Goal: Task Accomplishment & Management: Manage account settings

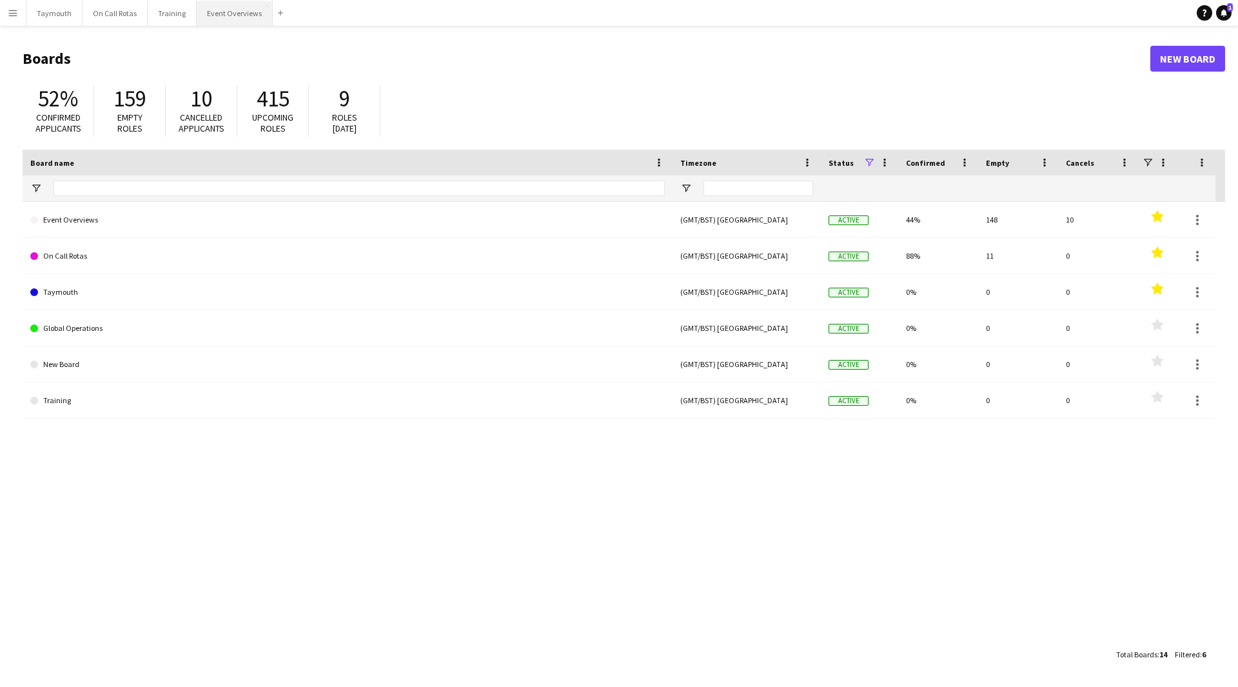
click at [248, 13] on button "Event Overviews Close" at bounding box center [235, 13] width 76 height 25
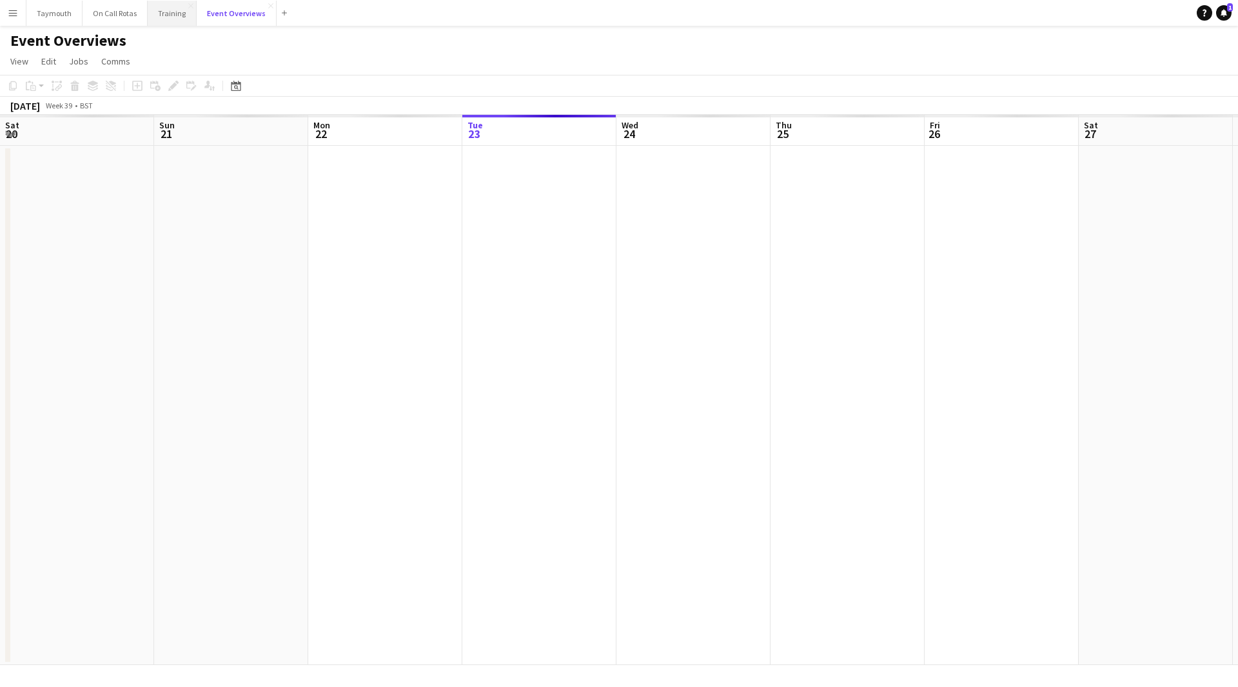
scroll to position [0, 308]
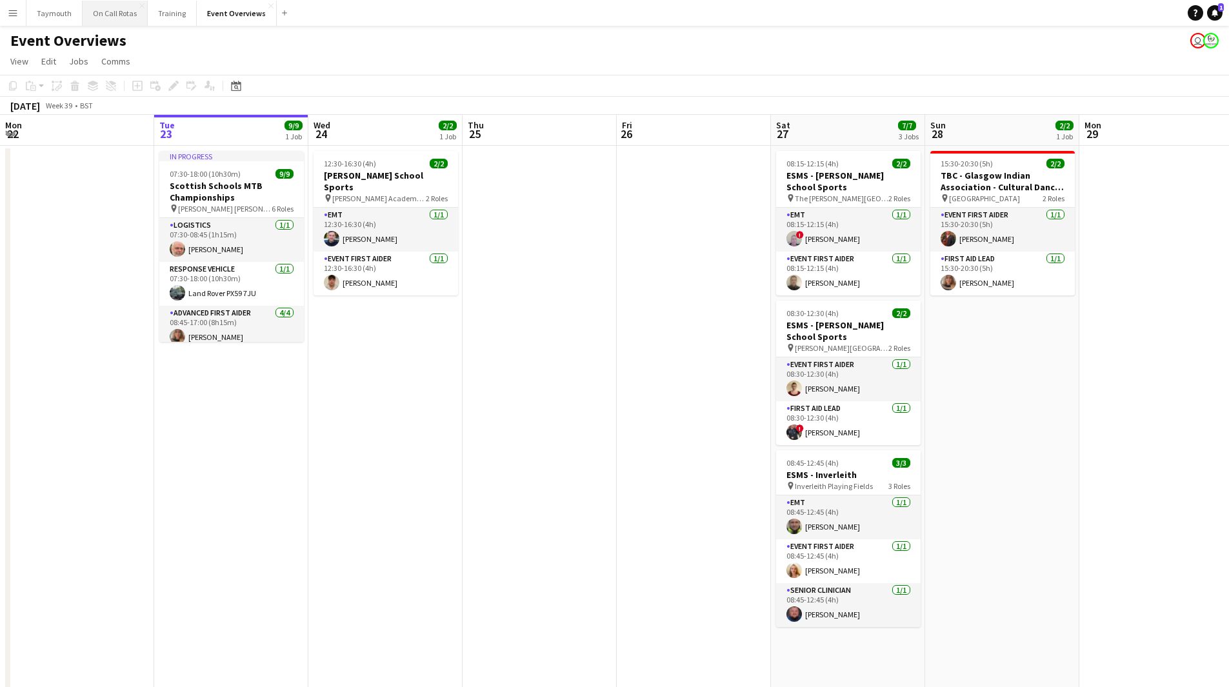
click at [132, 21] on button "On Call Rotas Close" at bounding box center [115, 13] width 65 height 25
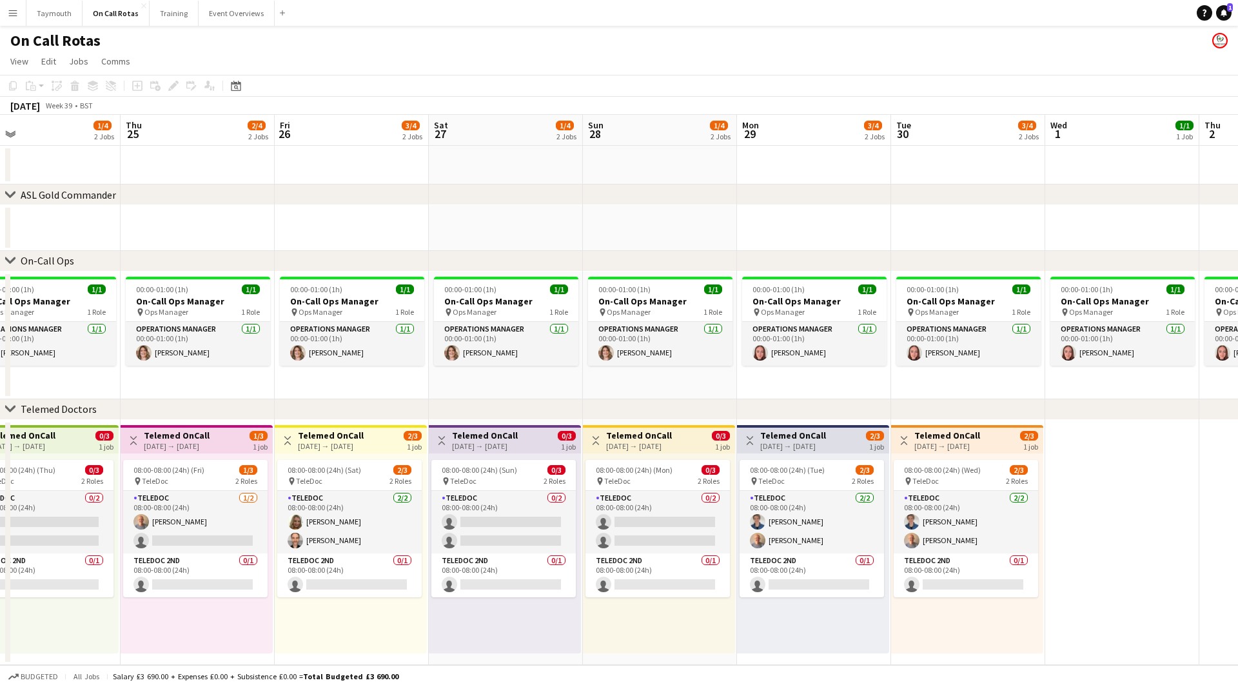
scroll to position [0, 299]
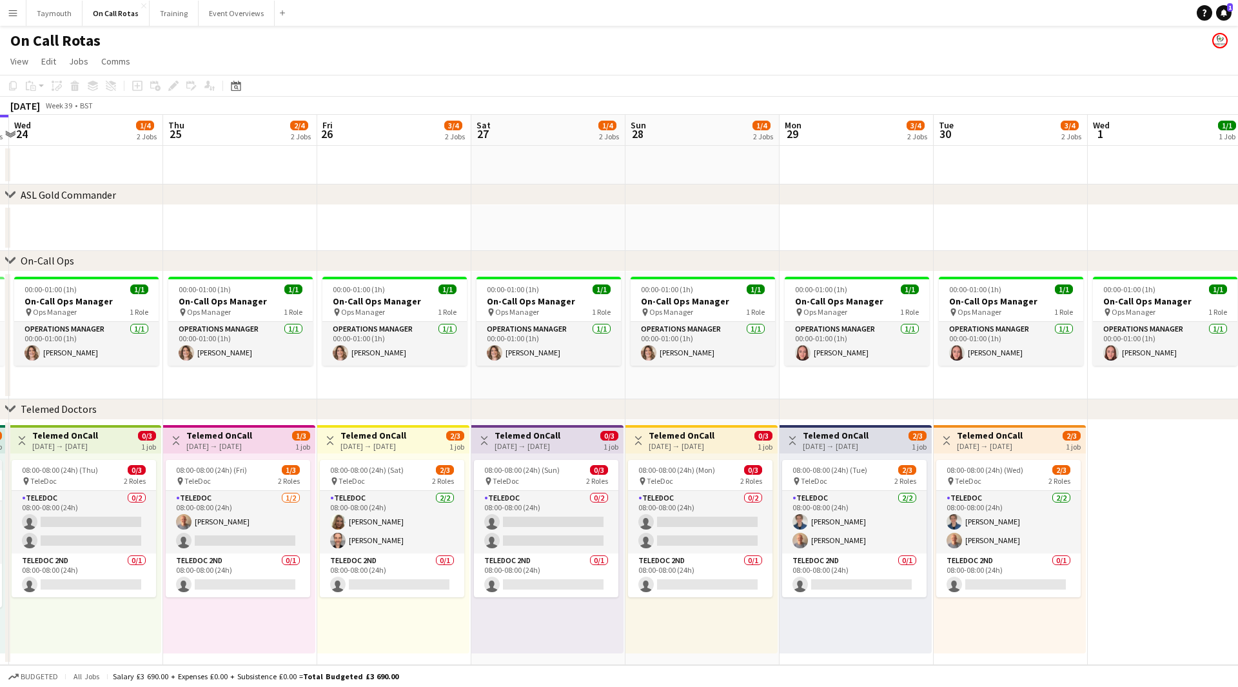
drag, startPoint x: 949, startPoint y: 205, endPoint x: 650, endPoint y: 247, distance: 302.2
click at [650, 247] on app-calendar-viewport "Mon 22 1/4 2 Jobs Tue 23 2/4 2 Jobs Wed 24 1/4 2 Jobs Thu 25 2/4 2 Jobs Fri 26 …" at bounding box center [619, 390] width 1238 height 550
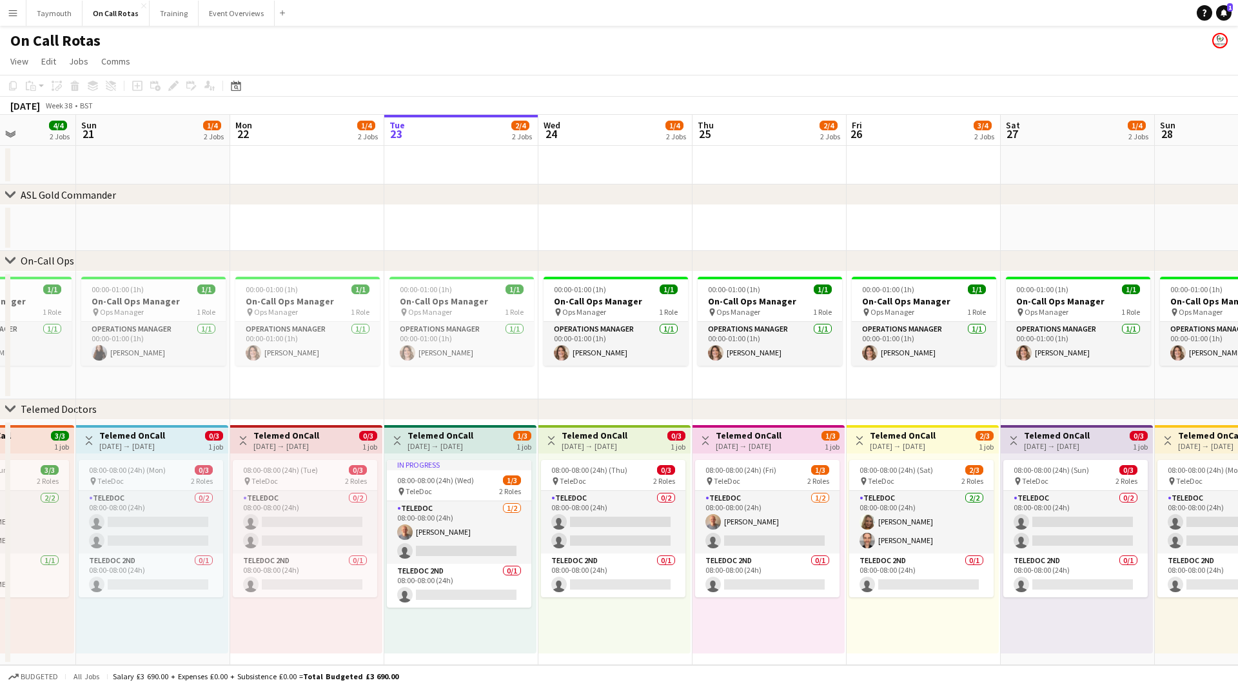
drag, startPoint x: 448, startPoint y: 246, endPoint x: 1092, endPoint y: 248, distance: 643.7
click at [1096, 248] on app-calendar-viewport "Thu 18 Fri 19 3/4 2 Jobs Sat 20 4/4 2 Jobs Sun 21 1/4 2 Jobs Mon 22 1/4 2 Jobs …" at bounding box center [619, 390] width 1238 height 550
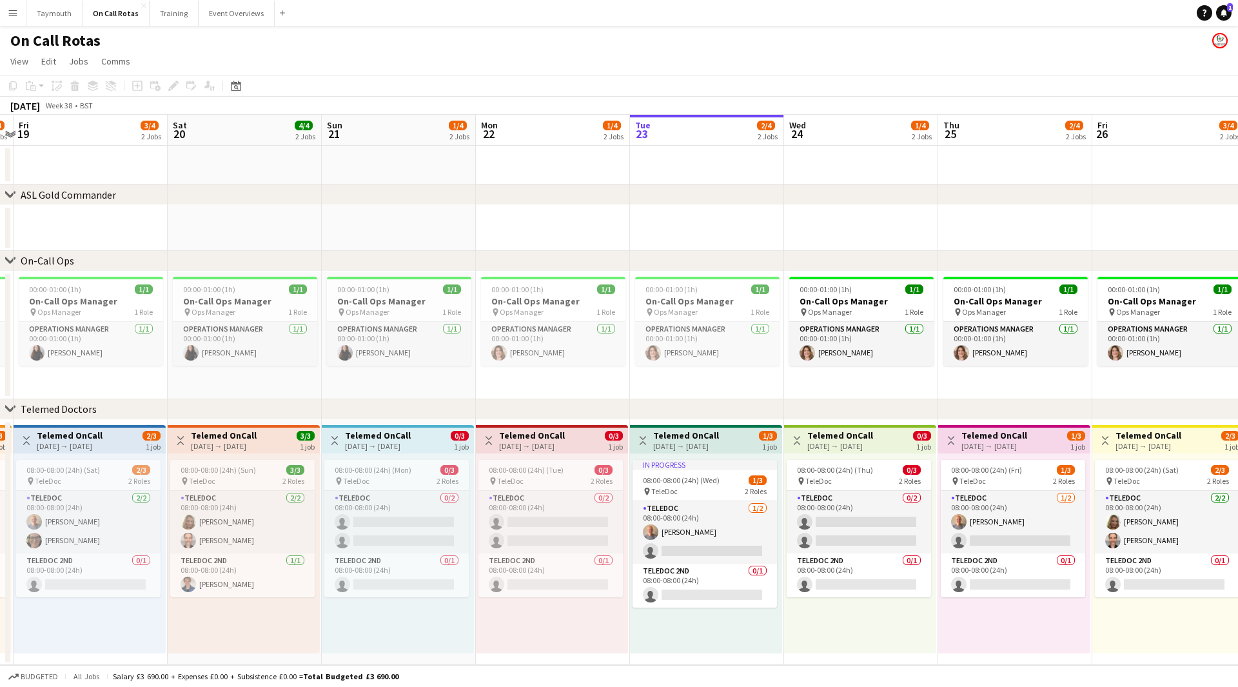
drag, startPoint x: 986, startPoint y: 239, endPoint x: 1090, endPoint y: 243, distance: 104.5
click at [1090, 241] on app-calendar-viewport "Thu 18 3/4 2 Jobs Fri 19 3/4 2 Jobs Sat 20 4/4 2 Jobs Sun 21 1/4 2 Jobs Mon 22 …" at bounding box center [619, 390] width 1238 height 550
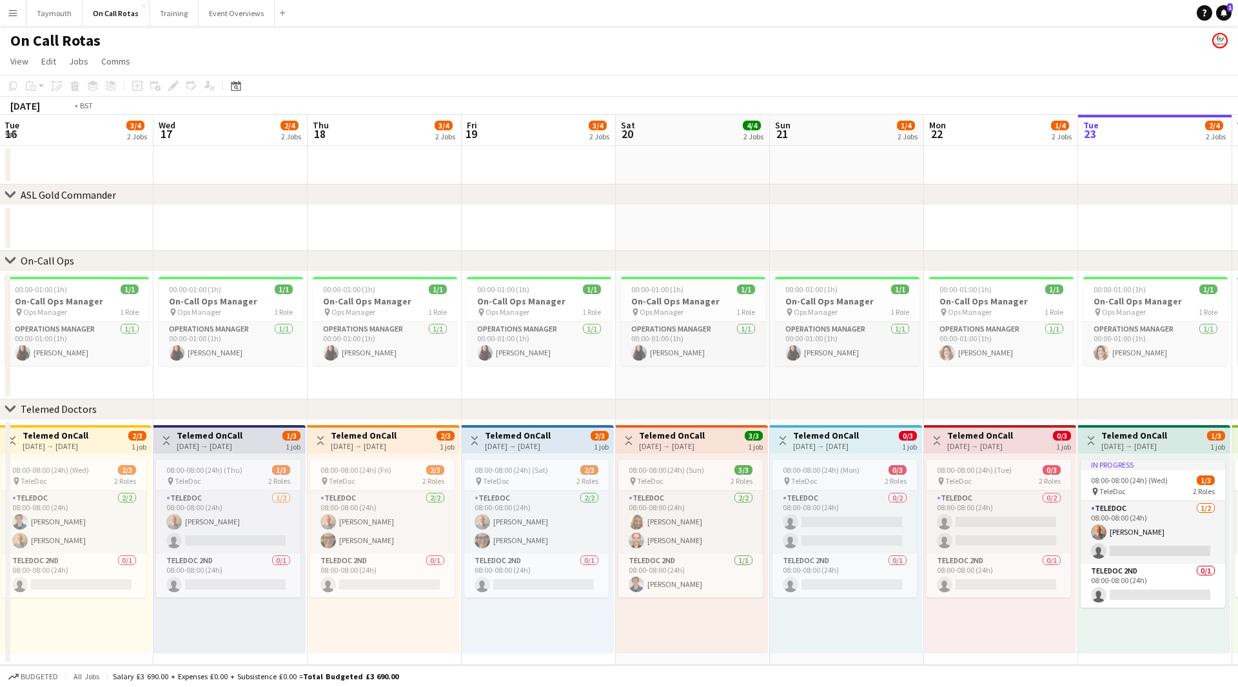
drag, startPoint x: 631, startPoint y: 228, endPoint x: 942, endPoint y: 229, distance: 310.9
click at [990, 222] on app-calendar-viewport "Sun 14 3/4 2 Jobs Mon 15 2/4 2 Jobs Tue 16 3/4 2 Jobs Wed 17 2/4 2 Jobs Thu 18 …" at bounding box center [619, 390] width 1238 height 550
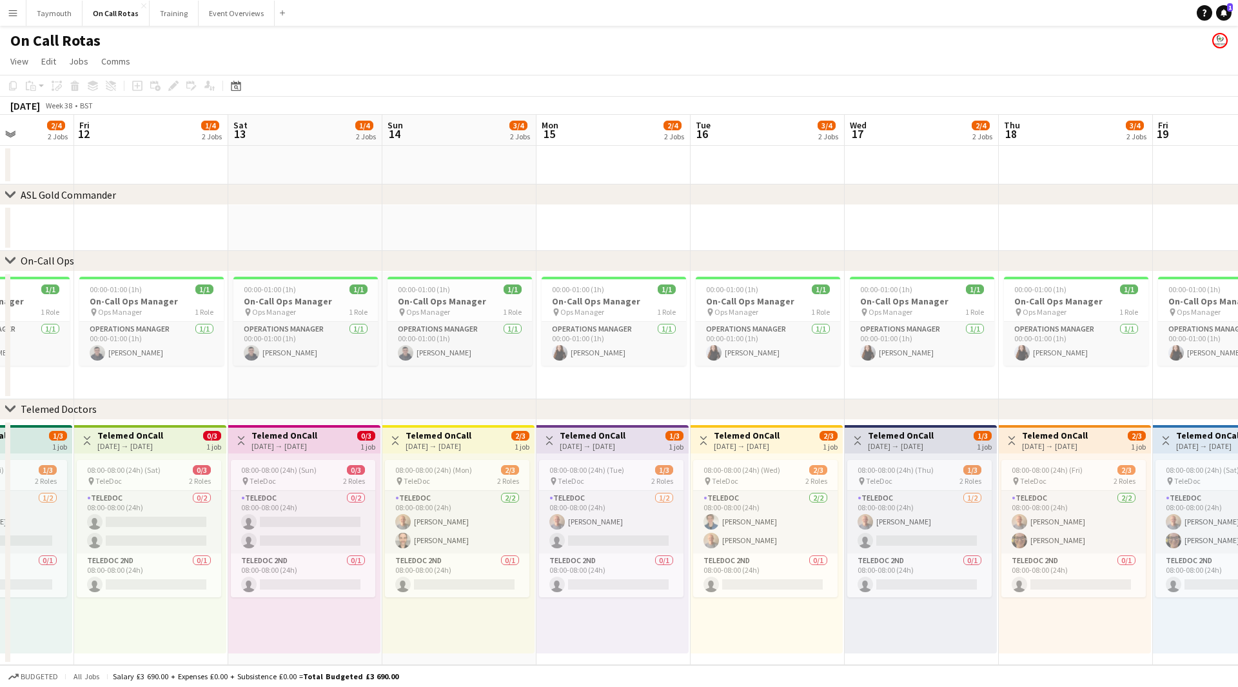
drag, startPoint x: 435, startPoint y: 237, endPoint x: 1133, endPoint y: 231, distance: 697.9
click at [1127, 229] on app-calendar-viewport "Thu 11 2/4 2 Jobs Fri 12 1/4 2 Jobs Sat 13 1/4 2 Jobs Sun 14 3/4 2 Jobs Mon 15 …" at bounding box center [619, 390] width 1238 height 550
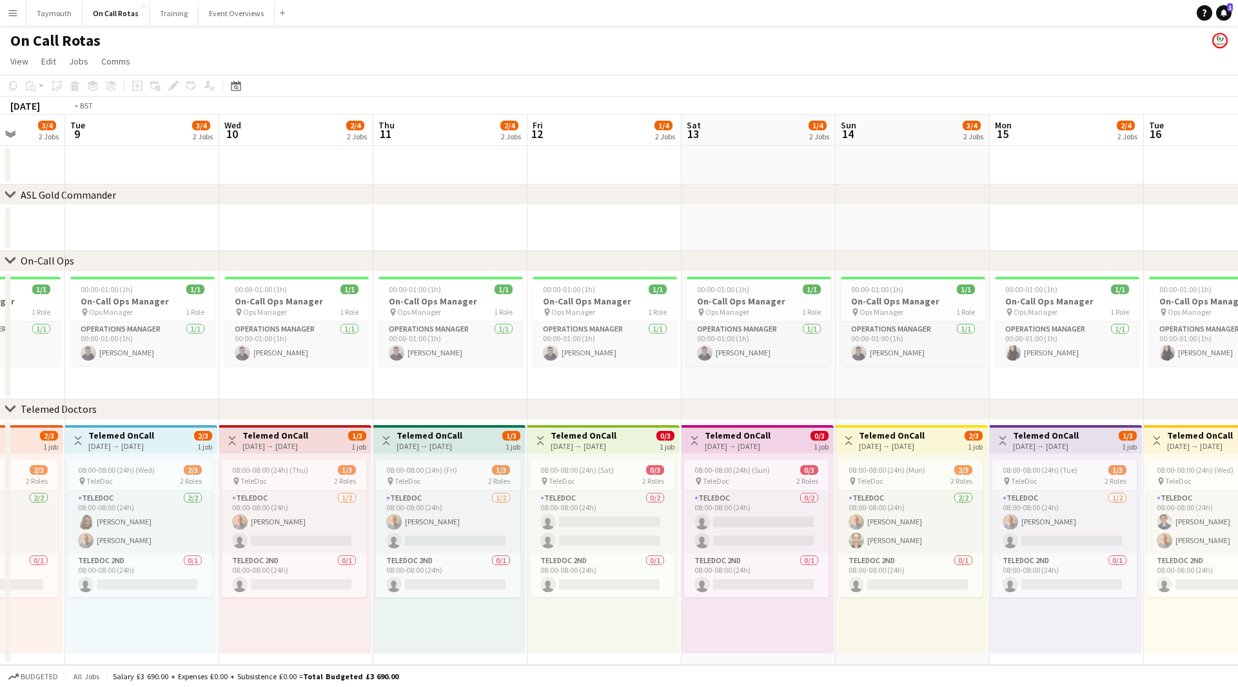
drag, startPoint x: 474, startPoint y: 239, endPoint x: 769, endPoint y: 252, distance: 295.1
click at [1008, 244] on app-calendar-viewport "Sat 6 2/4 2 Jobs Sun 7 2/4 2 Jobs Mon 8 3/4 2 Jobs Tue 9 3/4 2 Jobs Wed 10 2/4 …" at bounding box center [619, 390] width 1238 height 550
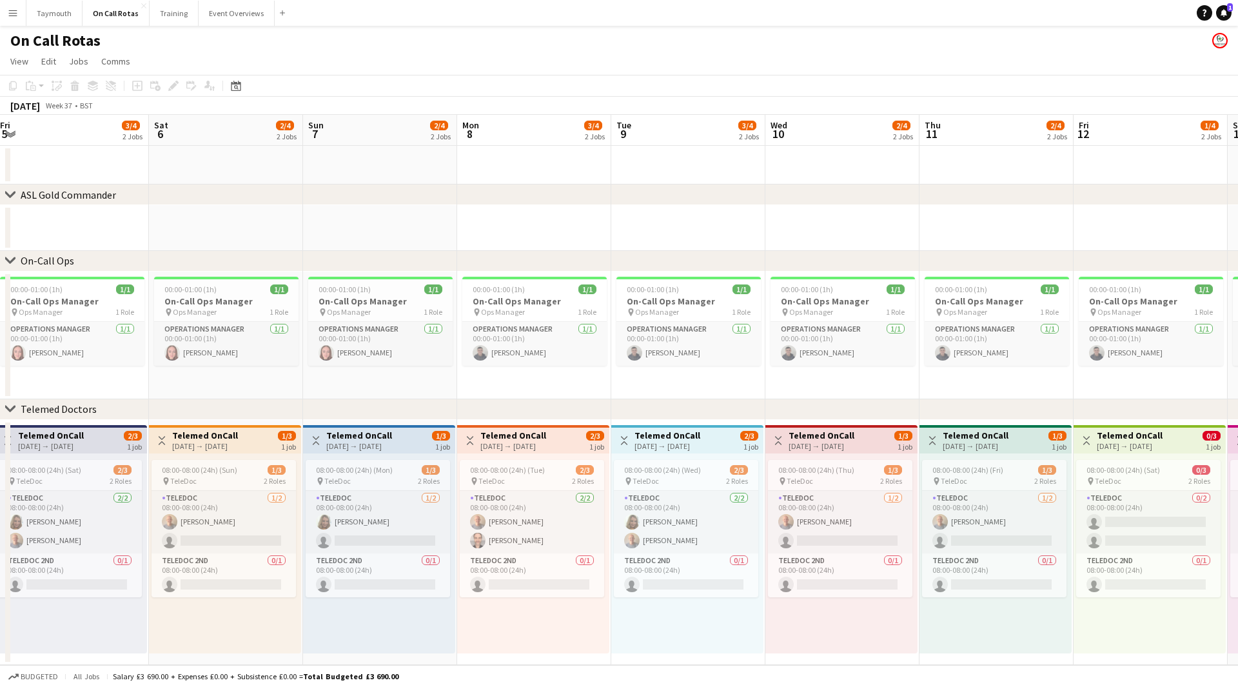
drag, startPoint x: 490, startPoint y: 239, endPoint x: 896, endPoint y: 238, distance: 406.4
click at [866, 238] on app-calendar-viewport "Wed 3 1/4 2 Jobs Thu 4 2/4 2 Jobs Fri 5 3/4 2 Jobs Sat 6 2/4 2 Jobs Sun 7 2/4 2…" at bounding box center [619, 390] width 1238 height 550
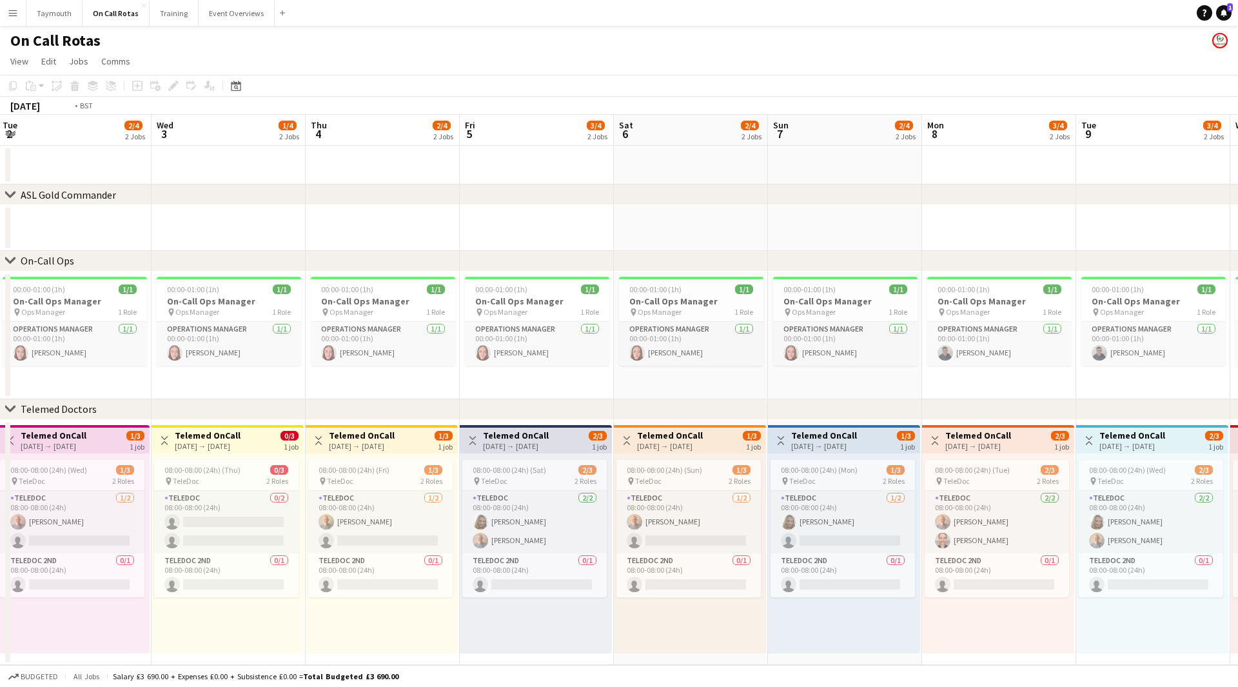
click at [901, 262] on div "chevron-right ASL Gold Commander chevron-right On-Call Ops chevron-right Teleme…" at bounding box center [619, 390] width 1238 height 550
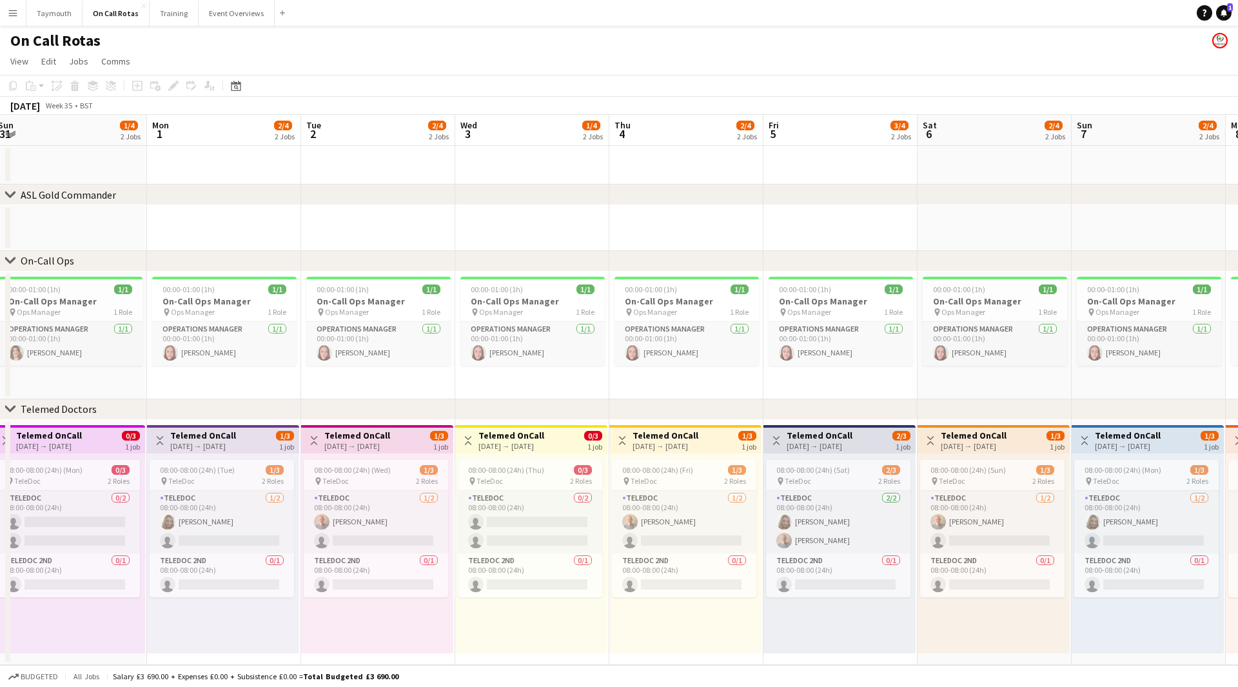
drag, startPoint x: 504, startPoint y: 258, endPoint x: 630, endPoint y: 270, distance: 125.7
click at [819, 261] on div "chevron-right On-Call Ops" at bounding box center [619, 261] width 1238 height 21
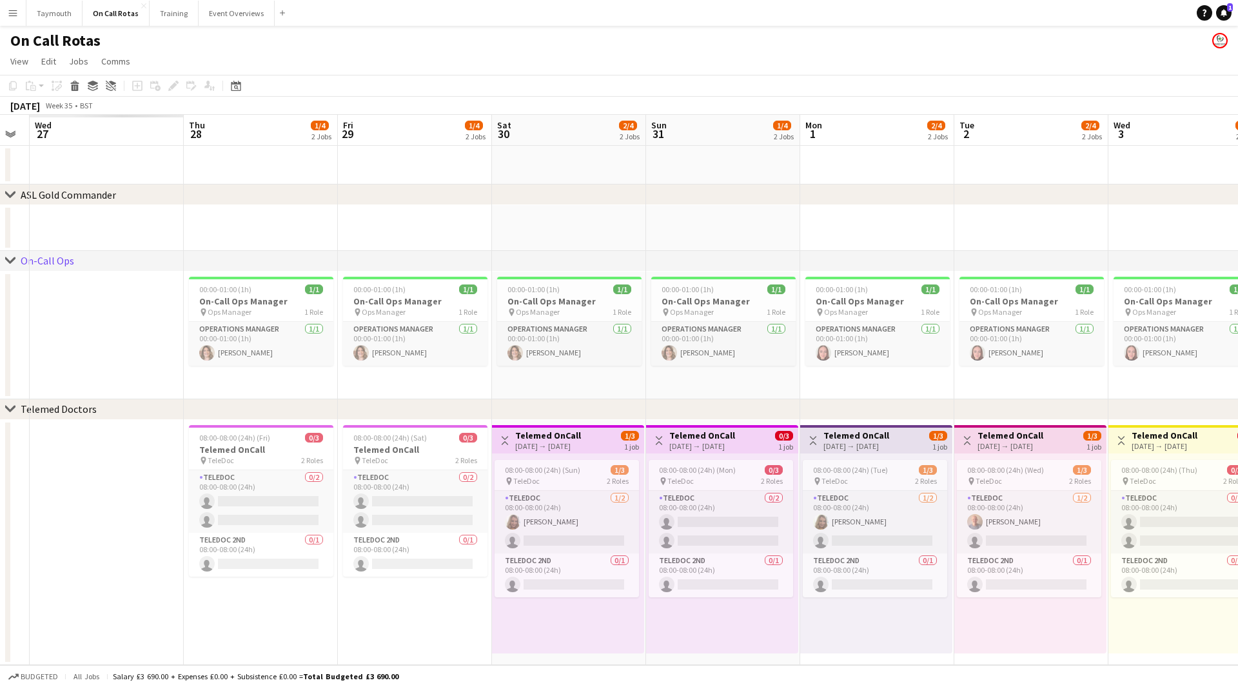
drag, startPoint x: 276, startPoint y: 233, endPoint x: 1012, endPoint y: 234, distance: 736.0
click at [1012, 234] on app-calendar-viewport "Mon 25 Tue 26 Wed 27 Thu 28 1/4 2 Jobs Fri 29 1/4 2 Jobs Sat 30 2/4 2 Jobs Sun …" at bounding box center [619, 390] width 1238 height 550
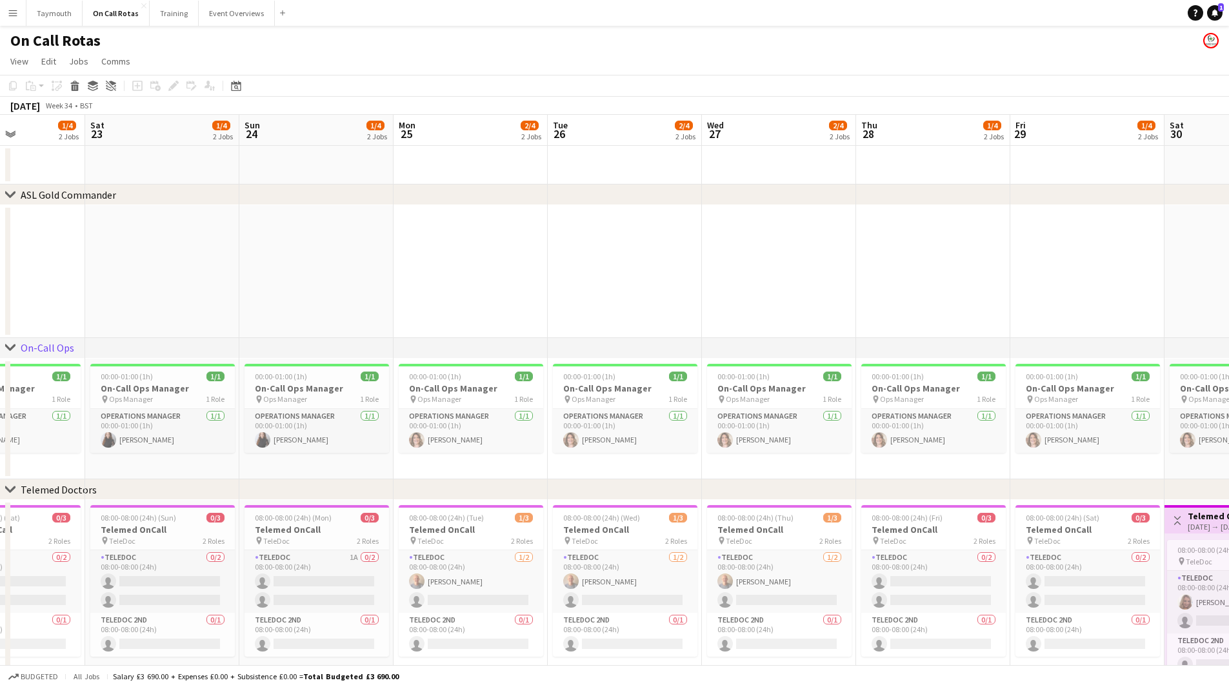
scroll to position [0, 382]
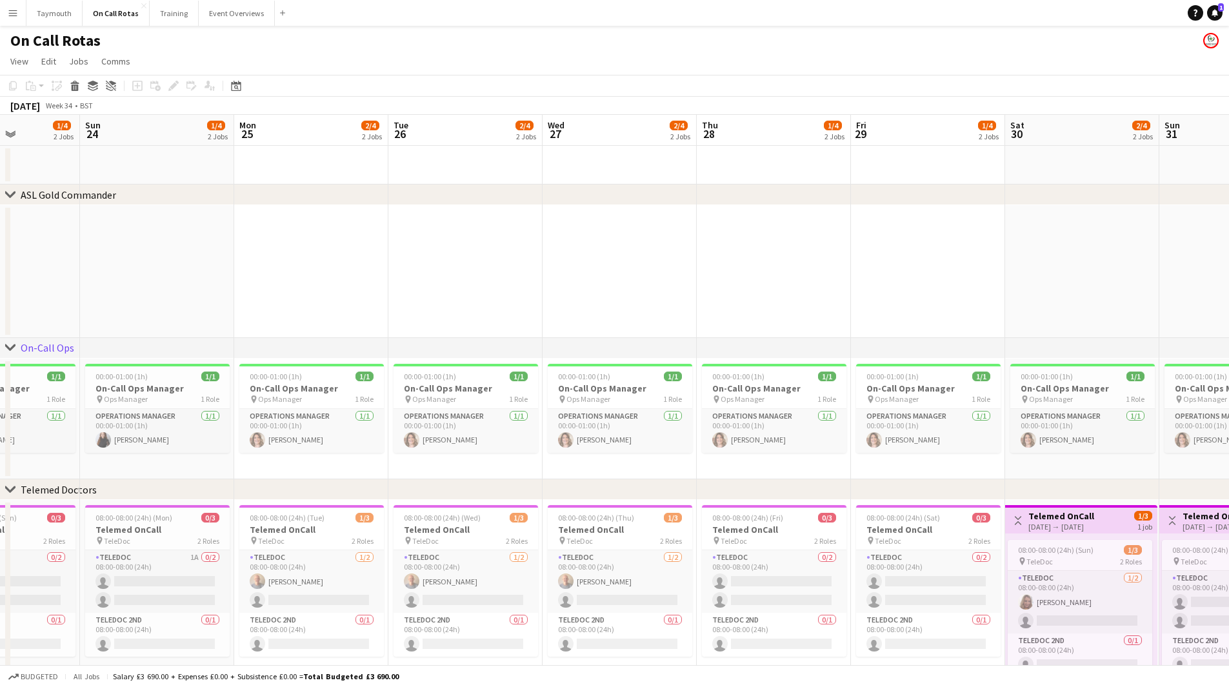
drag, startPoint x: 302, startPoint y: 241, endPoint x: 732, endPoint y: 152, distance: 439.5
click at [732, 152] on app-calendar-viewport "Thu 21 4/5 3 Jobs Fri 22 1/4 2 Jobs Sat 23 1/4 2 Jobs Sun 24 1/4 2 Jobs Mon 25 …" at bounding box center [614, 427] width 1229 height 624
click at [1018, 521] on app-icon "Toggle View" at bounding box center [1017, 520] width 9 height 9
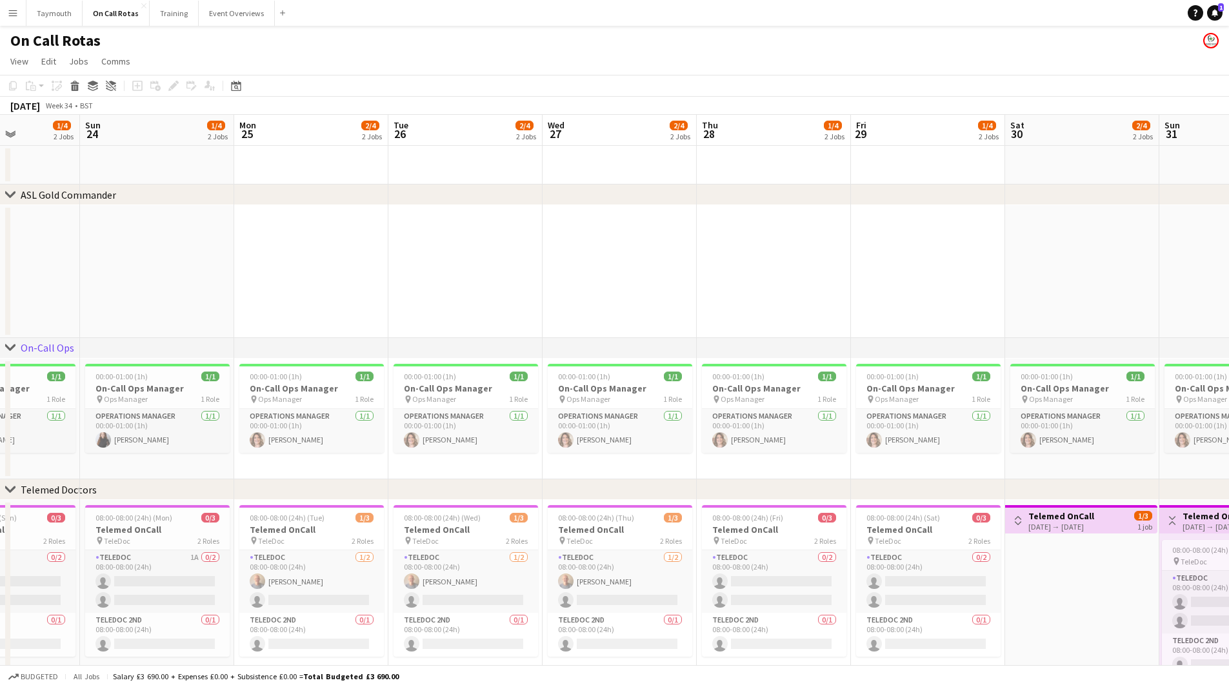
click at [1018, 521] on app-icon "Toggle View" at bounding box center [1017, 520] width 9 height 9
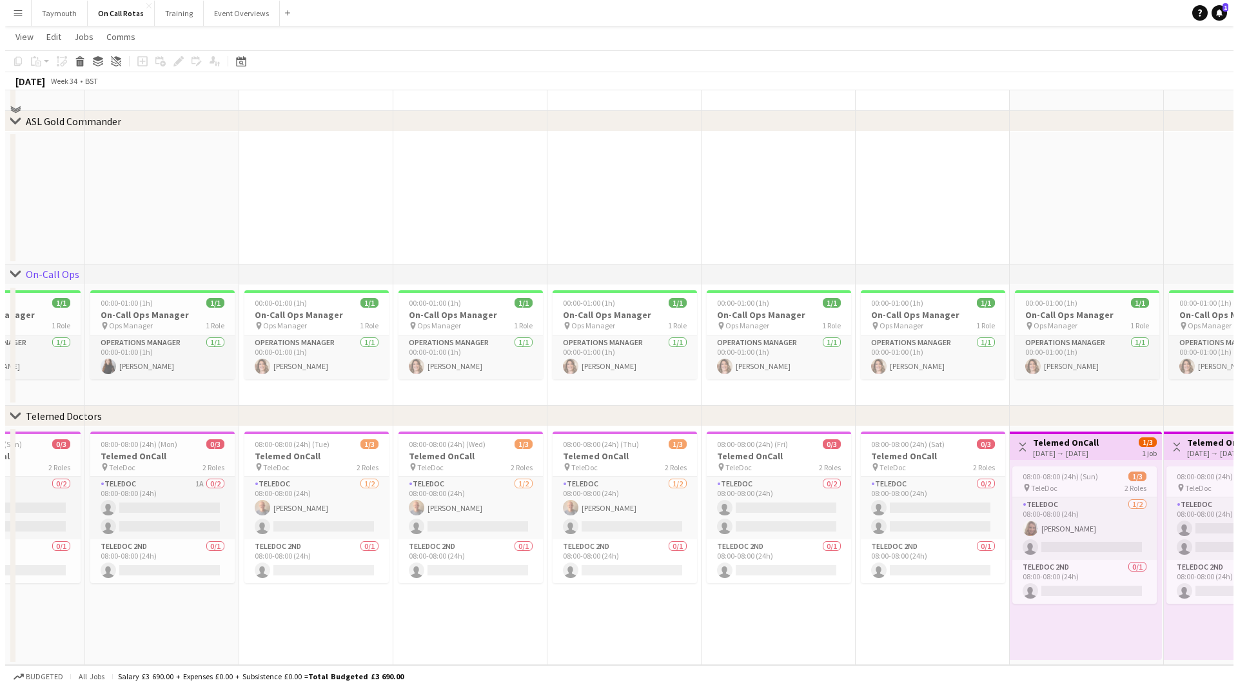
scroll to position [0, 0]
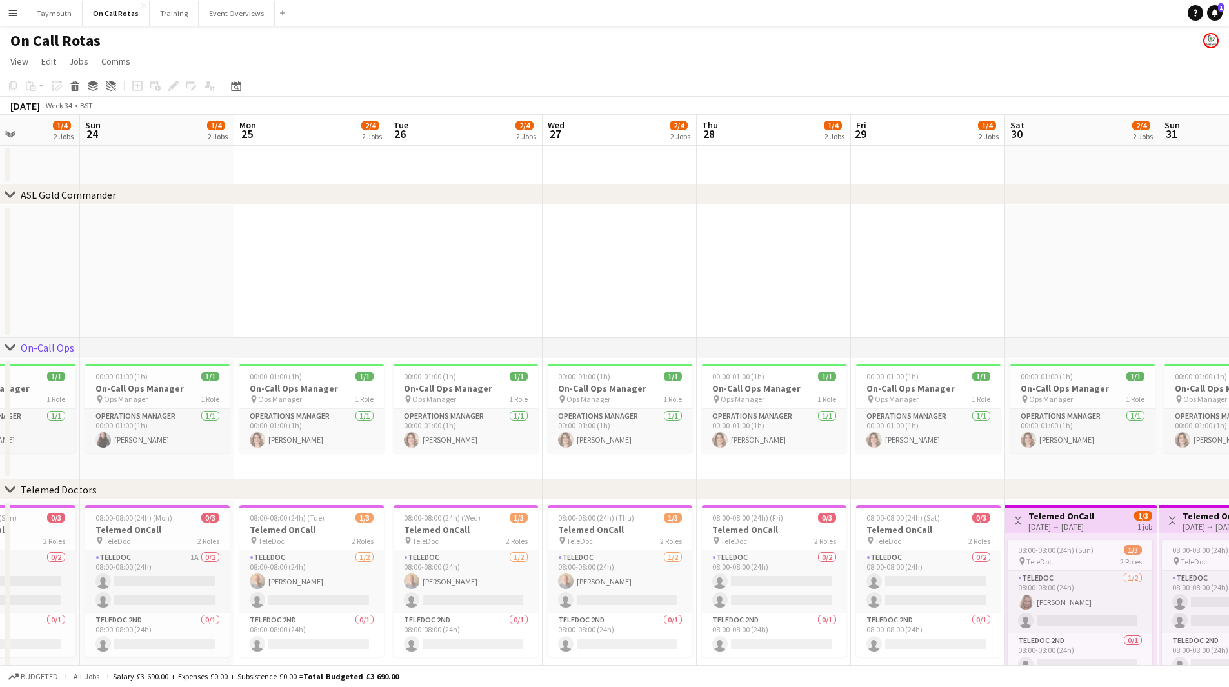
click at [14, 9] on app-icon "Menu" at bounding box center [13, 13] width 10 height 10
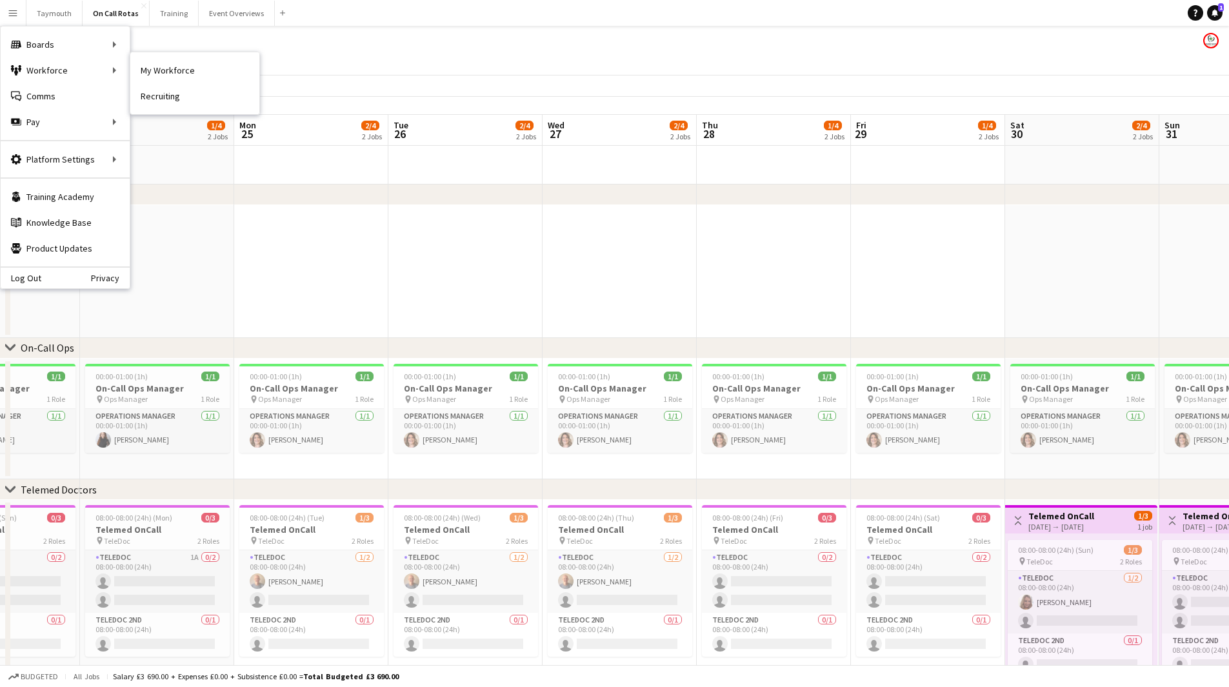
click at [161, 74] on link "My Workforce" at bounding box center [194, 70] width 129 height 26
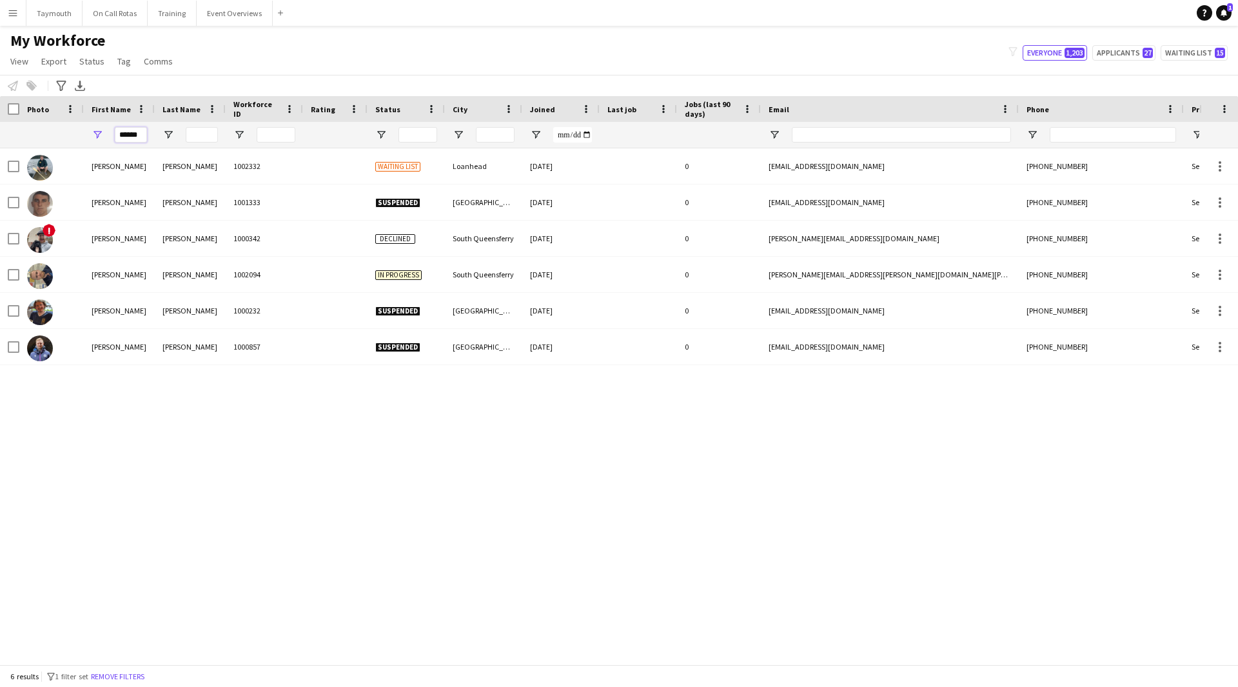
drag, startPoint x: 143, startPoint y: 136, endPoint x: -260, endPoint y: 105, distance: 403.7
click at [0, 105] on html "Menu Boards Boards Boards All jobs Status Workforce Workforce My Workforce Recr…" at bounding box center [619, 343] width 1238 height 687
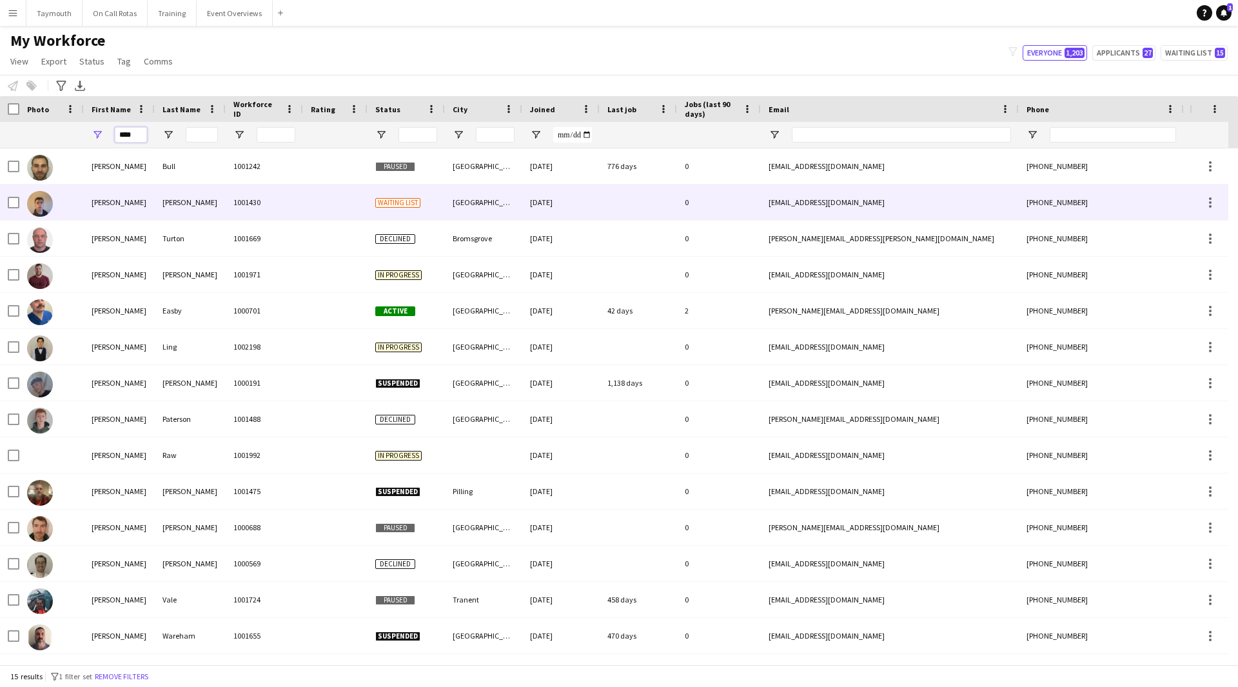
type input "****"
click at [177, 203] on div "[PERSON_NAME]" at bounding box center [190, 201] width 71 height 35
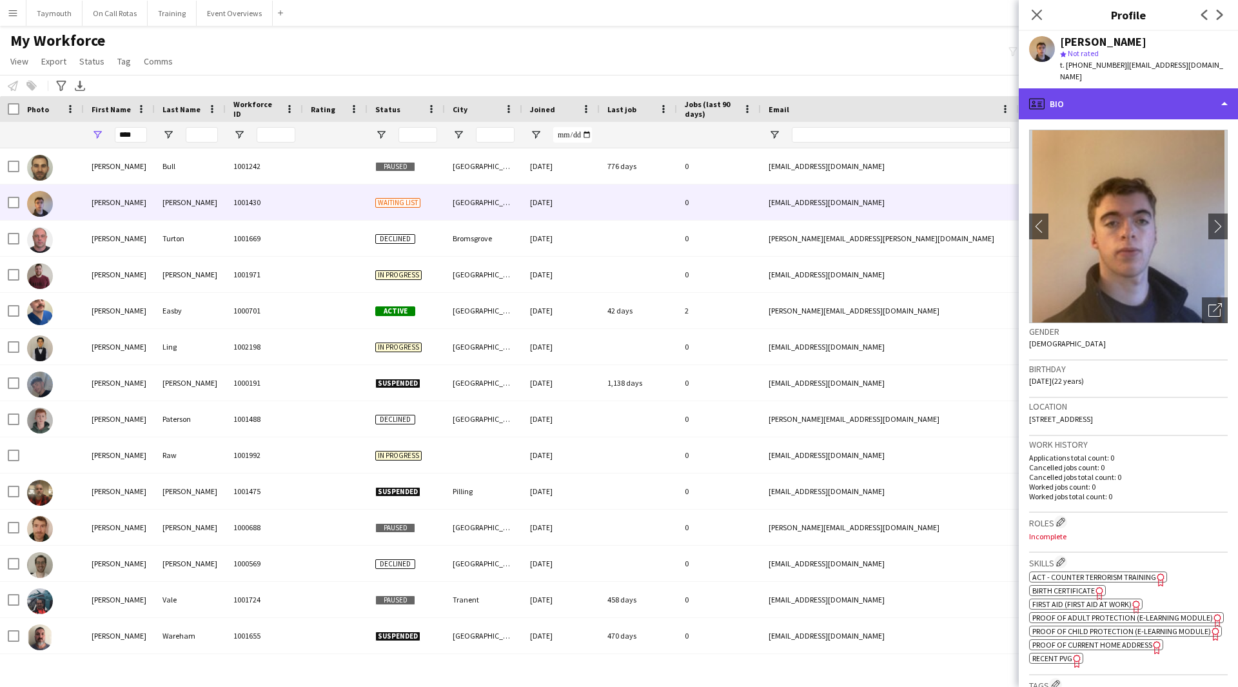
click at [1151, 99] on div "profile Bio" at bounding box center [1128, 103] width 219 height 31
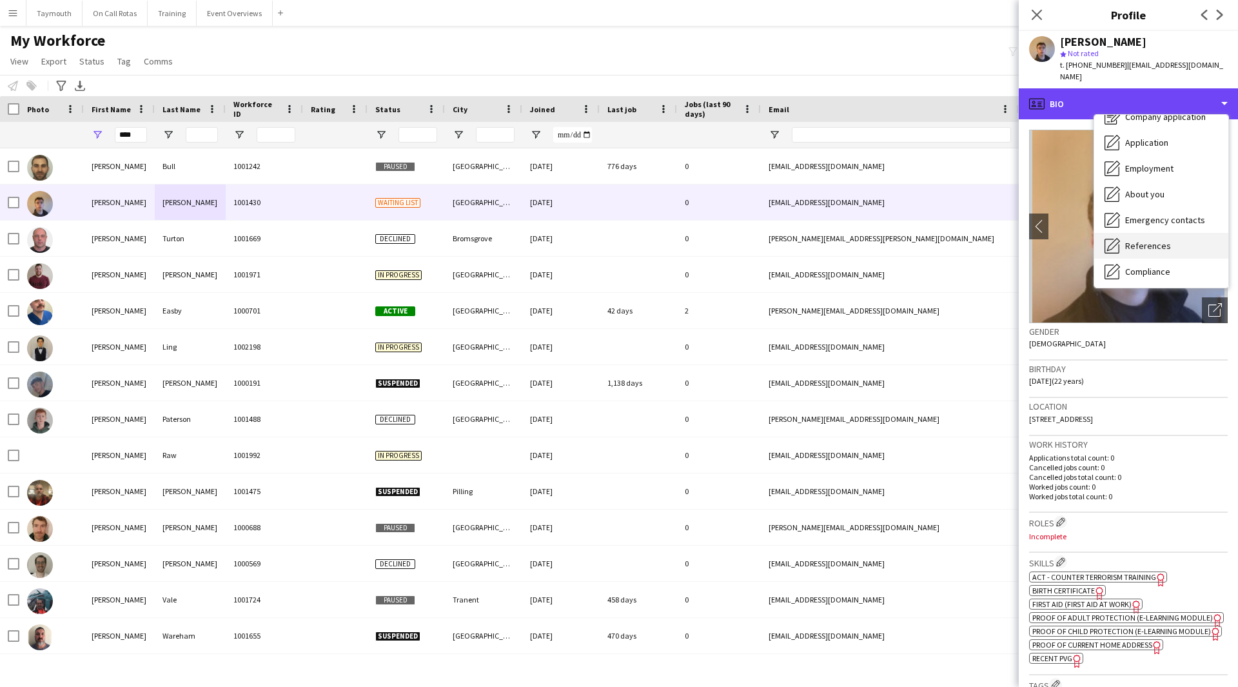
scroll to position [65, 0]
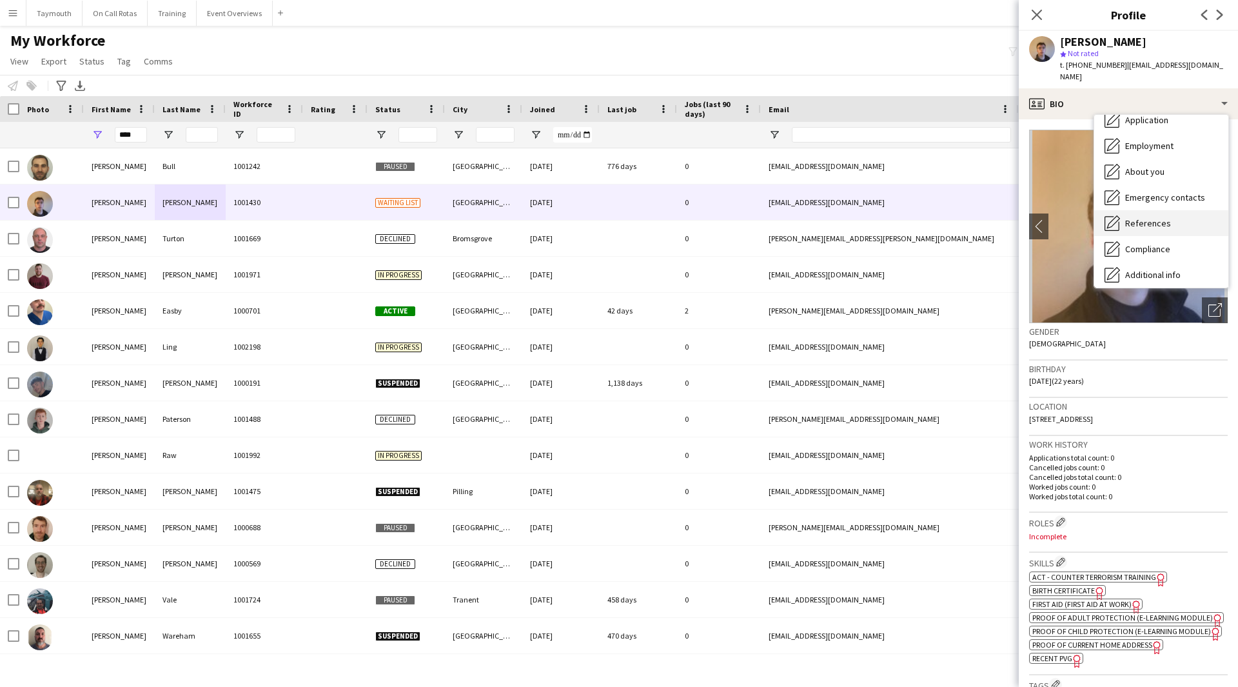
click at [1179, 210] on div "References References" at bounding box center [1162, 223] width 134 height 26
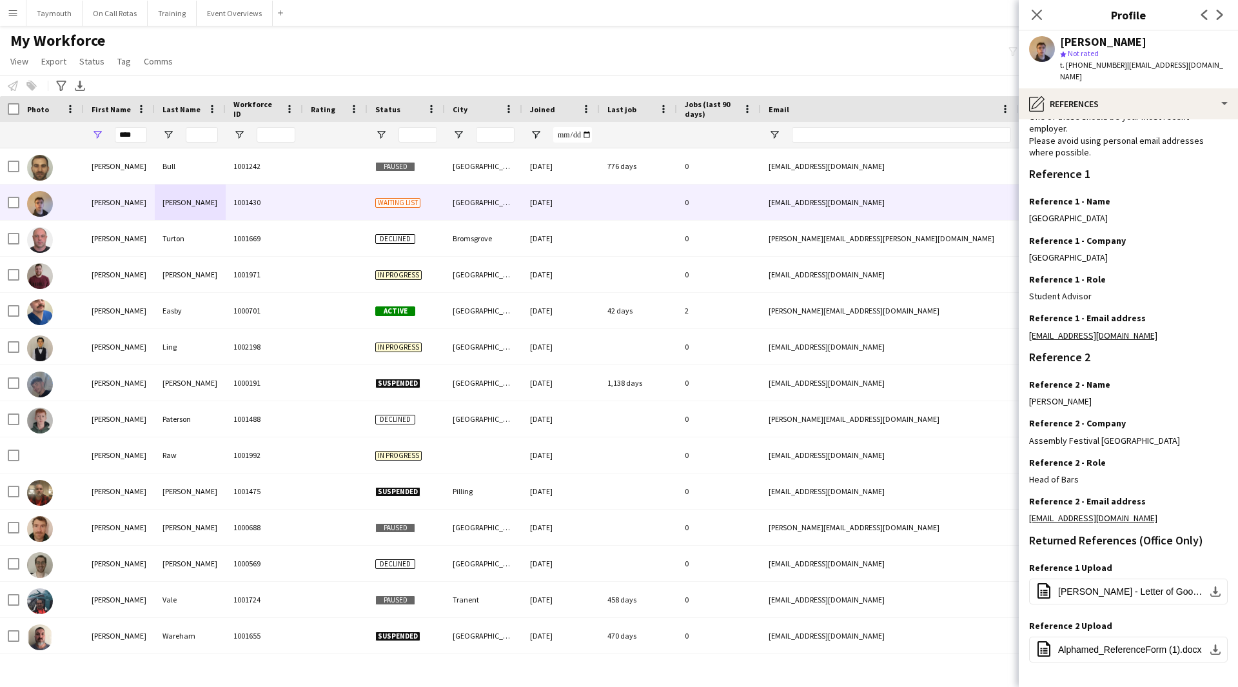
scroll to position [121, 0]
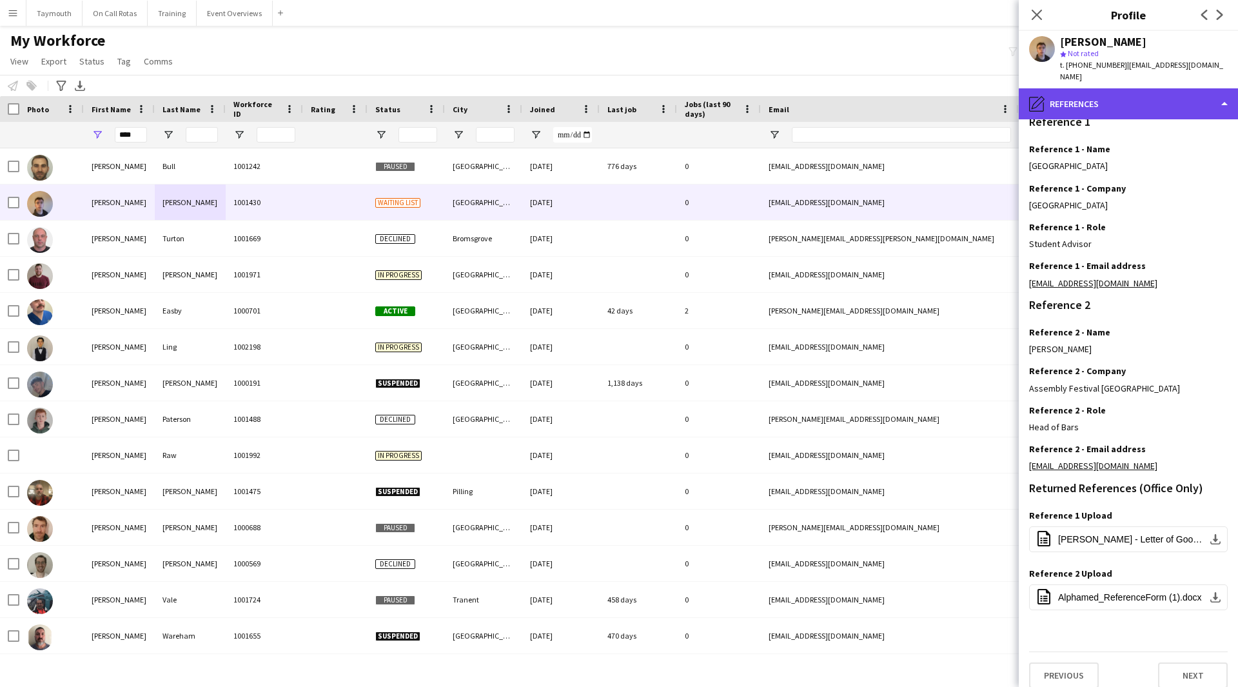
click at [1144, 97] on div "pencil4 References" at bounding box center [1128, 103] width 219 height 31
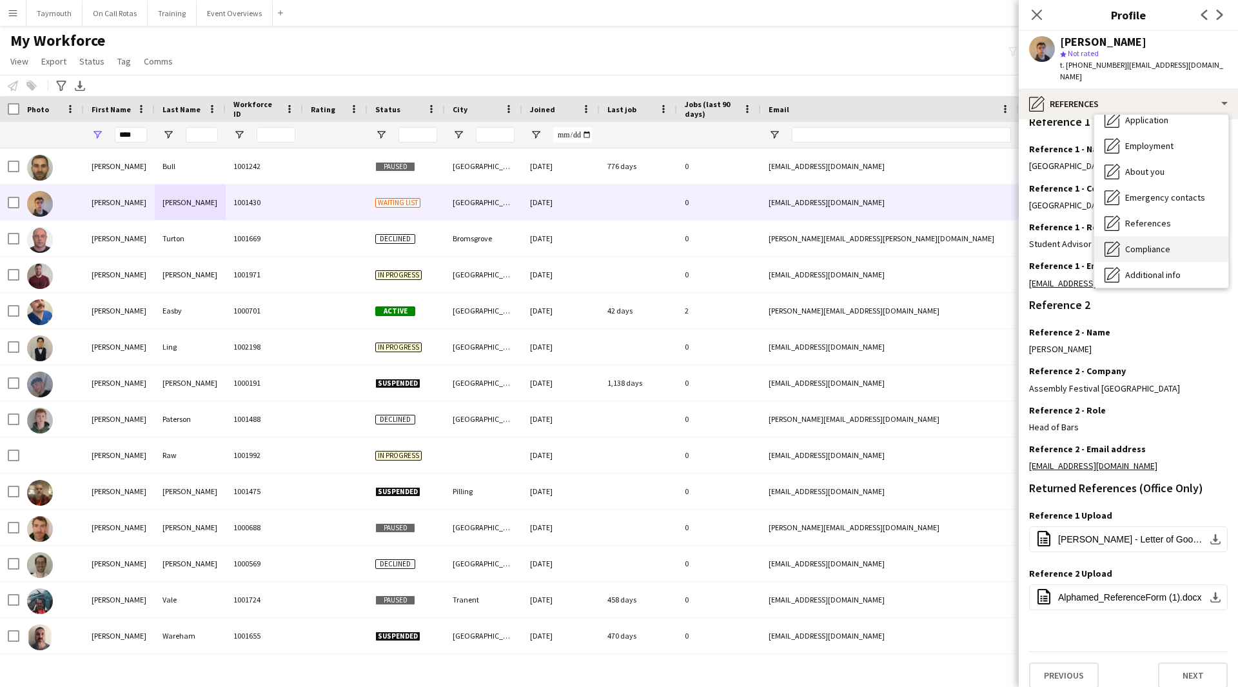
click at [1156, 243] on span "Compliance" at bounding box center [1148, 249] width 45 height 12
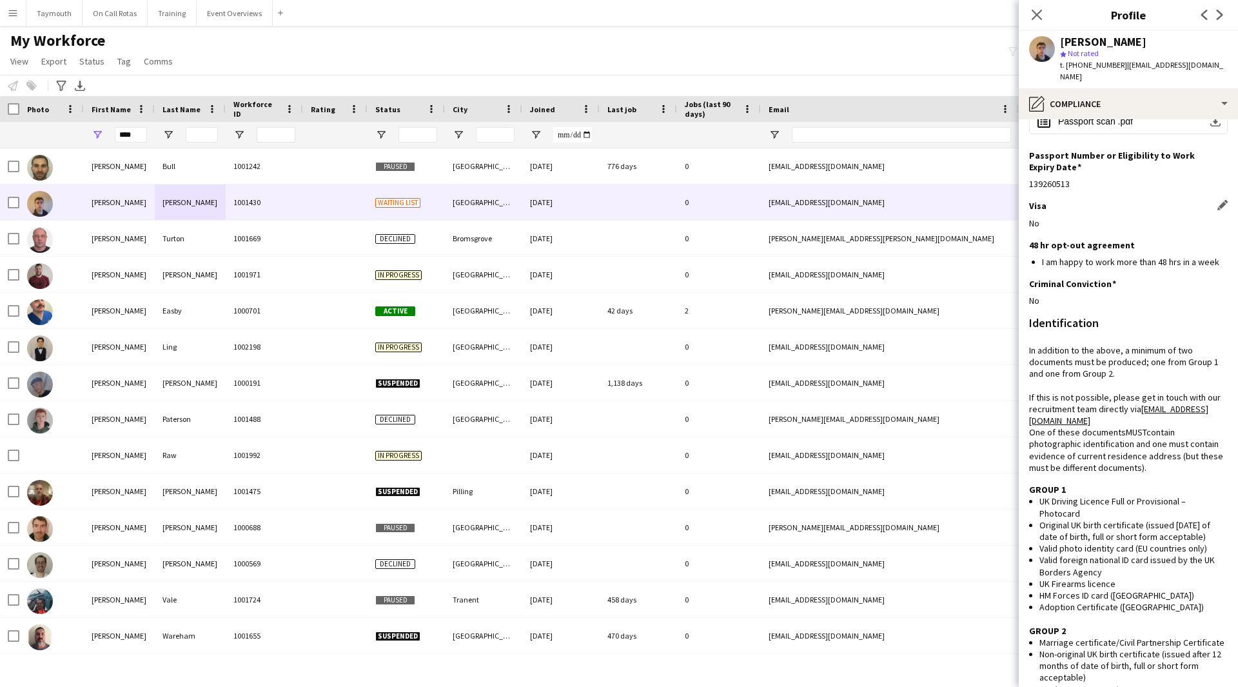
scroll to position [129, 0]
click at [1137, 88] on div "pencil4 Compliance" at bounding box center [1128, 103] width 219 height 31
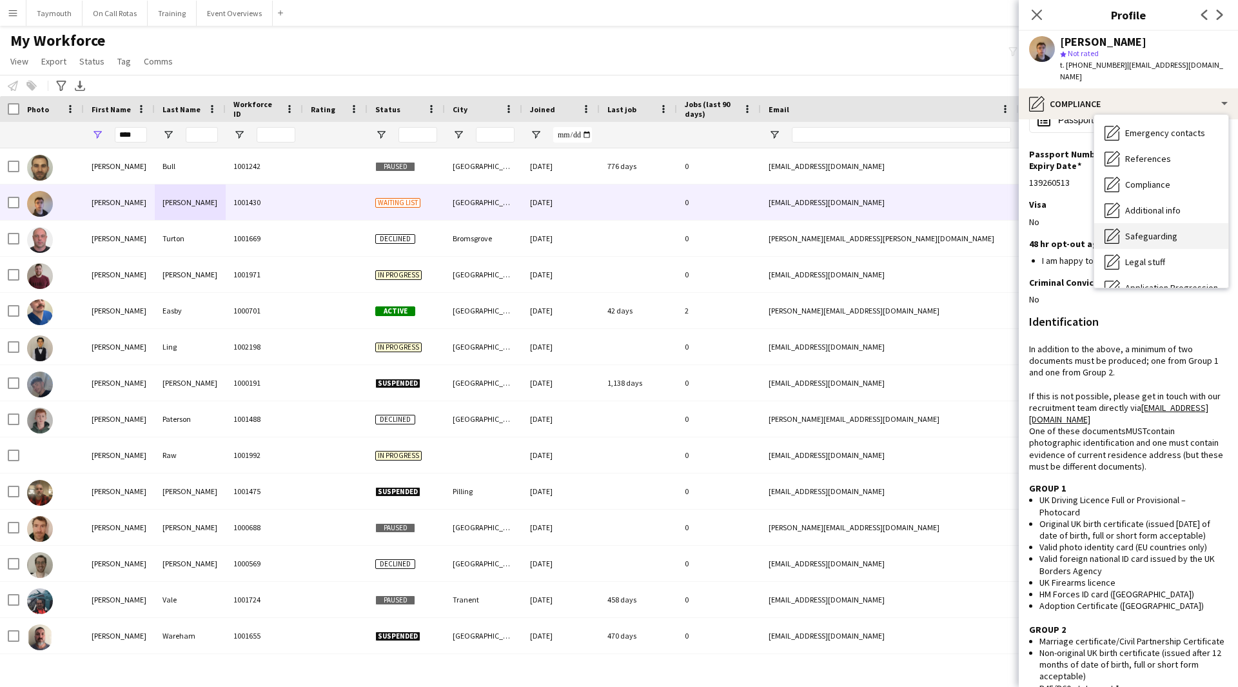
click at [1164, 223] on div "Safeguarding Safeguarding" at bounding box center [1162, 236] width 134 height 26
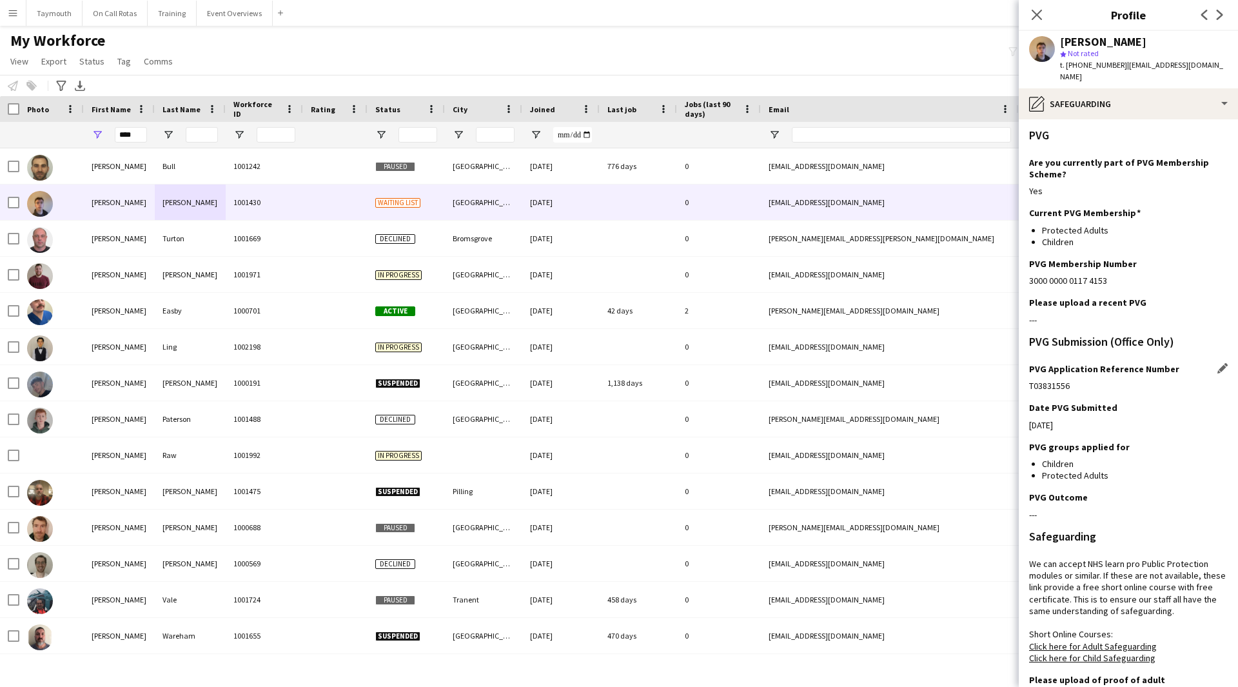
scroll to position [188, 0]
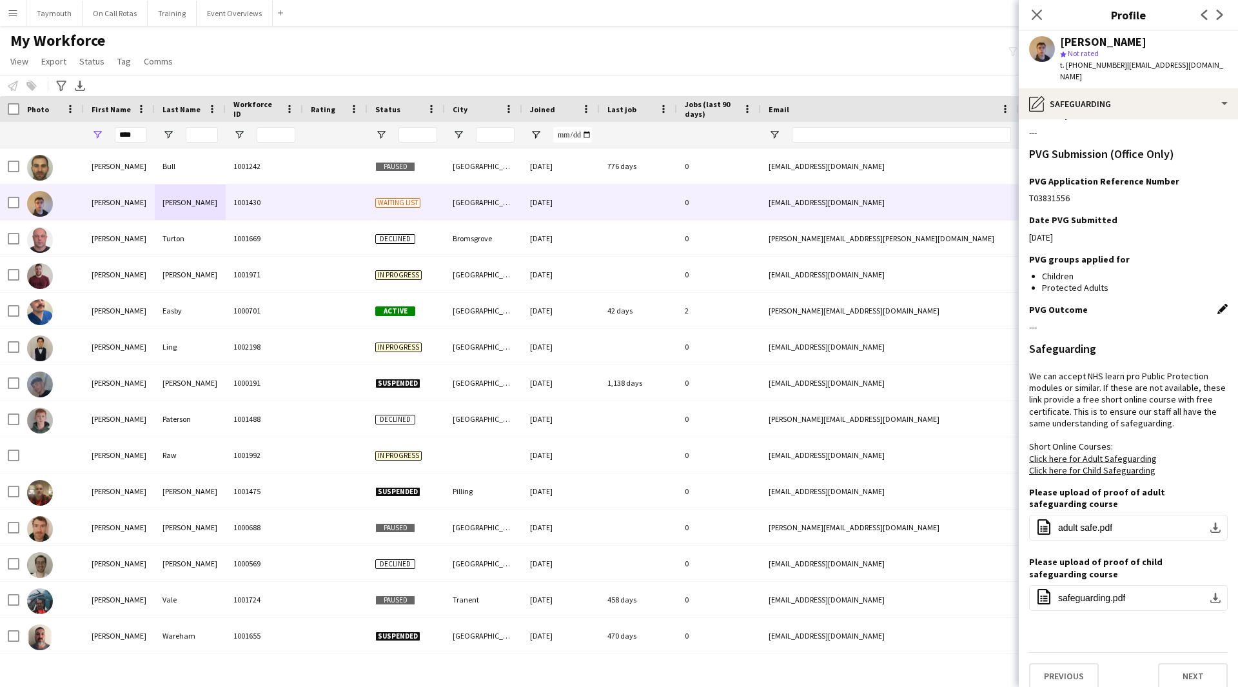
click at [1218, 304] on app-icon "Edit this field" at bounding box center [1223, 309] width 10 height 10
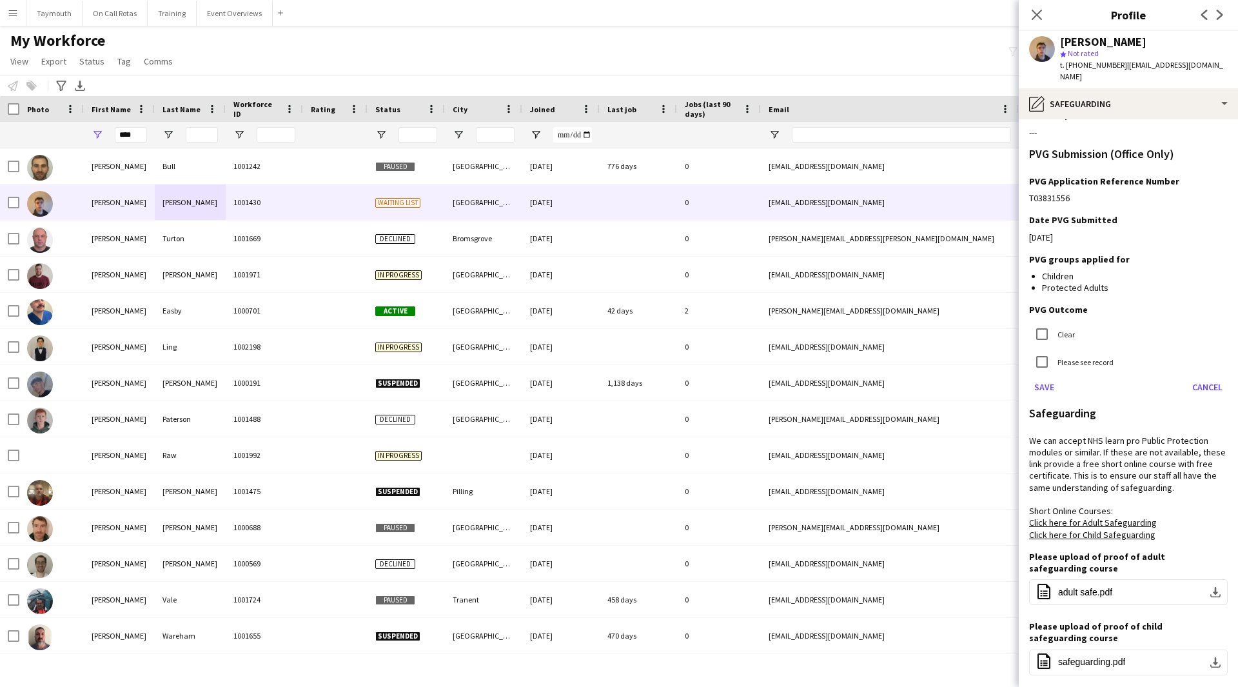
click at [1069, 329] on label "Clear" at bounding box center [1065, 334] width 20 height 10
click at [1047, 377] on button "Save" at bounding box center [1044, 387] width 30 height 21
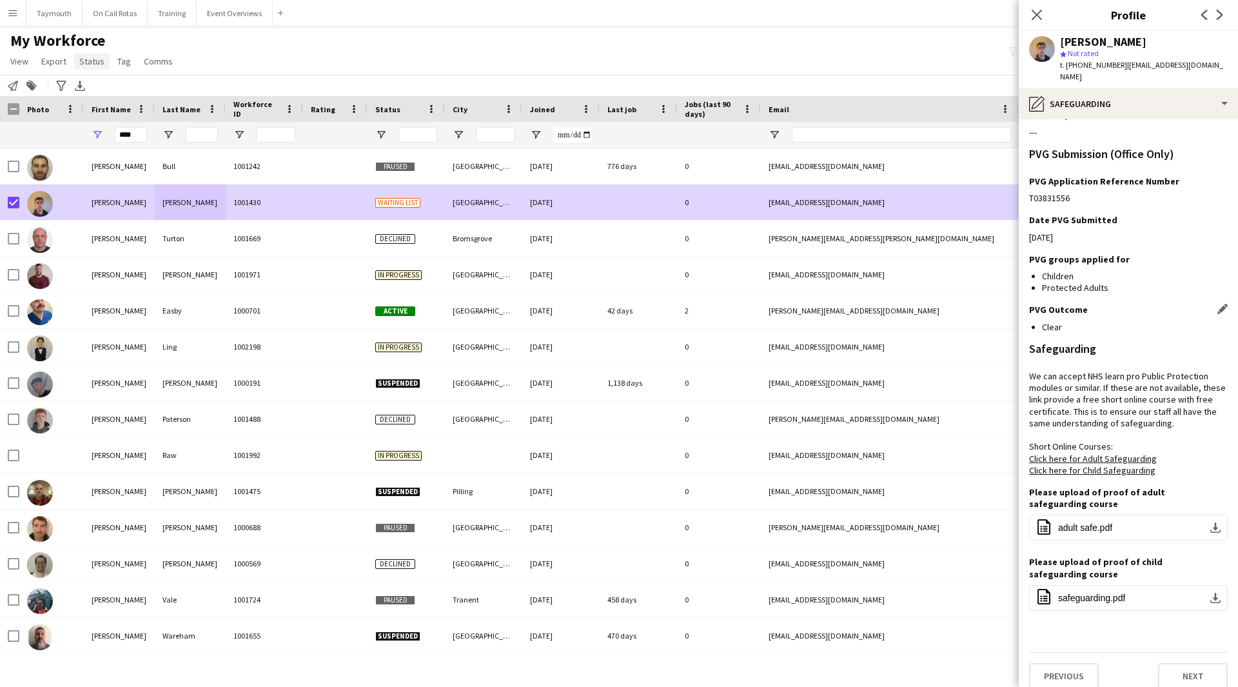
click at [86, 62] on span "Status" at bounding box center [91, 61] width 25 height 12
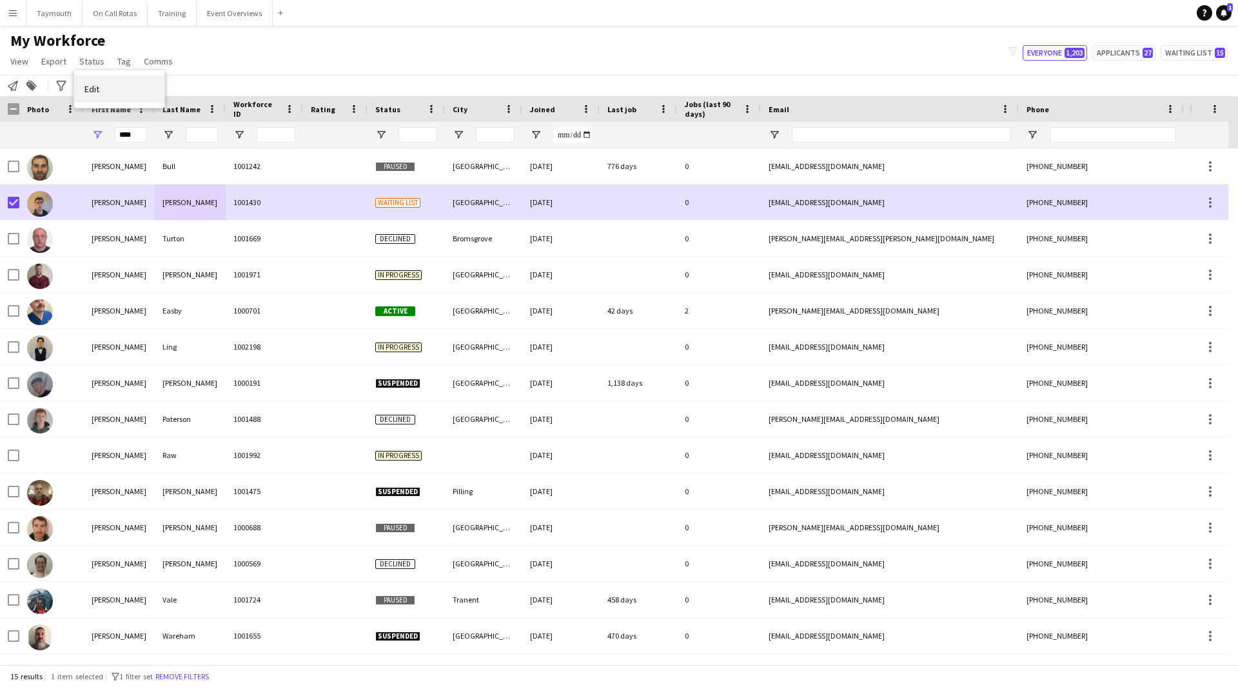
click at [94, 94] on span "Edit" at bounding box center [91, 89] width 15 height 12
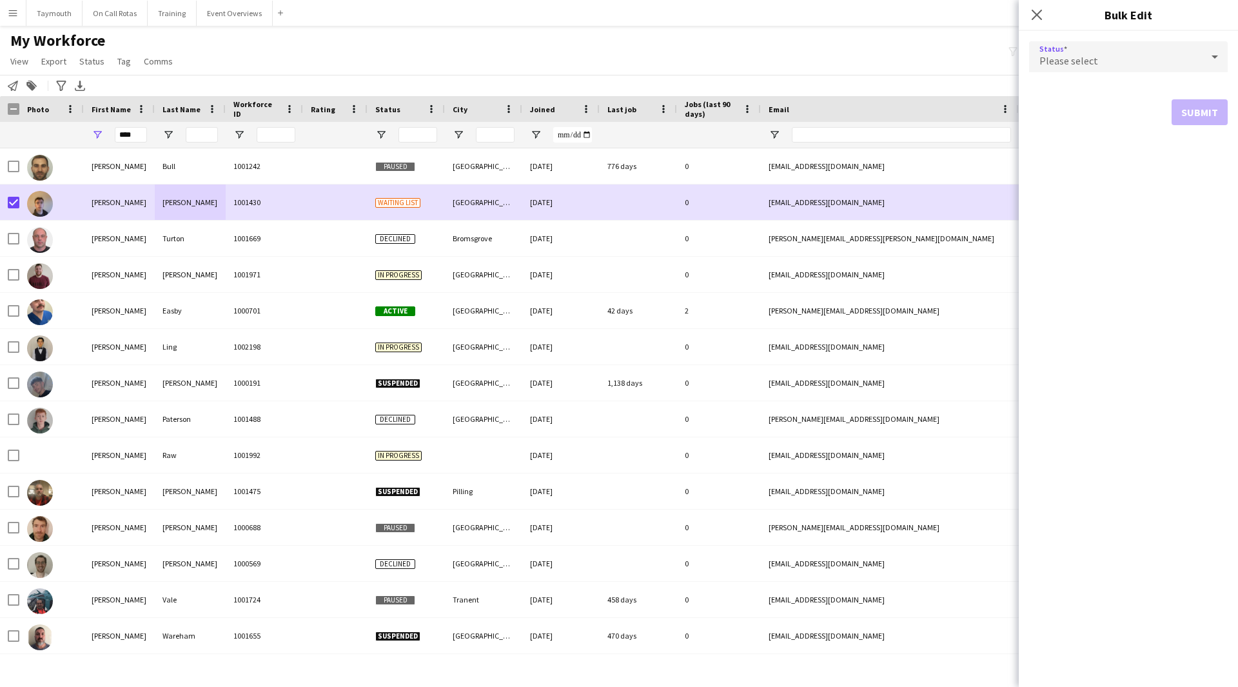
click at [1086, 42] on div "Please select" at bounding box center [1115, 56] width 173 height 31
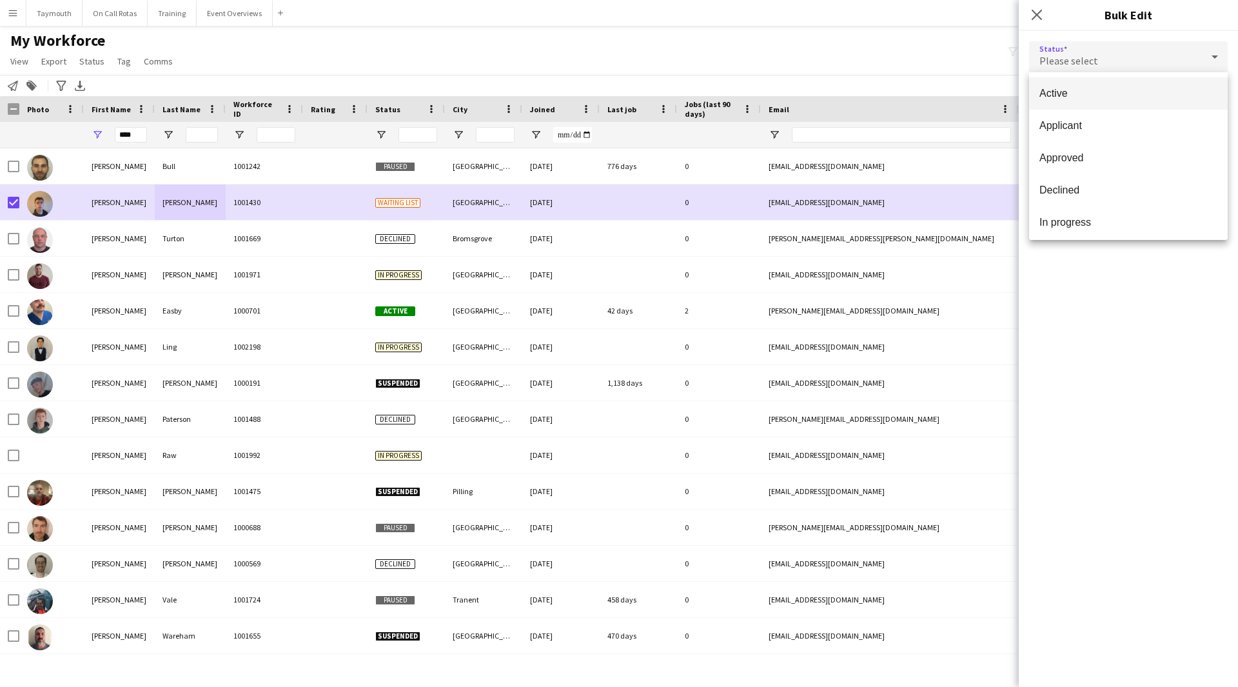
click at [1091, 60] on div at bounding box center [619, 343] width 1238 height 687
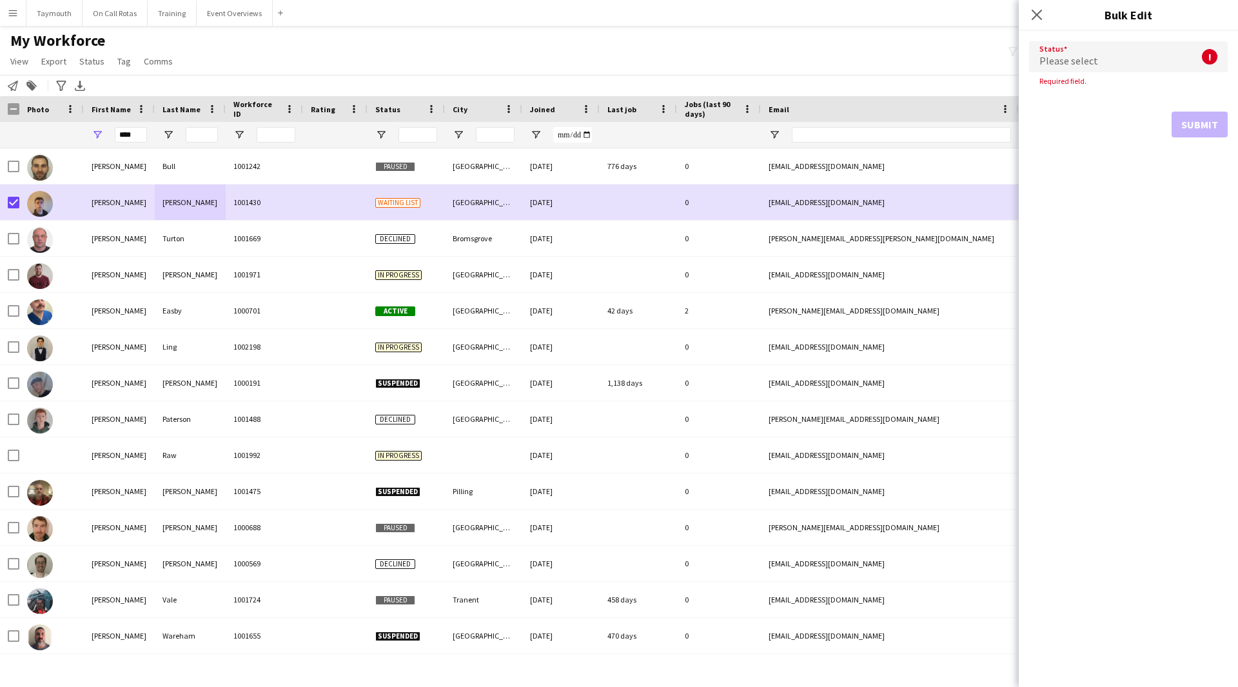
click at [1080, 58] on span "Please select" at bounding box center [1069, 60] width 59 height 13
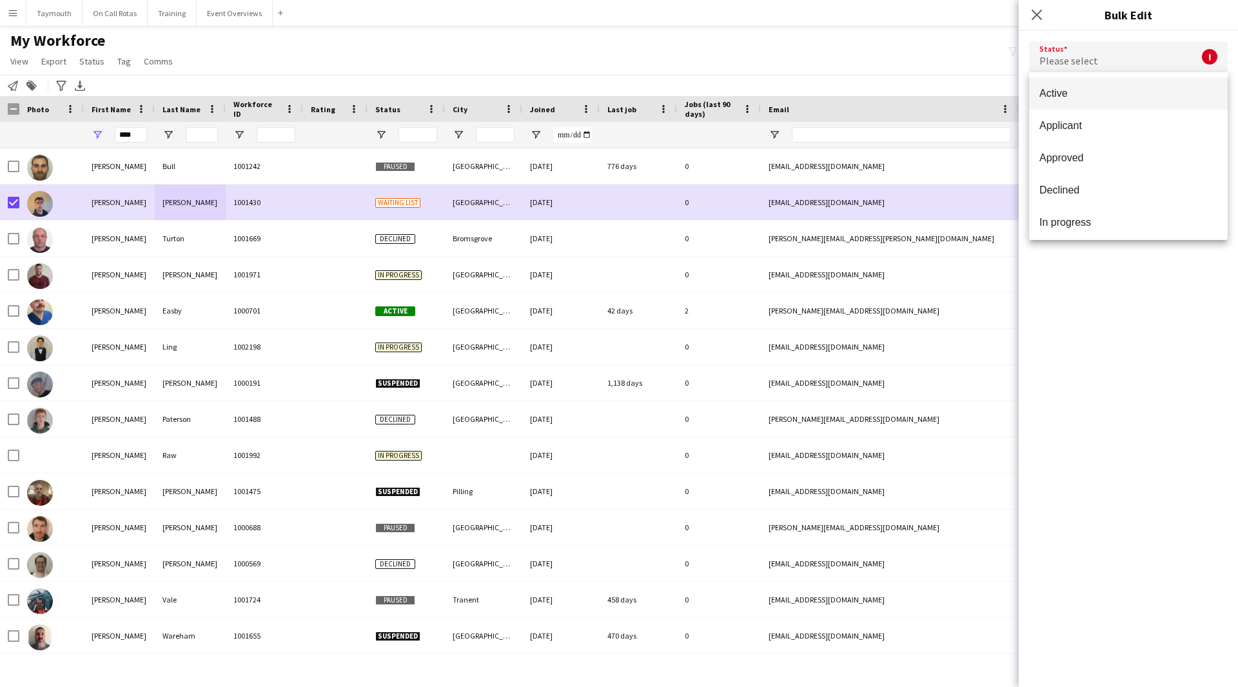
click at [1075, 95] on span "Active" at bounding box center [1129, 93] width 178 height 12
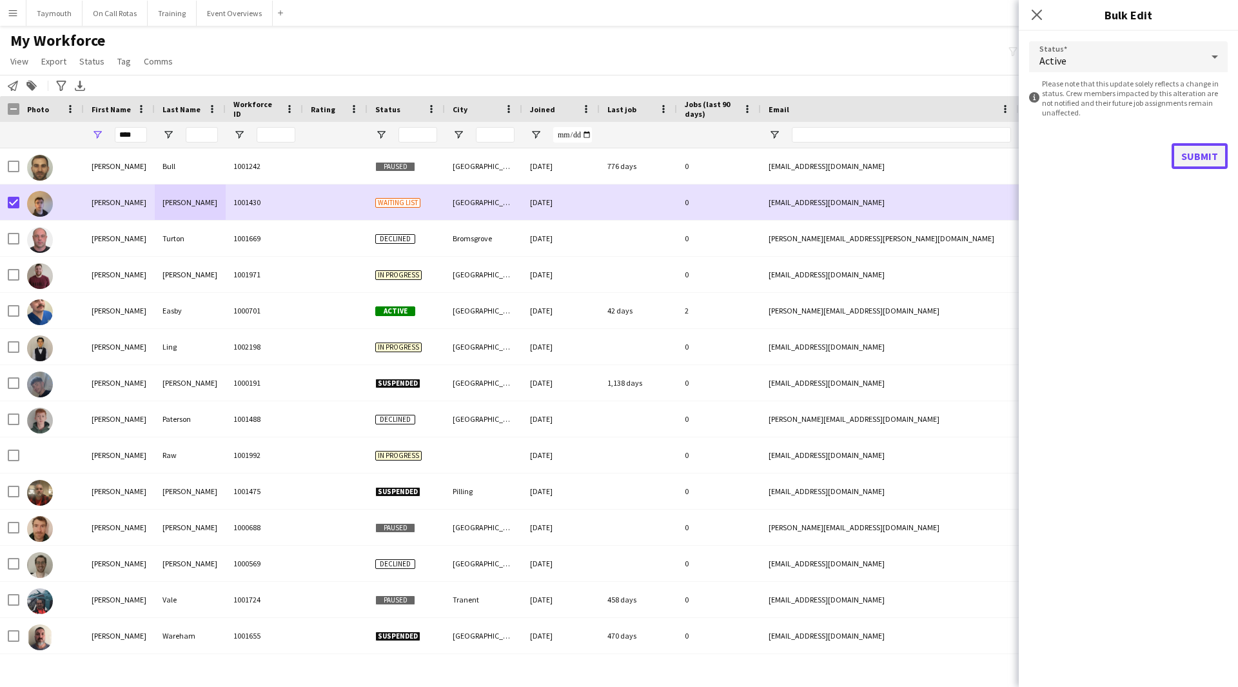
click at [1196, 150] on button "Submit" at bounding box center [1200, 156] width 56 height 26
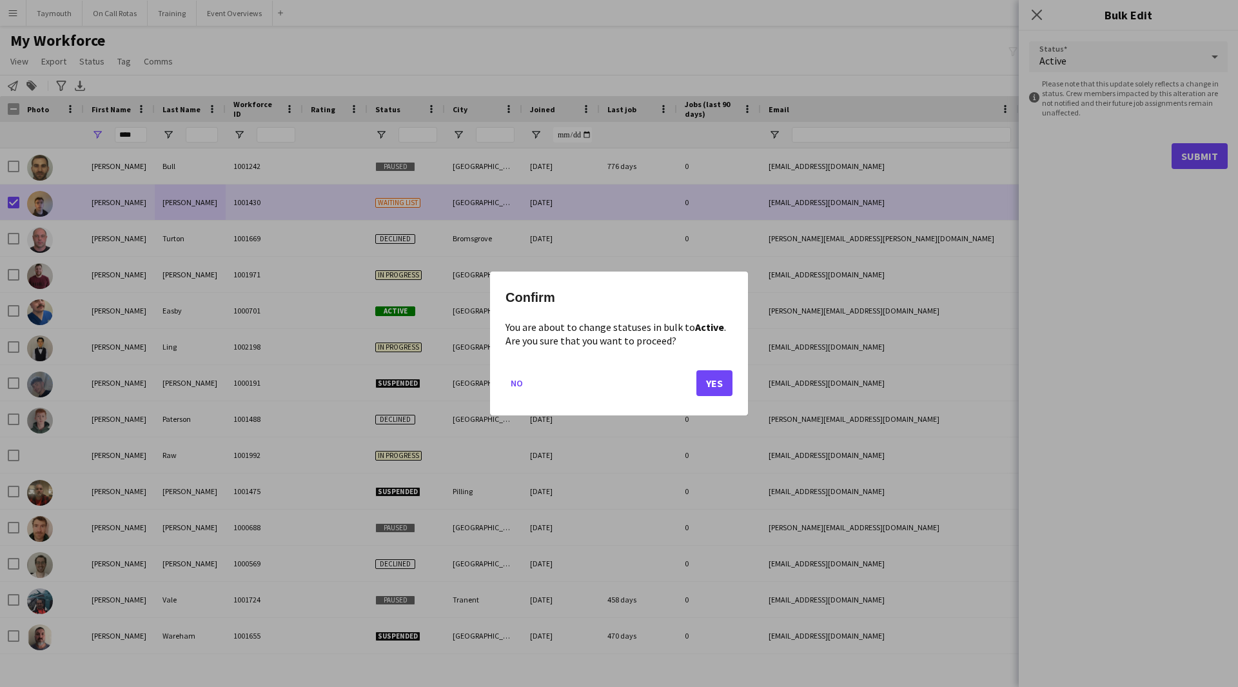
drag, startPoint x: 523, startPoint y: 388, endPoint x: 379, endPoint y: 335, distance: 153.6
click at [521, 388] on button "No" at bounding box center [517, 383] width 23 height 21
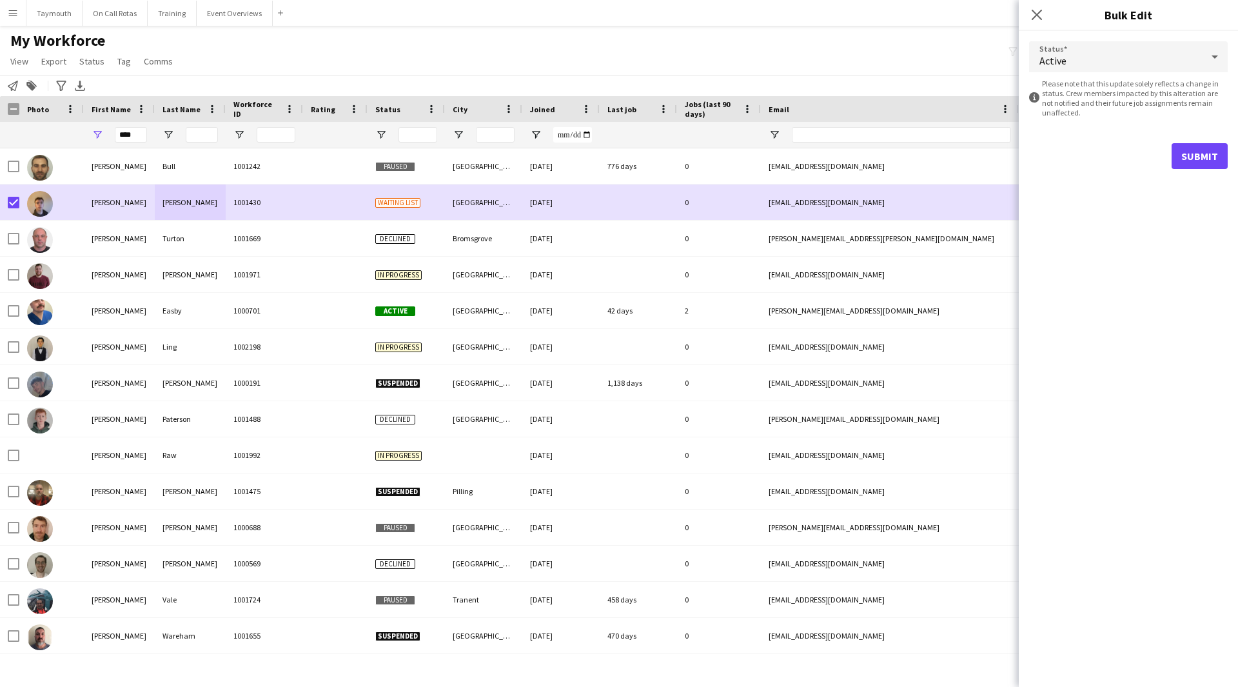
click at [1213, 171] on form "Status Active information-circle Please note that this update solely reflects a…" at bounding box center [1128, 105] width 199 height 148
click at [1209, 162] on button "Submit" at bounding box center [1200, 156] width 56 height 26
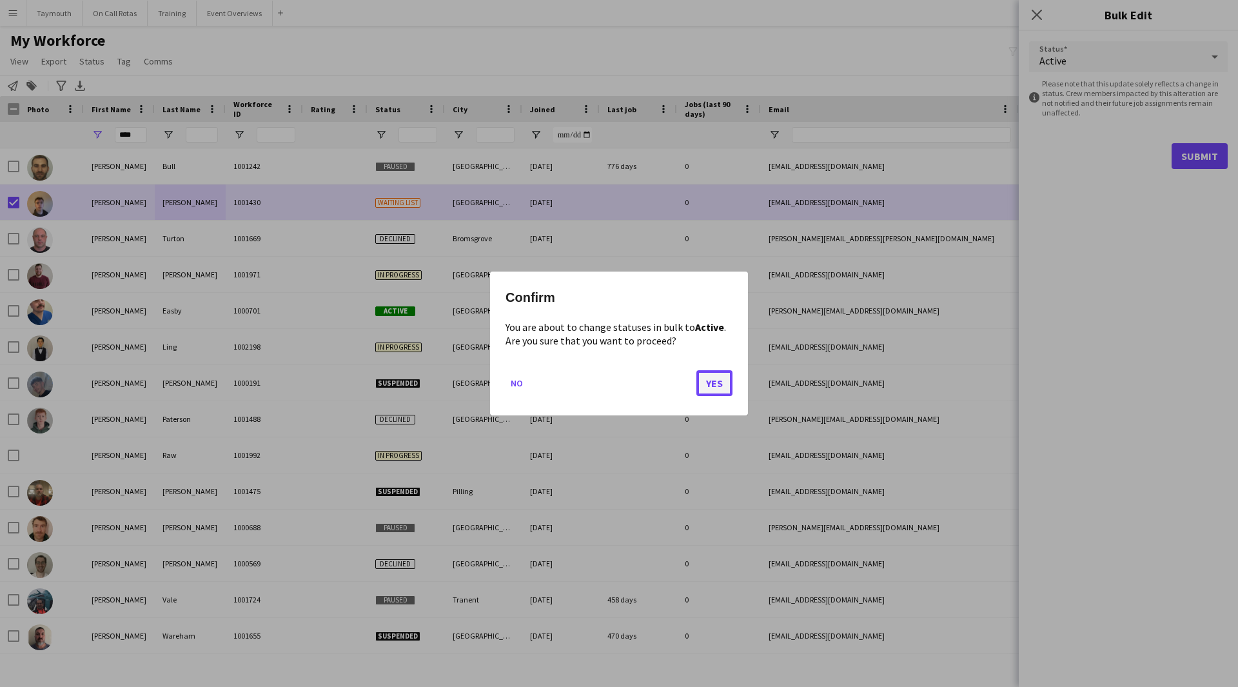
click at [708, 380] on button "Yes" at bounding box center [715, 383] width 36 height 26
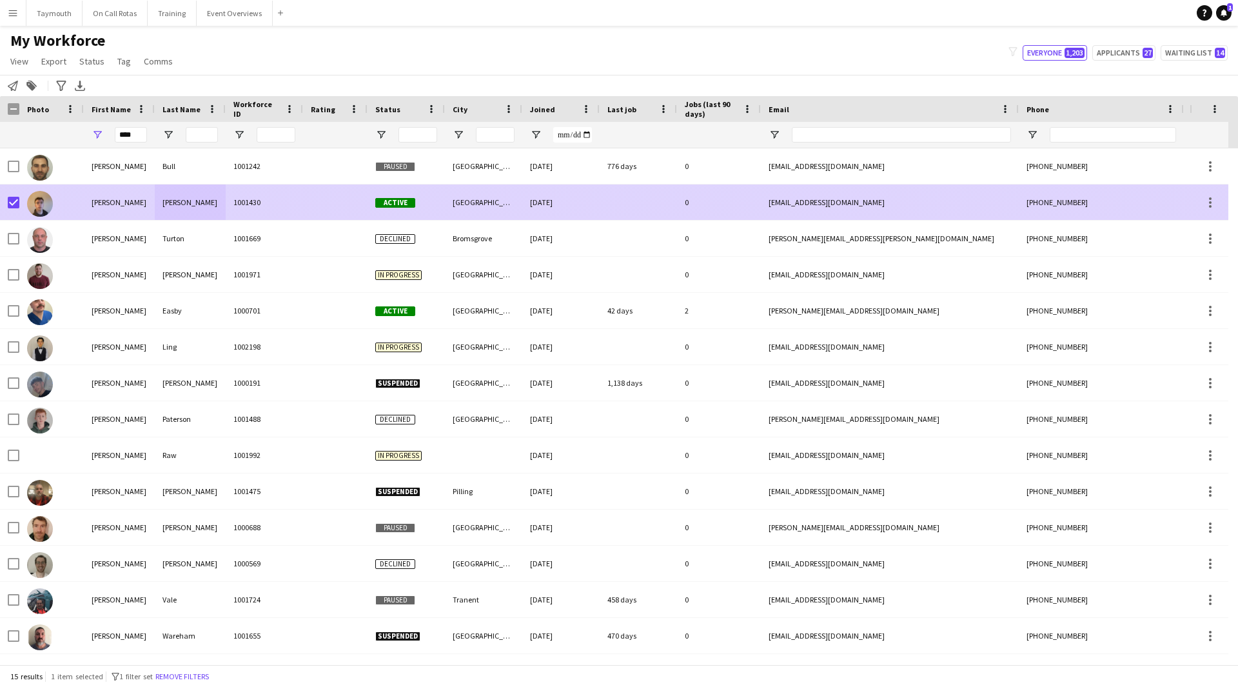
click at [492, 196] on div "[GEOGRAPHIC_DATA]" at bounding box center [483, 201] width 77 height 35
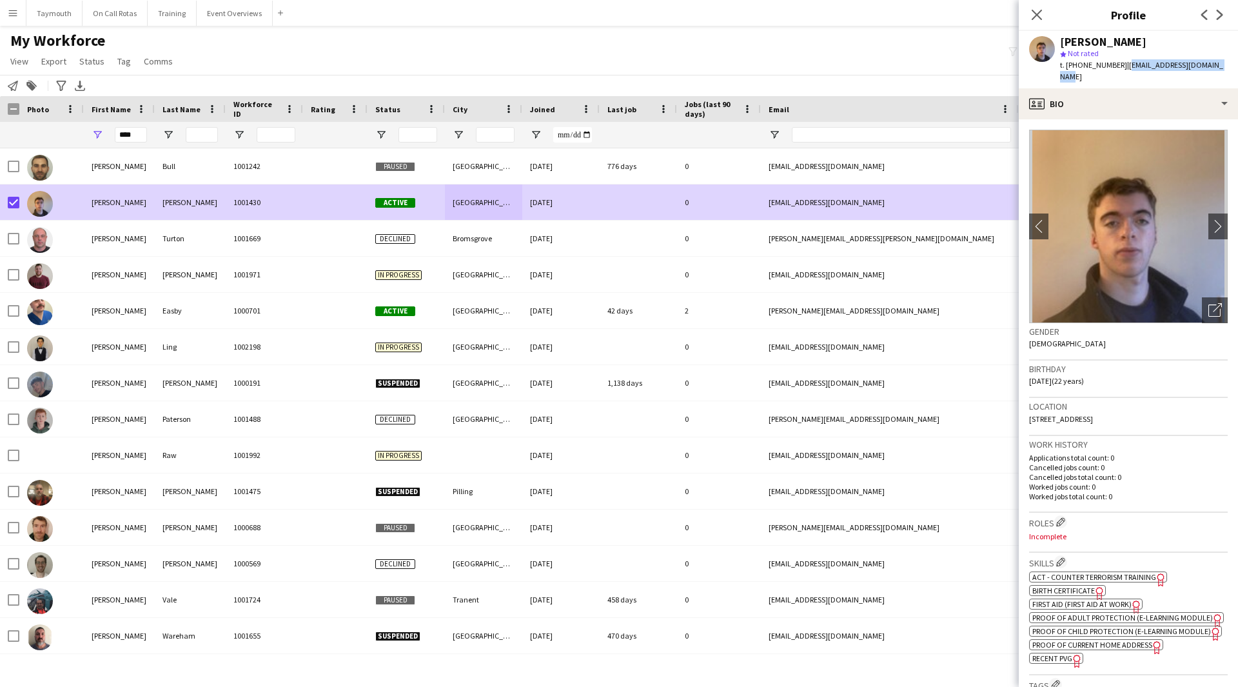
drag, startPoint x: 1232, startPoint y: 65, endPoint x: 1121, endPoint y: 70, distance: 111.1
click at [1121, 70] on app-profile-header "[PERSON_NAME] star Not rated t. [PHONE_NUMBER] | [EMAIL_ADDRESS][DOMAIN_NAME]" at bounding box center [1128, 59] width 219 height 57
copy span "[EMAIL_ADDRESS][DOMAIN_NAME]"
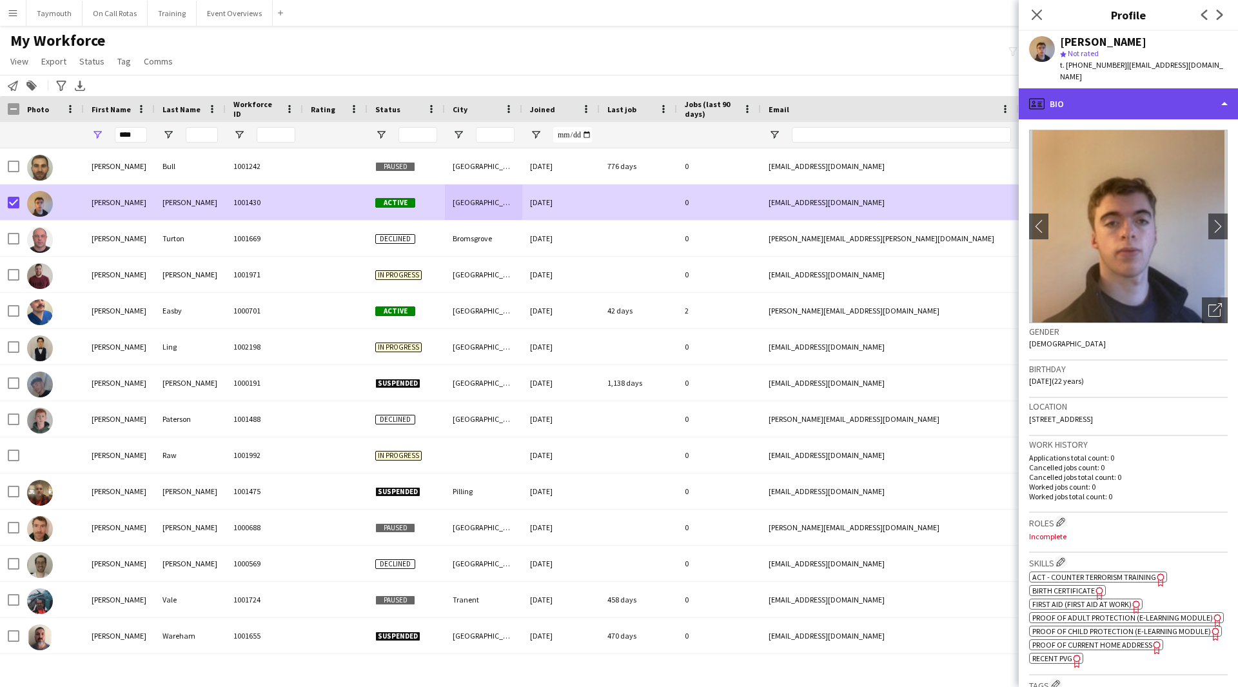
click at [1130, 88] on div "profile Bio" at bounding box center [1128, 103] width 219 height 31
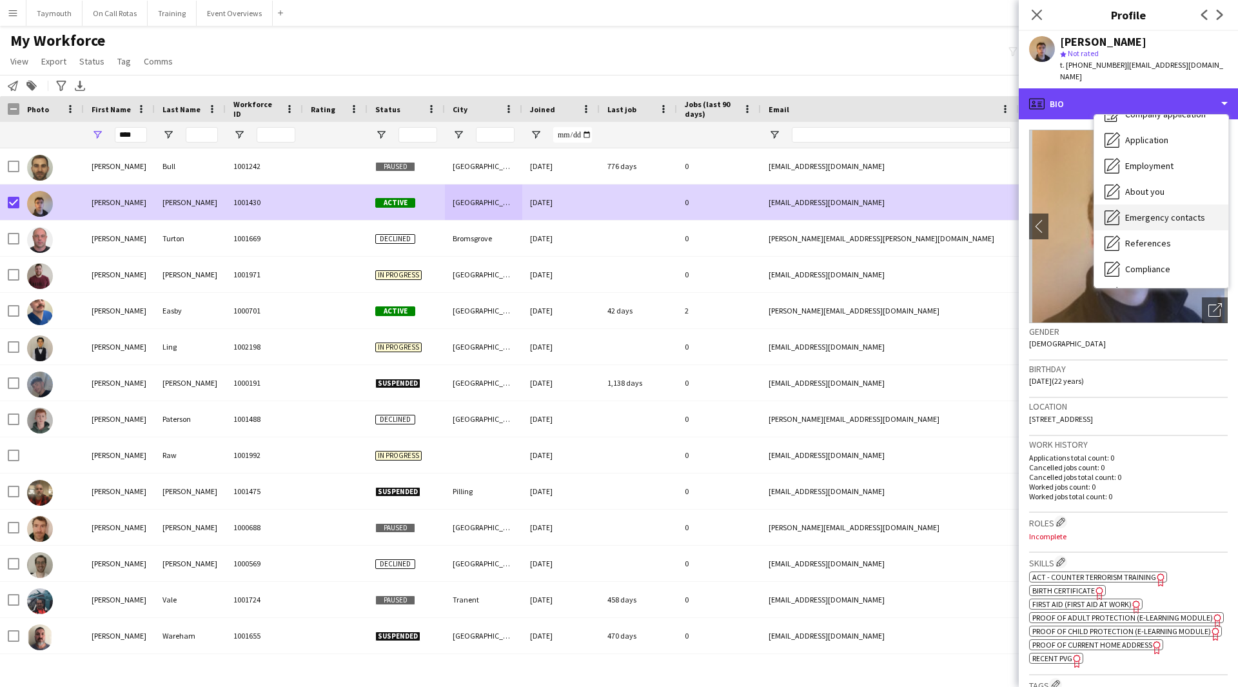
scroll to position [65, 0]
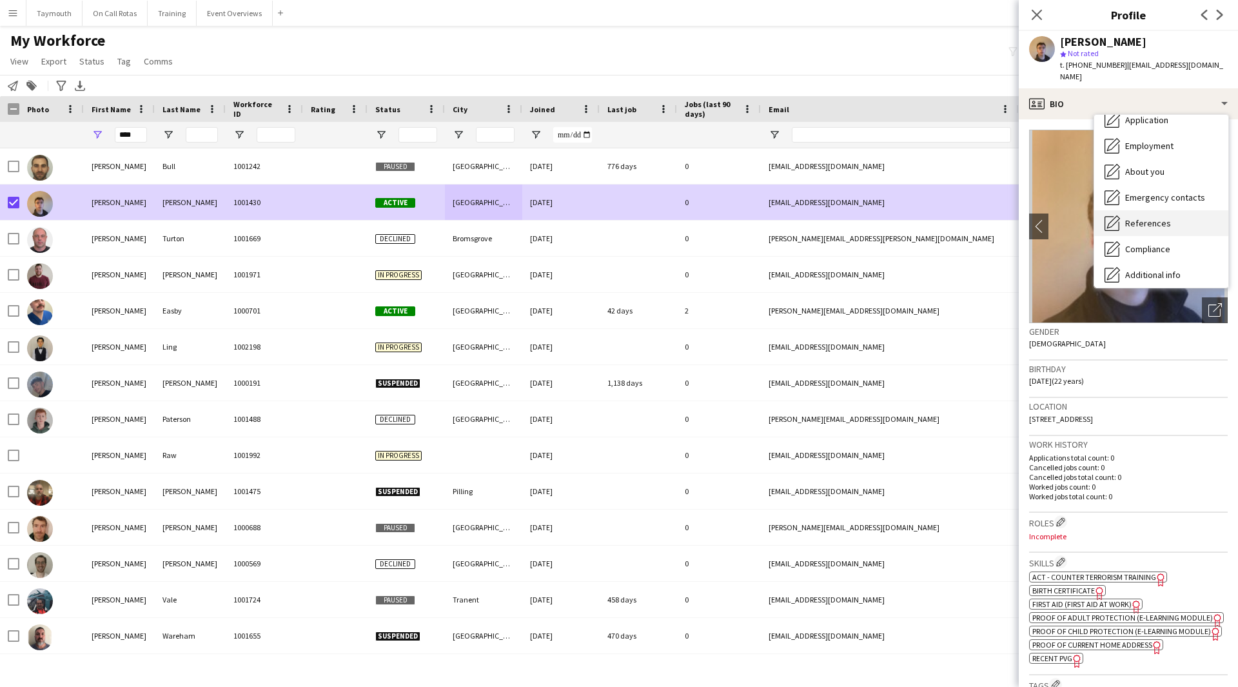
click at [1148, 217] on span "References" at bounding box center [1149, 223] width 46 height 12
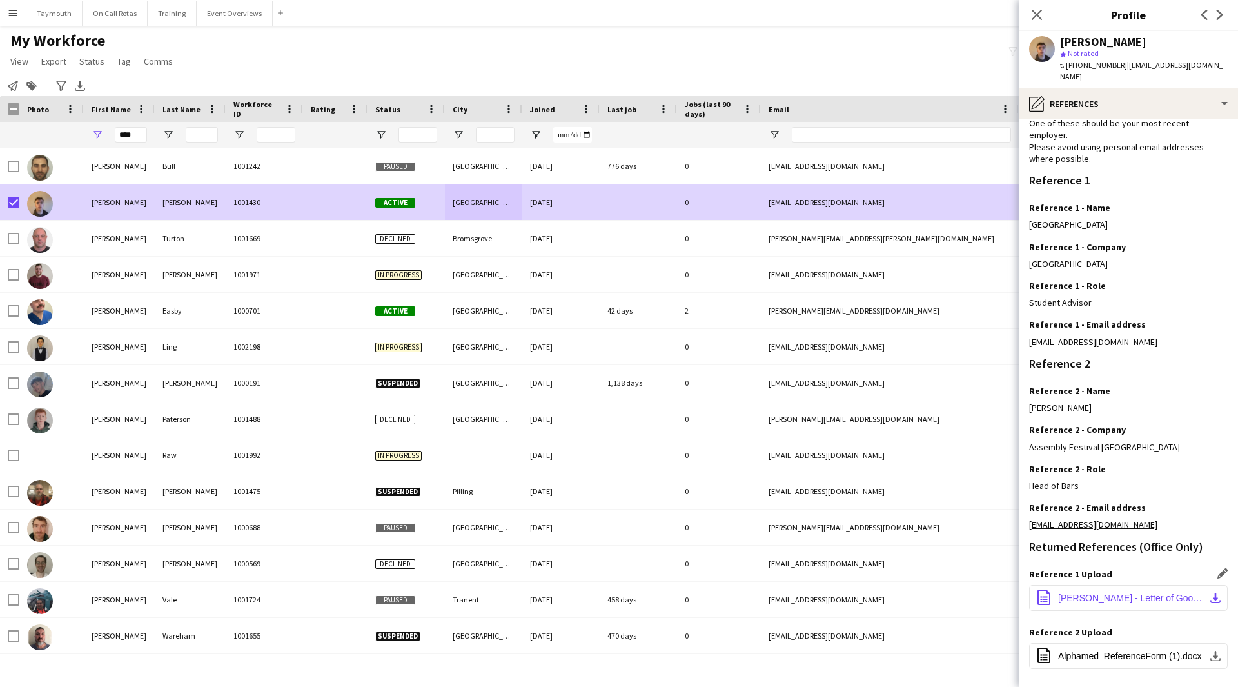
scroll to position [121, 0]
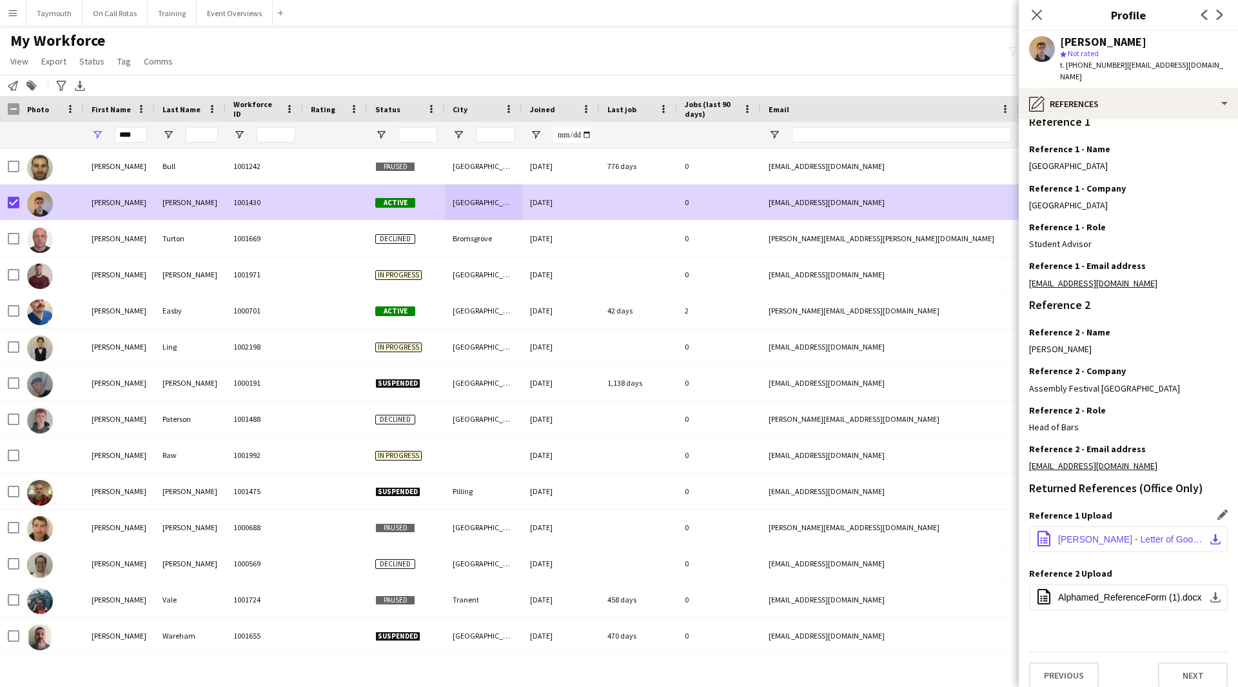
click at [1153, 534] on span "[PERSON_NAME] - Letter of Good Standing - 190925.pdf" at bounding box center [1131, 539] width 146 height 10
click at [1144, 592] on span "Alphamed_ReferenceForm (1).docx" at bounding box center [1130, 597] width 144 height 10
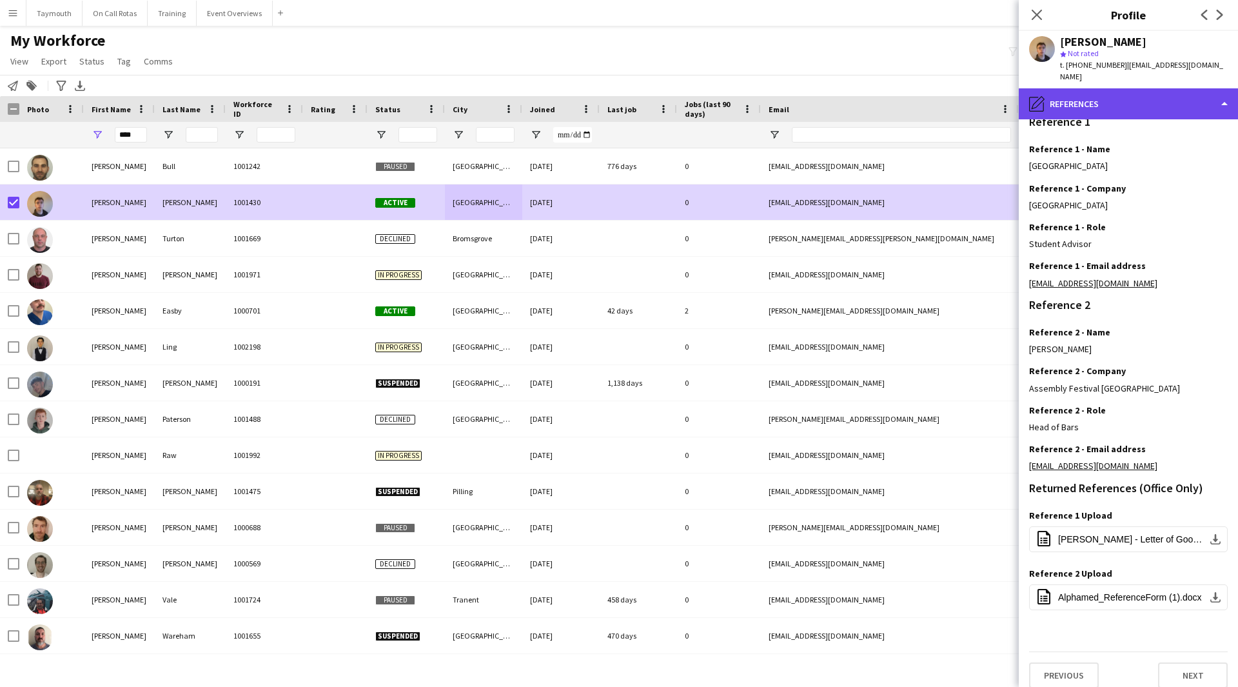
click at [1147, 97] on div "pencil4 References" at bounding box center [1128, 103] width 219 height 31
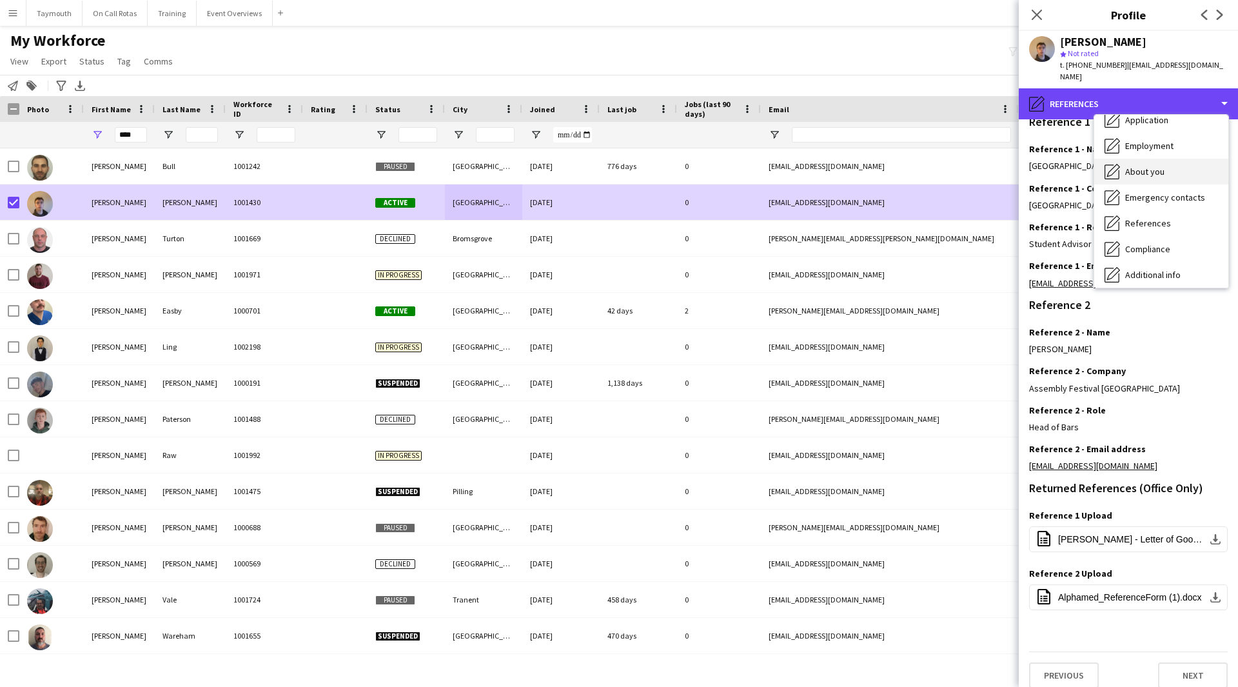
scroll to position [0, 0]
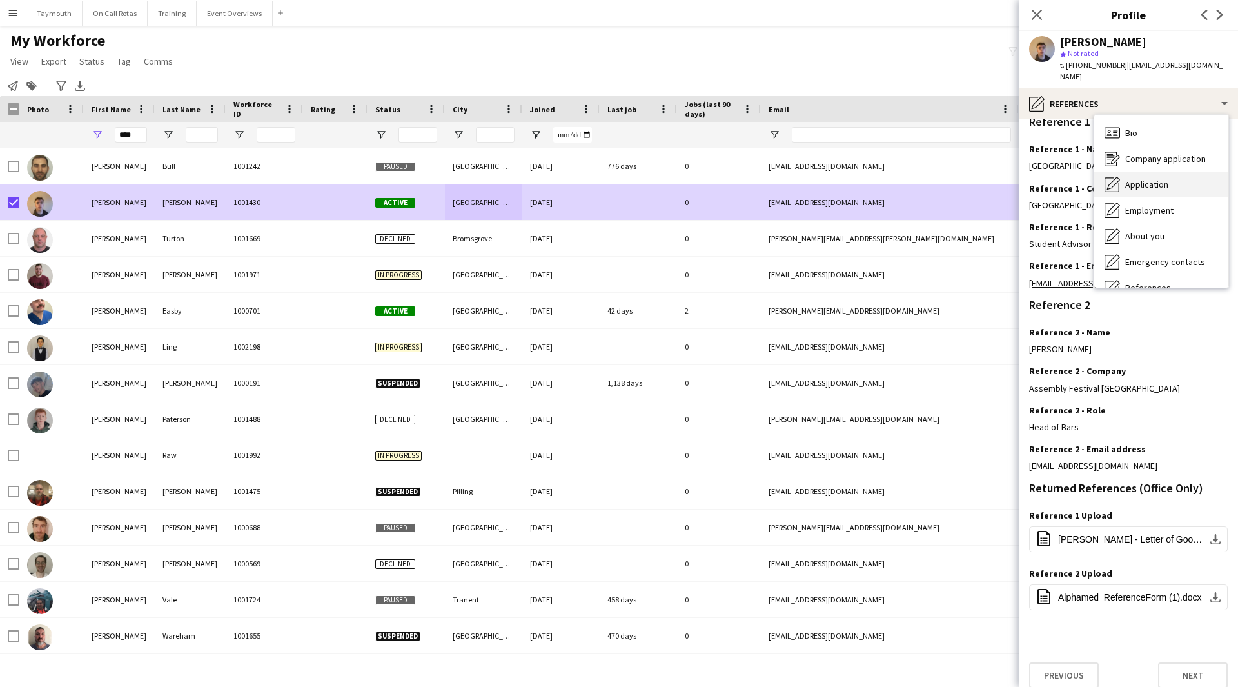
click at [1158, 179] on div "Application Application" at bounding box center [1162, 185] width 134 height 26
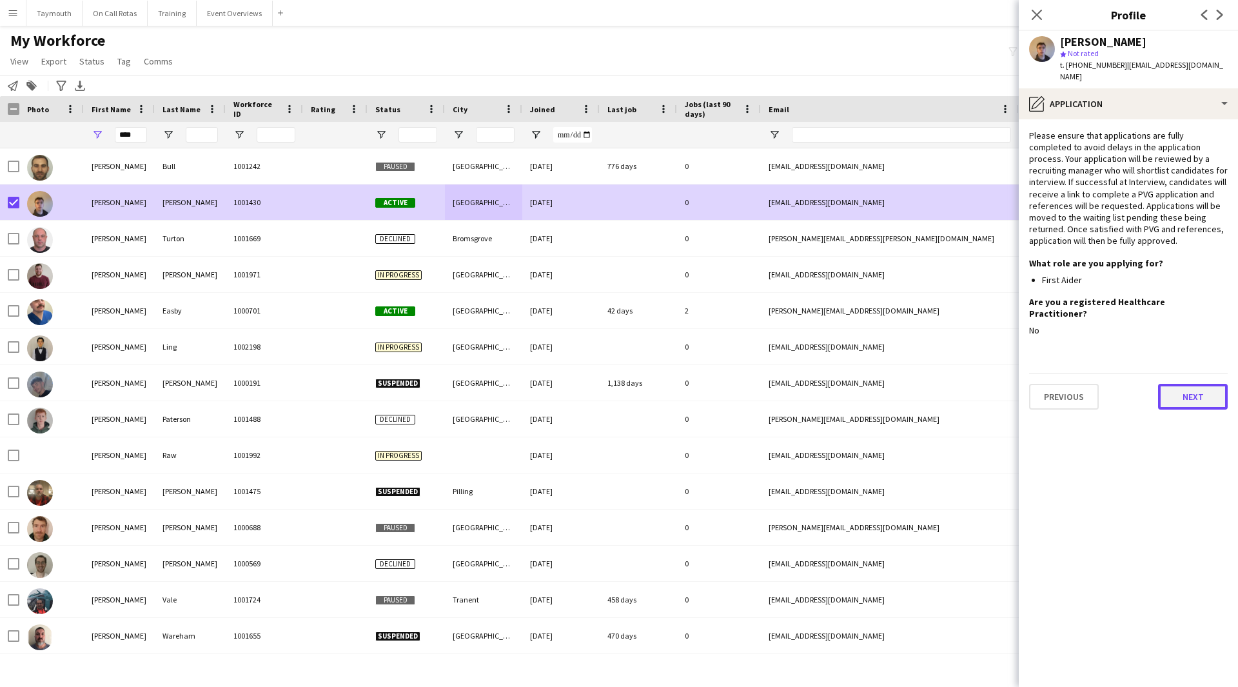
click at [1190, 384] on button "Next" at bounding box center [1193, 397] width 70 height 26
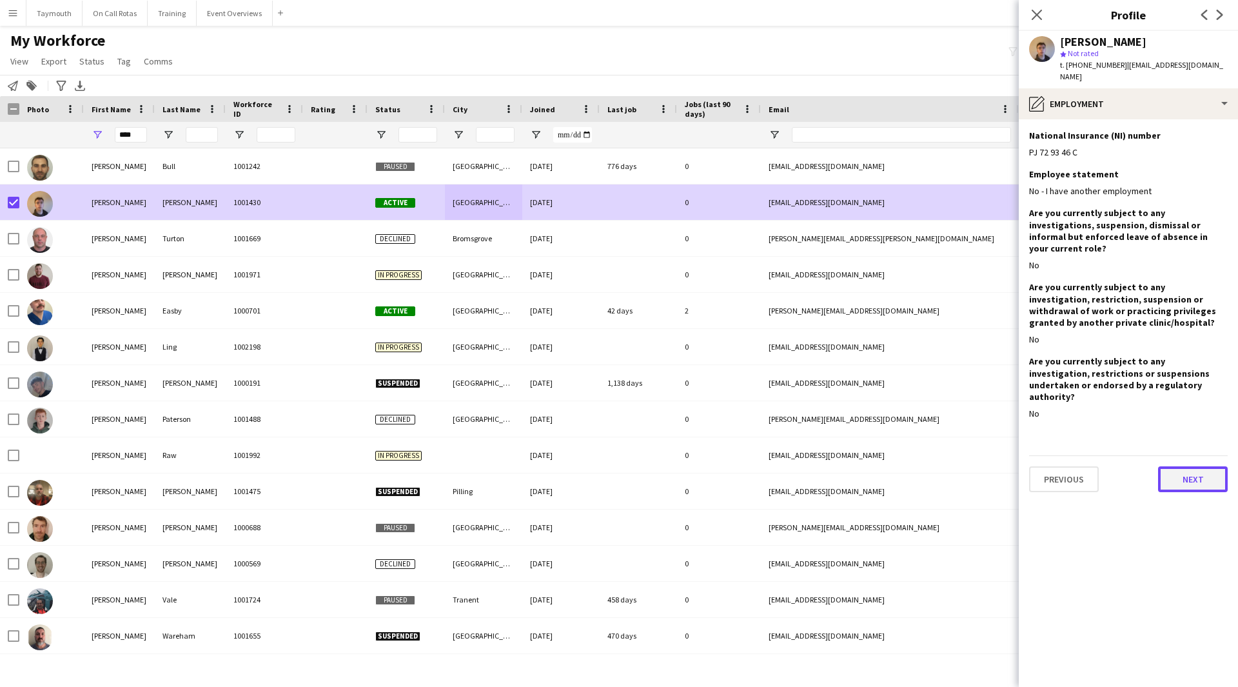
click at [1184, 466] on button "Next" at bounding box center [1193, 479] width 70 height 26
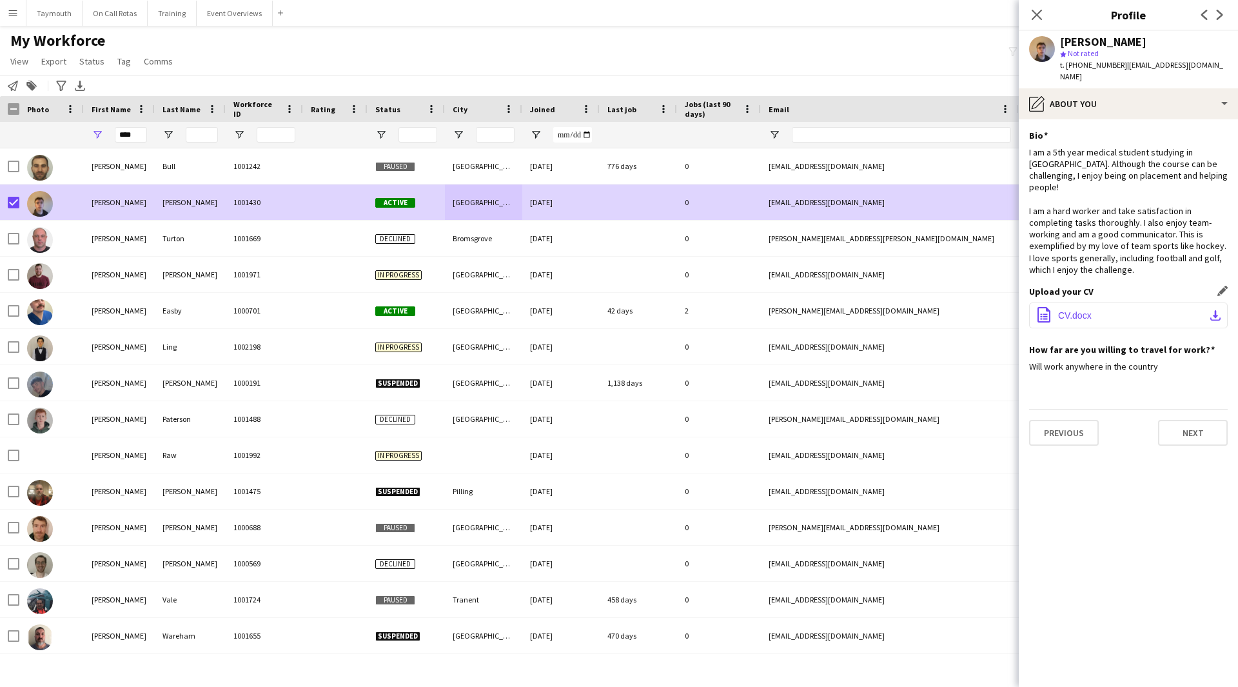
click at [1177, 303] on button "office-file-sheet CV.docx download-bottom" at bounding box center [1128, 316] width 199 height 26
click at [216, 18] on button "Event Overviews Close" at bounding box center [235, 13] width 76 height 25
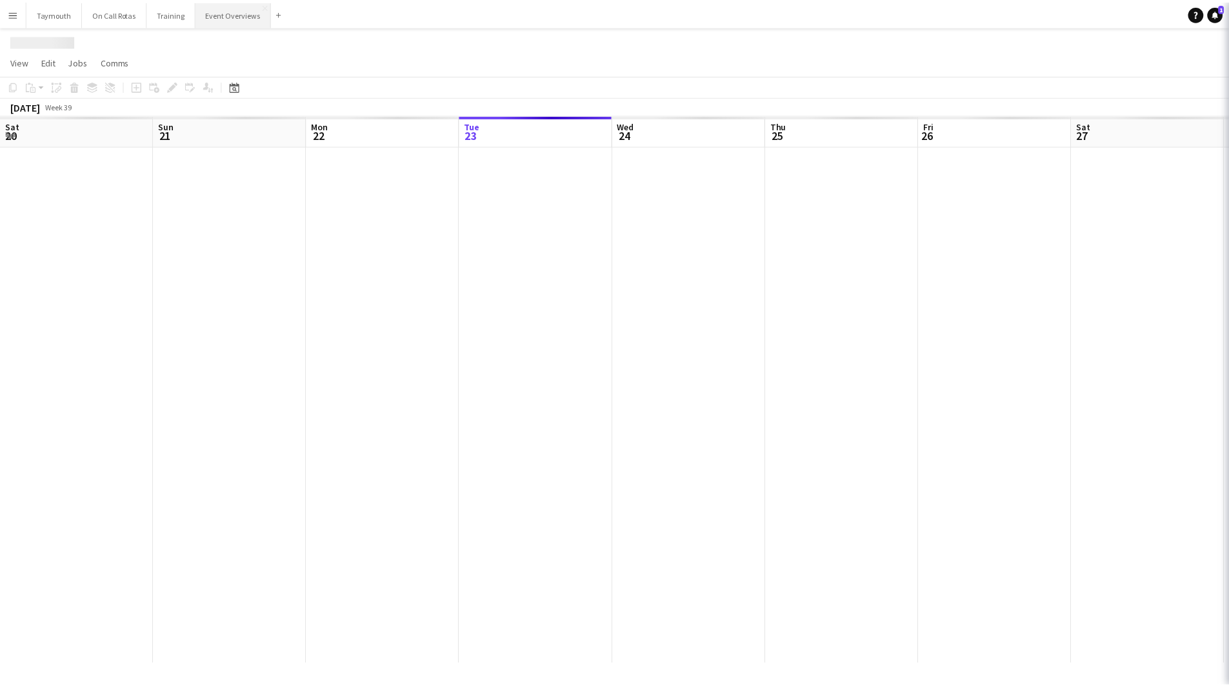
scroll to position [0, 308]
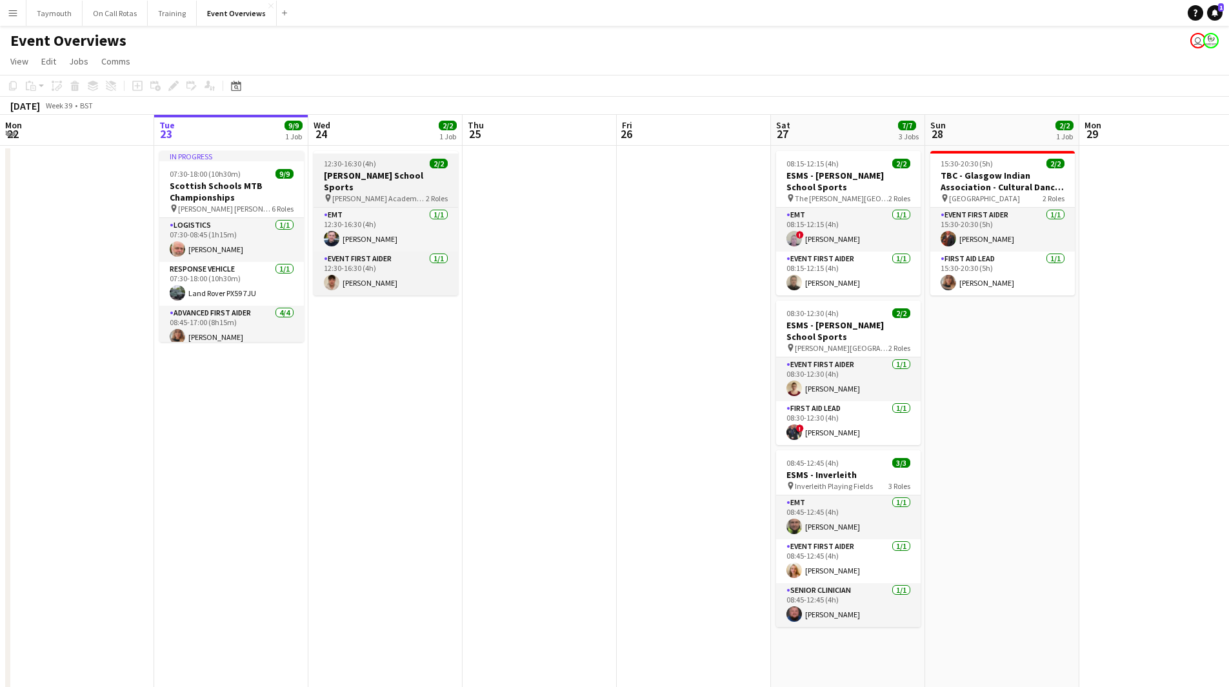
drag, startPoint x: 403, startPoint y: 179, endPoint x: 381, endPoint y: 177, distance: 22.7
click at [403, 179] on h3 "[PERSON_NAME] School Sports" at bounding box center [385, 181] width 144 height 23
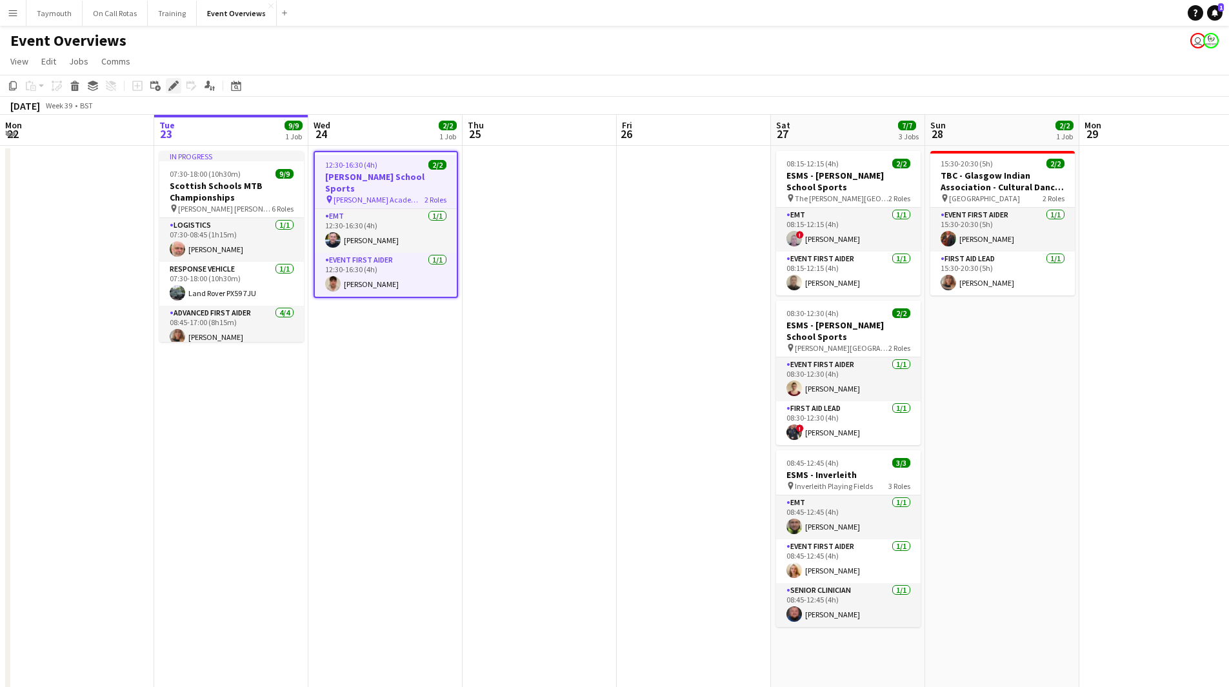
click at [179, 90] on div "Edit" at bounding box center [173, 85] width 15 height 15
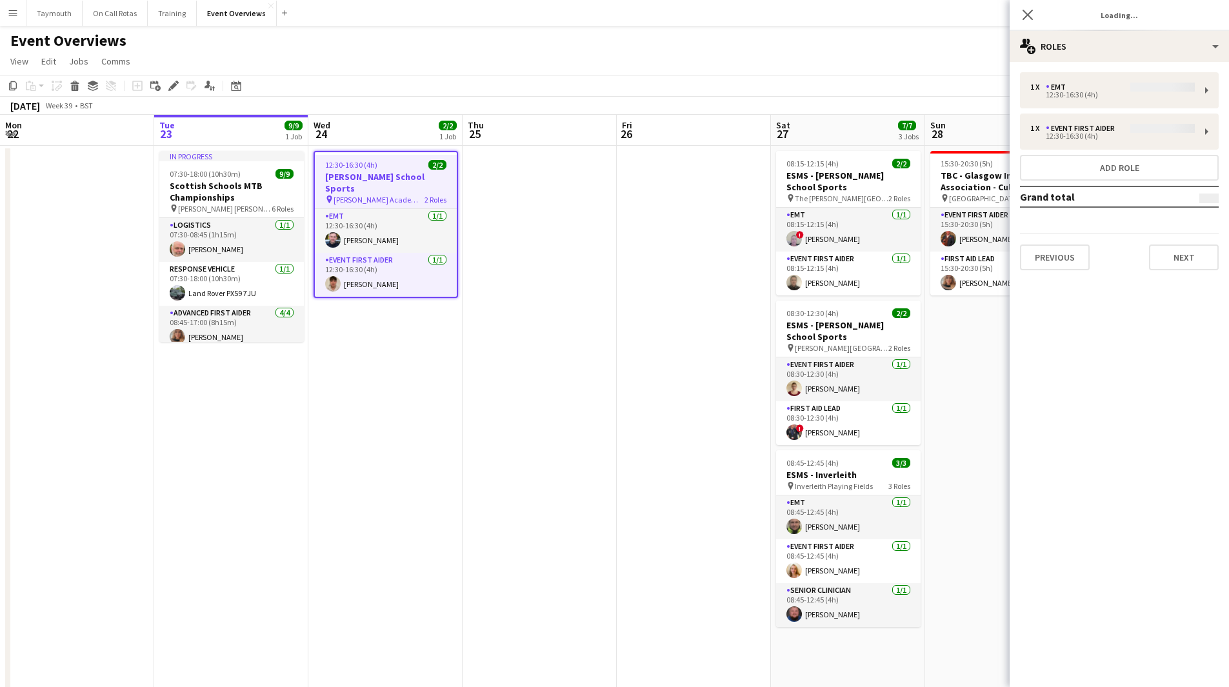
type input "**********"
click at [1189, 255] on button "Next" at bounding box center [1184, 257] width 70 height 26
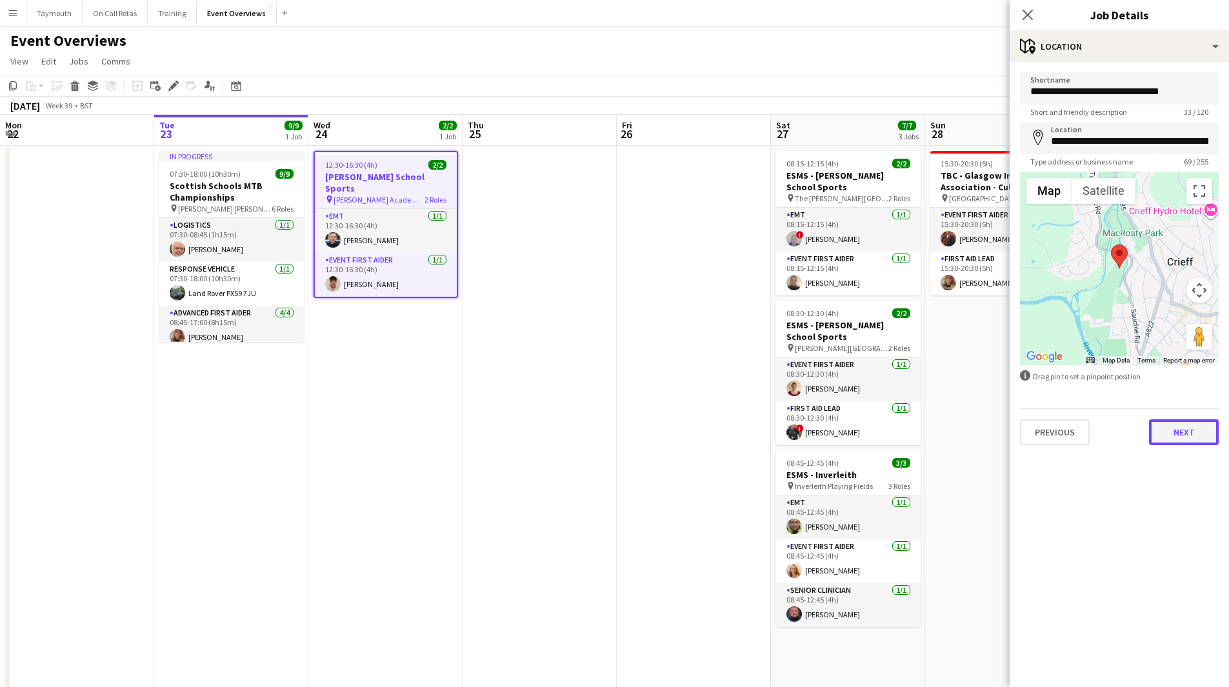
click at [1204, 439] on button "Next" at bounding box center [1184, 432] width 70 height 26
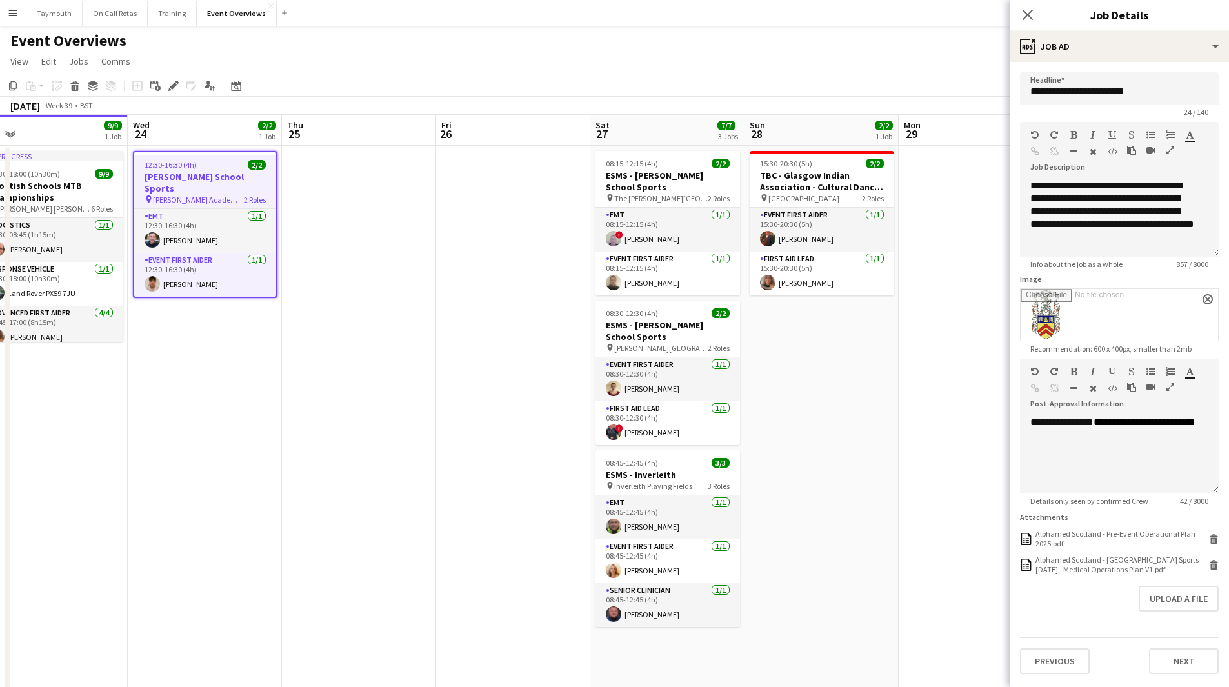
drag, startPoint x: 642, startPoint y: 410, endPoint x: 477, endPoint y: 395, distance: 166.4
click at [479, 398] on app-calendar-viewport "Sat 20 30/30 4 Jobs Sun 21 17/17 1 Job Mon 22 Tue 23 9/9 1 Job Wed 24 2/2 1 Job…" at bounding box center [614, 490] width 1229 height 750
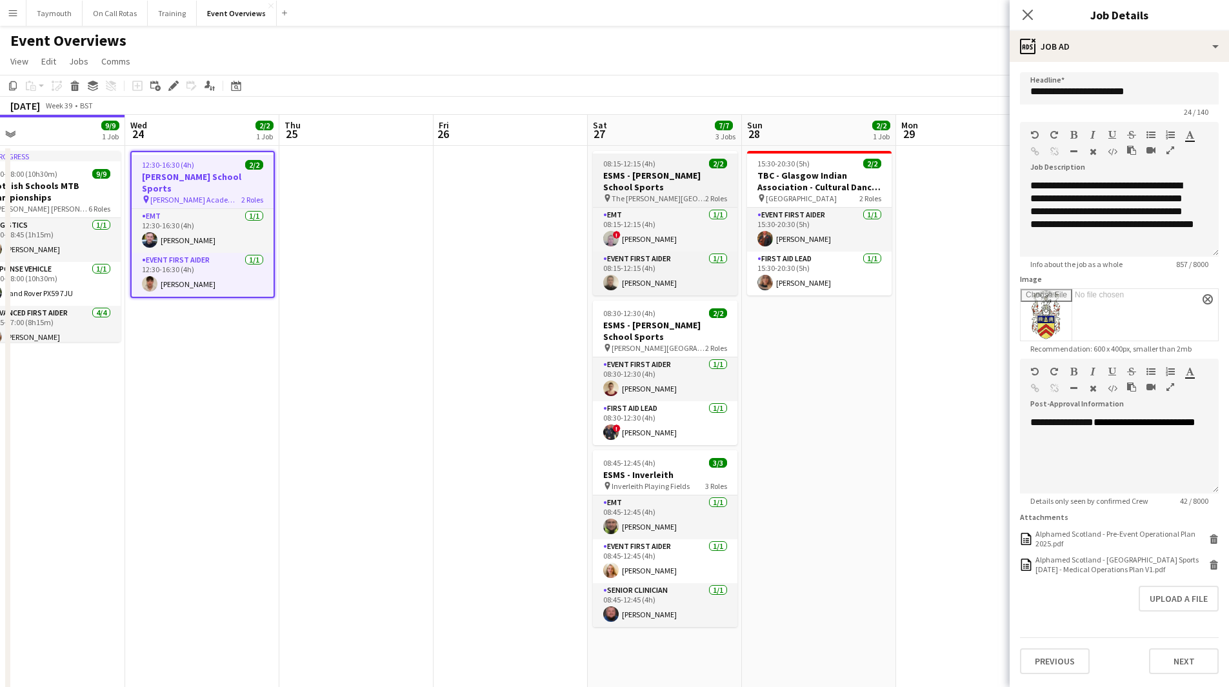
click at [640, 174] on h3 "ESMS - [PERSON_NAME] School Sports" at bounding box center [665, 181] width 144 height 23
type input "**********"
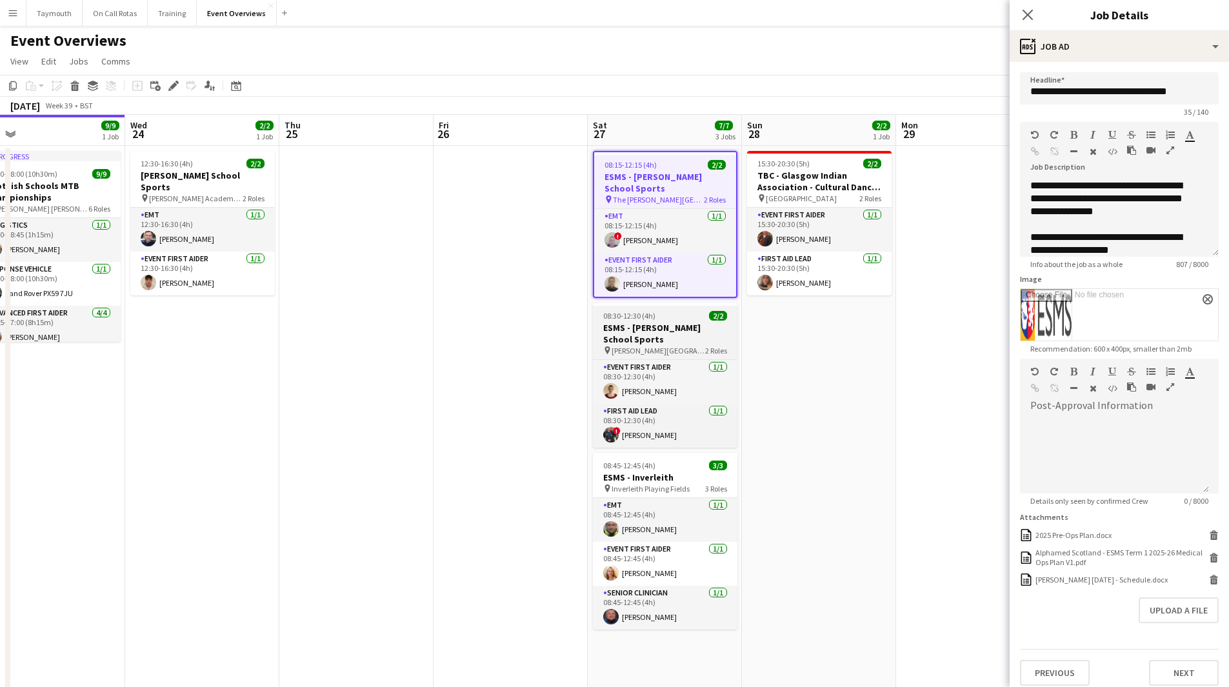
click at [675, 324] on h3 "ESMS - [PERSON_NAME] School Sports" at bounding box center [665, 333] width 144 height 23
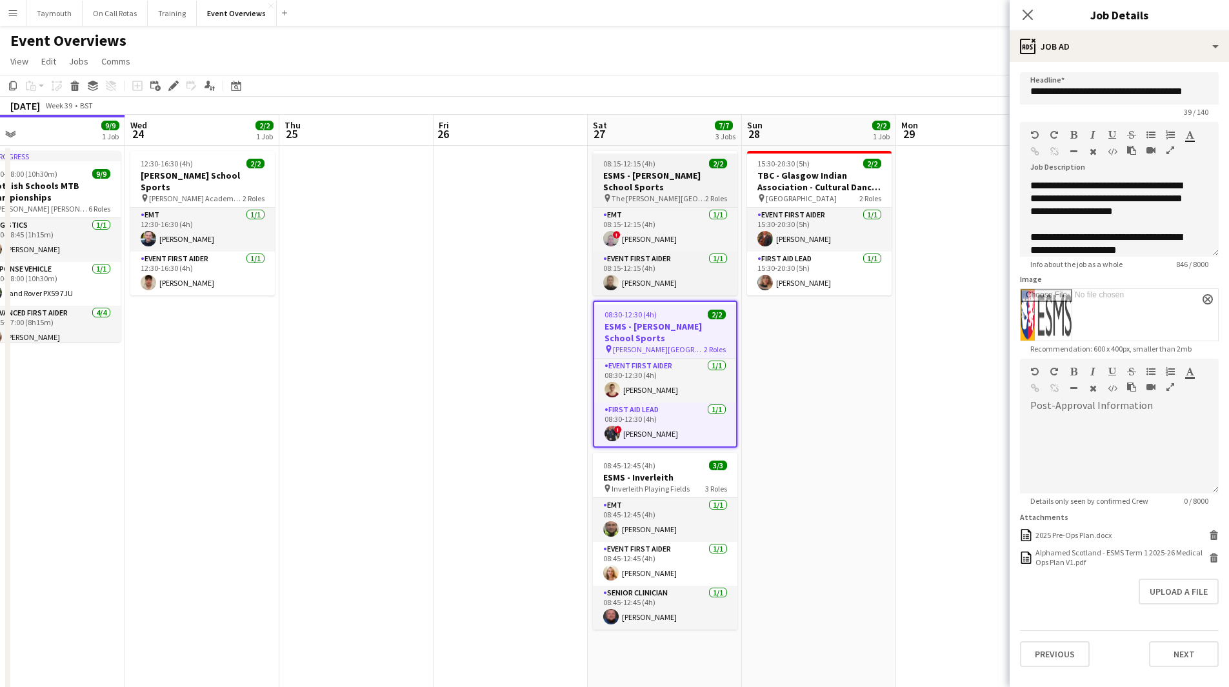
click at [680, 183] on h3 "ESMS - [PERSON_NAME] School Sports" at bounding box center [665, 181] width 144 height 23
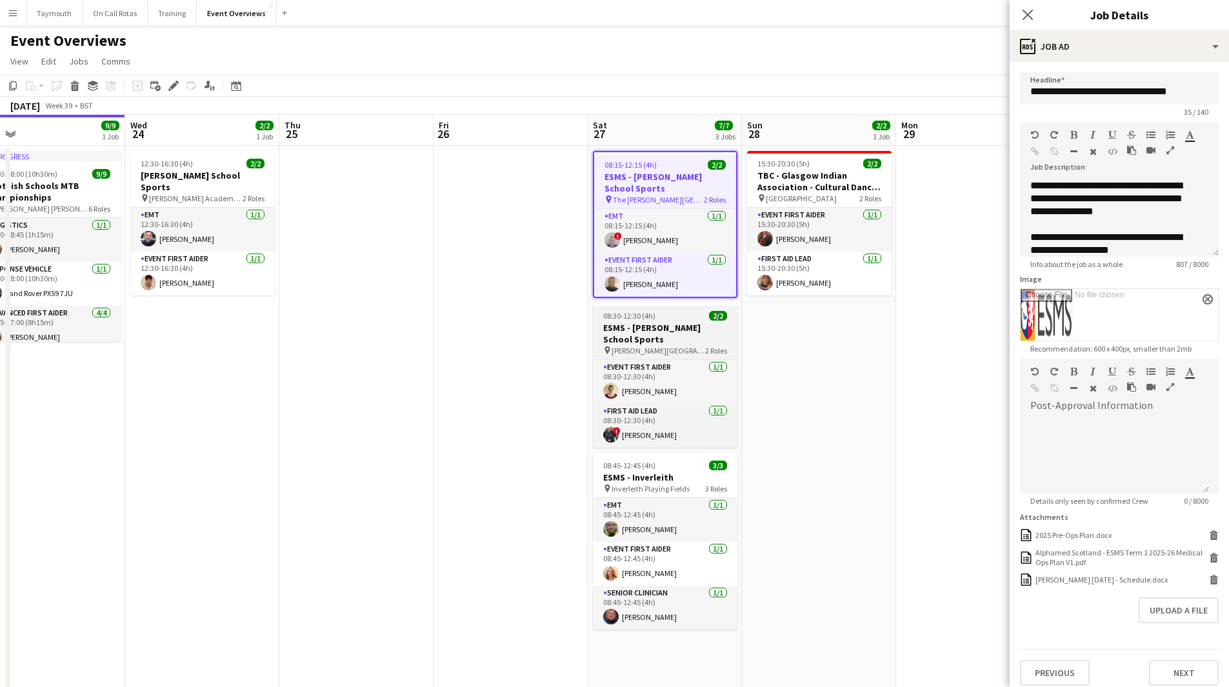
click at [668, 325] on h3 "ESMS - [PERSON_NAME] School Sports" at bounding box center [665, 333] width 144 height 23
type input "**********"
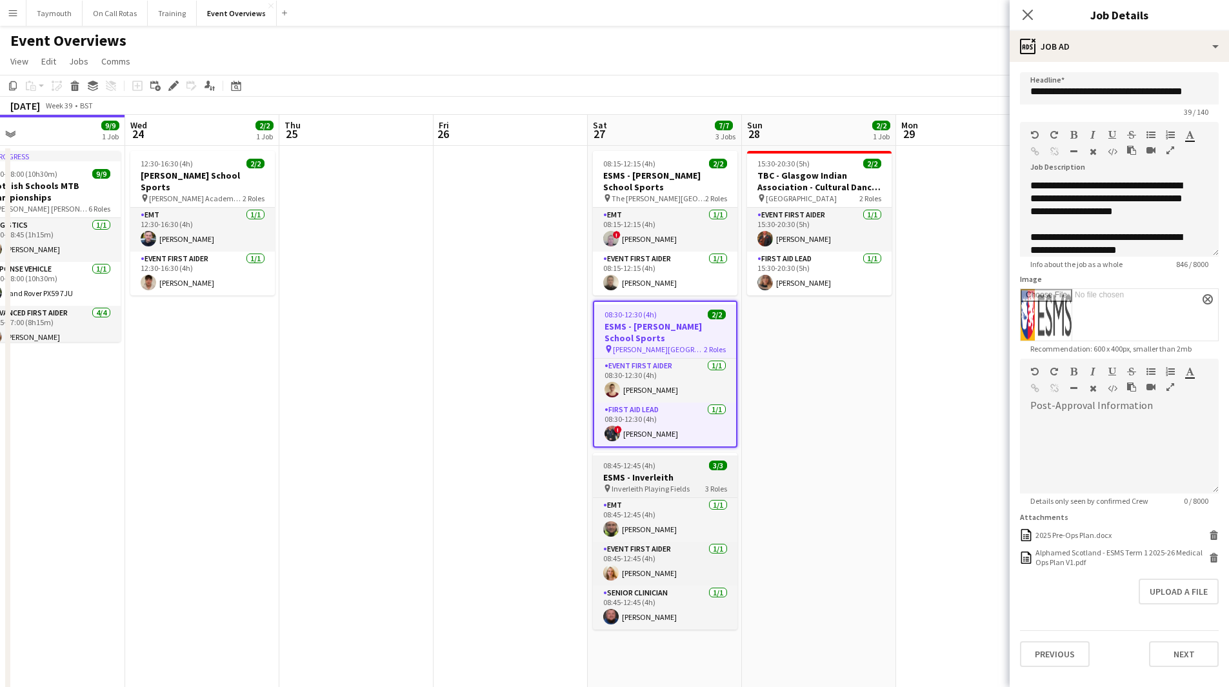
click at [653, 473] on h3 "ESMS - Inverleith" at bounding box center [665, 478] width 144 height 12
type input "**********"
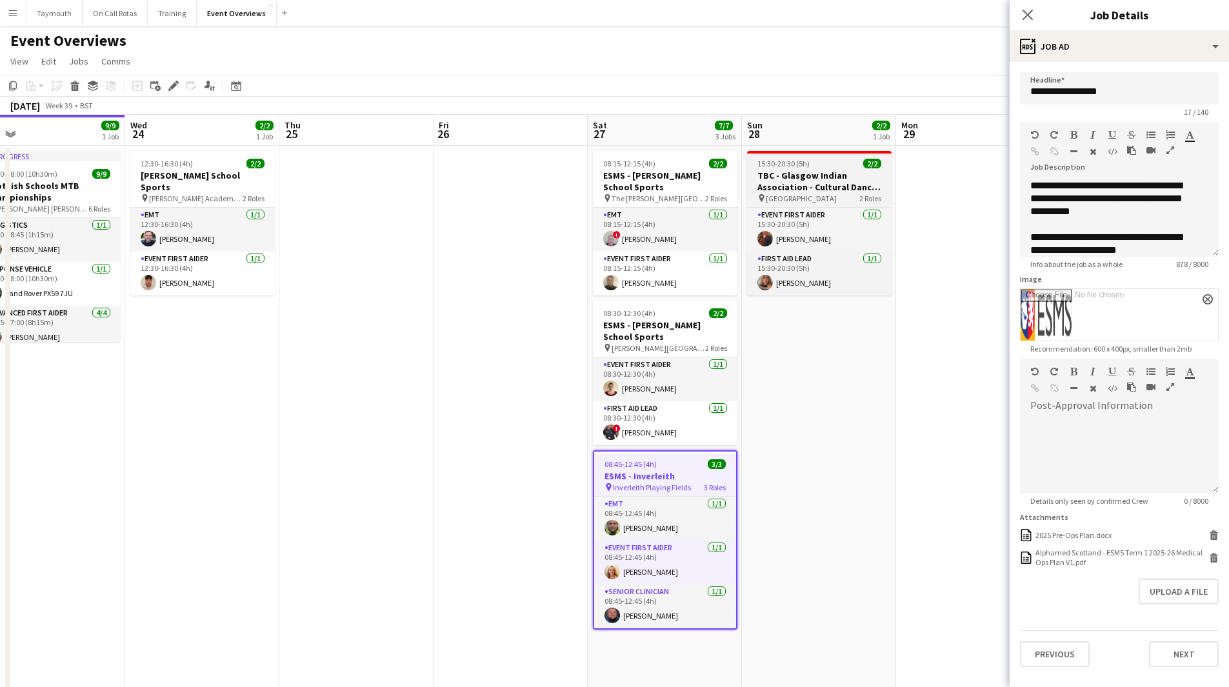
click at [787, 178] on h3 "TBC - Glasgow Indian Association - Cultural Dance Event" at bounding box center [819, 181] width 144 height 23
type input "**********"
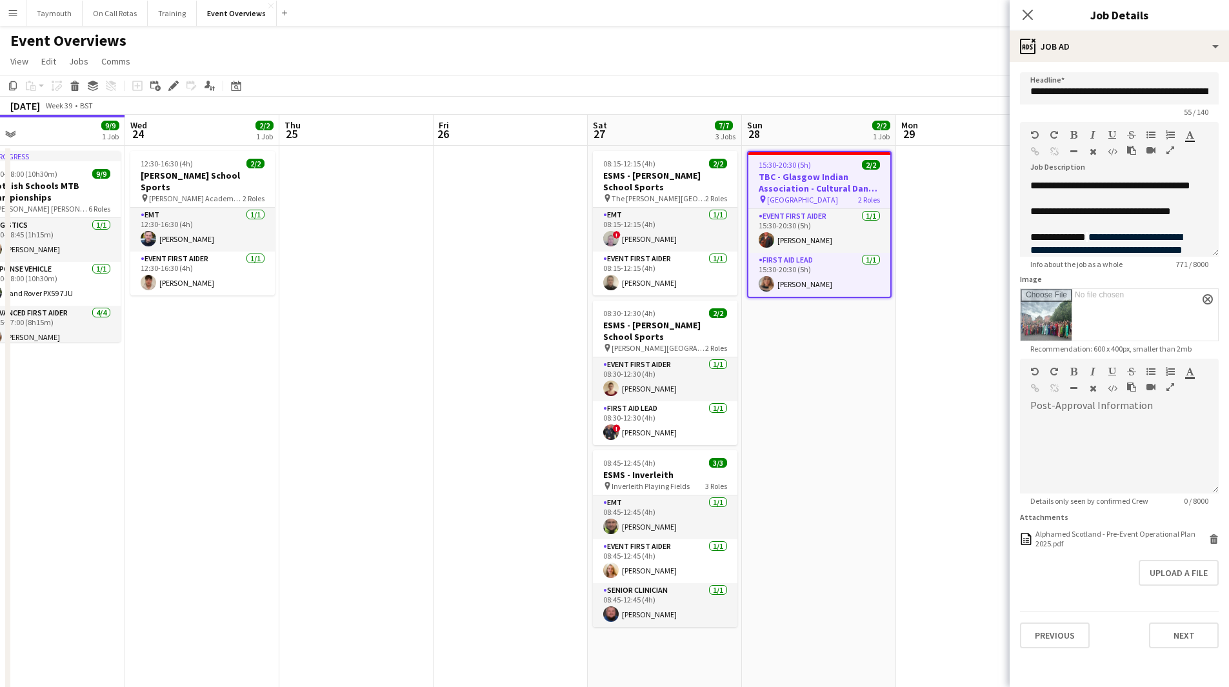
click at [822, 366] on app-date-cell "15:30-20:30 (5h) 2/2 TBC - Glasgow Indian Association - Cultural Dance Event pi…" at bounding box center [819, 505] width 154 height 719
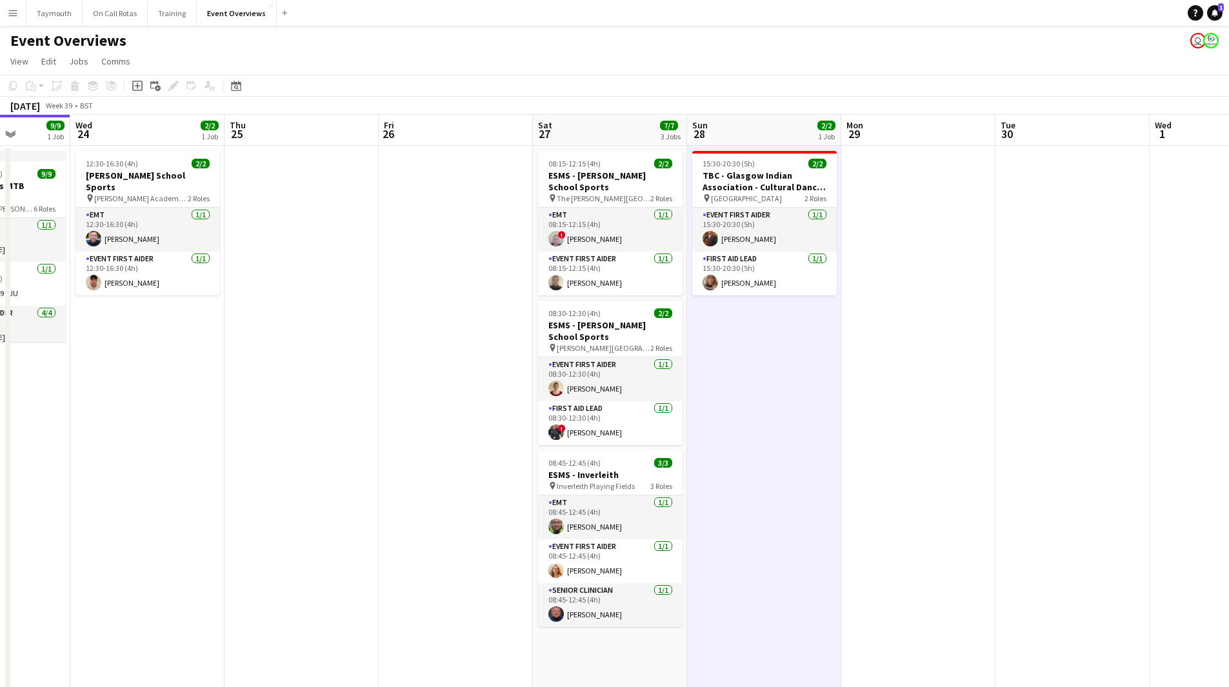
drag, startPoint x: 990, startPoint y: 237, endPoint x: 504, endPoint y: 272, distance: 487.6
click at [506, 272] on app-calendar-viewport "Sun 21 17/17 1 Job Mon 22 Tue 23 9/9 1 Job Wed 24 2/2 1 Job Thu 25 Fri 26 Sat 2…" at bounding box center [614, 490] width 1229 height 750
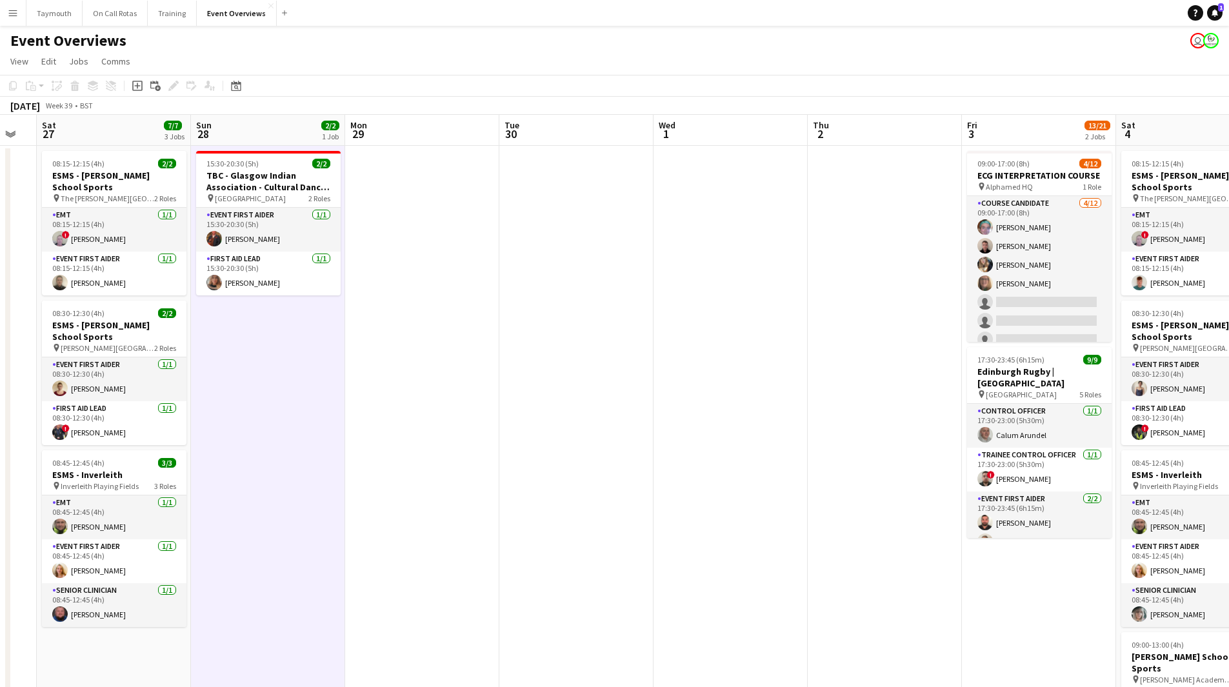
drag, startPoint x: 779, startPoint y: 238, endPoint x: 522, endPoint y: 264, distance: 258.6
click at [521, 263] on app-calendar-viewport "Wed 24 2/2 1 Job Thu 25 Fri 26 Sat 27 7/7 3 Jobs Sun 28 2/2 1 Job Mon 29 Tue 30…" at bounding box center [614, 611] width 1229 height 993
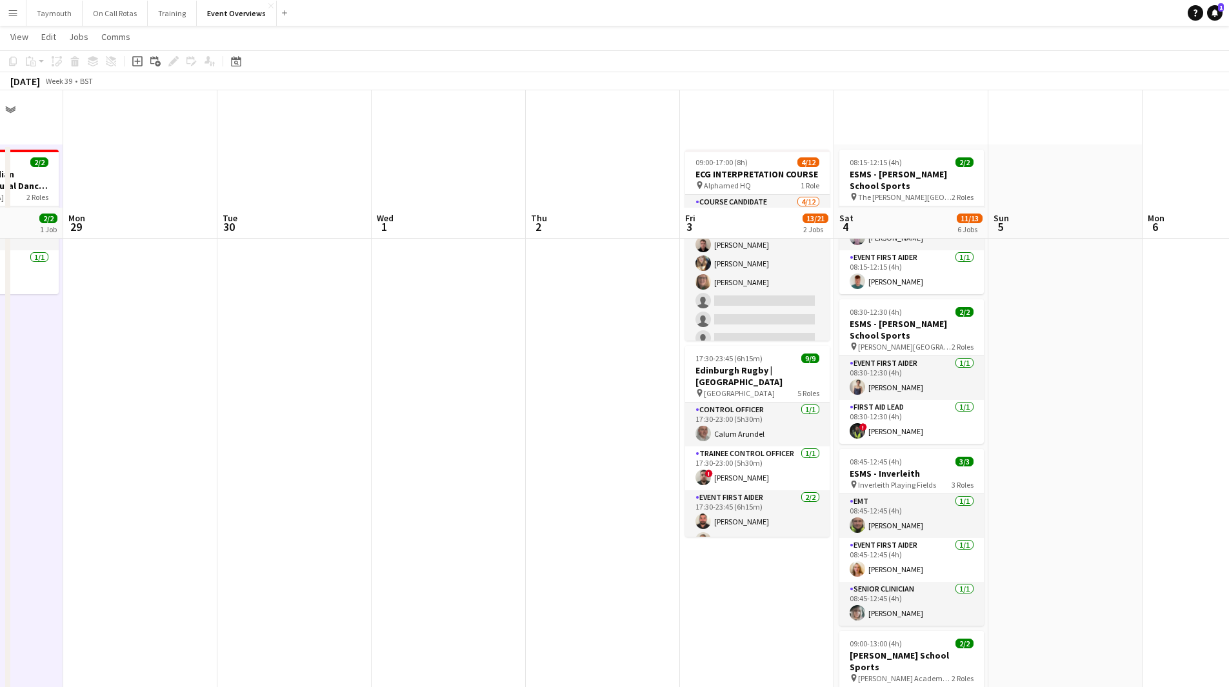
scroll to position [419, 0]
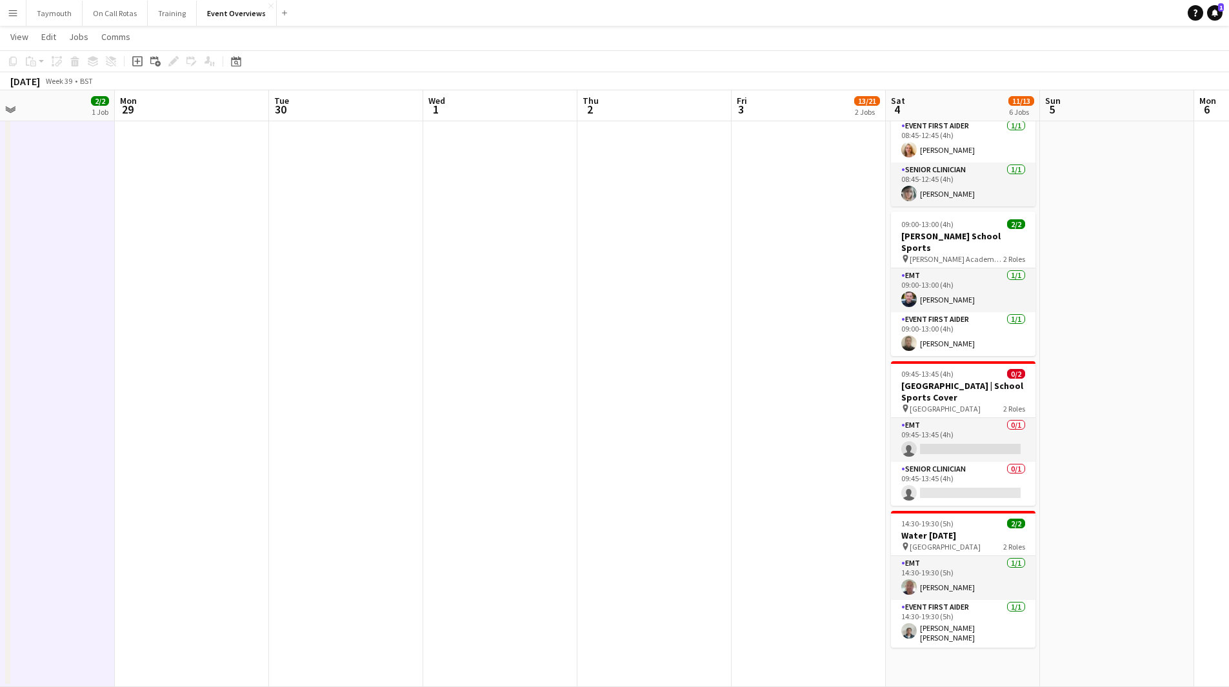
drag, startPoint x: 511, startPoint y: 519, endPoint x: 1115, endPoint y: 476, distance: 605.3
click at [1104, 479] on app-calendar-viewport "Fri 26 Sat 27 7/7 3 Jobs Sun 28 2/2 1 Job Mon 29 Tue 30 Wed 1 Thu 2 Fri 3 13/21…" at bounding box center [614, 159] width 1229 height 1056
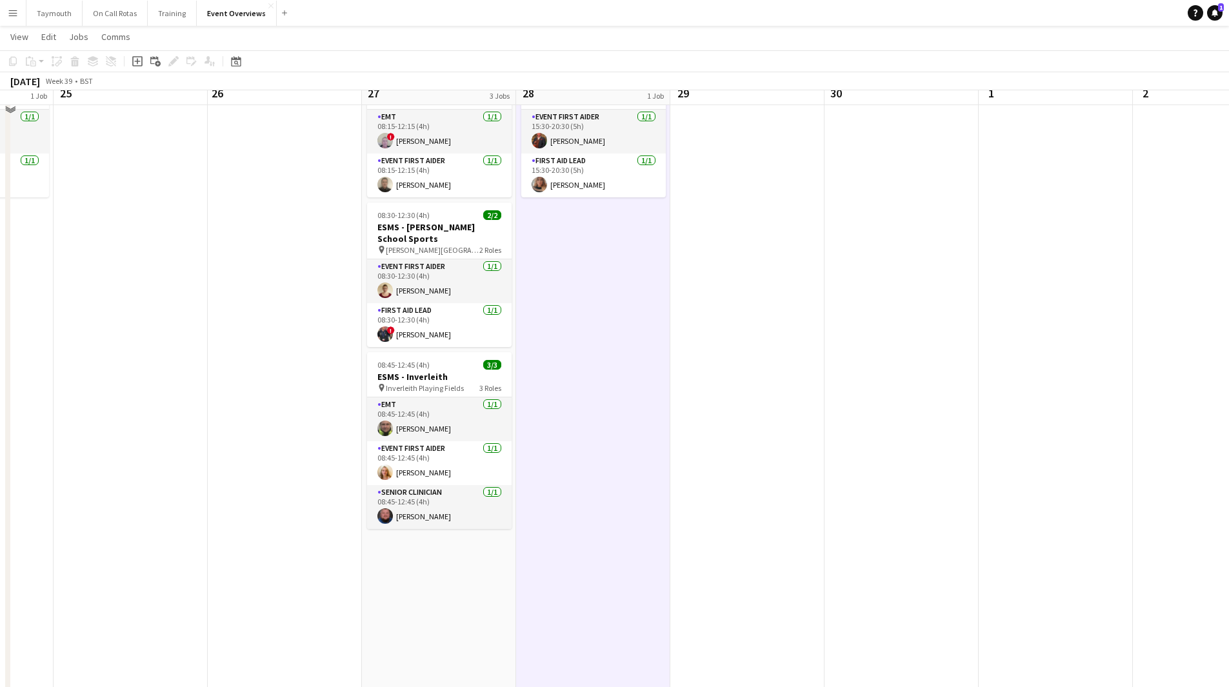
scroll to position [0, 0]
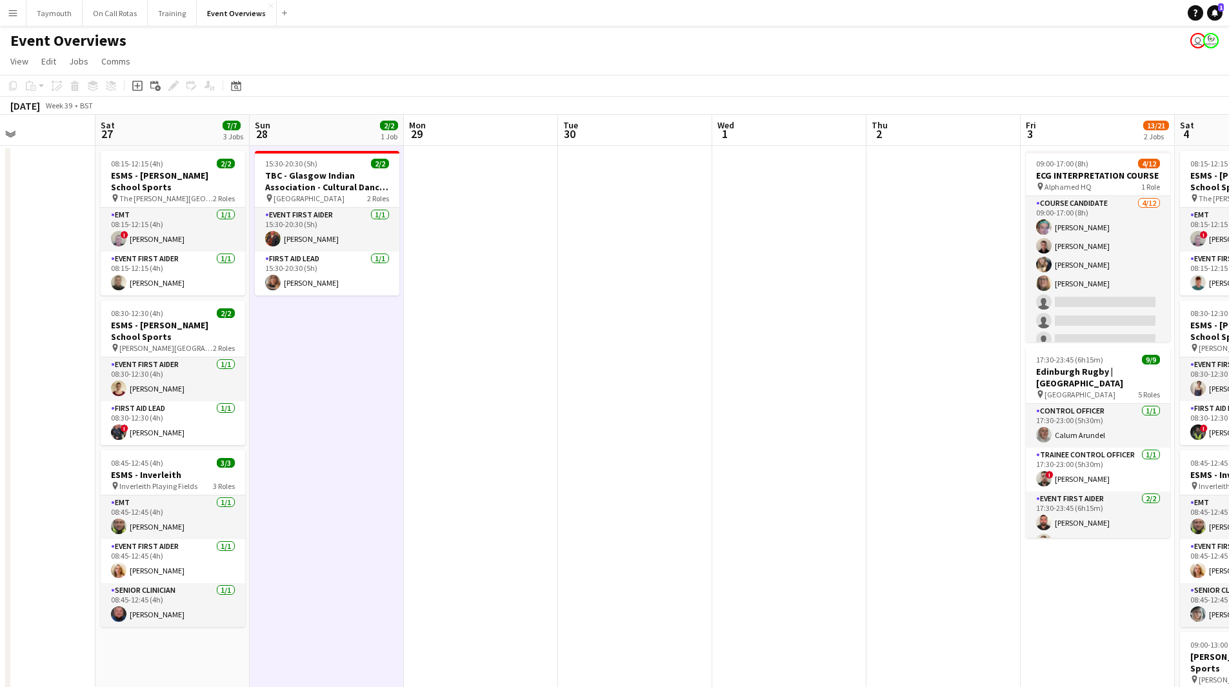
drag, startPoint x: 604, startPoint y: 510, endPoint x: 471, endPoint y: 483, distance: 136.2
click at [401, 501] on app-calendar-viewport "Wed 24 2/2 1 Job Thu 25 Fri 26 Sat 27 7/7 3 Jobs Sun 28 2/2 1 Job Mon 29 Tue 30…" at bounding box center [614, 611] width 1229 height 993
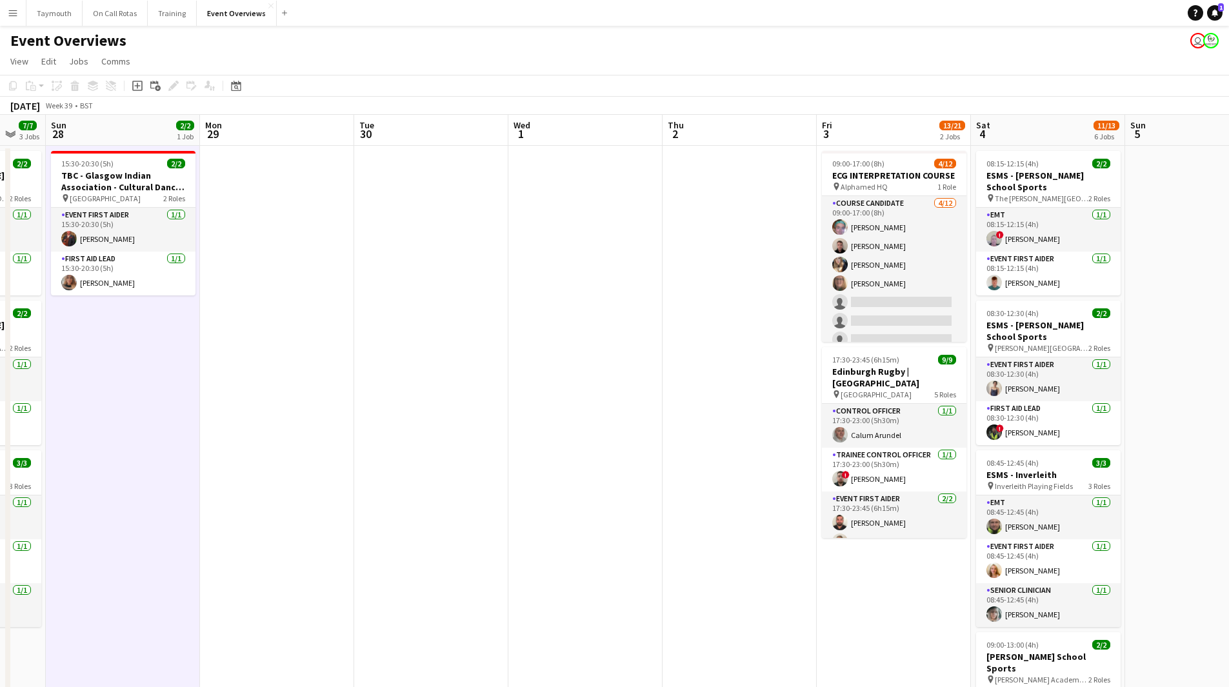
drag, startPoint x: 636, startPoint y: 461, endPoint x: 256, endPoint y: 470, distance: 380.0
click at [301, 487] on app-calendar-viewport "Thu 25 Fri 26 Sat 27 7/7 3 Jobs Sun 28 2/2 1 Job Mon 29 Tue 30 Wed 1 Thu 2 Fri …" at bounding box center [614, 611] width 1229 height 993
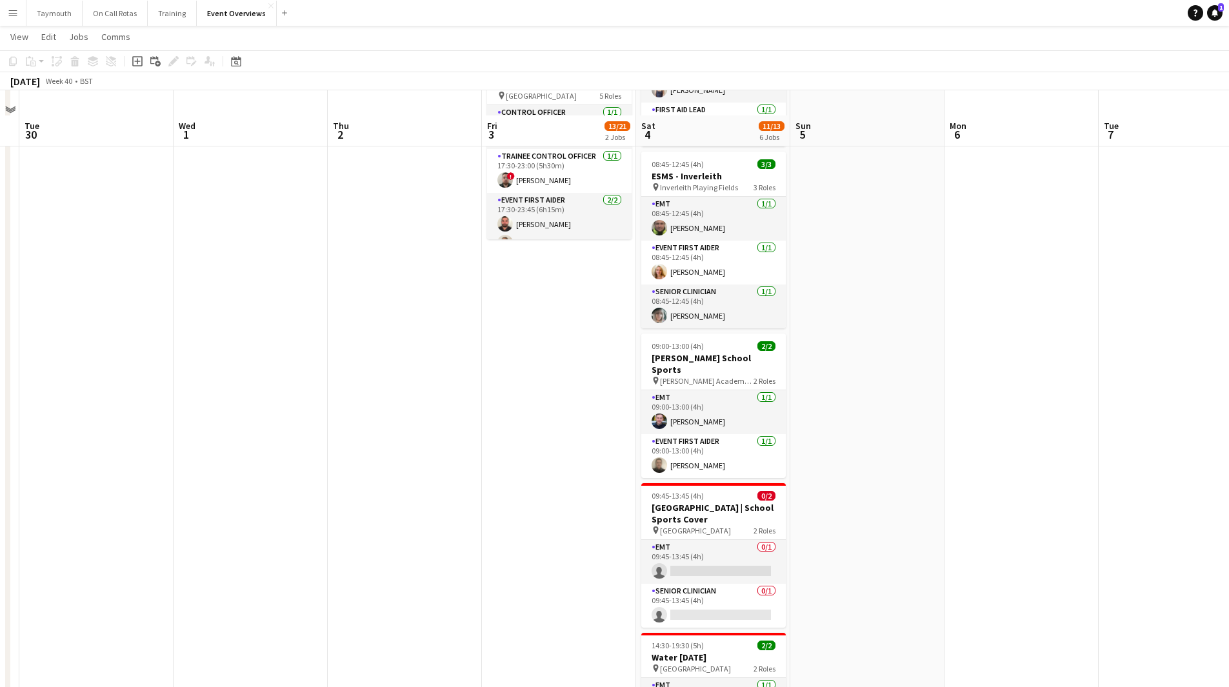
scroll to position [323, 0]
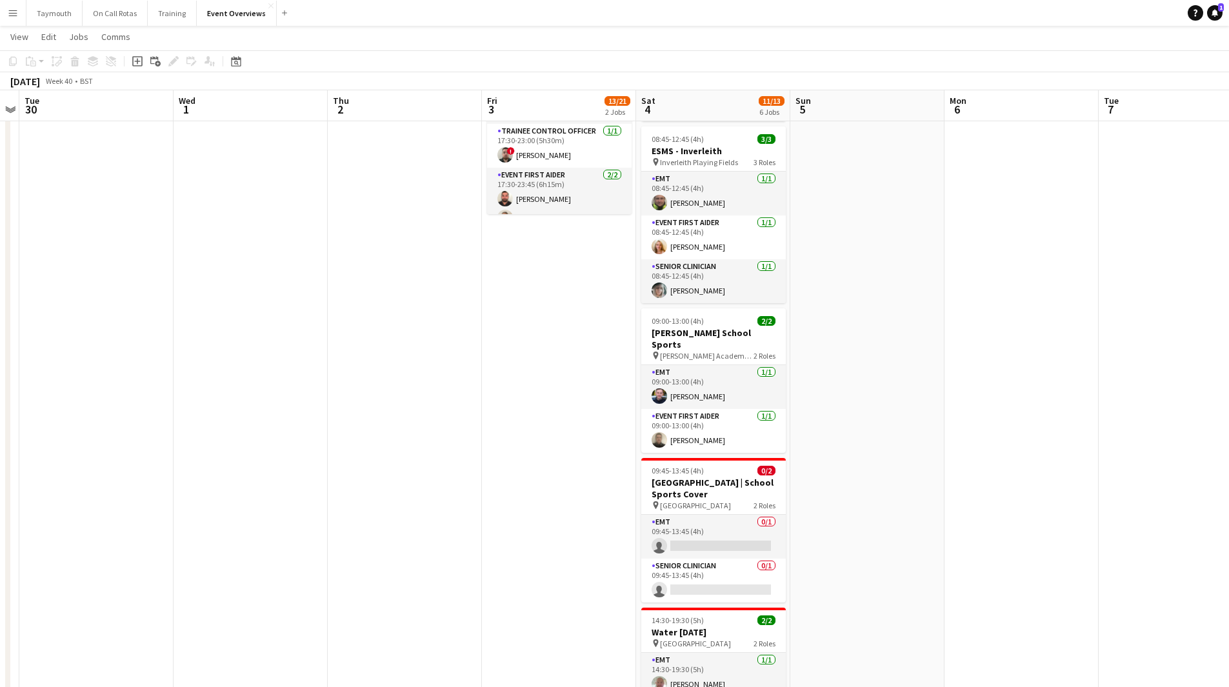
click at [14, 8] on app-icon "Menu" at bounding box center [13, 13] width 10 height 10
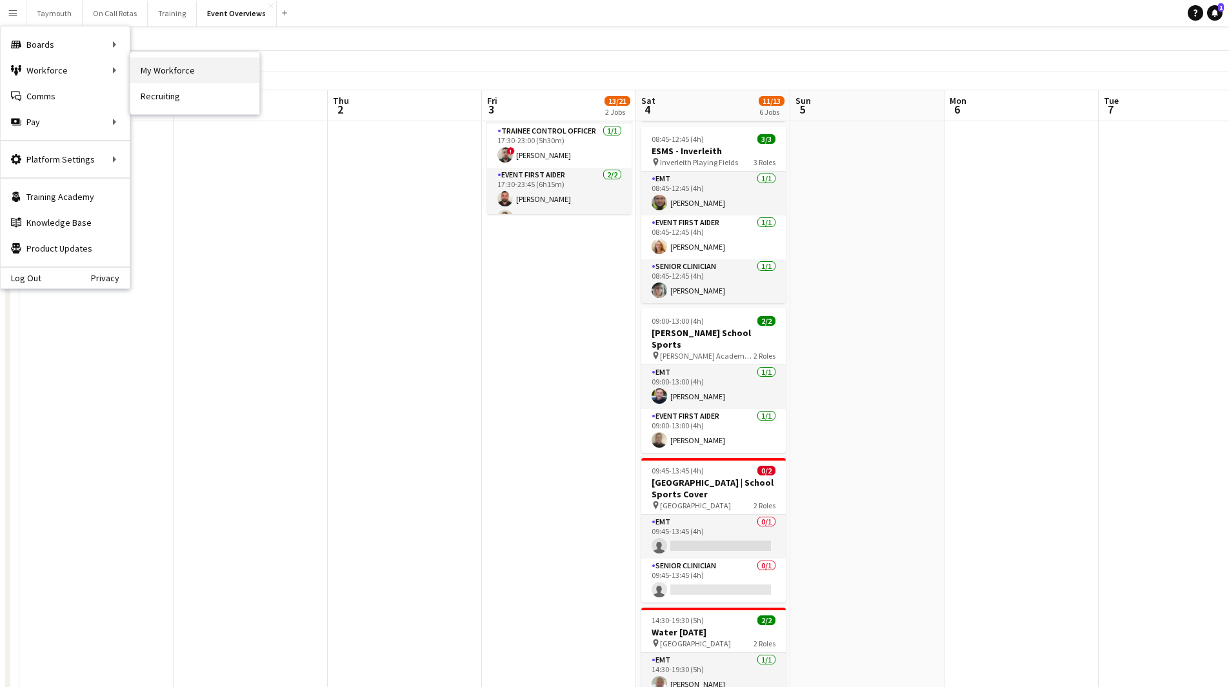
click at [162, 67] on link "My Workforce" at bounding box center [194, 70] width 129 height 26
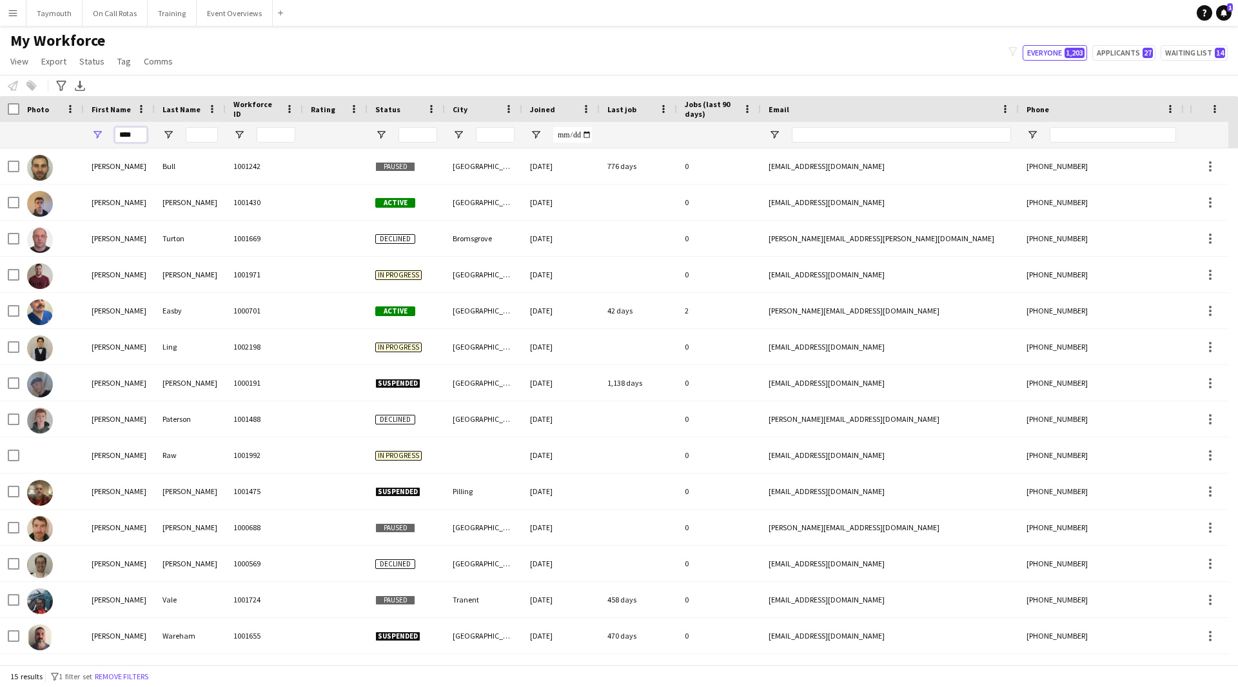
drag, startPoint x: 136, startPoint y: 134, endPoint x: -104, endPoint y: 121, distance: 241.0
click at [0, 121] on html "Menu Boards Boards Boards All jobs Status Workforce Workforce My Workforce Recr…" at bounding box center [619, 343] width 1238 height 687
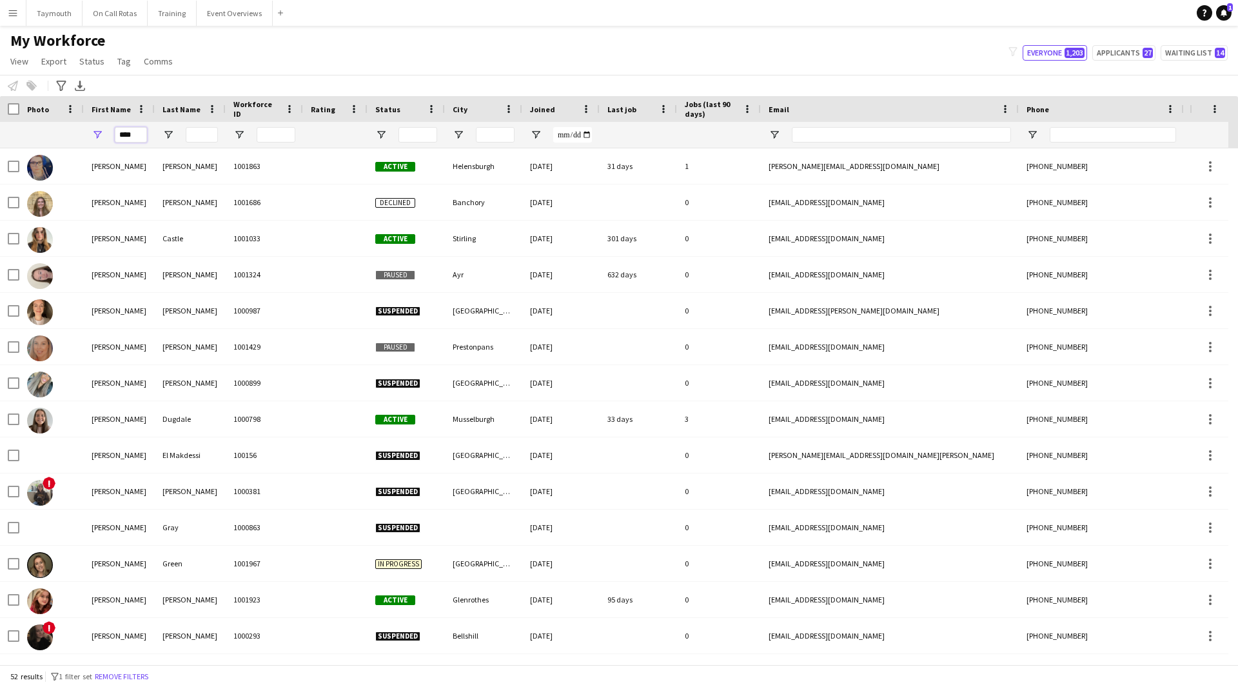
type input "****"
click at [195, 134] on input "Last Name Filter Input" at bounding box center [202, 134] width 32 height 15
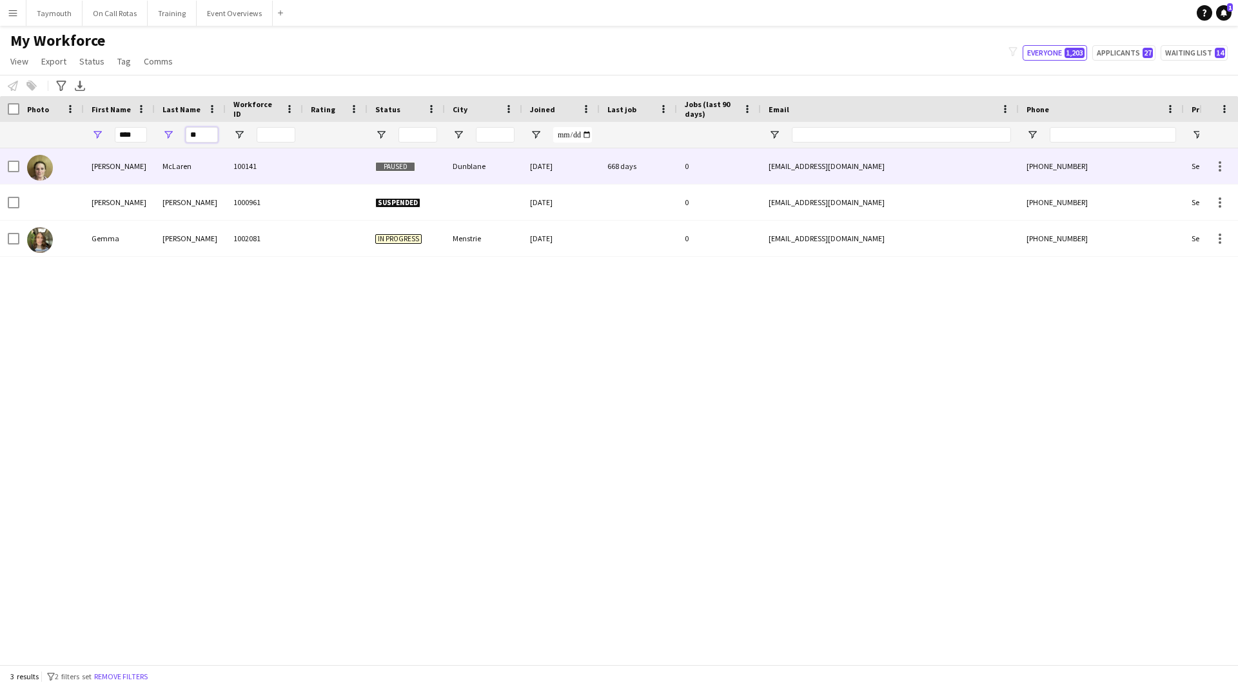
type input "**"
click at [222, 172] on div "McLaren" at bounding box center [190, 165] width 71 height 35
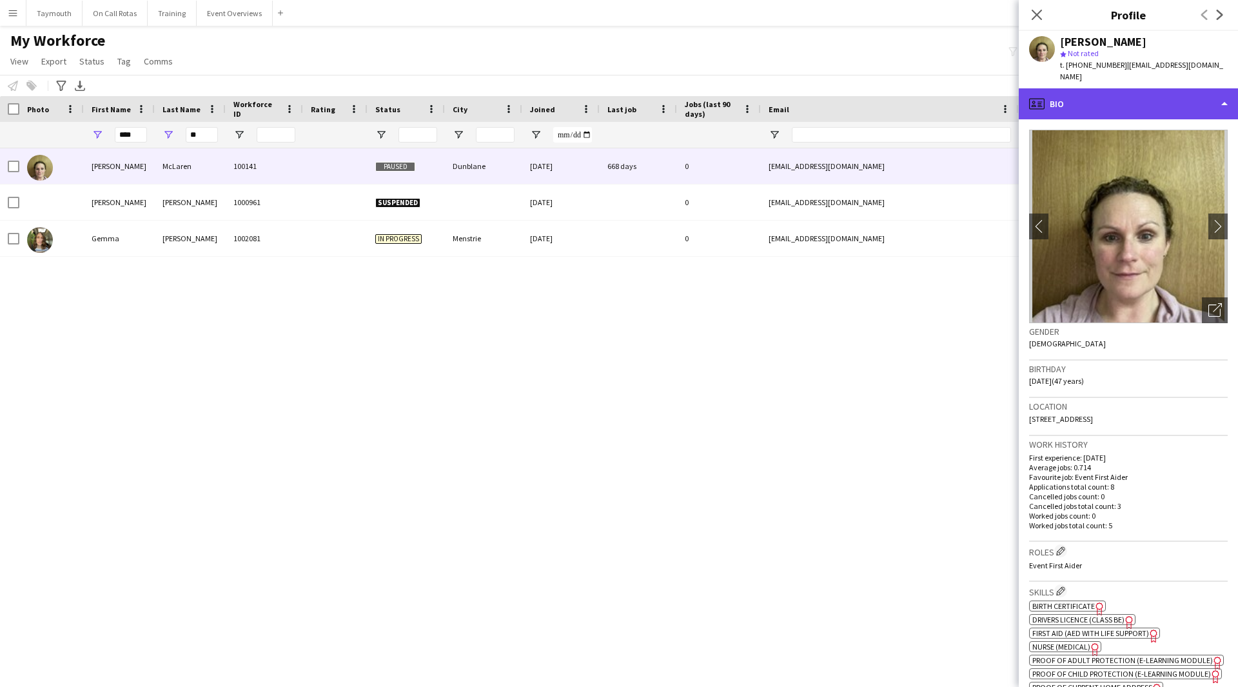
click at [1133, 94] on div "profile Bio" at bounding box center [1128, 103] width 219 height 31
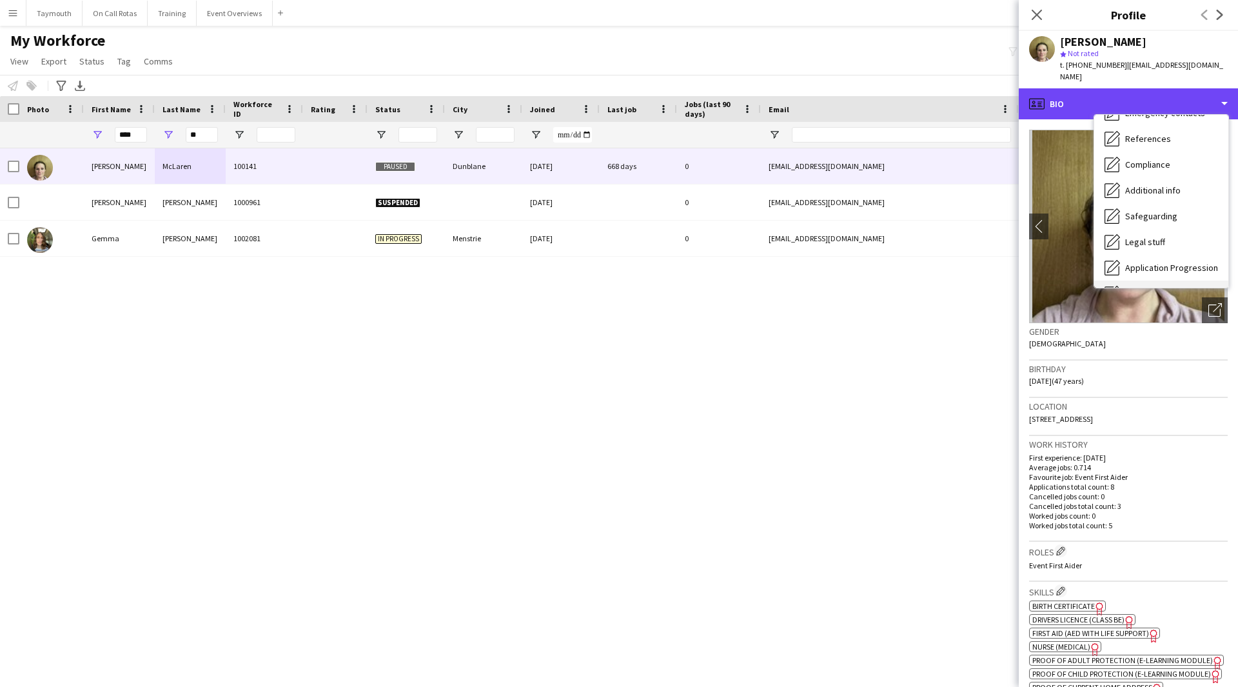
scroll to position [224, 0]
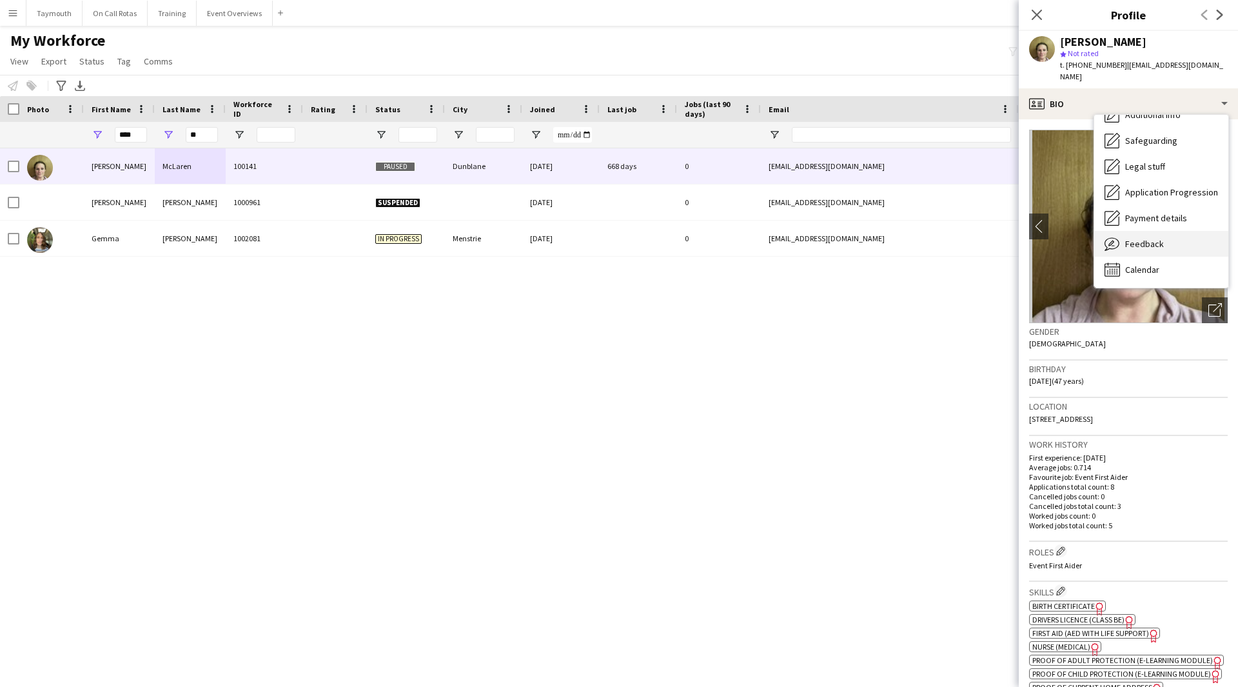
click at [1136, 238] on span "Feedback" at bounding box center [1145, 244] width 39 height 12
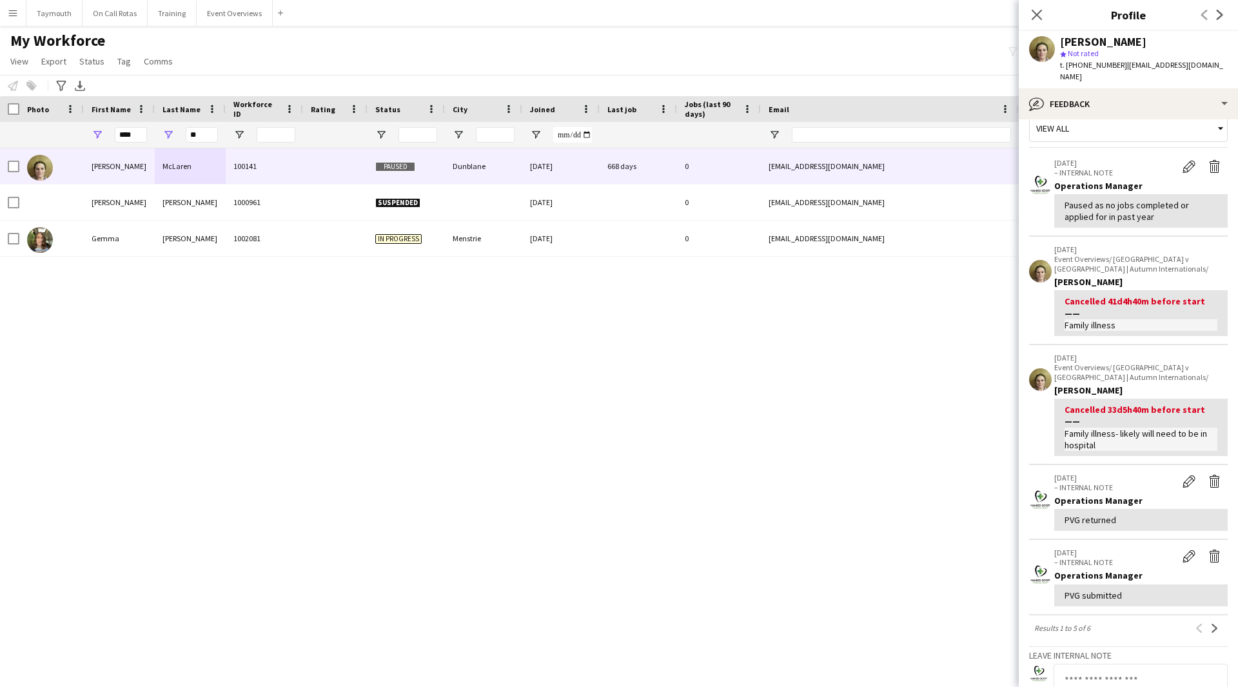
scroll to position [0, 0]
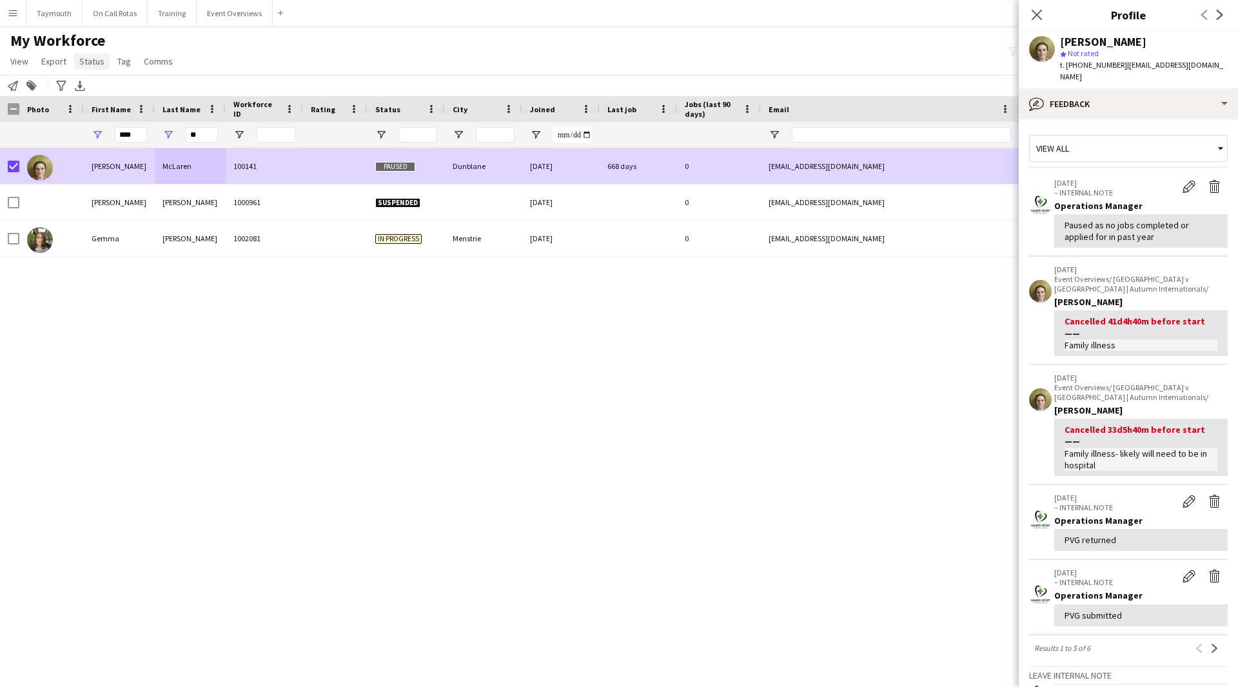
click at [80, 65] on span "Status" at bounding box center [91, 61] width 25 height 12
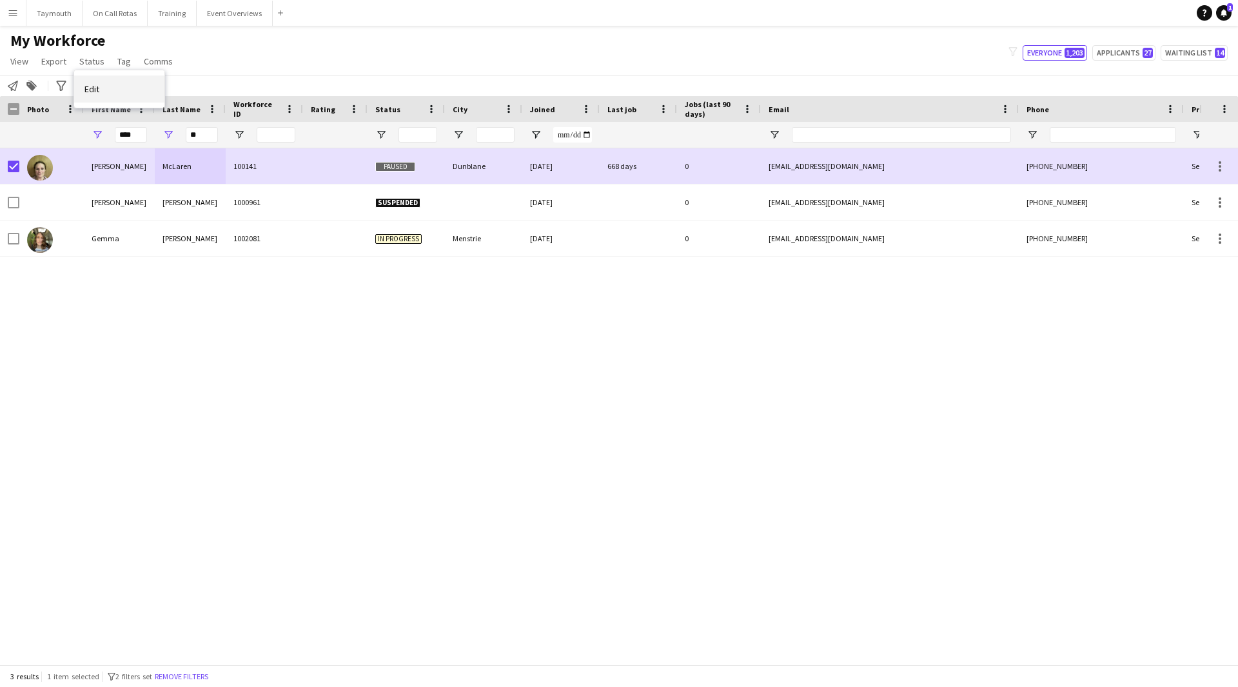
click at [86, 88] on span "Edit" at bounding box center [91, 89] width 15 height 12
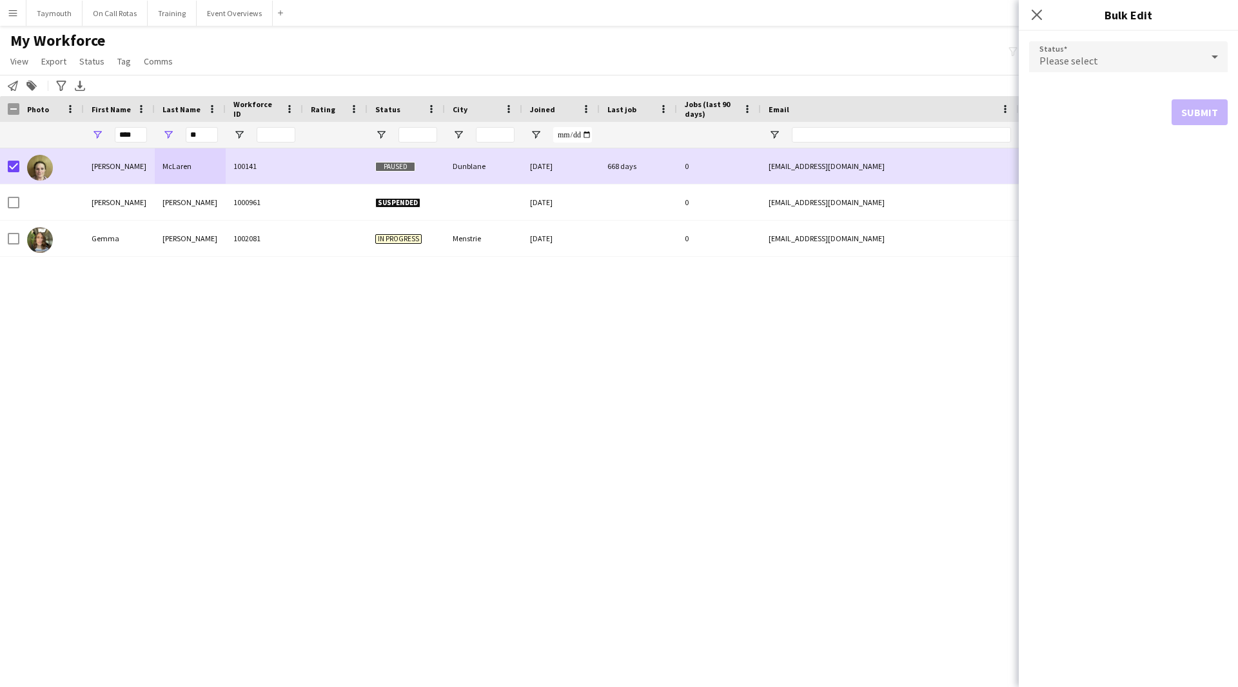
click at [1145, 61] on div "Please select" at bounding box center [1115, 56] width 173 height 31
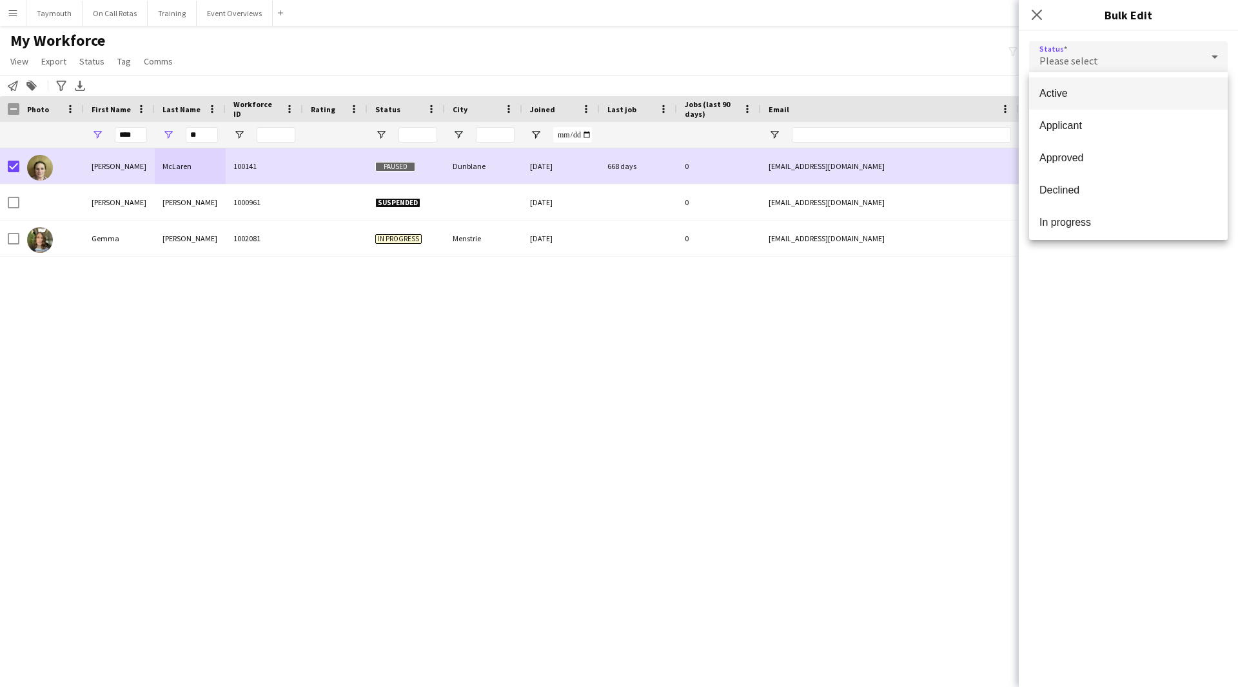
click at [1128, 84] on mat-option "Active" at bounding box center [1128, 93] width 199 height 32
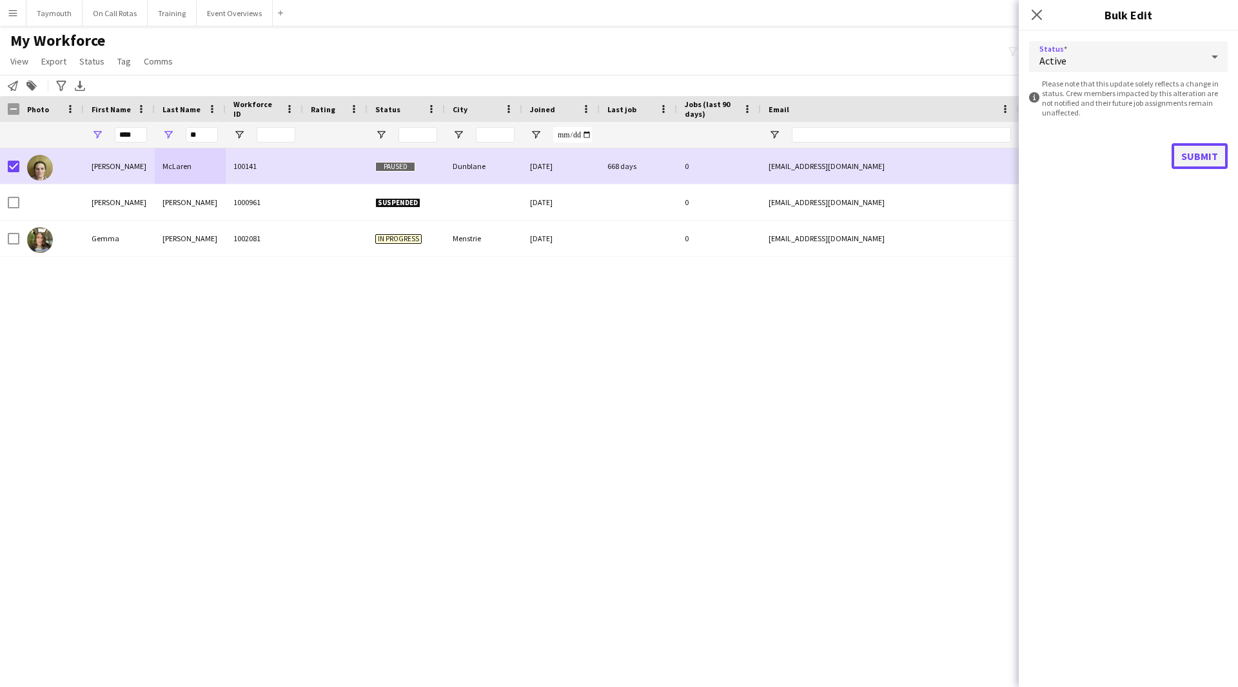
click at [1216, 150] on button "Submit" at bounding box center [1200, 156] width 56 height 26
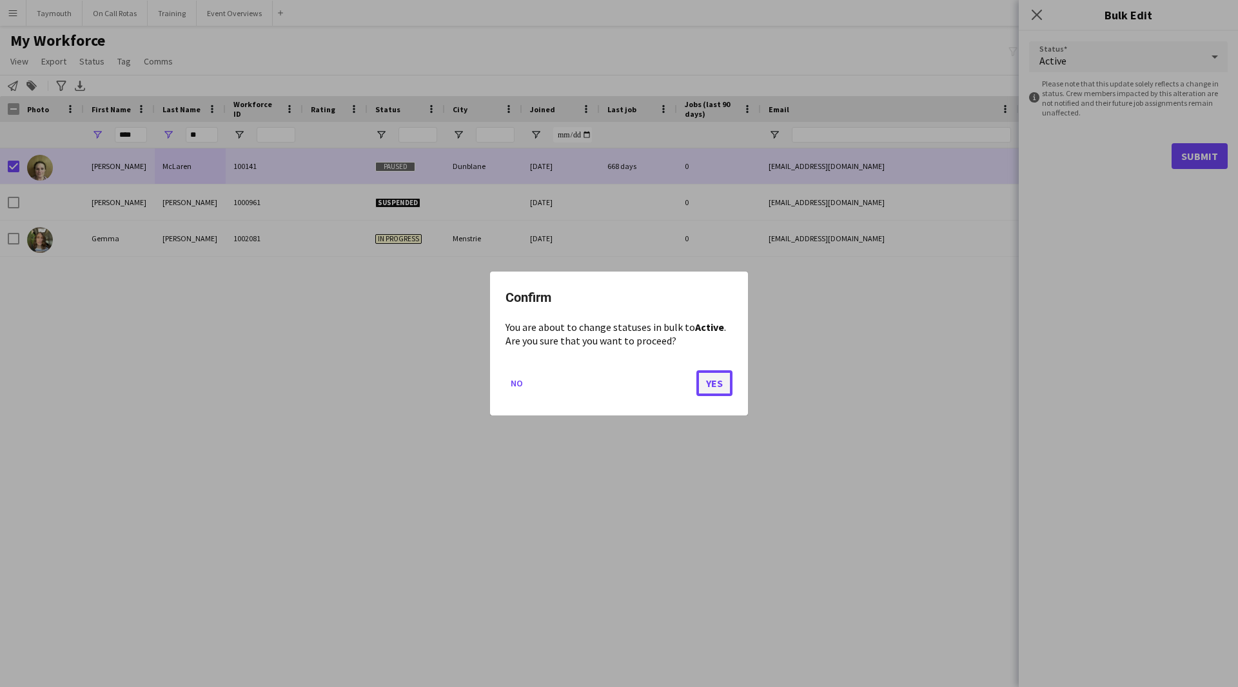
click at [717, 388] on button "Yes" at bounding box center [715, 383] width 36 height 26
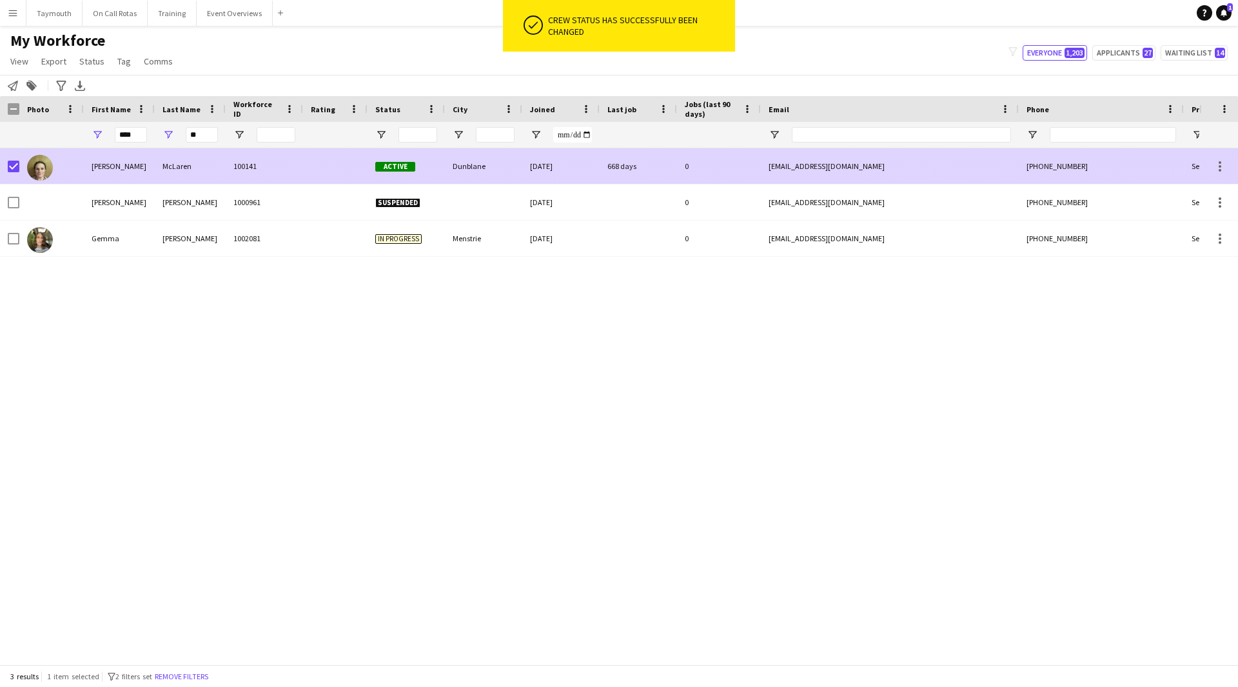
click at [332, 168] on div at bounding box center [335, 165] width 65 height 35
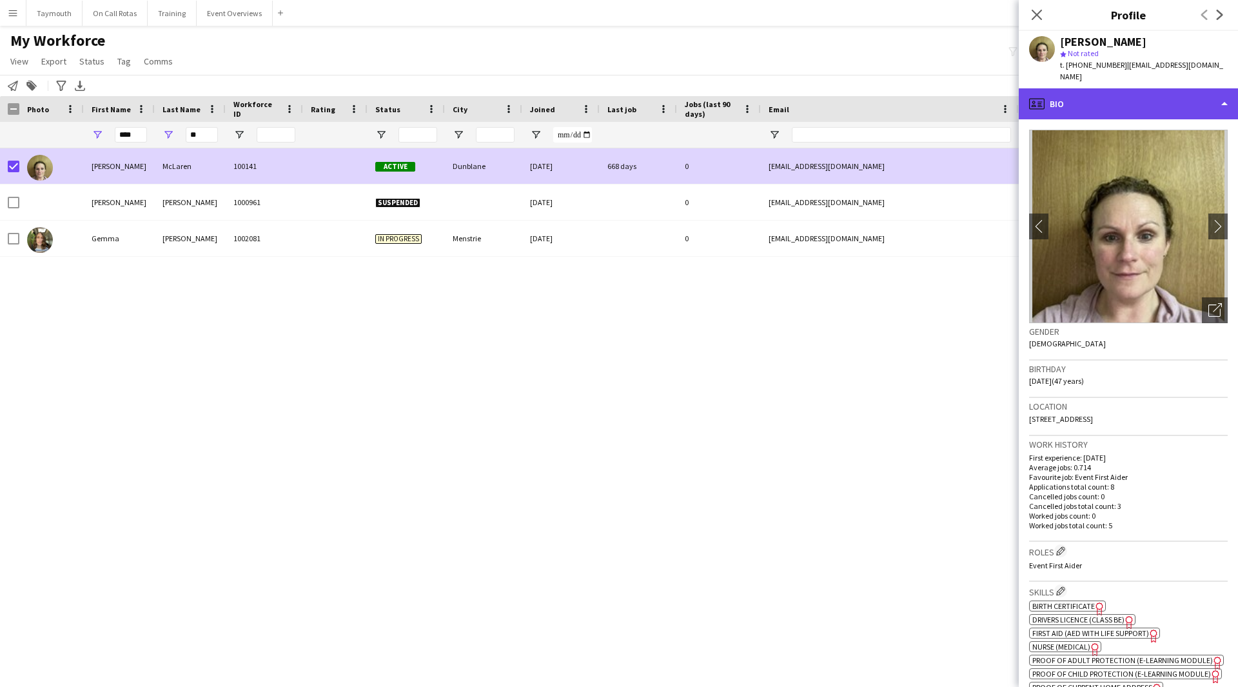
click at [1118, 97] on div "profile Bio" at bounding box center [1128, 103] width 219 height 31
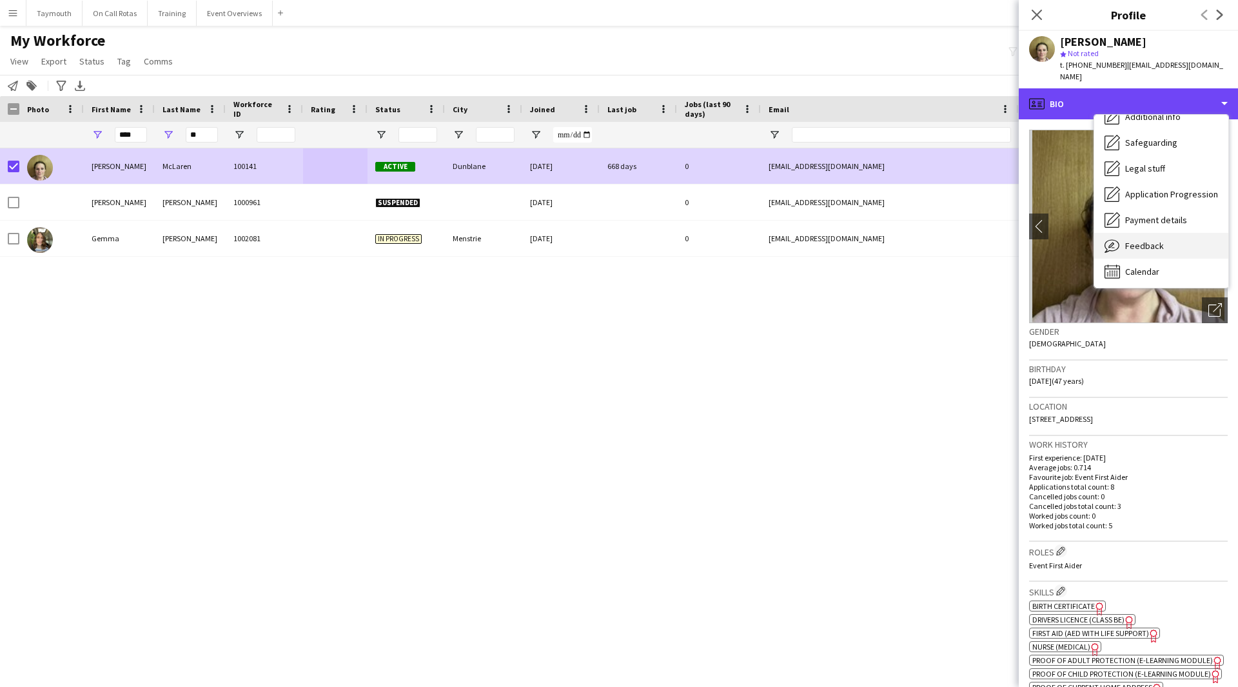
scroll to position [224, 0]
click at [1160, 238] on span "Feedback" at bounding box center [1145, 244] width 39 height 12
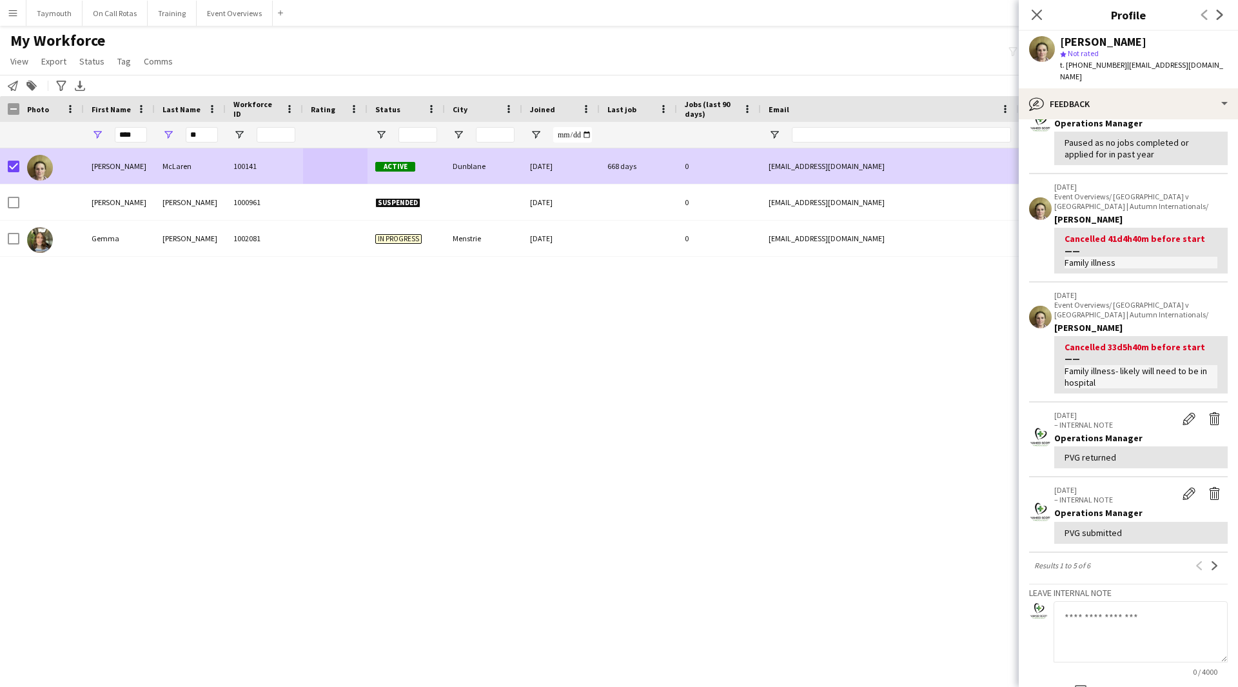
scroll to position [195, 0]
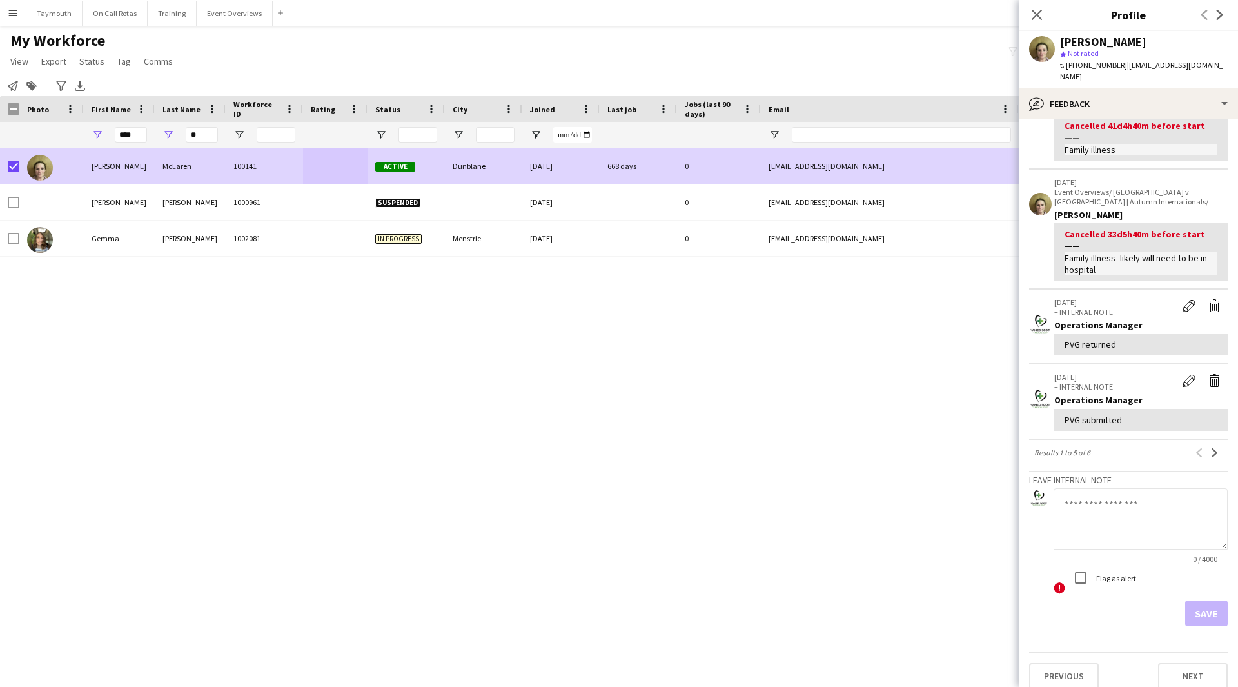
click at [1124, 529] on textarea at bounding box center [1141, 518] width 174 height 61
type textarea "**********"
drag, startPoint x: 1167, startPoint y: 504, endPoint x: 1193, endPoint y: 557, distance: 58.8
click at [1193, 565] on div "! Flag as alert" at bounding box center [1141, 579] width 174 height 29
click at [1187, 604] on button "Save" at bounding box center [1207, 614] width 43 height 26
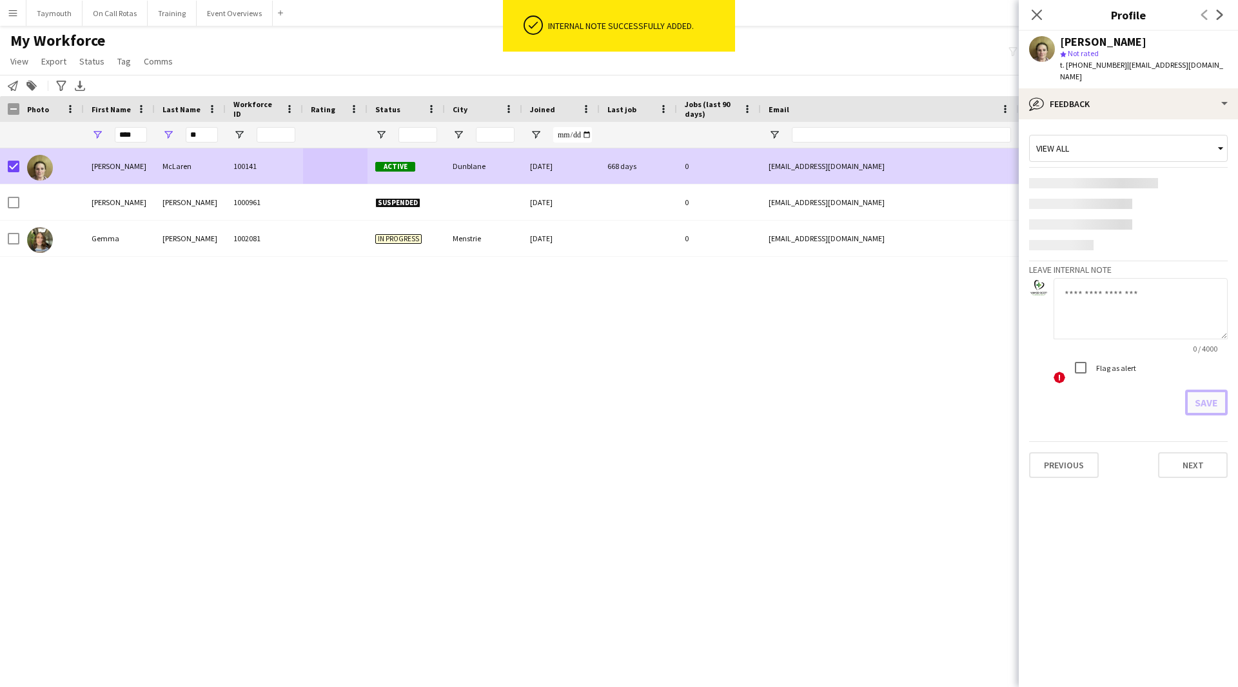
scroll to position [0, 0]
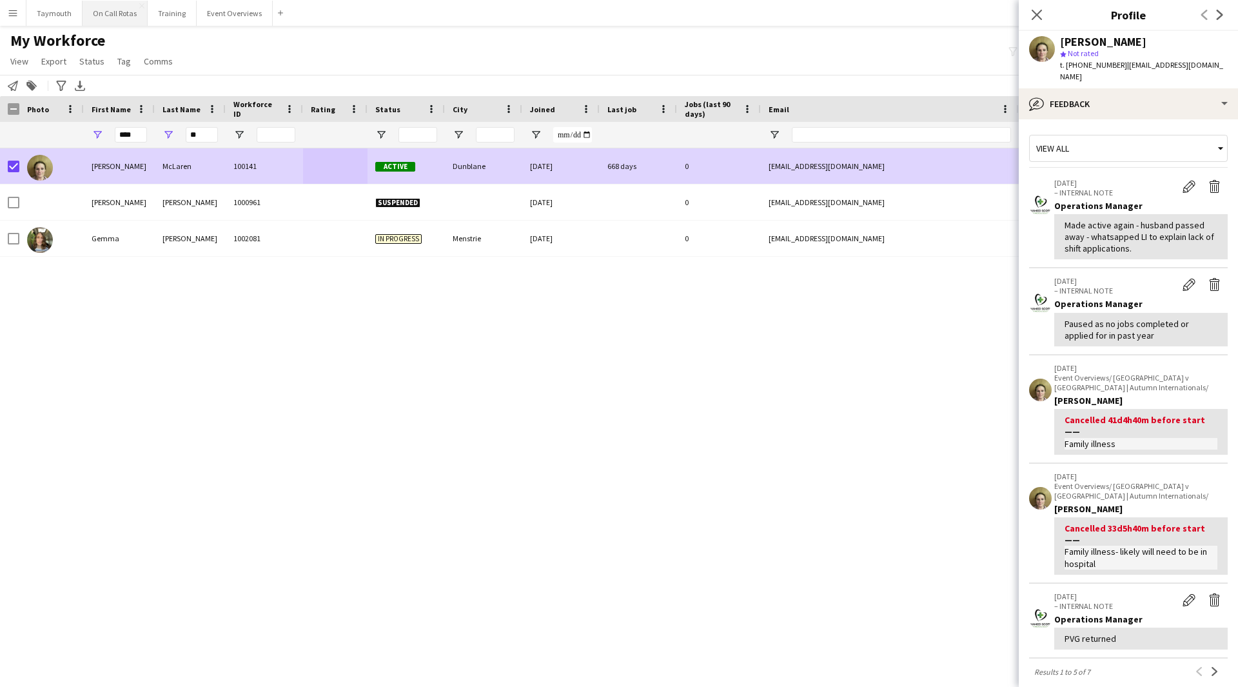
click at [114, 10] on button "On Call Rotas Close" at bounding box center [115, 13] width 65 height 25
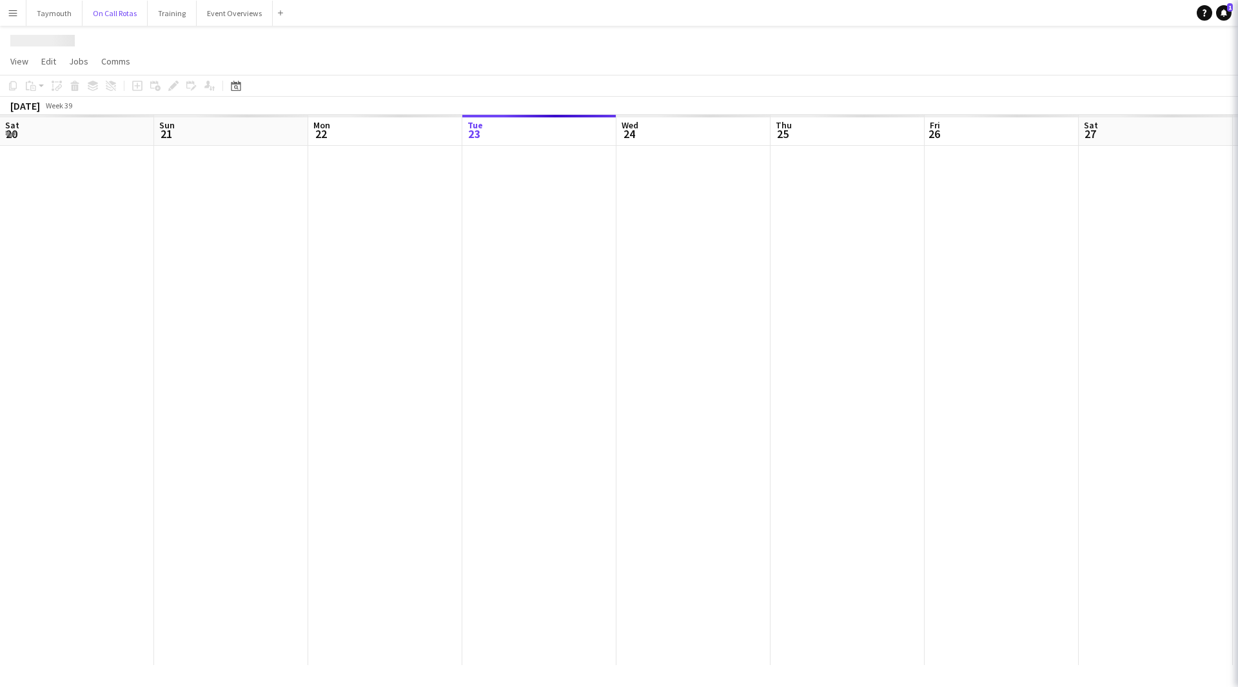
scroll to position [0, 308]
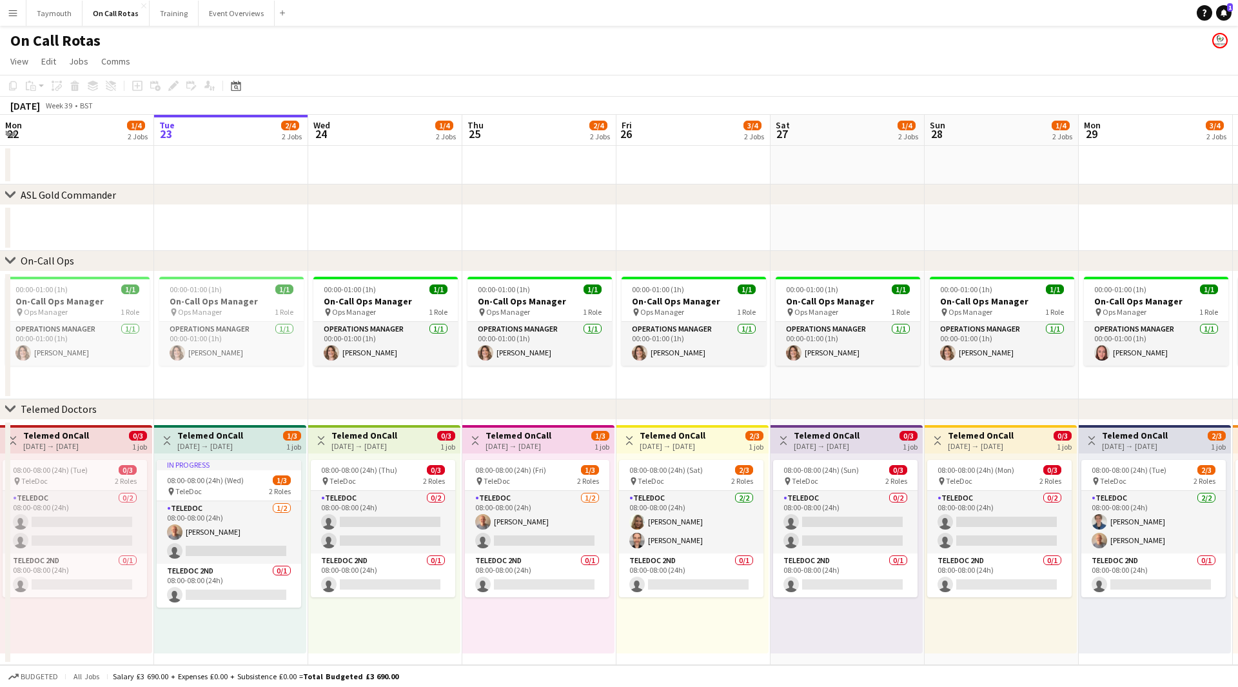
click at [20, 17] on button "Menu" at bounding box center [13, 13] width 26 height 26
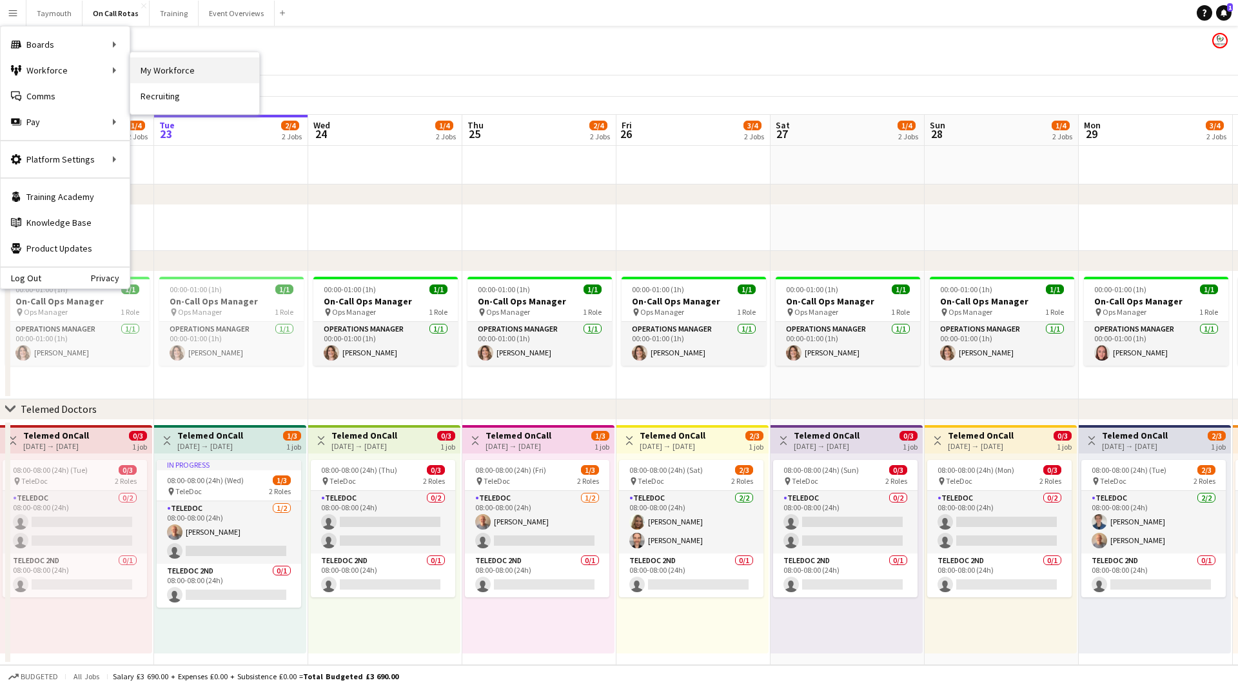
click at [202, 59] on link "My Workforce" at bounding box center [194, 70] width 129 height 26
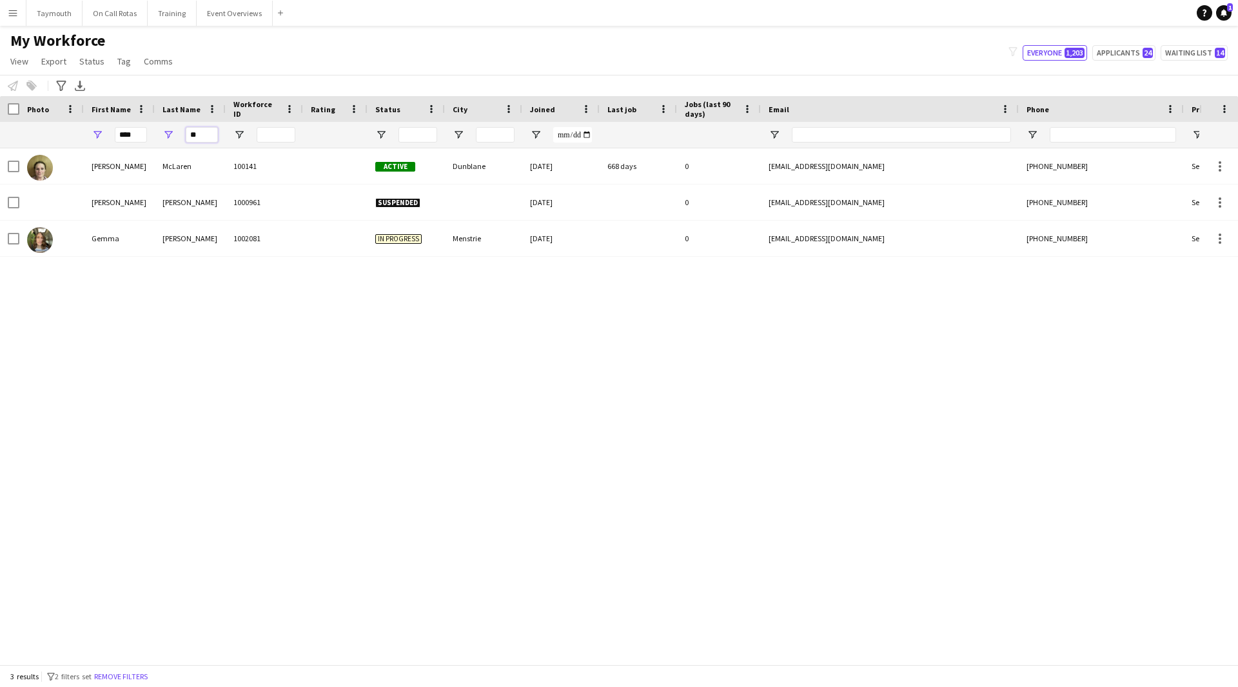
drag, startPoint x: 207, startPoint y: 134, endPoint x: -7, endPoint y: 128, distance: 214.2
click at [0, 128] on html "Menu Boards Boards Boards All jobs Status Workforce Workforce My Workforce Recr…" at bounding box center [619, 343] width 1238 height 687
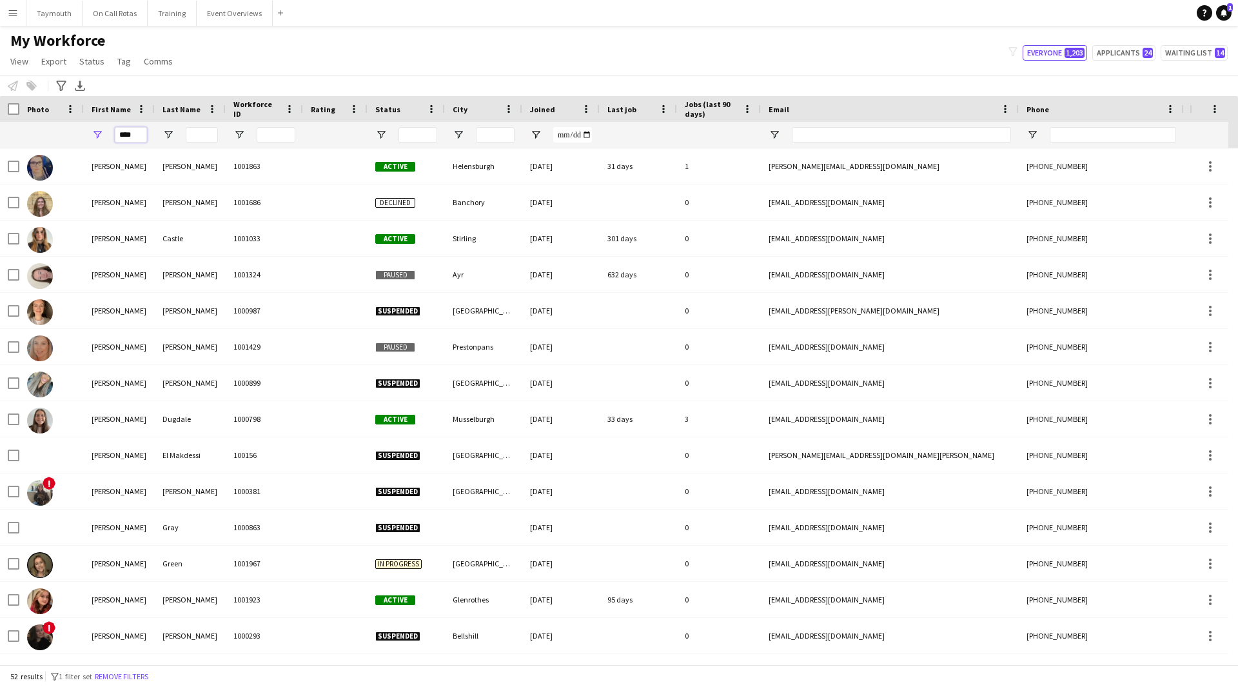
drag, startPoint x: 140, startPoint y: 140, endPoint x: -141, endPoint y: 92, distance: 285.2
click at [0, 92] on html "Menu Boards Boards Boards All jobs Status Workforce Workforce My Workforce Recr…" at bounding box center [619, 343] width 1238 height 687
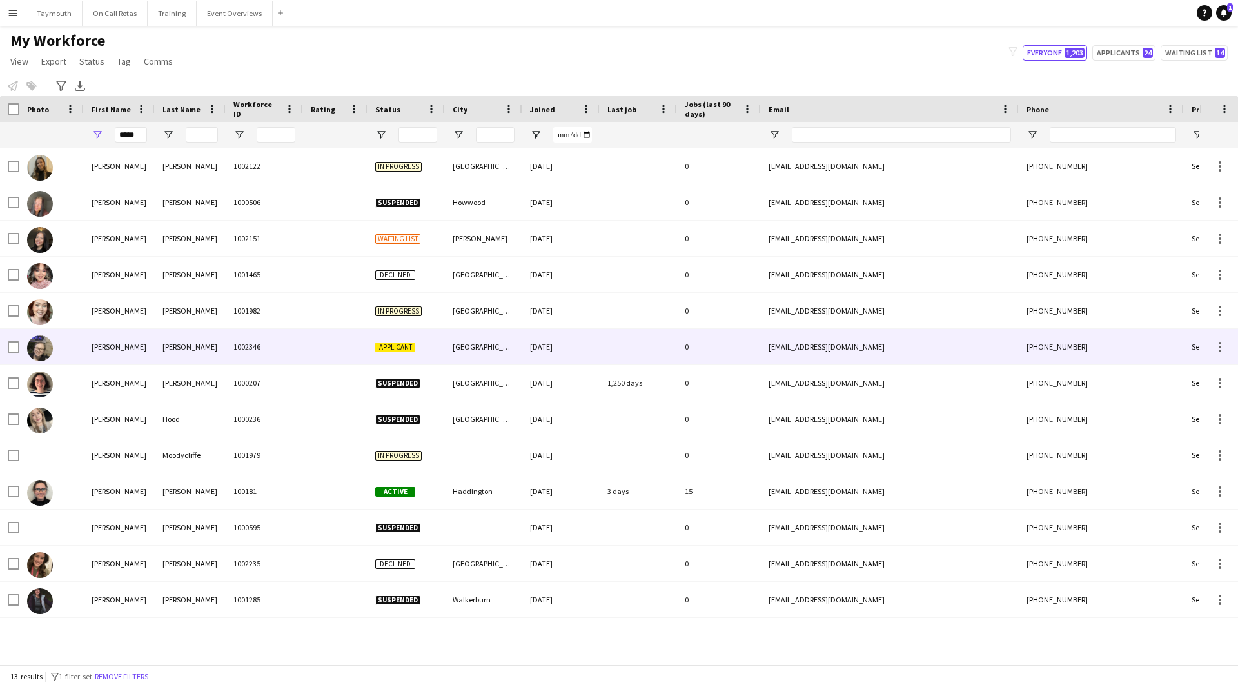
click at [208, 343] on div "[PERSON_NAME]" at bounding box center [190, 346] width 71 height 35
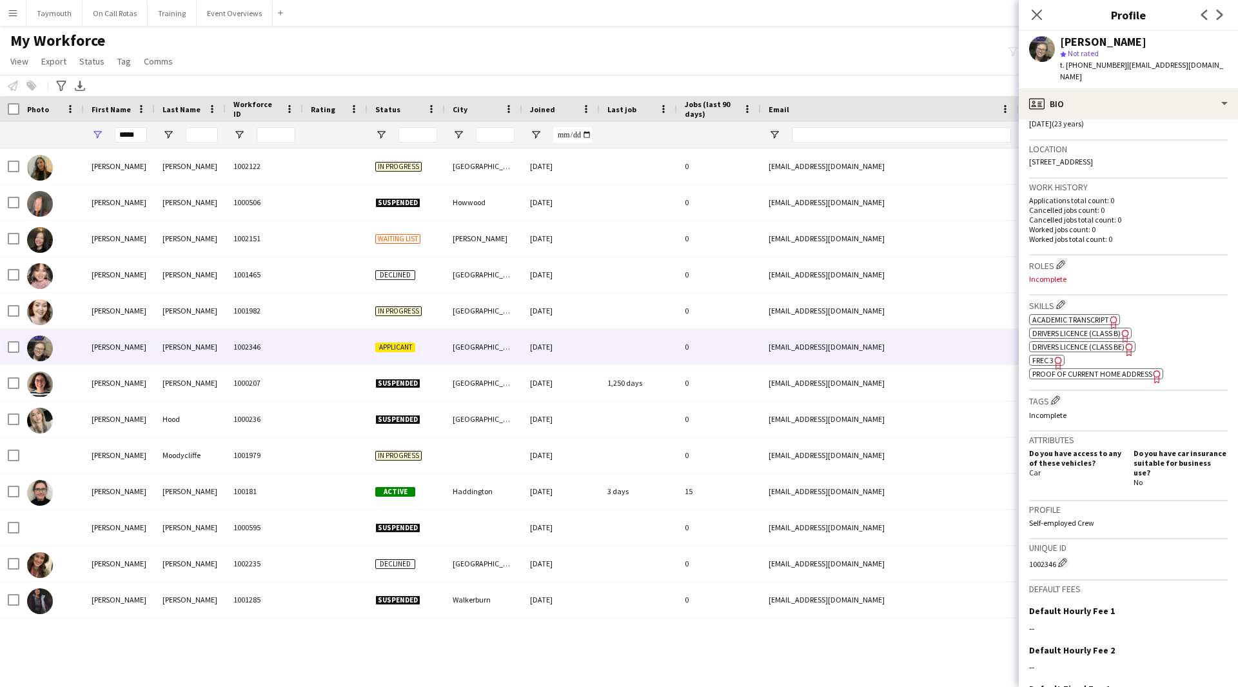
scroll to position [258, 0]
click at [1044, 355] on span "FREC 3" at bounding box center [1043, 360] width 21 height 10
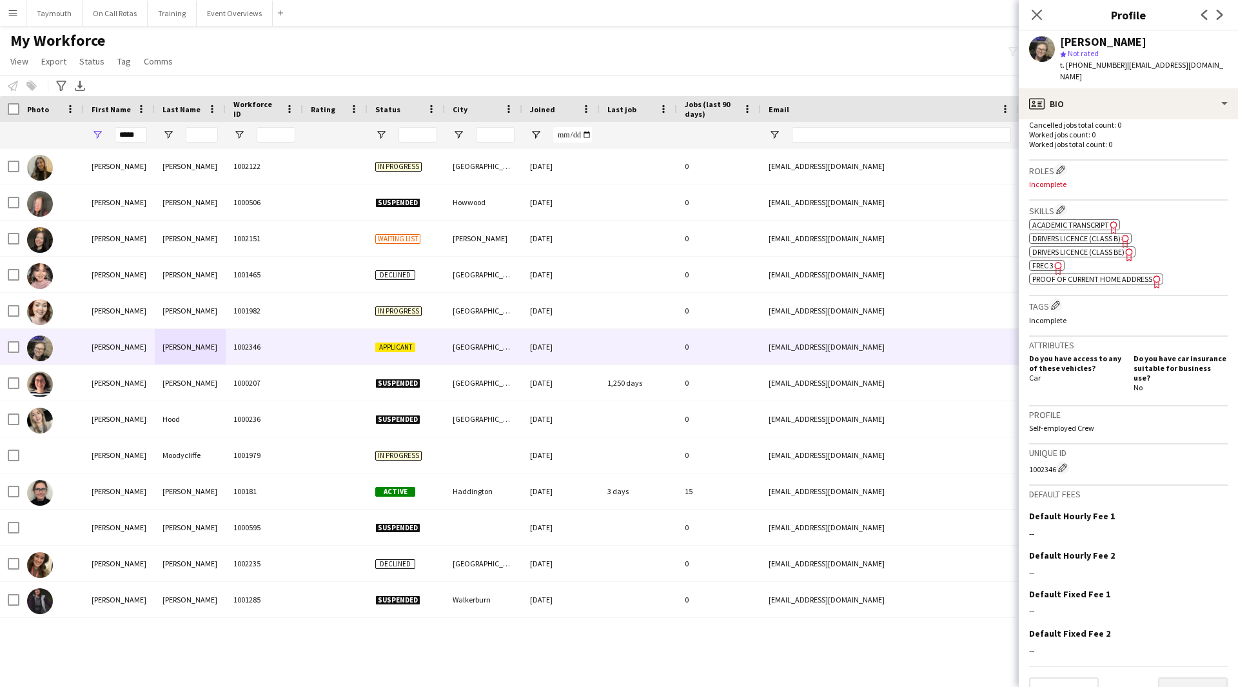
scroll to position [357, 0]
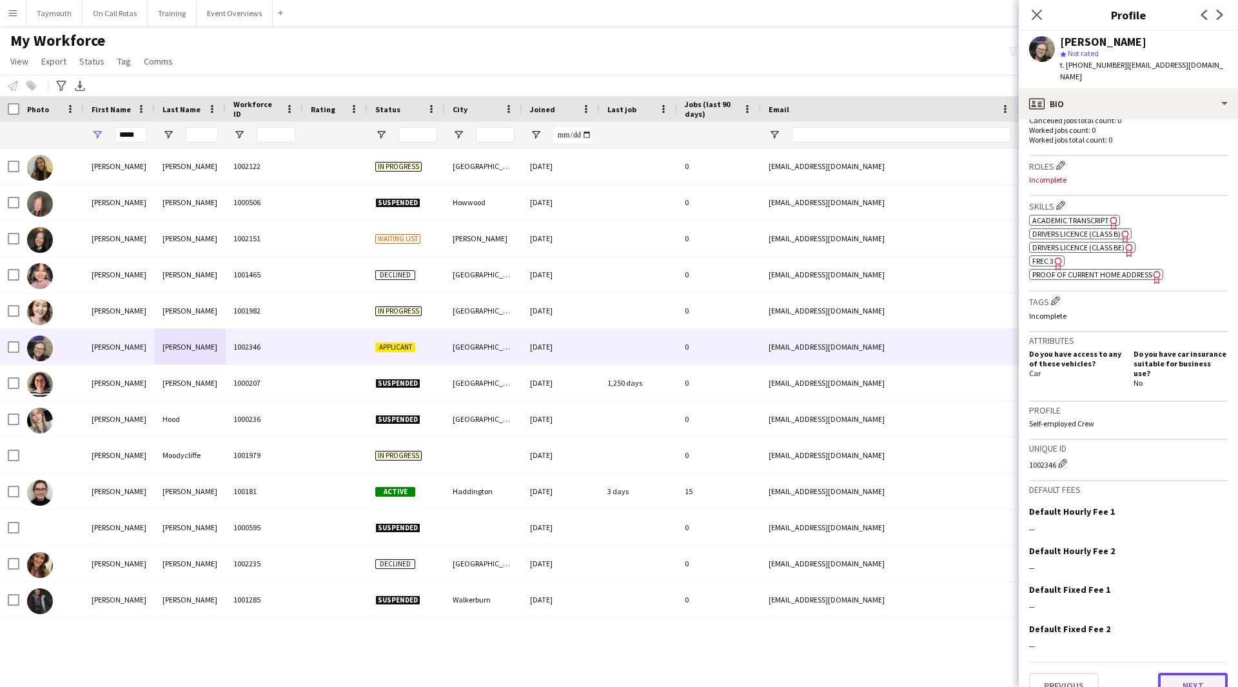
click at [1180, 673] on button "Next" at bounding box center [1193, 686] width 70 height 26
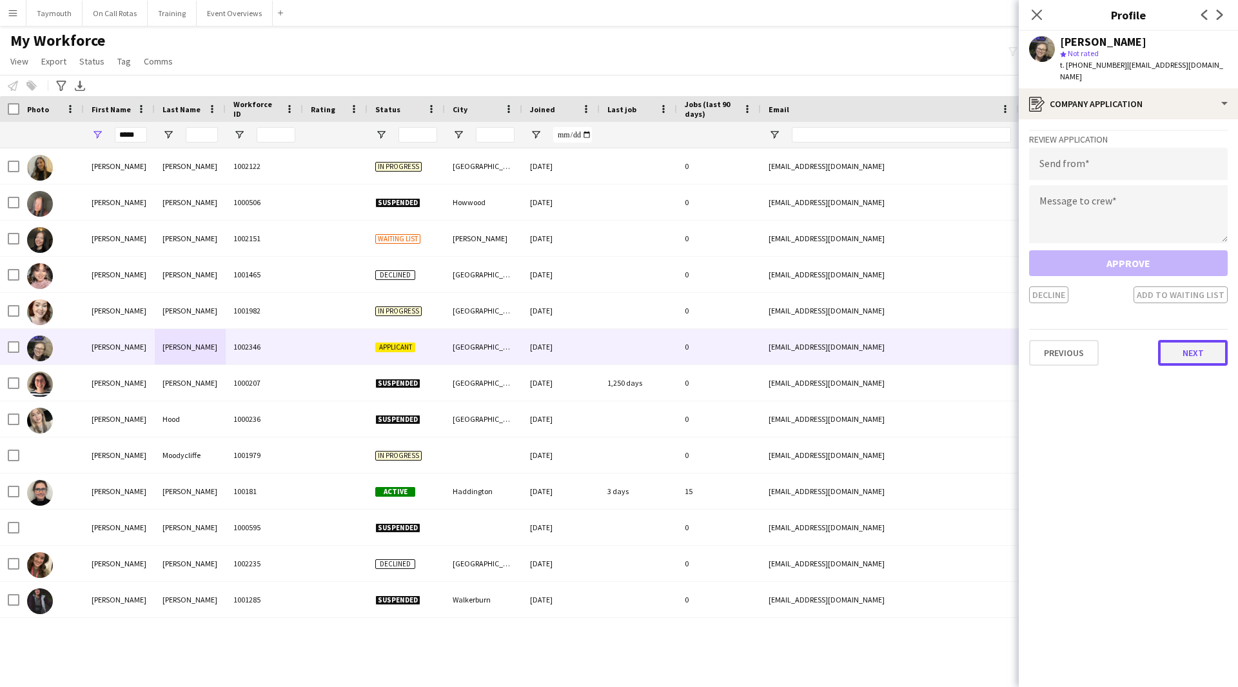
click at [1202, 343] on button "Next" at bounding box center [1193, 353] width 70 height 26
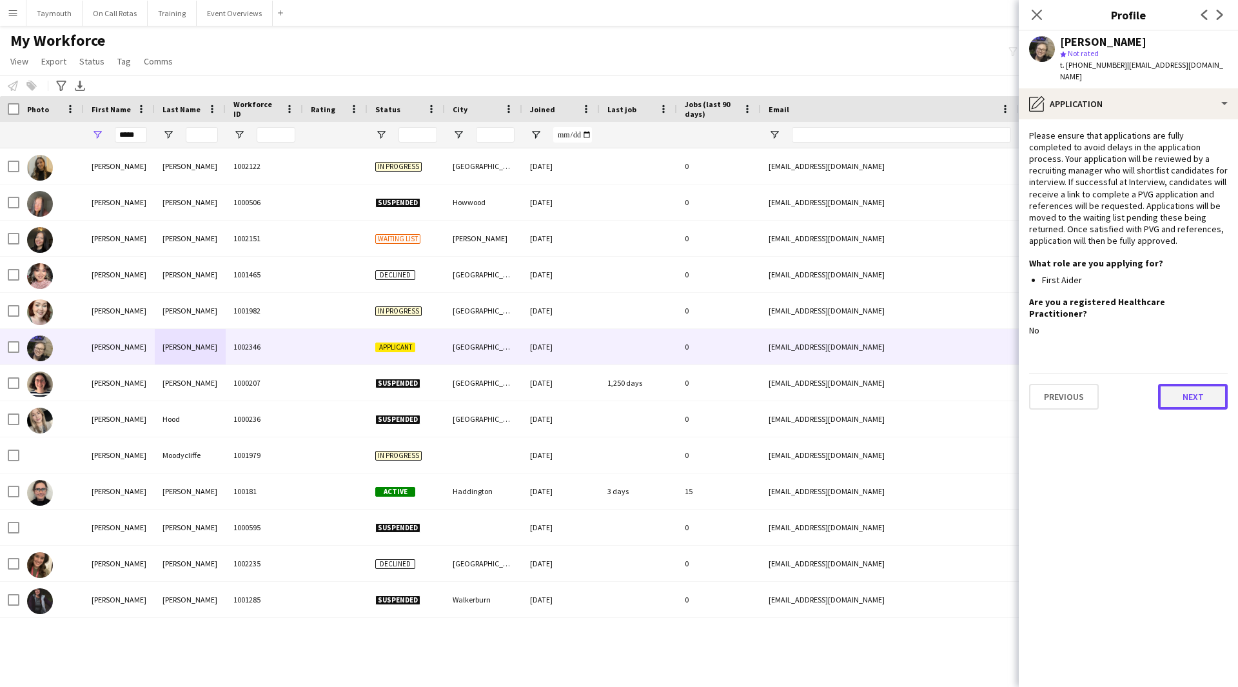
click at [1198, 386] on button "Next" at bounding box center [1193, 397] width 70 height 26
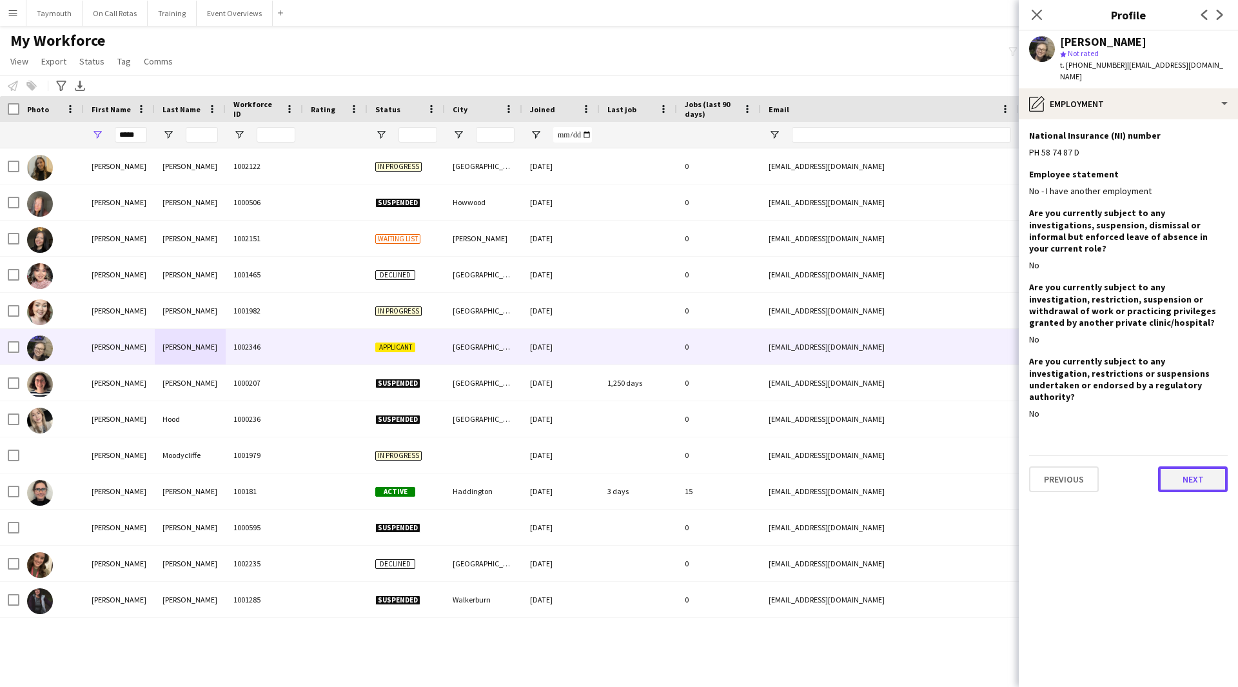
click at [1198, 466] on button "Next" at bounding box center [1193, 479] width 70 height 26
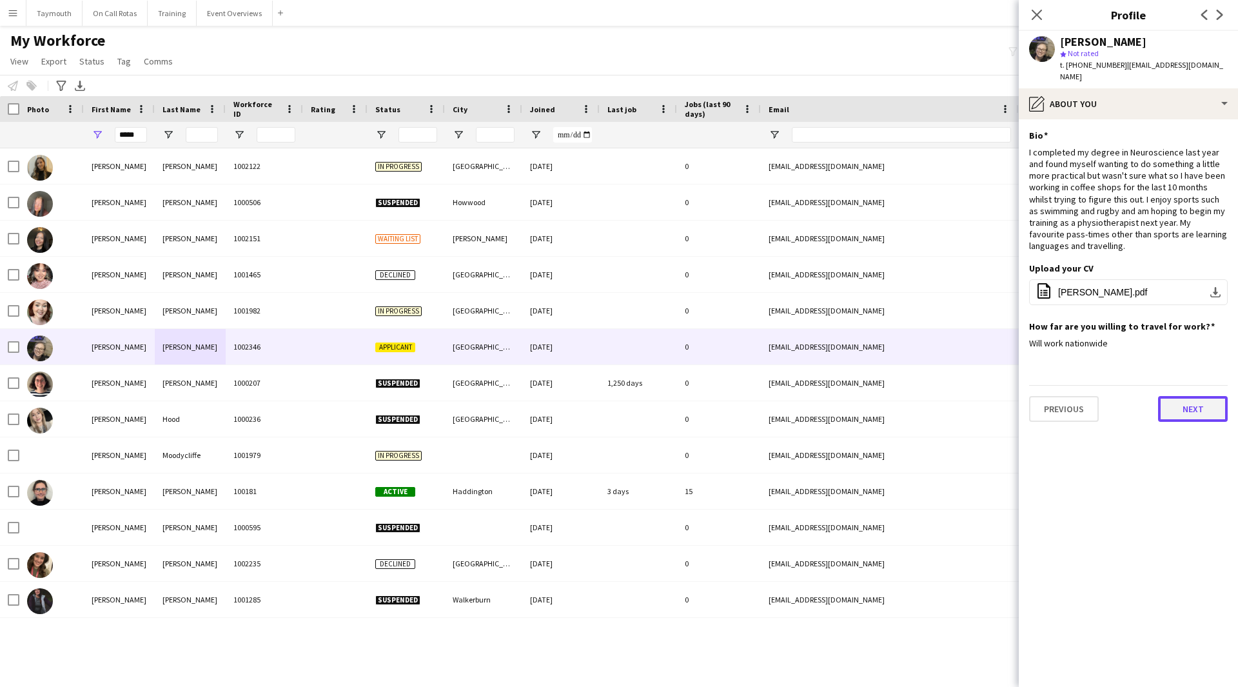
click at [1180, 397] on button "Next" at bounding box center [1193, 409] width 70 height 26
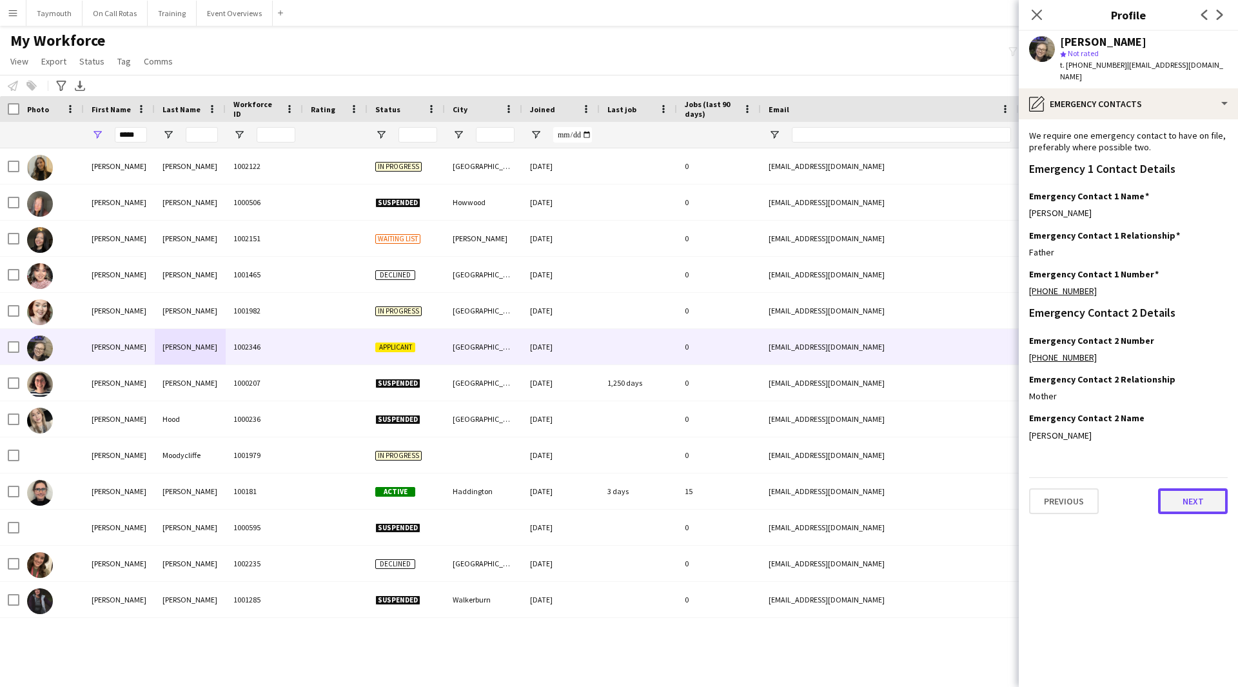
click at [1182, 488] on button "Next" at bounding box center [1193, 501] width 70 height 26
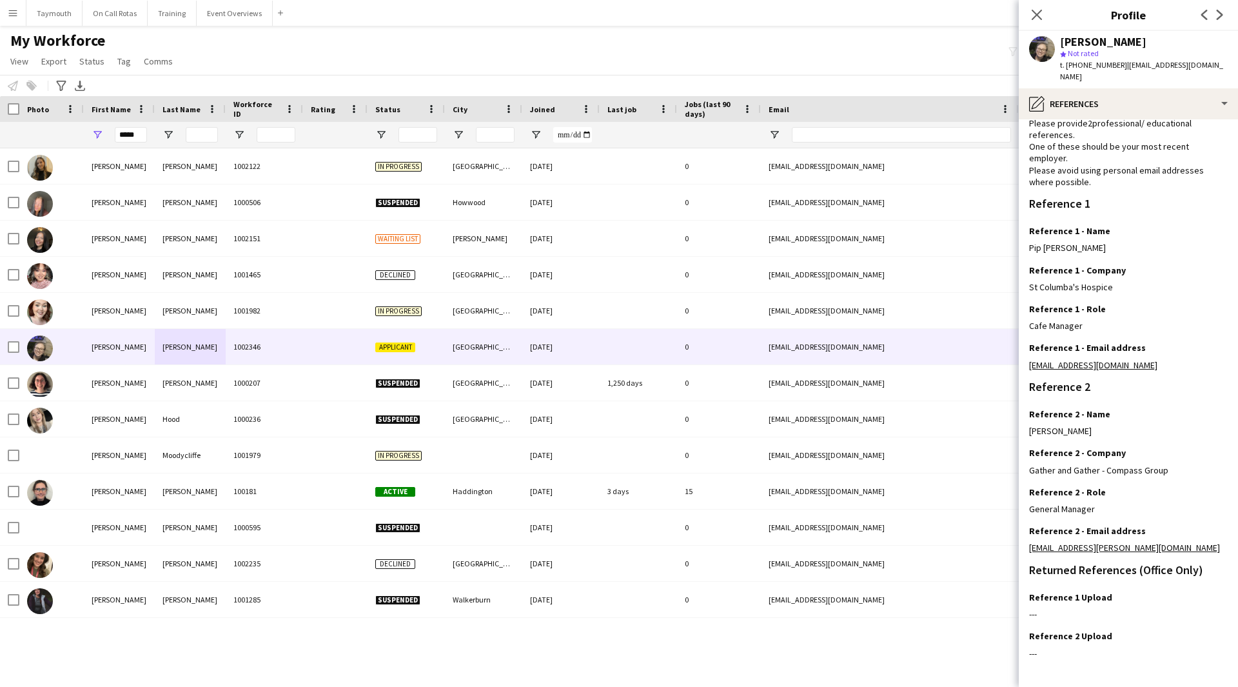
scroll to position [83, 0]
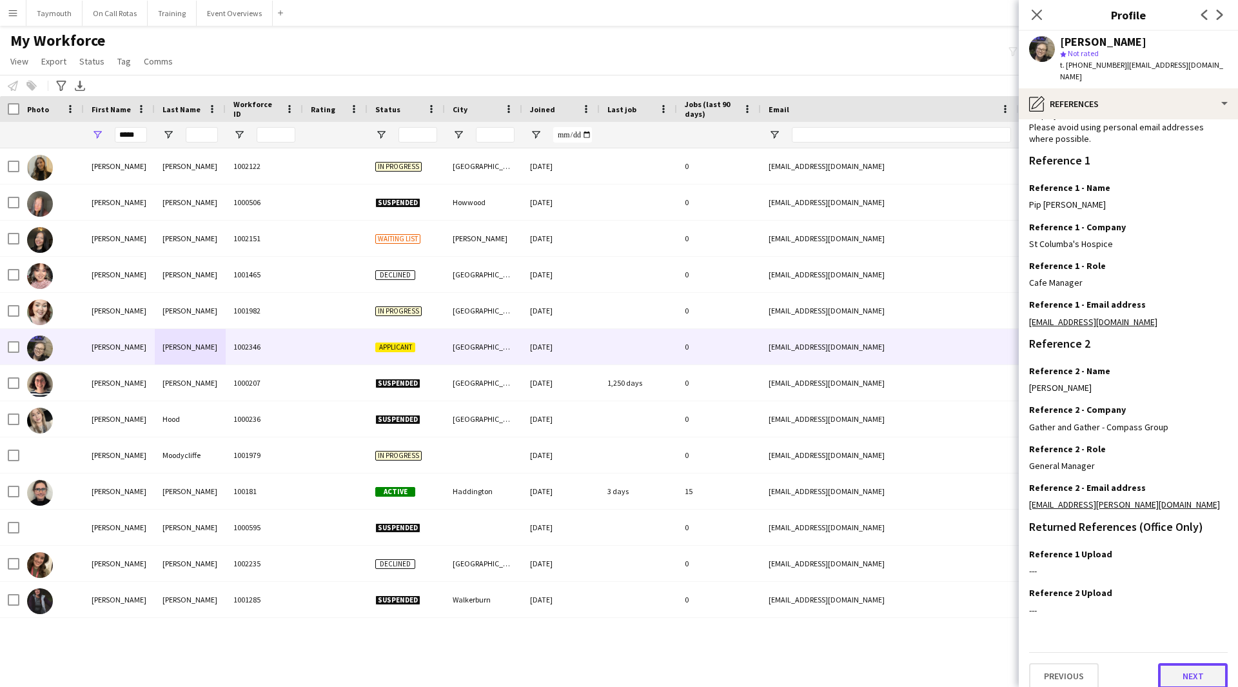
click at [1195, 666] on button "Next" at bounding box center [1193, 676] width 70 height 26
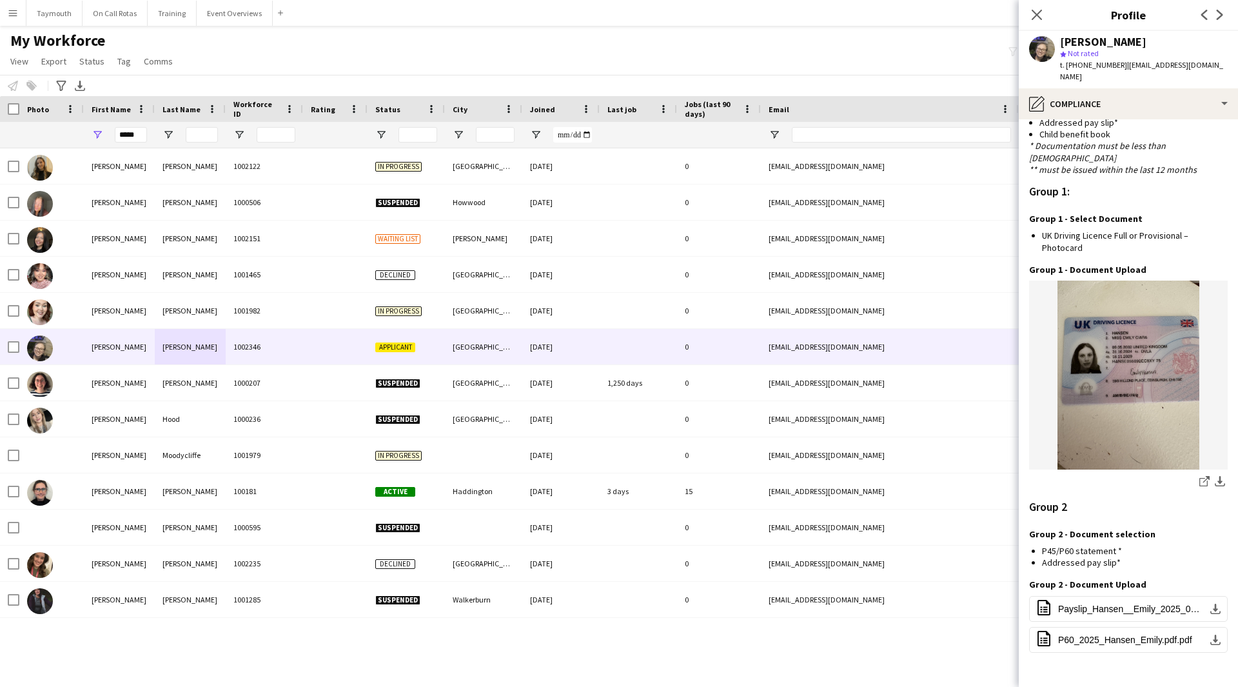
scroll to position [1127, 0]
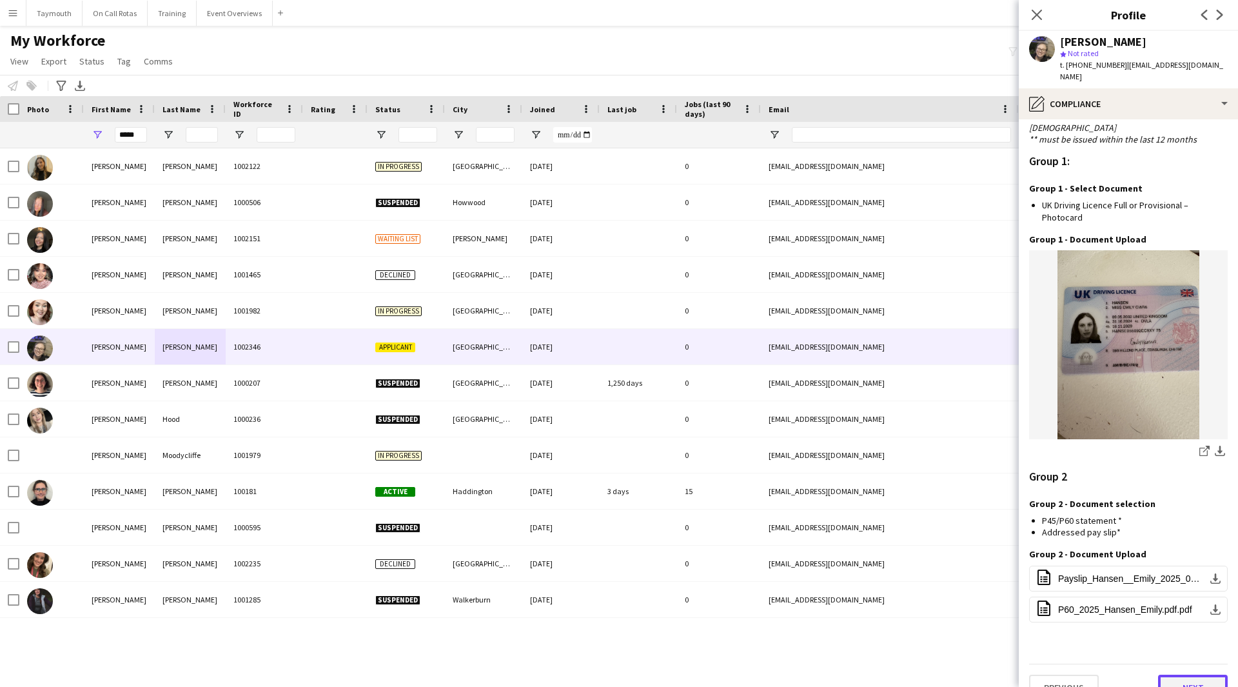
click at [1209, 675] on button "Next" at bounding box center [1193, 688] width 70 height 26
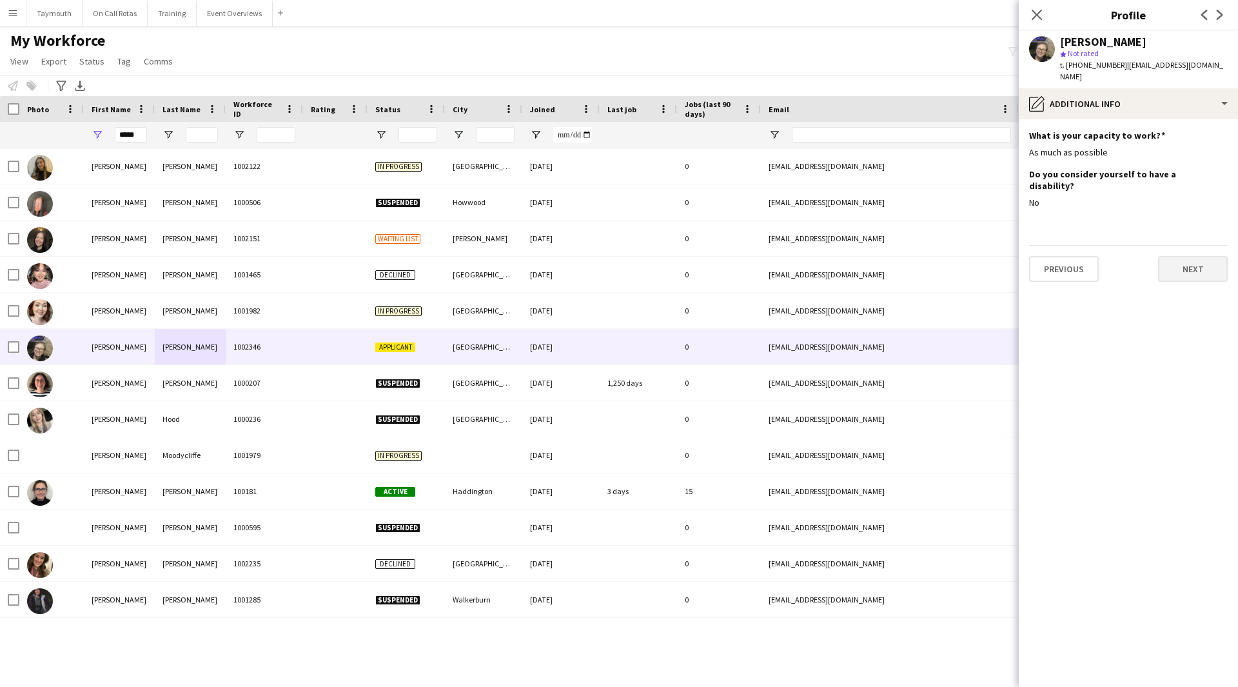
scroll to position [0, 0]
click at [1209, 256] on button "Next" at bounding box center [1193, 269] width 70 height 26
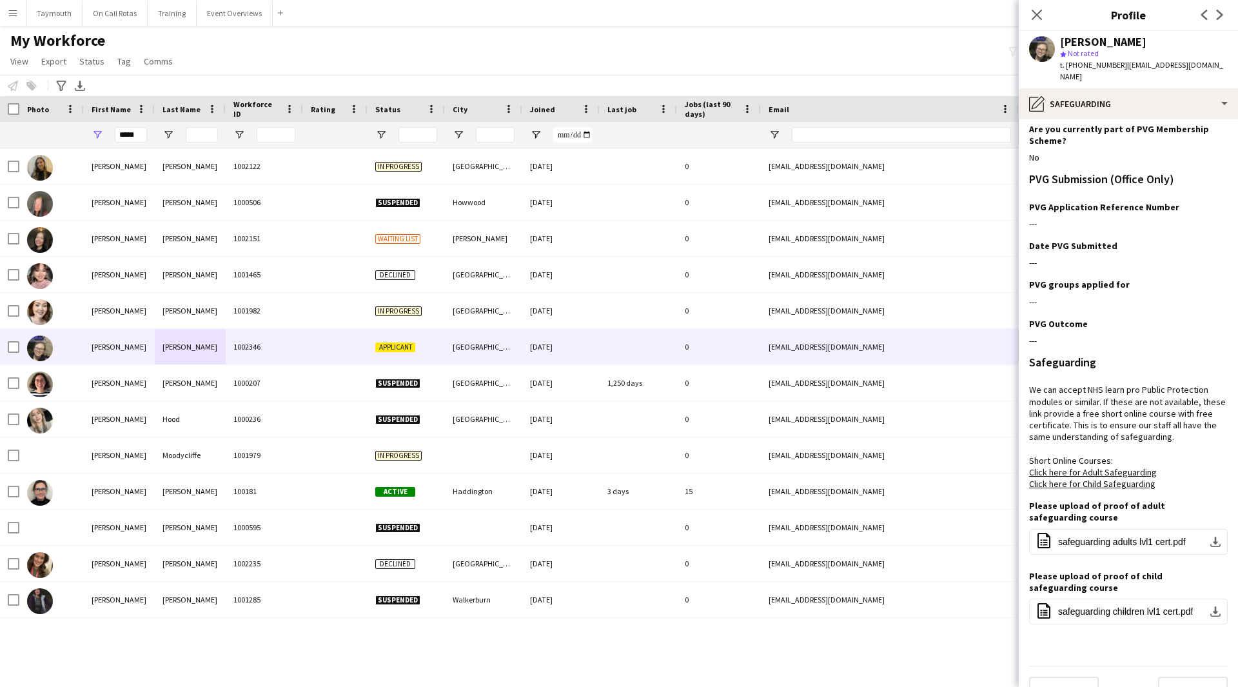
scroll to position [47, 0]
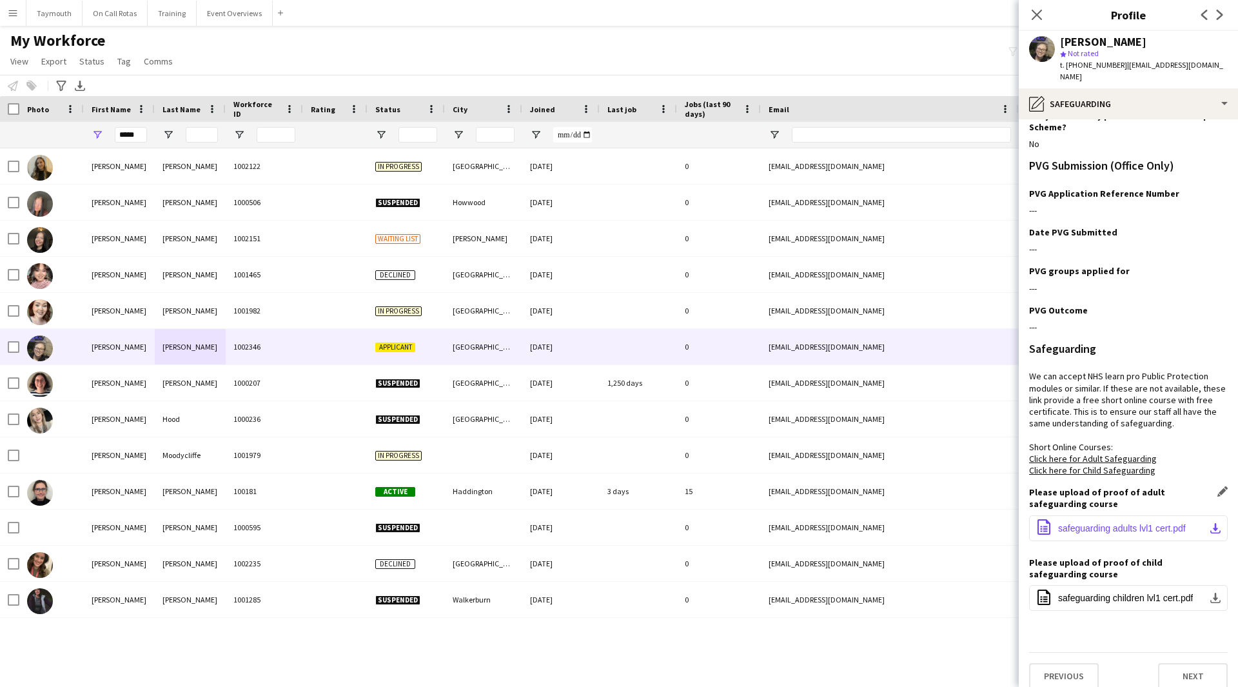
click at [1163, 523] on span "safeguarding adults lvl1 cert.pdf" at bounding box center [1122, 528] width 128 height 10
click at [1150, 593] on span "safeguarding children lvl1 cert.pdf" at bounding box center [1125, 598] width 135 height 10
click at [1199, 663] on button "Next" at bounding box center [1193, 676] width 70 height 26
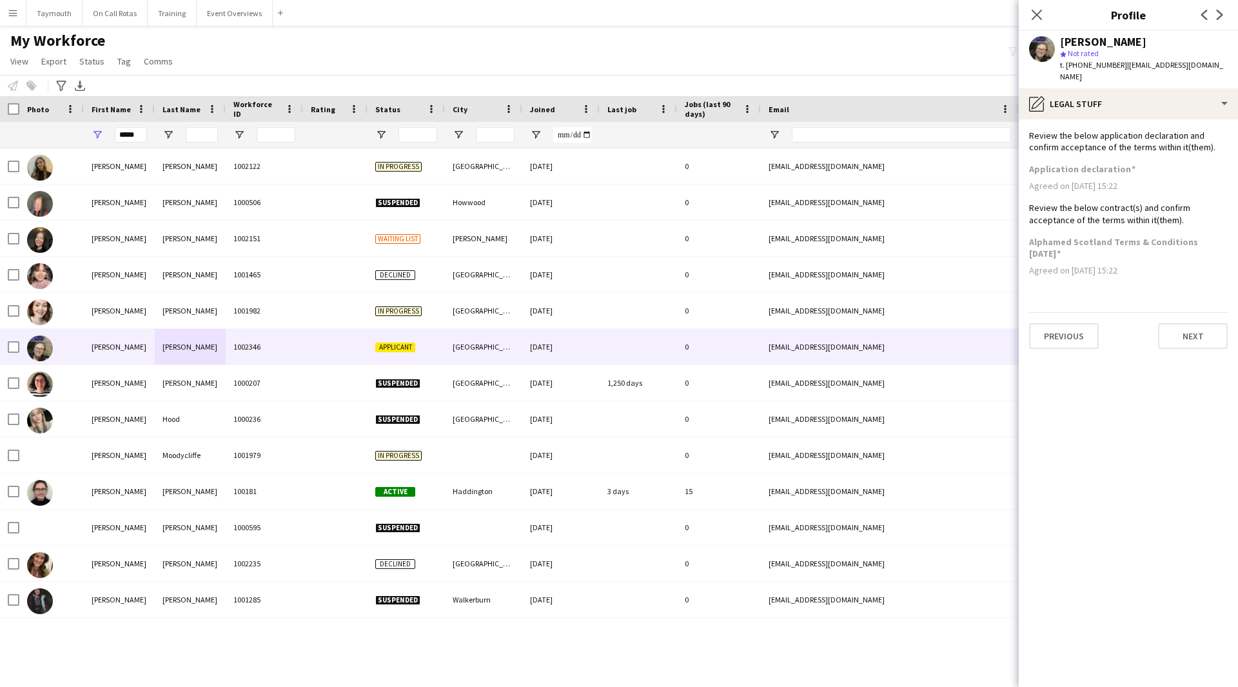
scroll to position [0, 0]
click at [1193, 326] on button "Next" at bounding box center [1193, 336] width 70 height 26
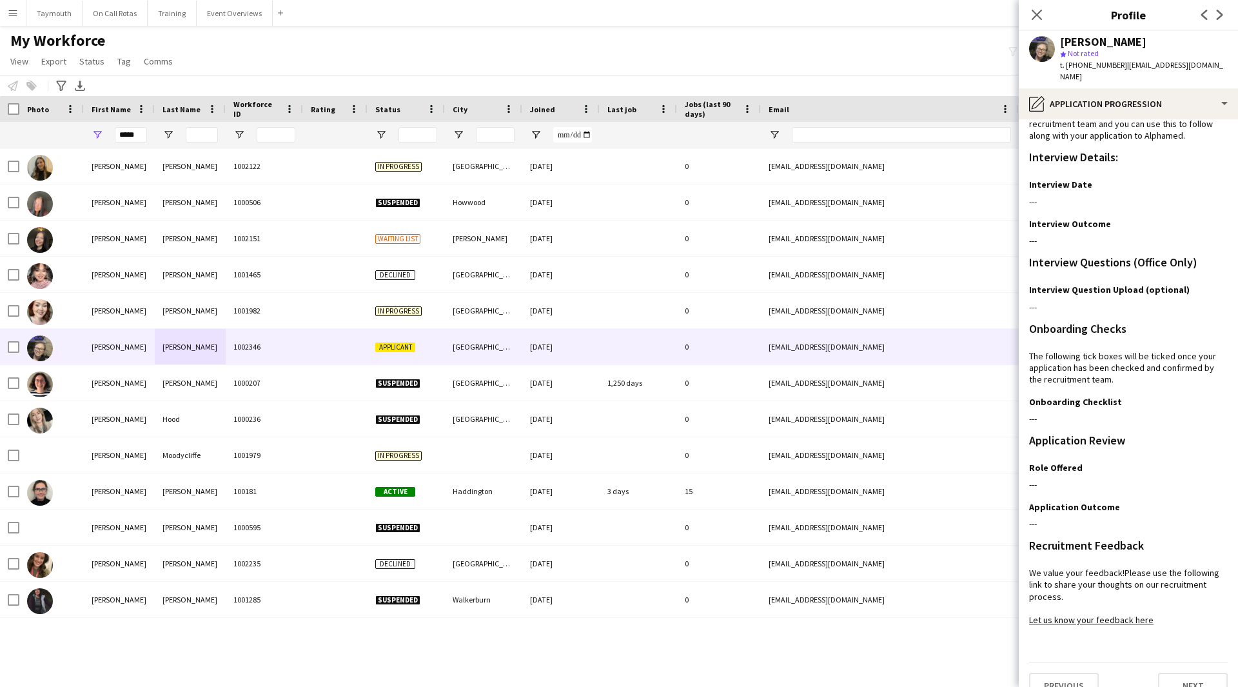
scroll to position [34, 0]
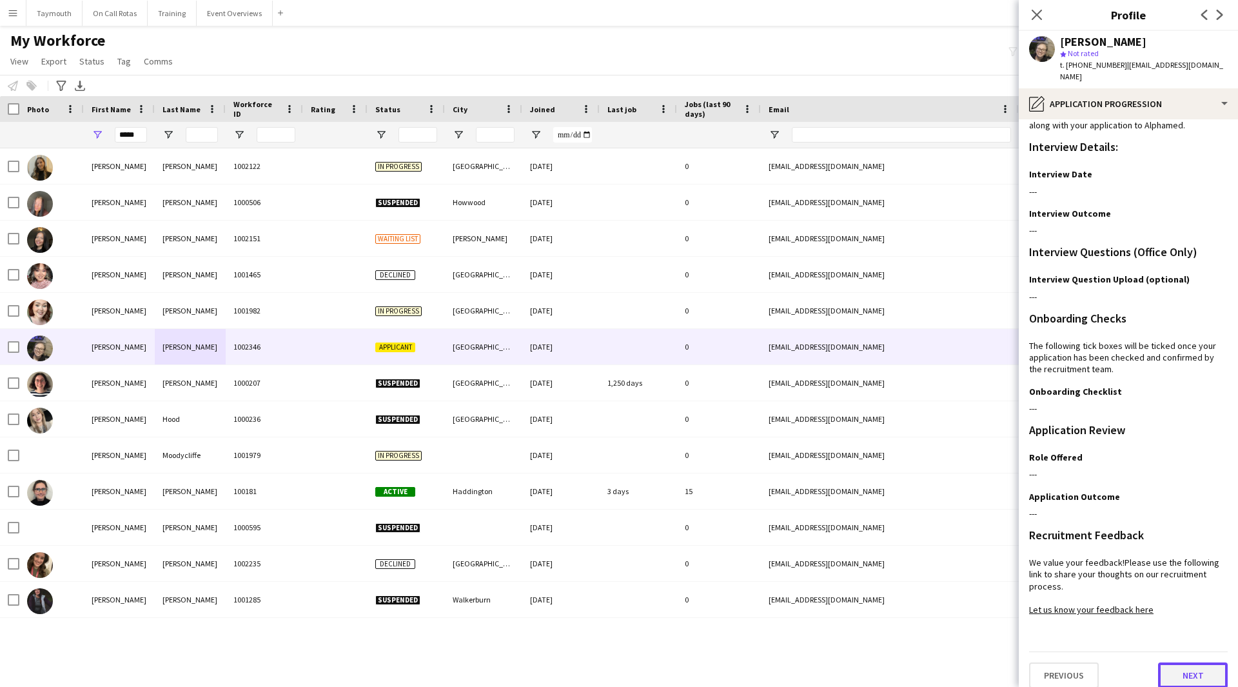
click at [1185, 662] on button "Next" at bounding box center [1193, 675] width 70 height 26
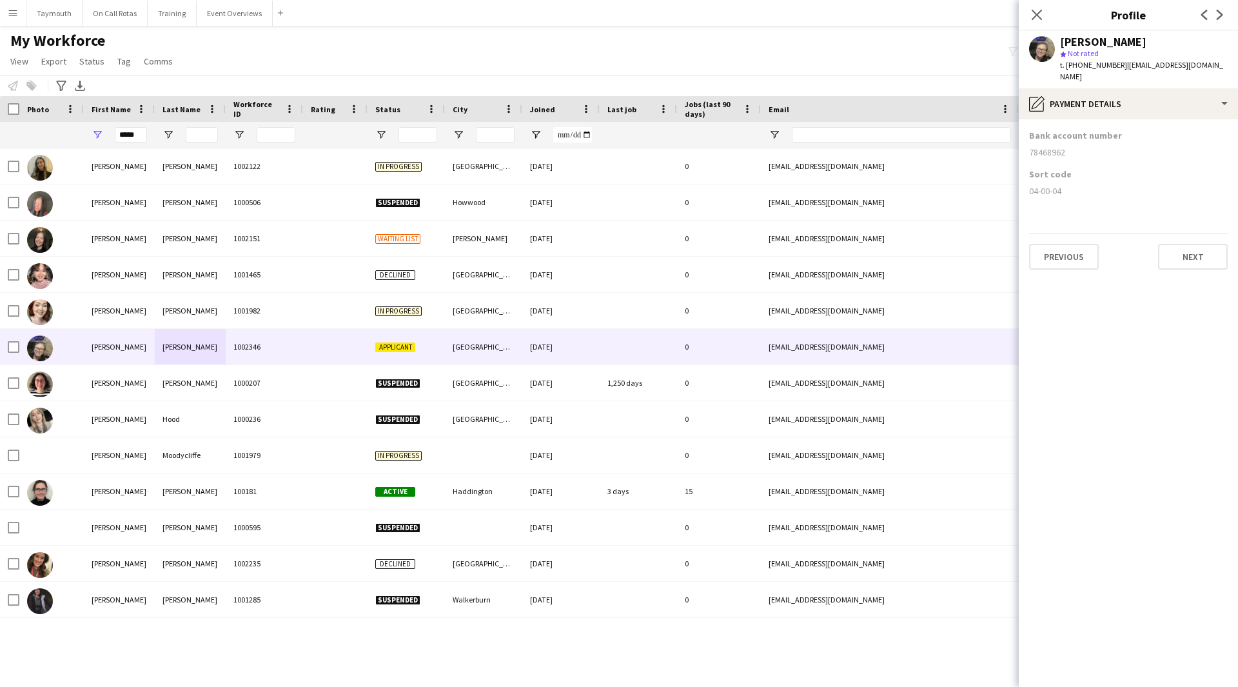
scroll to position [0, 0]
click at [1178, 246] on button "Next" at bounding box center [1193, 257] width 70 height 26
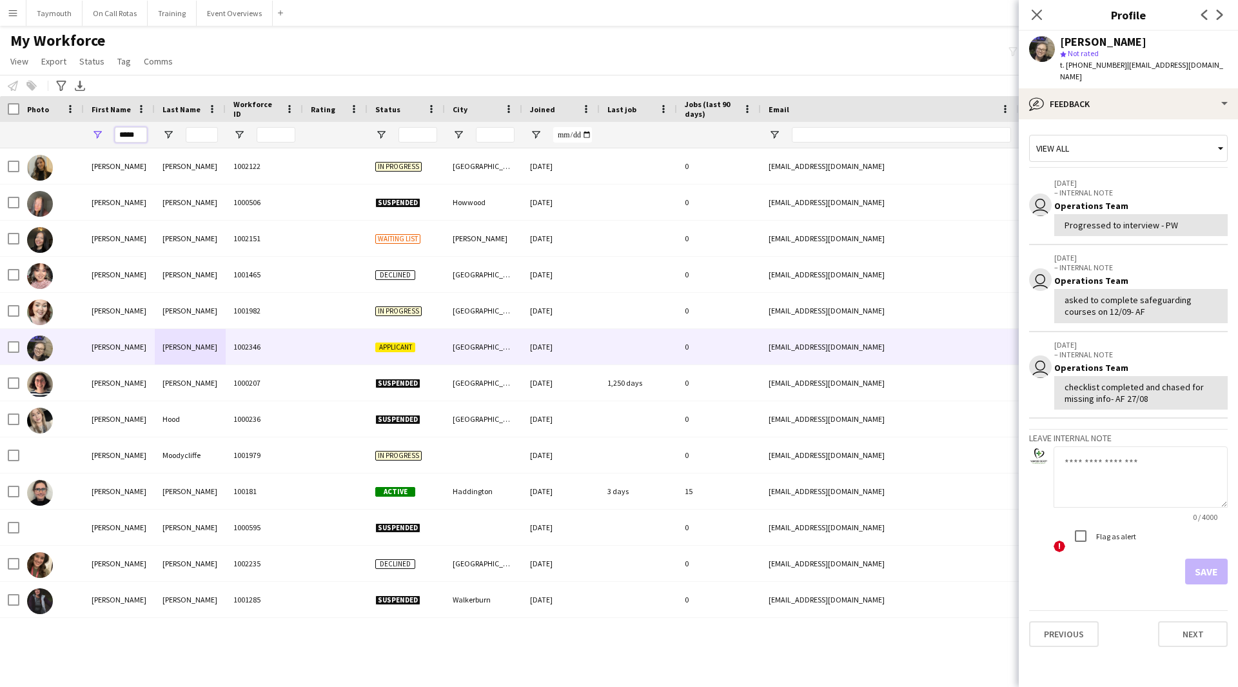
click at [139, 133] on input "*****" at bounding box center [131, 134] width 32 height 15
drag, startPoint x: 139, startPoint y: 135, endPoint x: -194, endPoint y: 120, distance: 333.2
click at [0, 120] on html "Menu Boards Boards Boards All jobs Status Workforce Workforce My Workforce Recr…" at bounding box center [619, 343] width 1238 height 687
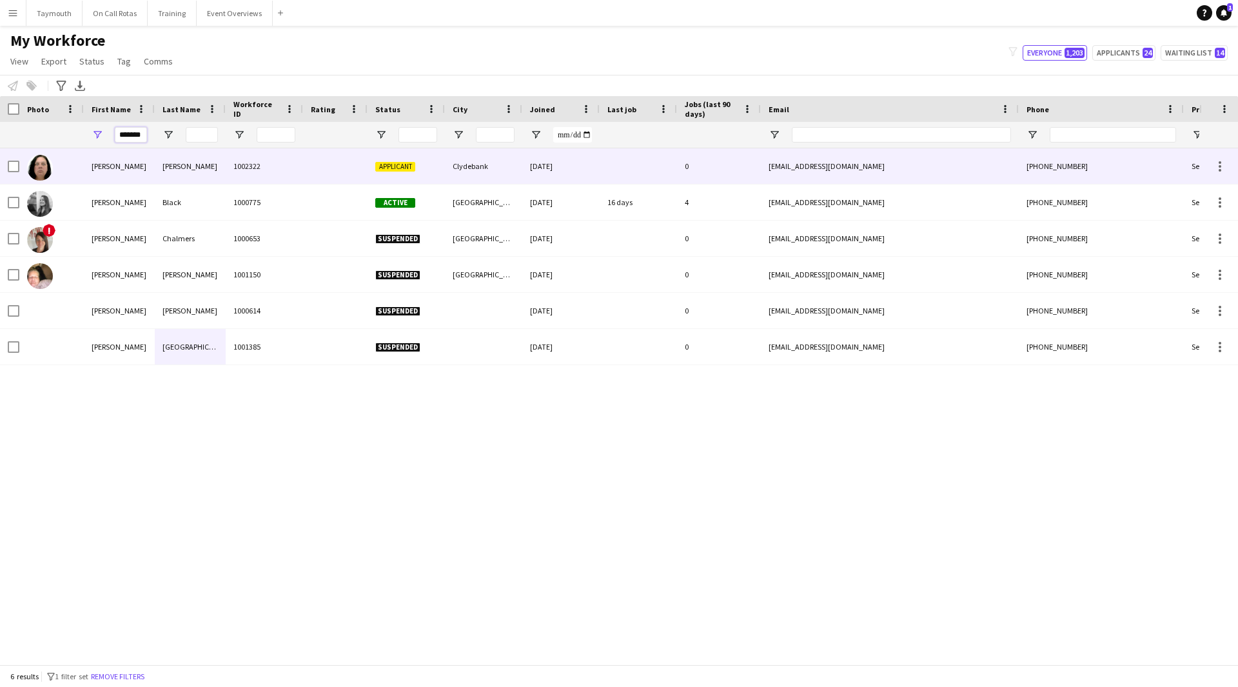
type input "*******"
click at [269, 172] on div "1002322" at bounding box center [264, 165] width 77 height 35
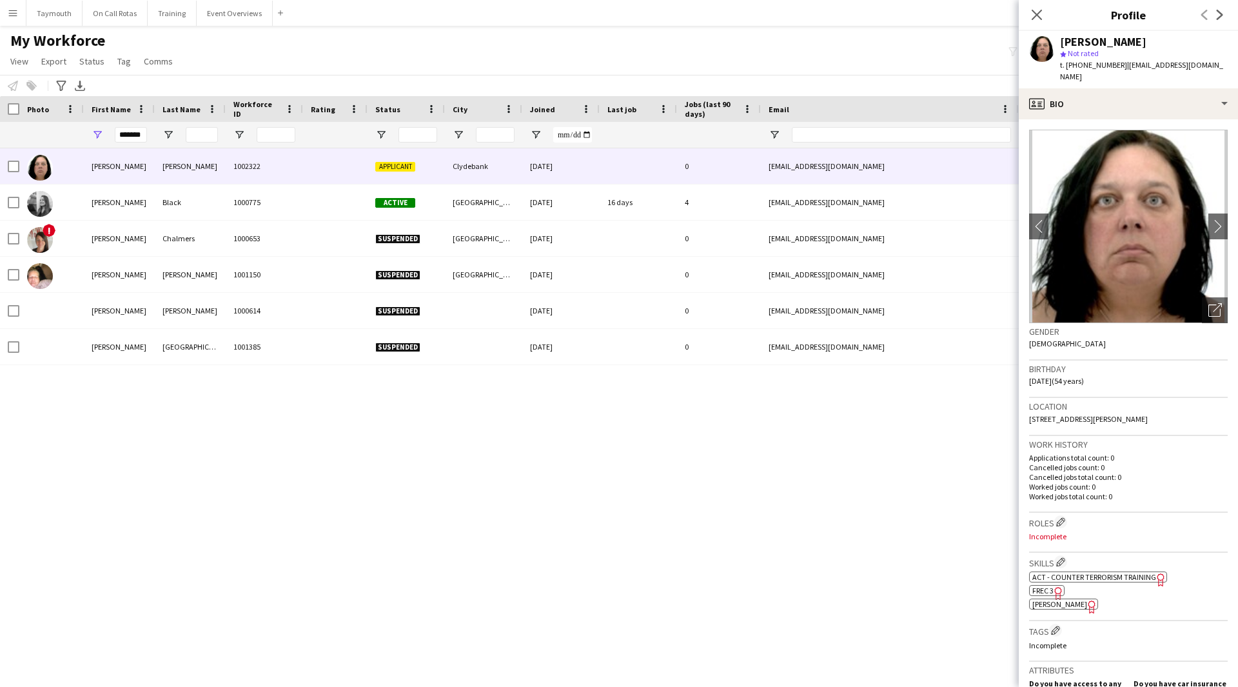
click at [1058, 586] on icon "Freelancer has uploaded a photo validation of skill. Click to see" at bounding box center [1059, 593] width 14 height 14
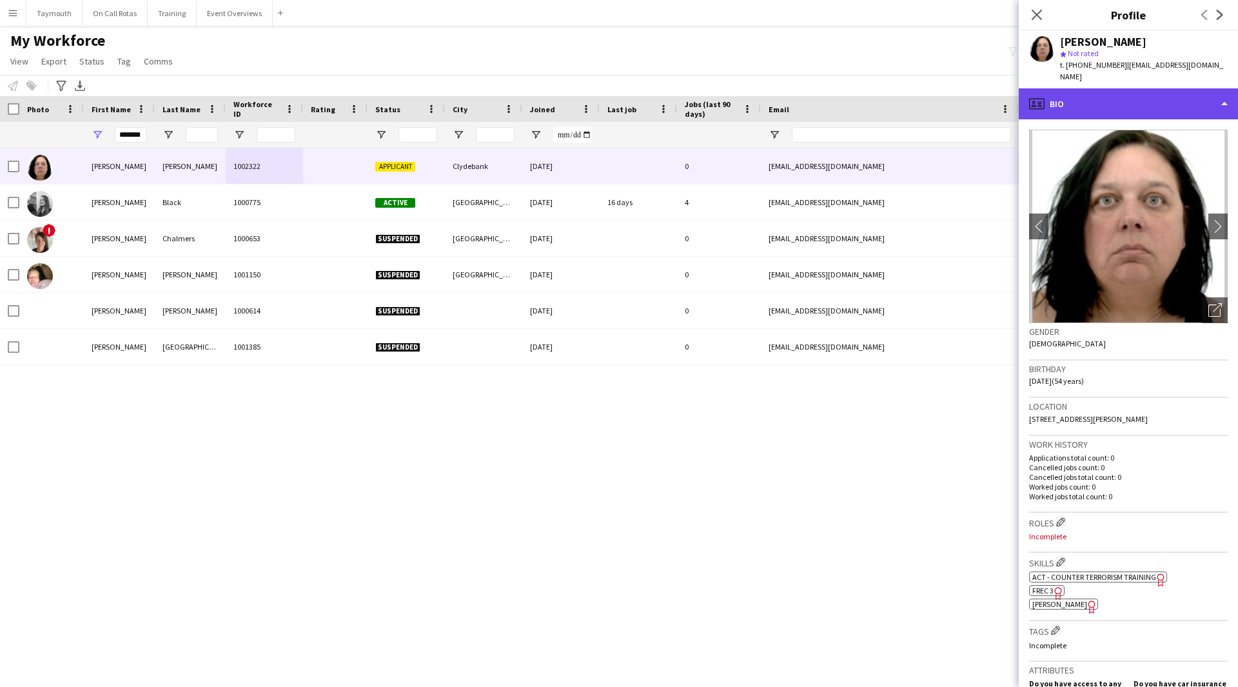
click at [1178, 103] on div "profile Bio" at bounding box center [1128, 103] width 219 height 31
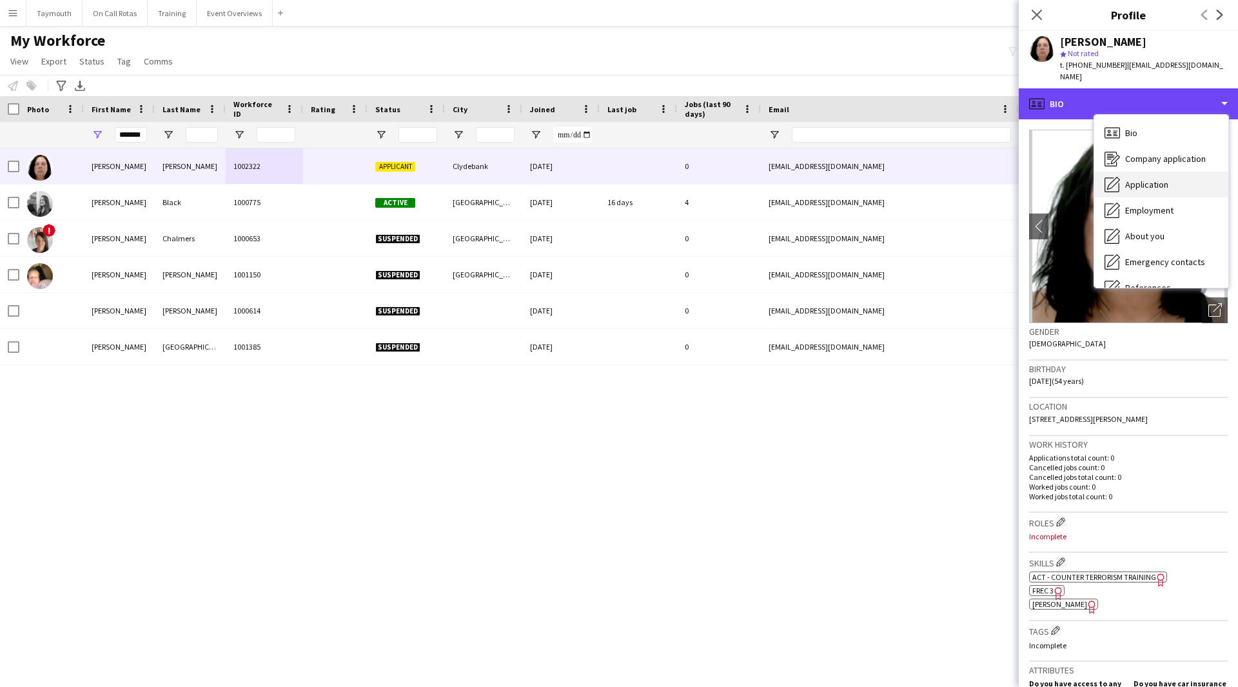
scroll to position [224, 0]
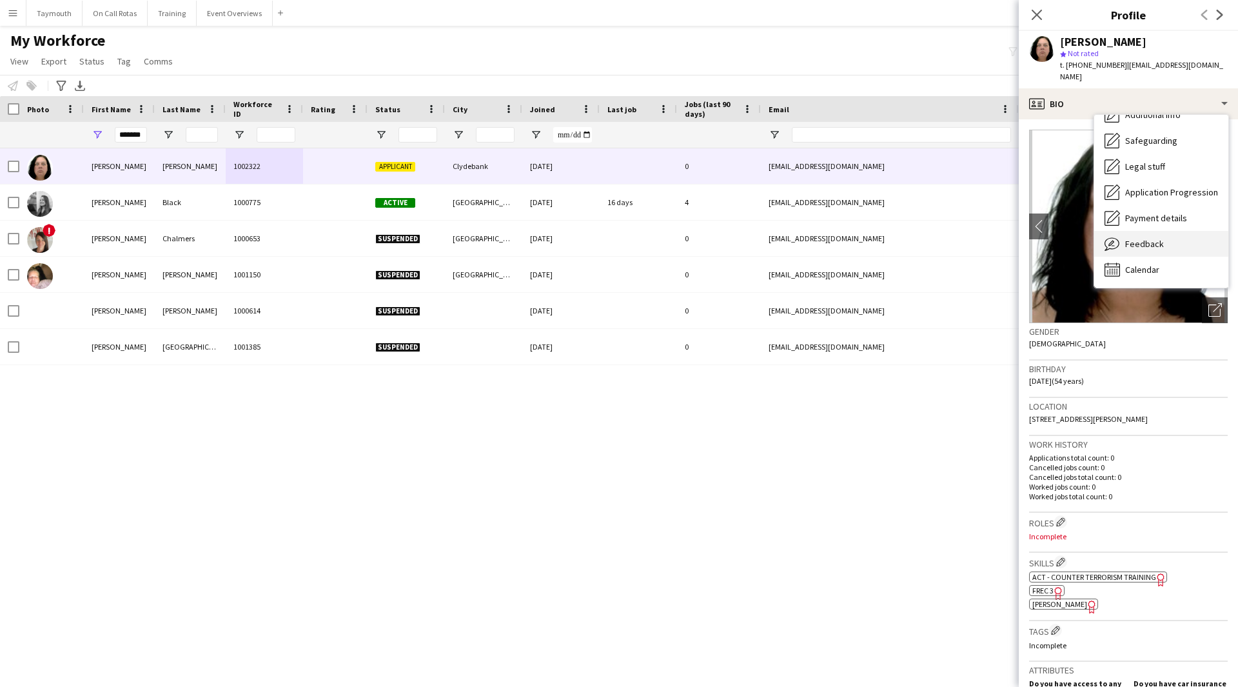
click at [1172, 231] on div "Feedback Feedback" at bounding box center [1162, 244] width 134 height 26
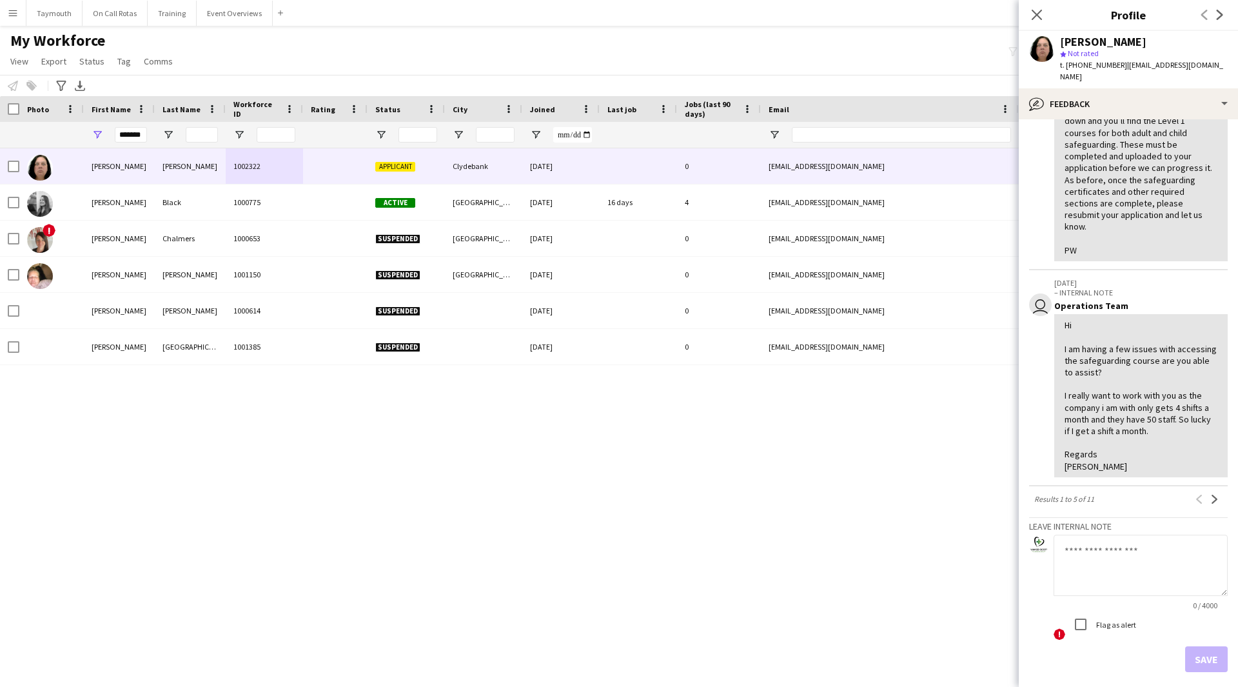
scroll to position [610, 0]
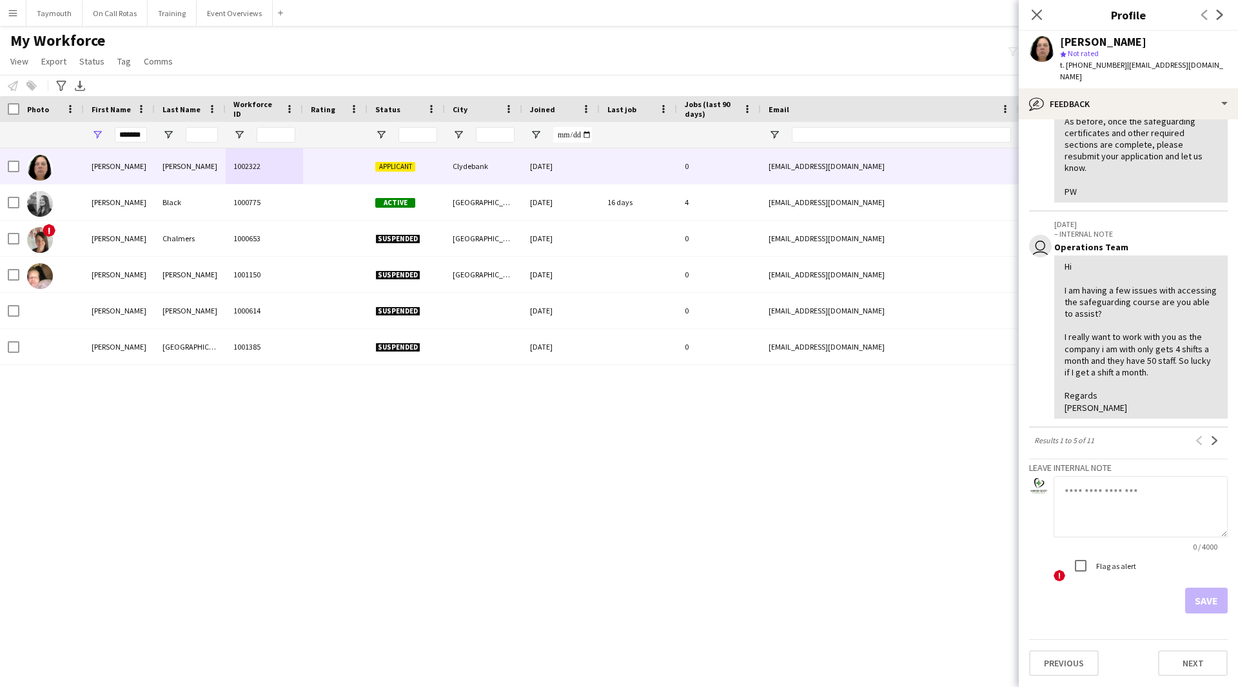
click at [1120, 517] on textarea at bounding box center [1141, 506] width 174 height 61
type textarea "**********"
click at [1207, 599] on button "Save" at bounding box center [1207, 601] width 43 height 26
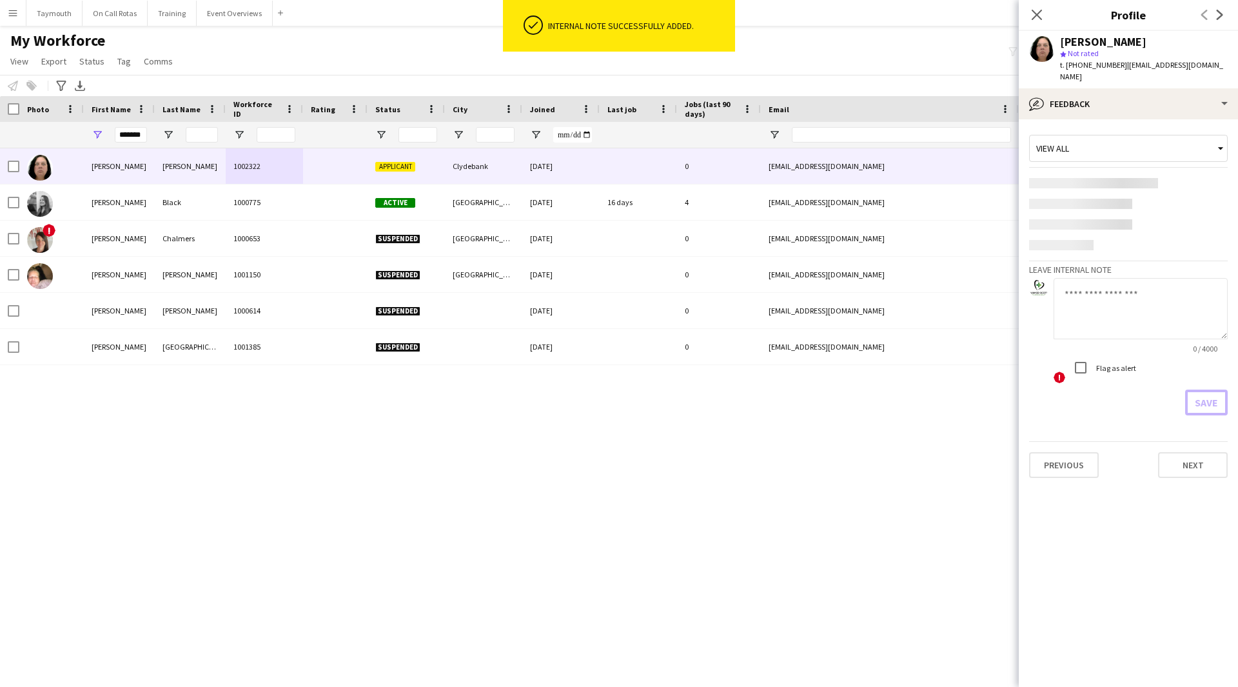
scroll to position [0, 0]
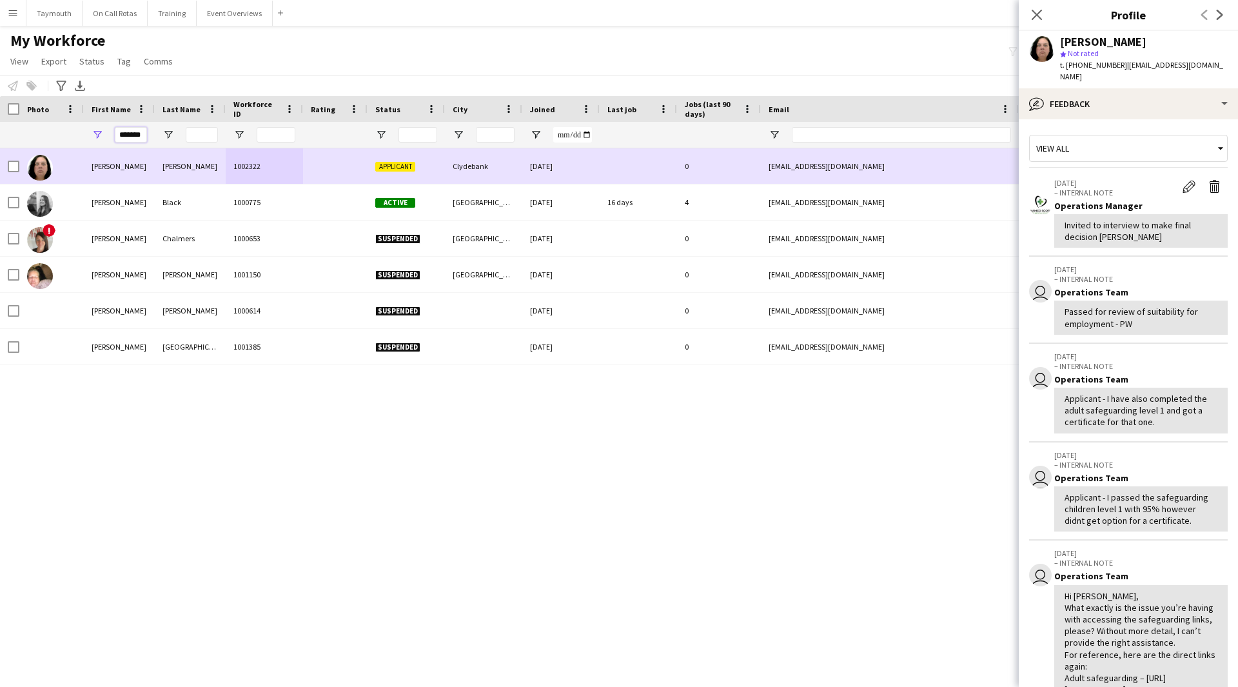
drag, startPoint x: 117, startPoint y: 135, endPoint x: 429, endPoint y: 155, distance: 312.2
click at [429, 155] on div "Workforce Details Photo First Name" at bounding box center [619, 380] width 1238 height 568
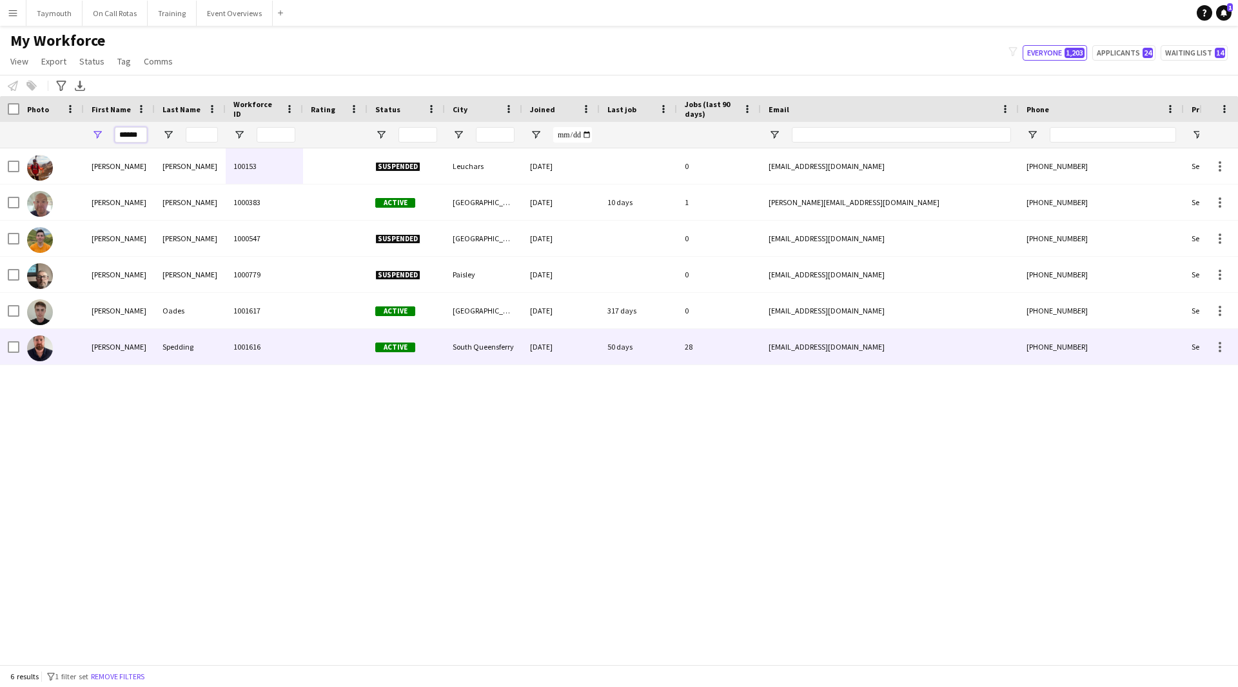
type input "******"
click at [221, 350] on div "Spedding" at bounding box center [190, 346] width 71 height 35
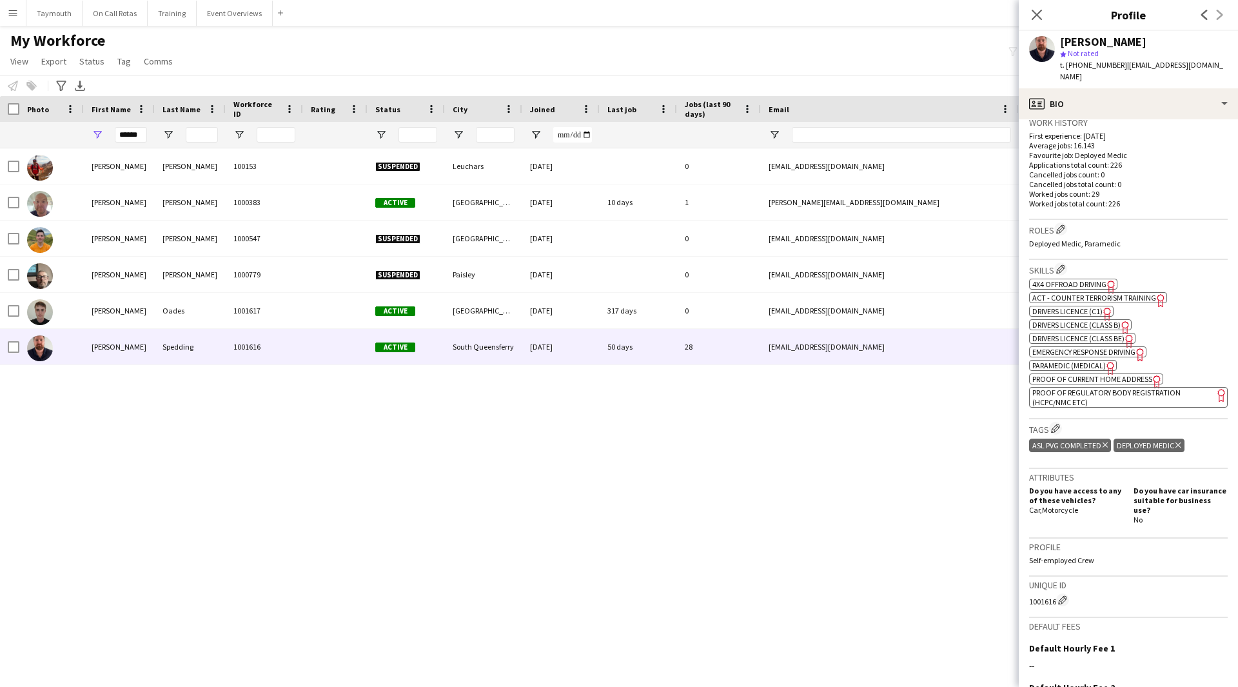
scroll to position [323, 0]
click at [1171, 96] on div "profile Bio" at bounding box center [1128, 103] width 219 height 31
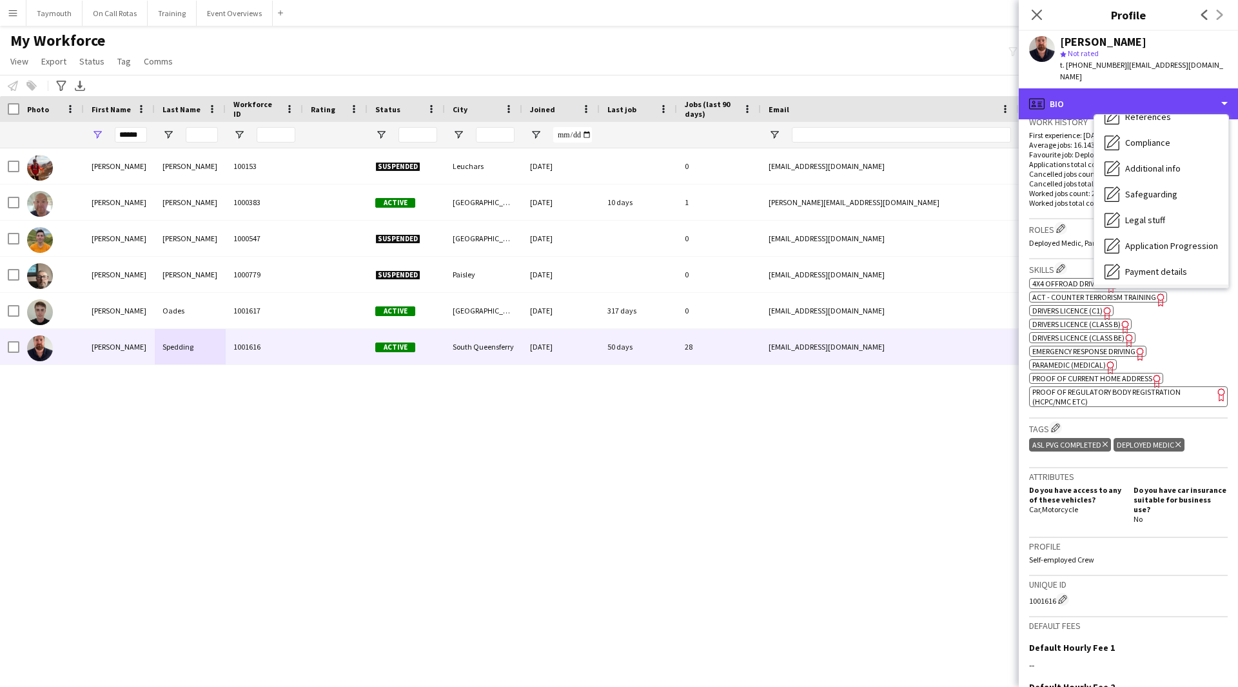
scroll to position [224, 0]
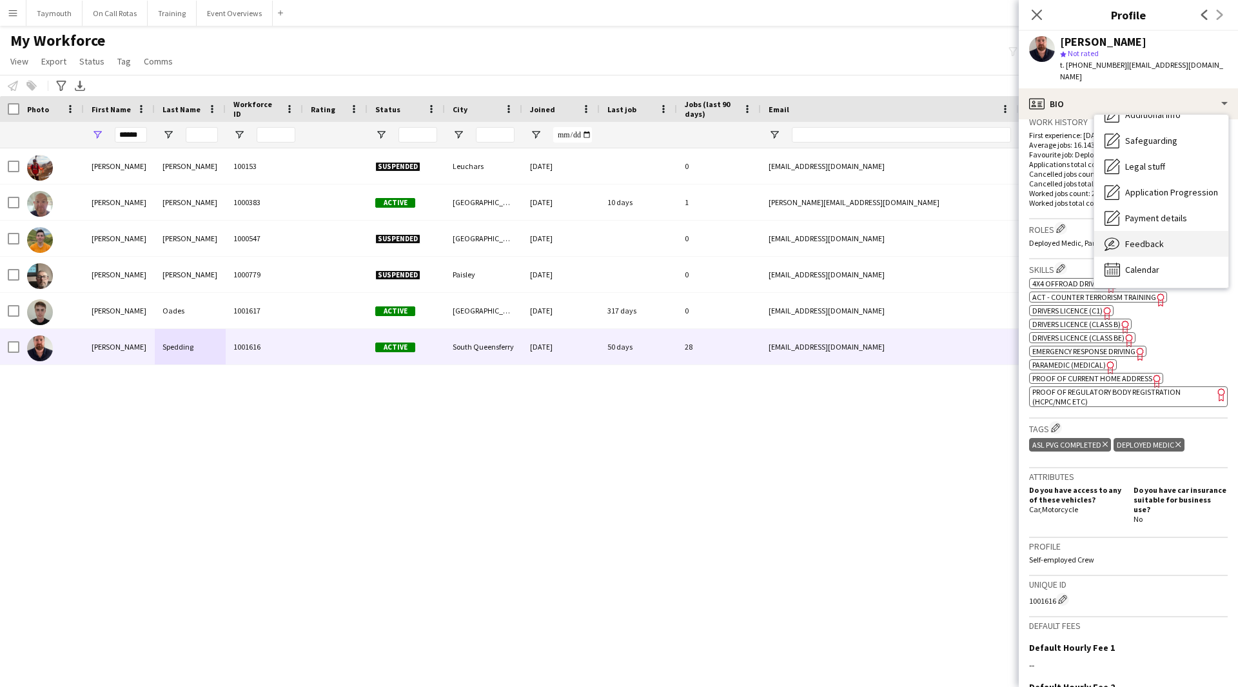
click at [1172, 235] on div "Feedback Feedback" at bounding box center [1162, 244] width 134 height 26
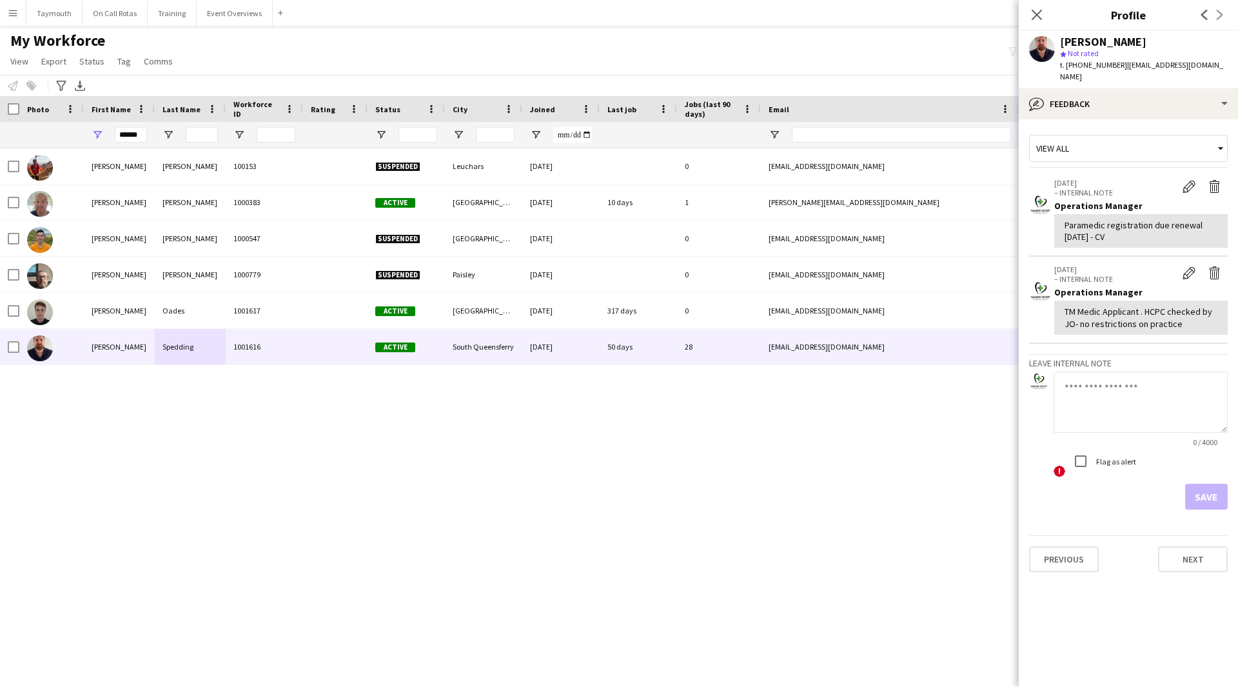
drag, startPoint x: 1216, startPoint y: 64, endPoint x: 1120, endPoint y: 62, distance: 96.8
click at [1120, 62] on div "[PERSON_NAME] star Not rated t. [PHONE_NUMBER] | [EMAIL_ADDRESS][DOMAIN_NAME]" at bounding box center [1128, 59] width 219 height 57
copy span "[EMAIL_ADDRESS][DOMAIN_NAME]"
click at [1169, 402] on textarea at bounding box center [1141, 402] width 174 height 61
type textarea "**********"
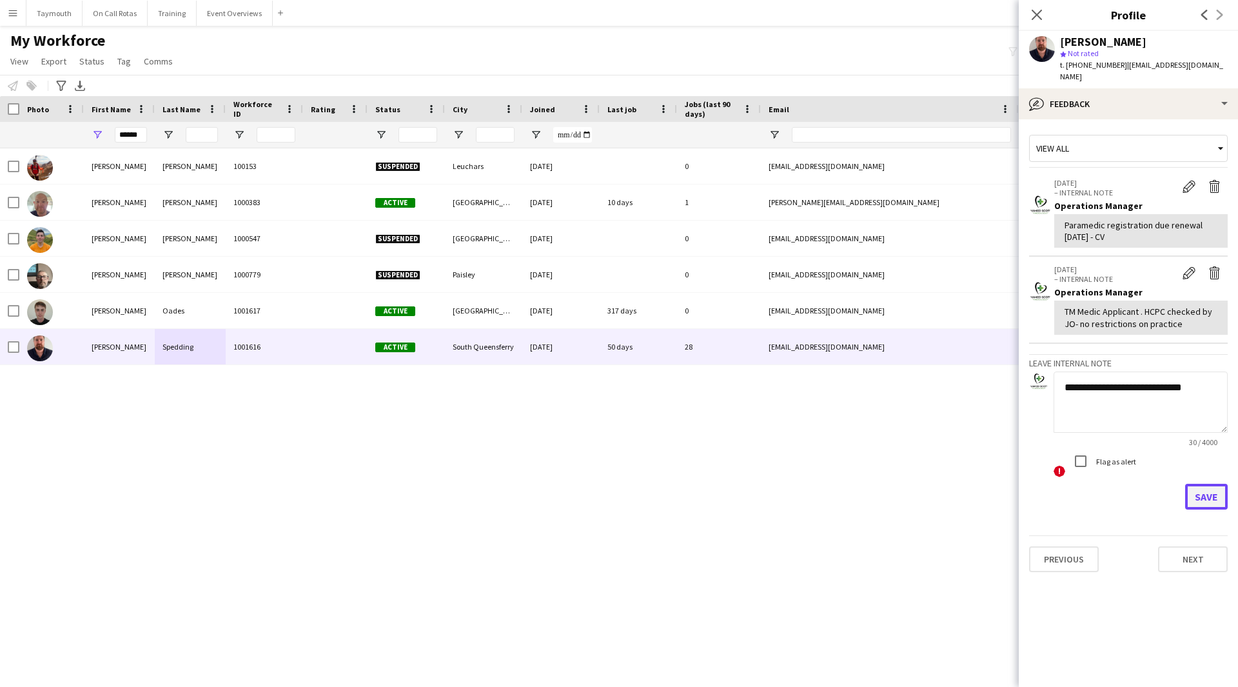
click at [1198, 484] on button "Save" at bounding box center [1207, 497] width 43 height 26
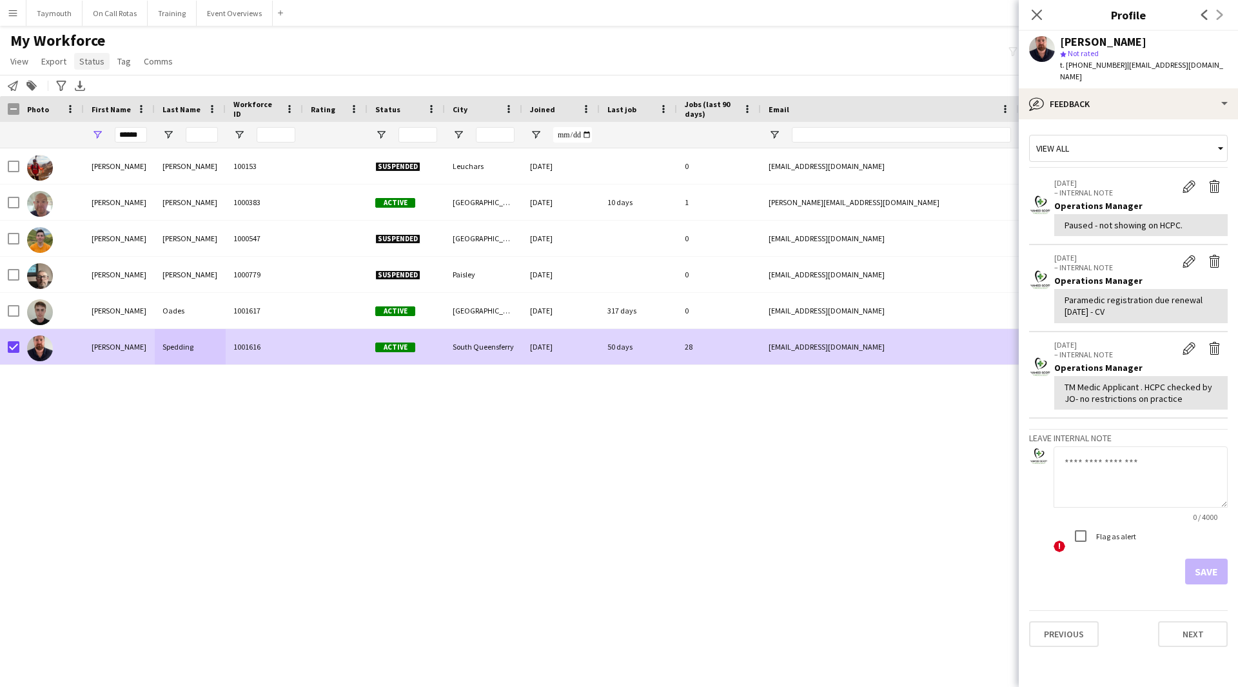
click at [83, 64] on span "Status" at bounding box center [91, 61] width 25 height 12
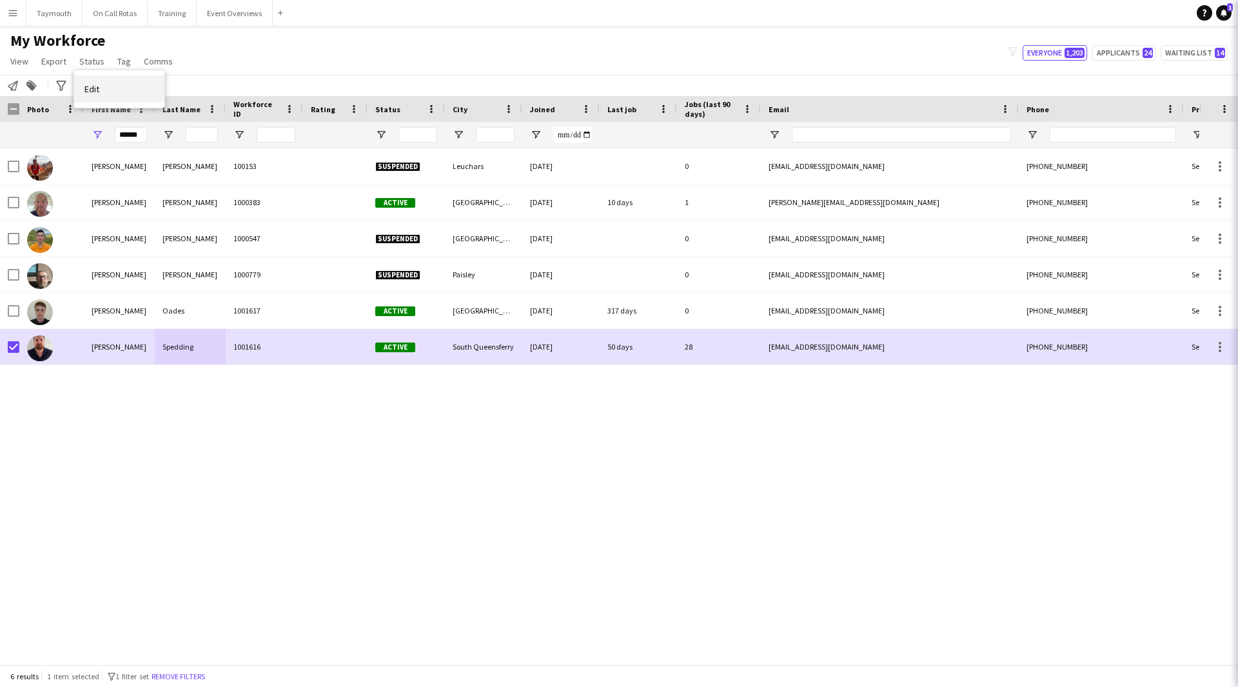
click at [119, 101] on link "Edit" at bounding box center [119, 88] width 90 height 27
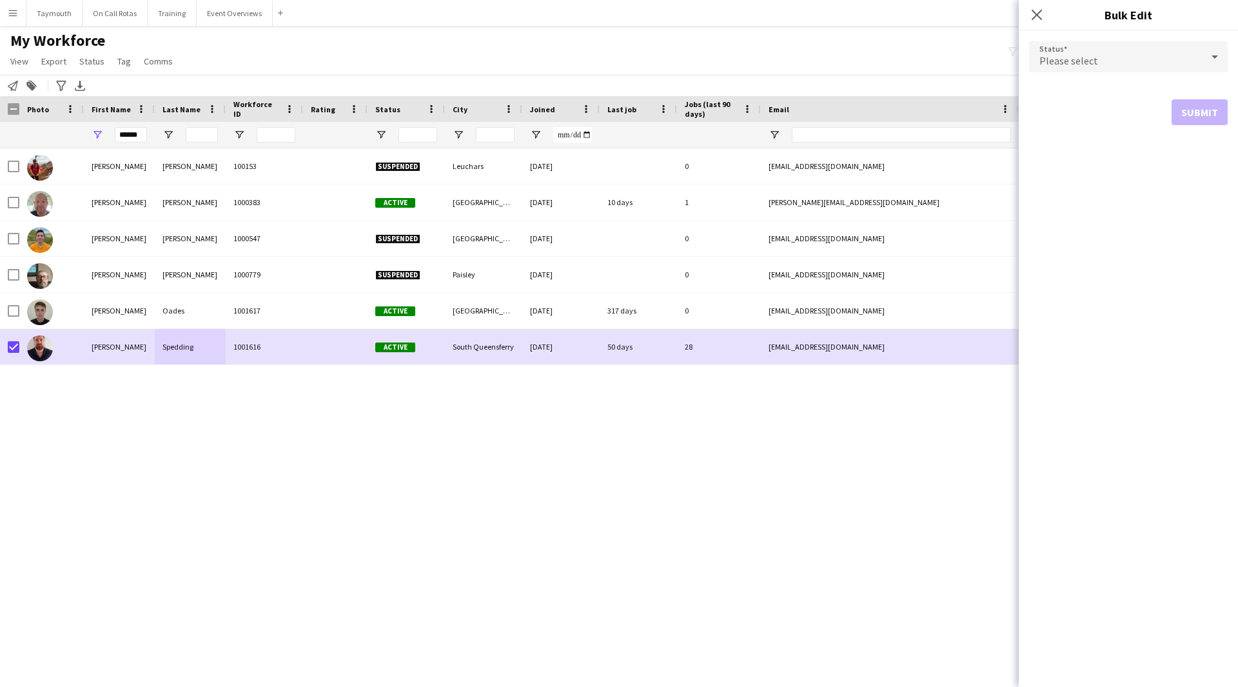
click at [1083, 53] on div "Please select" at bounding box center [1115, 56] width 173 height 31
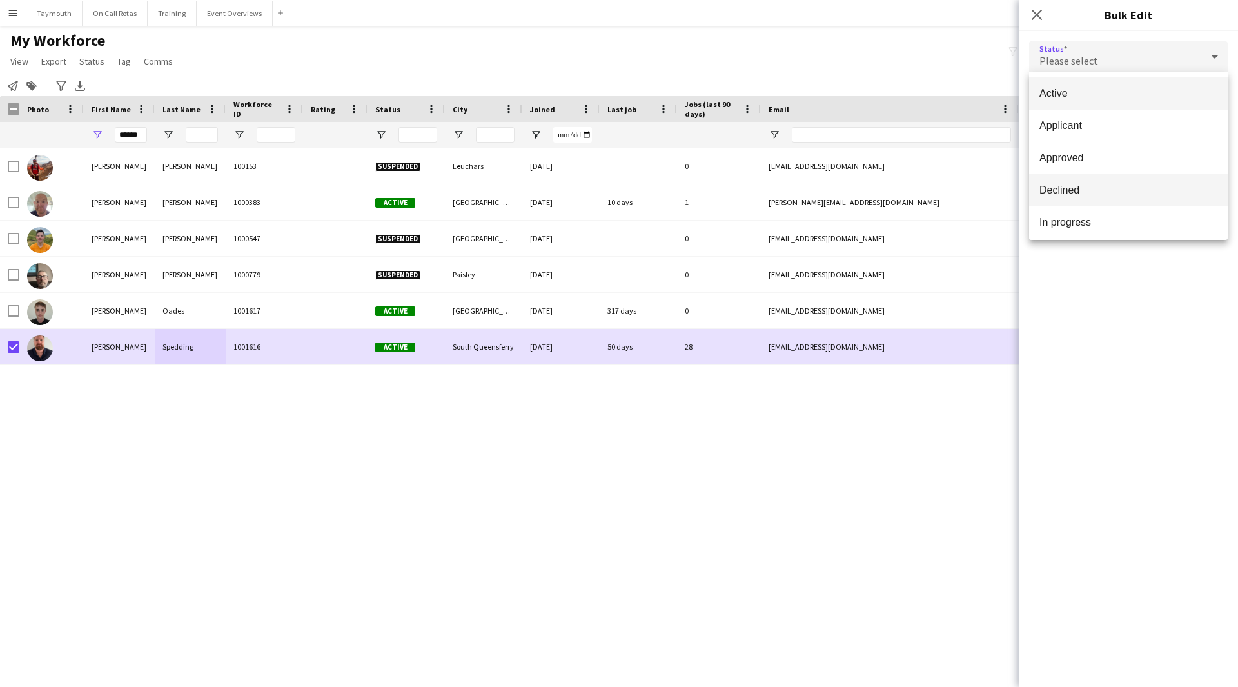
scroll to position [133, 0]
click at [1095, 145] on mat-option "Paused" at bounding box center [1128, 154] width 199 height 32
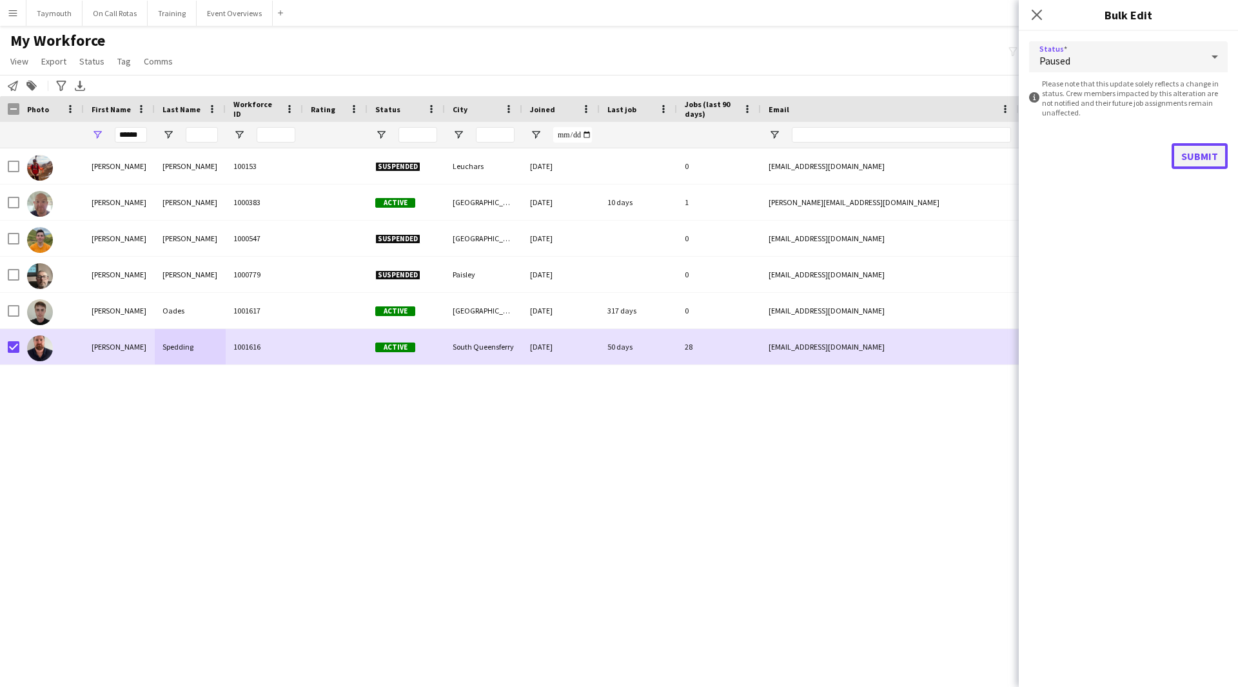
click at [1184, 155] on button "Submit" at bounding box center [1200, 156] width 56 height 26
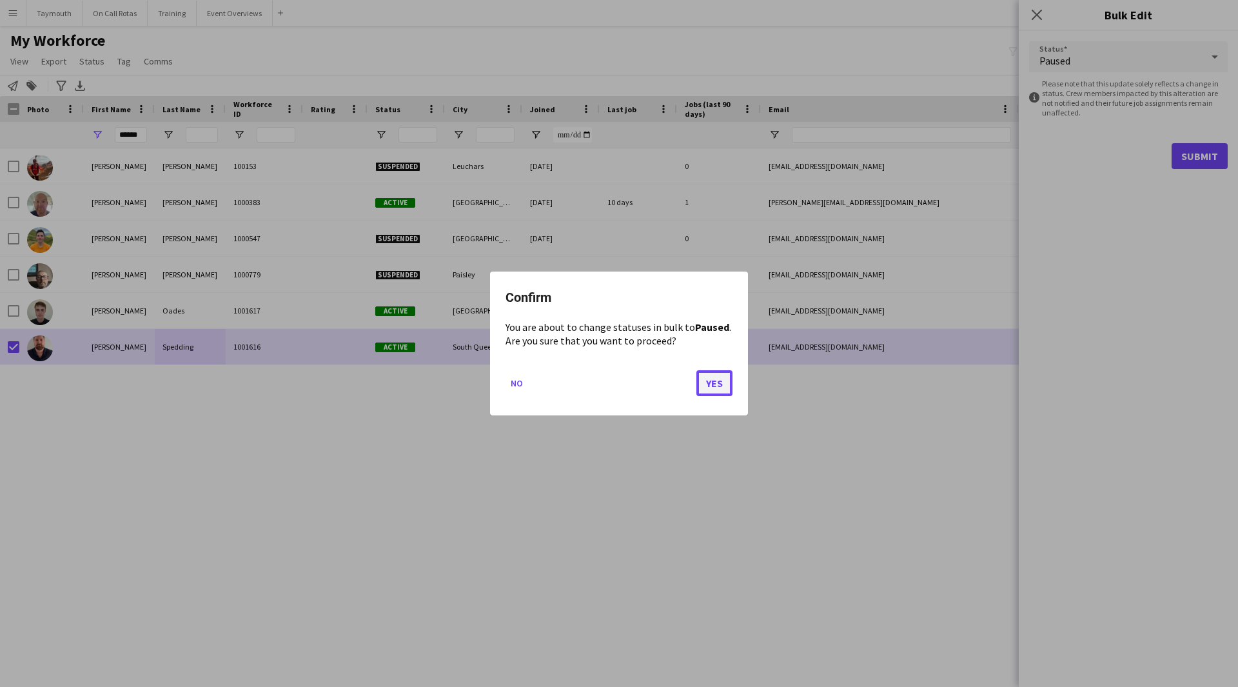
click at [722, 373] on button "Yes" at bounding box center [715, 383] width 36 height 26
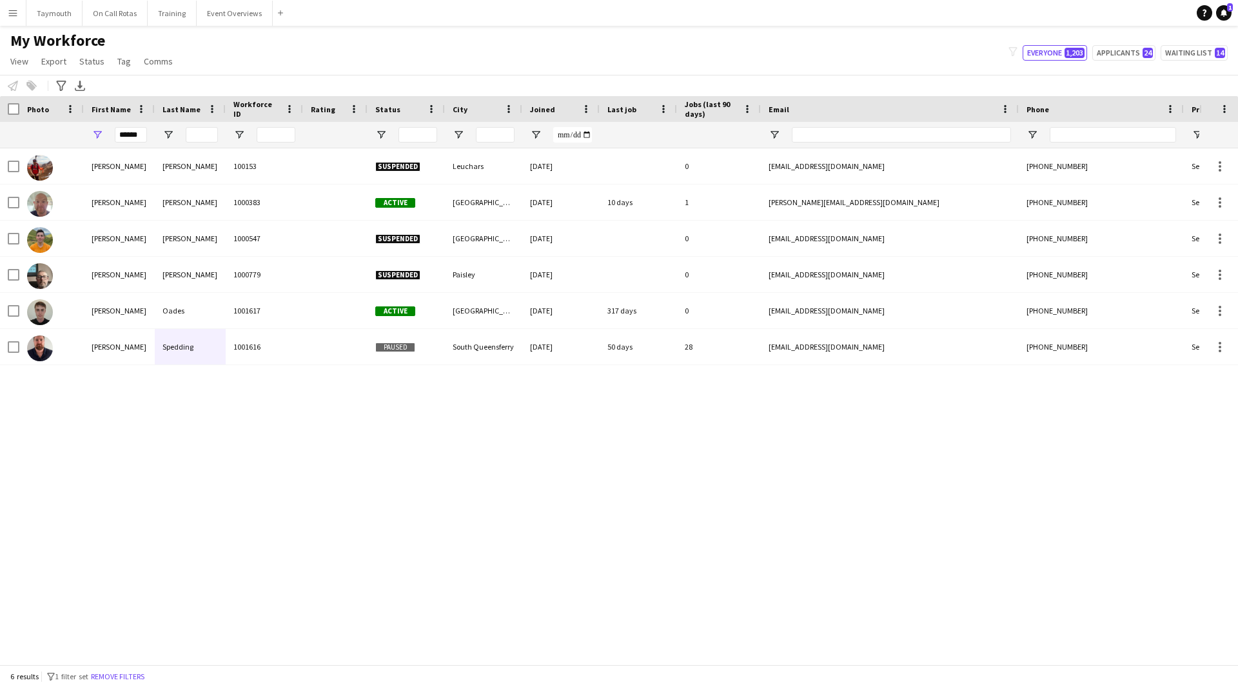
click at [6, 19] on button "Menu" at bounding box center [13, 13] width 26 height 26
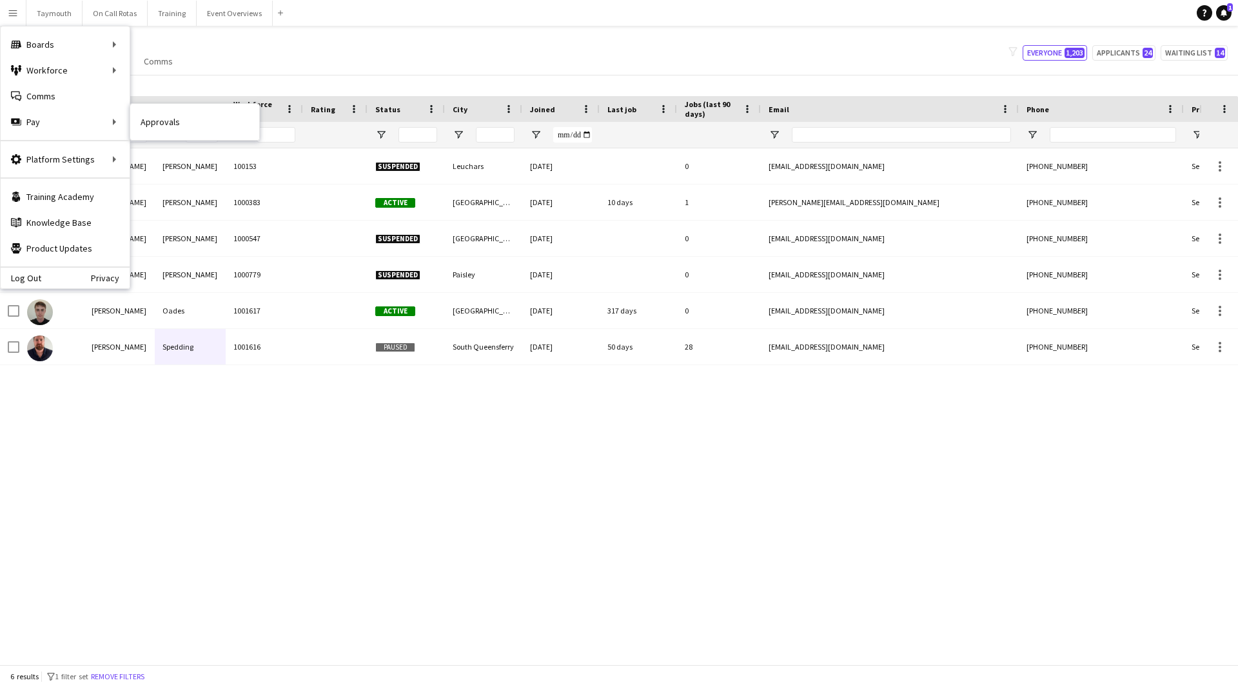
click at [177, 126] on link "Approvals" at bounding box center [194, 122] width 129 height 26
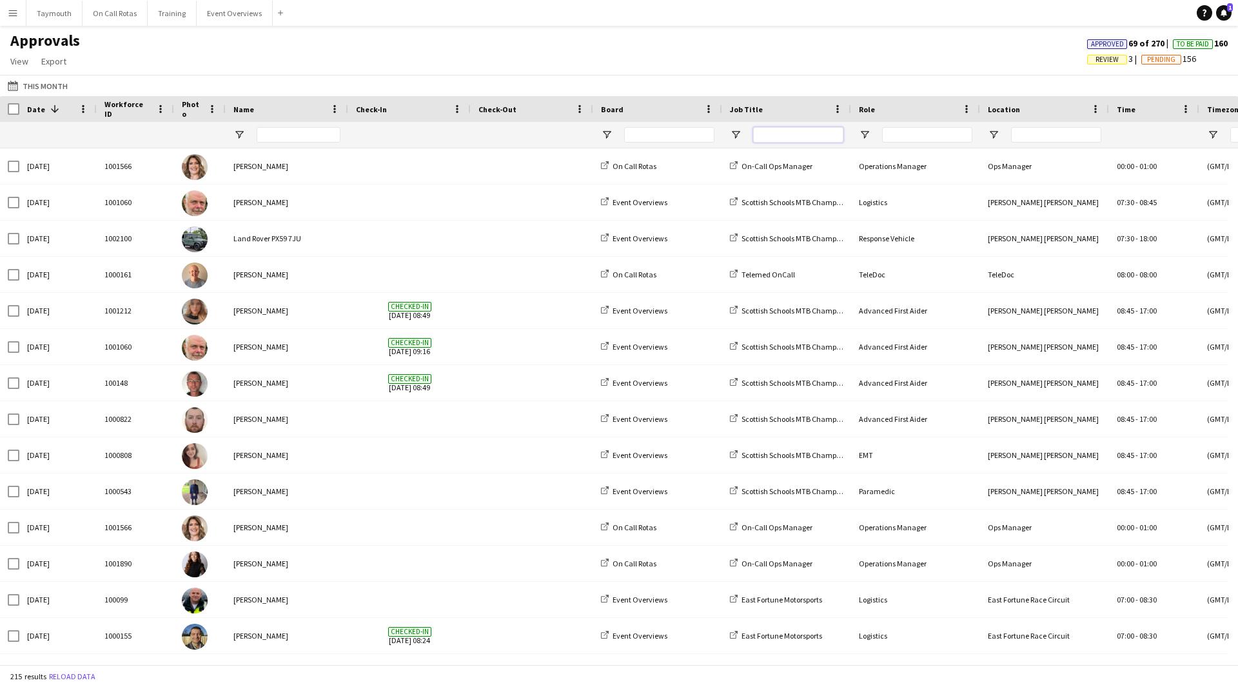
click at [771, 130] on input "Job Title Filter Input" at bounding box center [798, 134] width 90 height 15
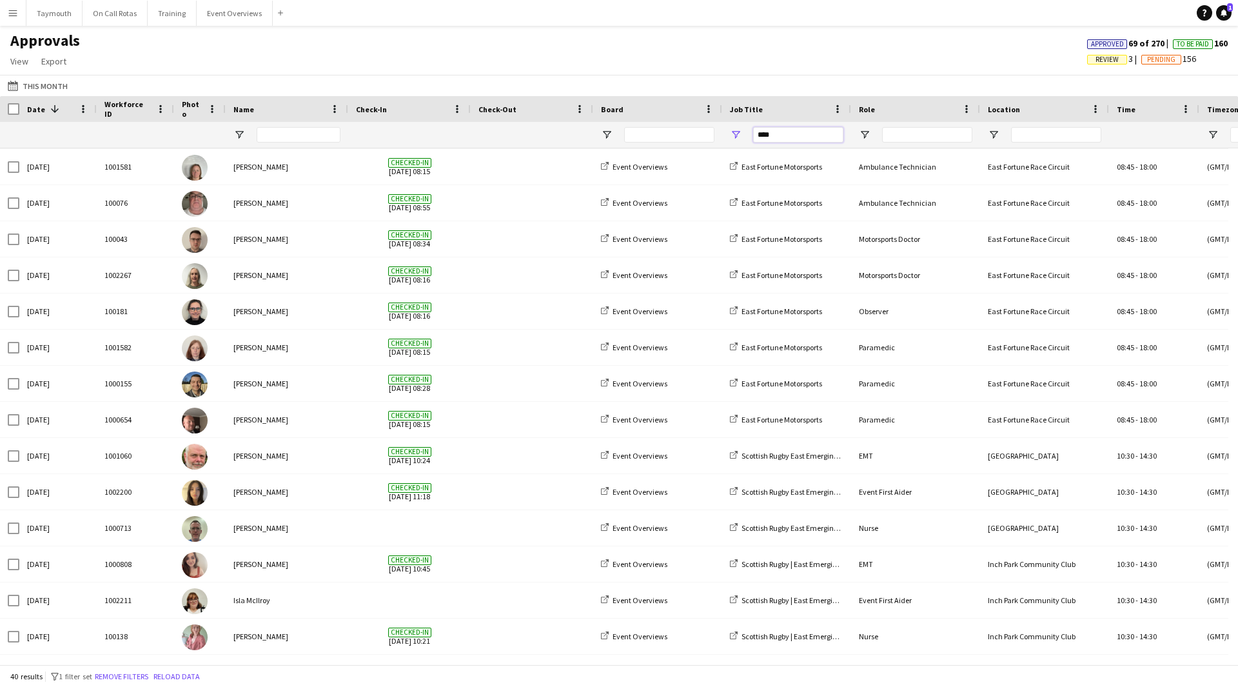
click at [815, 134] on input "****" at bounding box center [798, 134] width 90 height 15
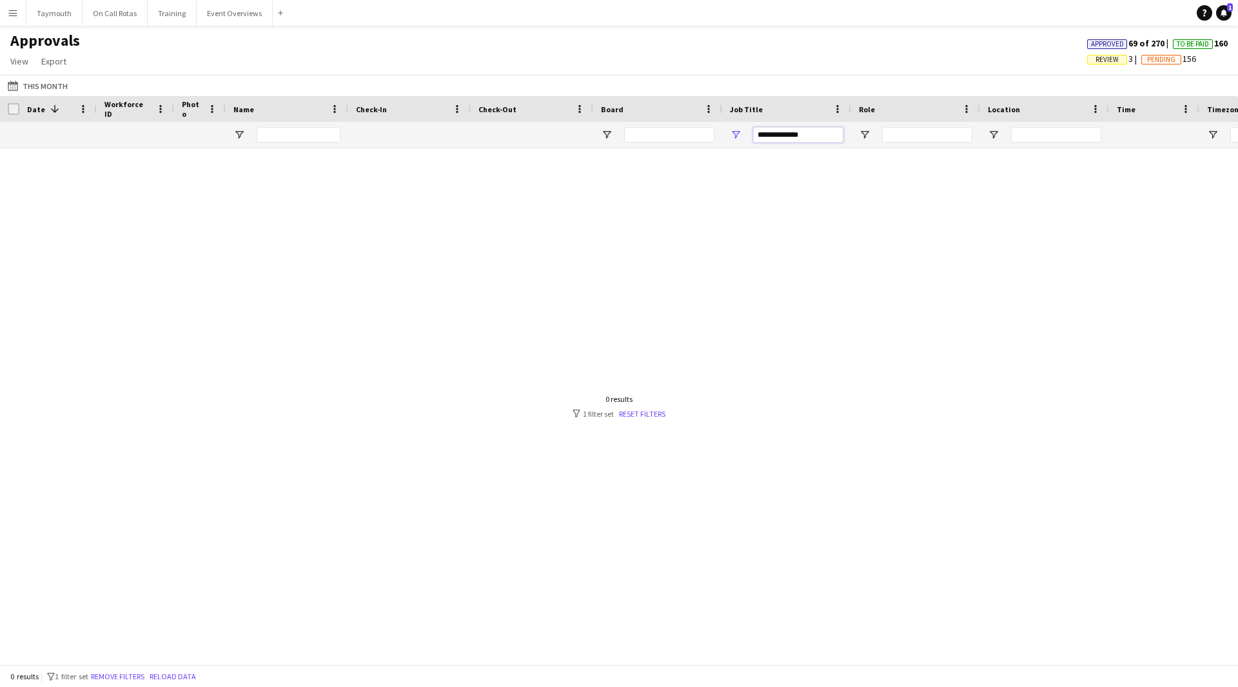
click at [781, 134] on input "**********" at bounding box center [798, 134] width 90 height 15
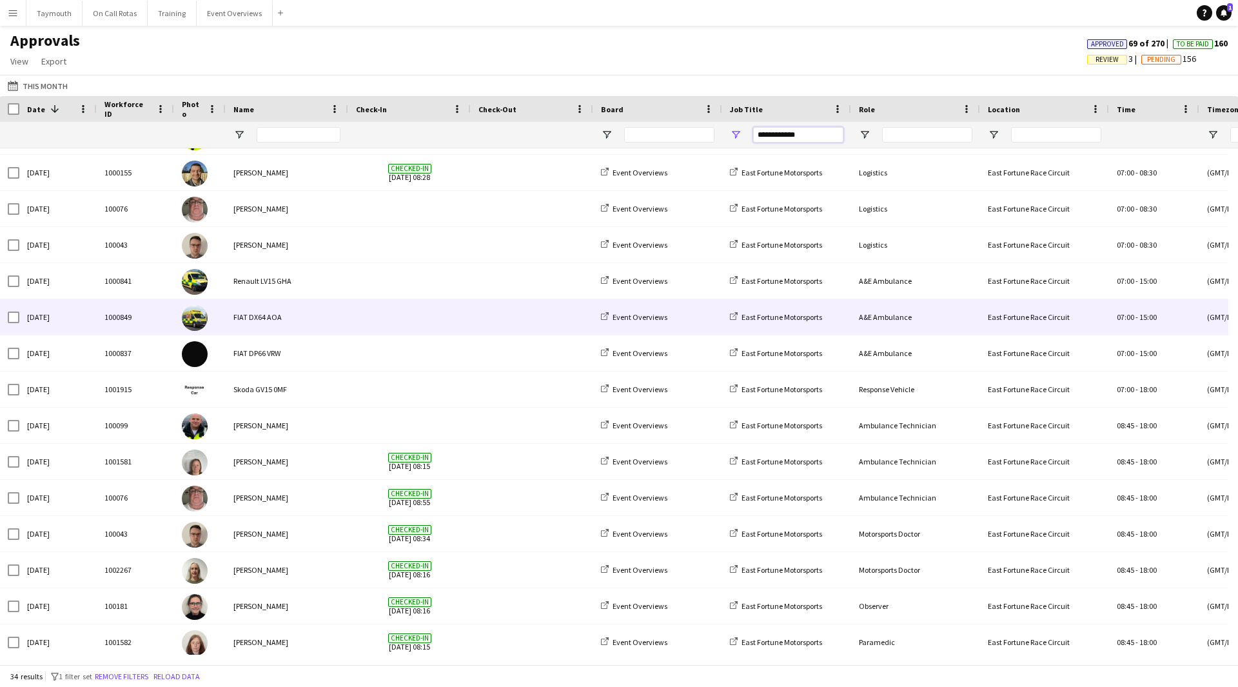
scroll to position [645, 0]
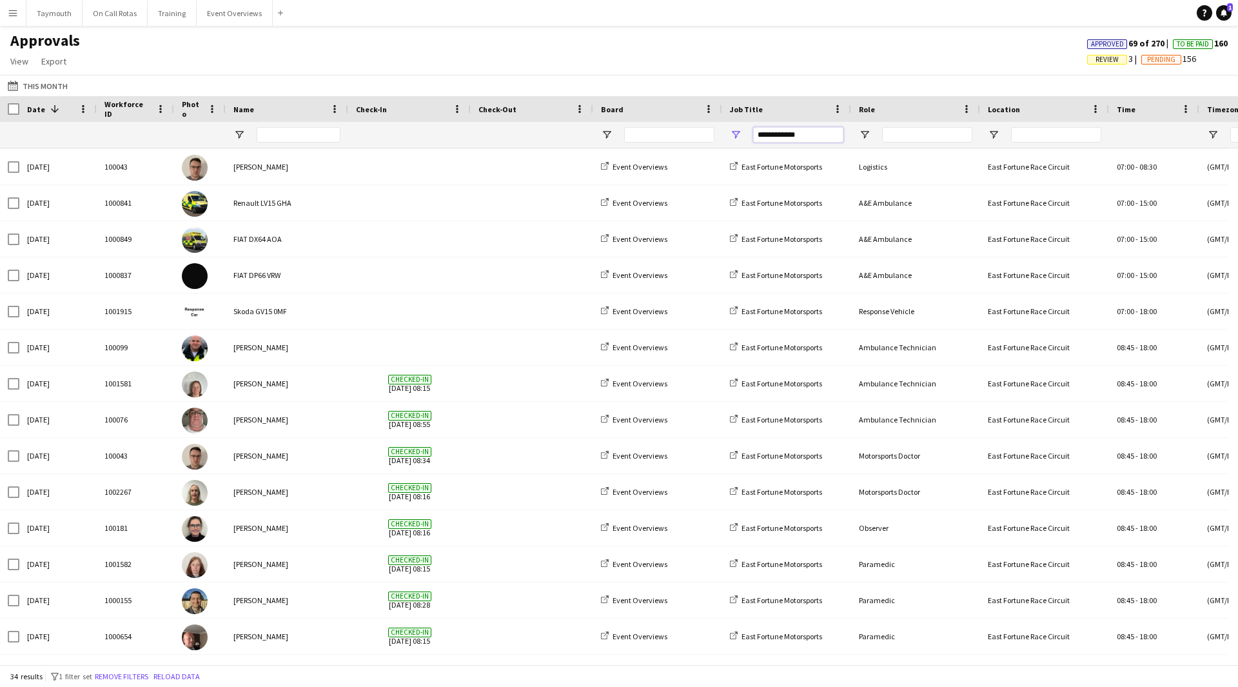
type input "**********"
drag, startPoint x: 217, startPoint y: 2, endPoint x: 209, endPoint y: 23, distance: 22.3
click at [217, 2] on button "Event Overviews Close" at bounding box center [235, 13] width 76 height 25
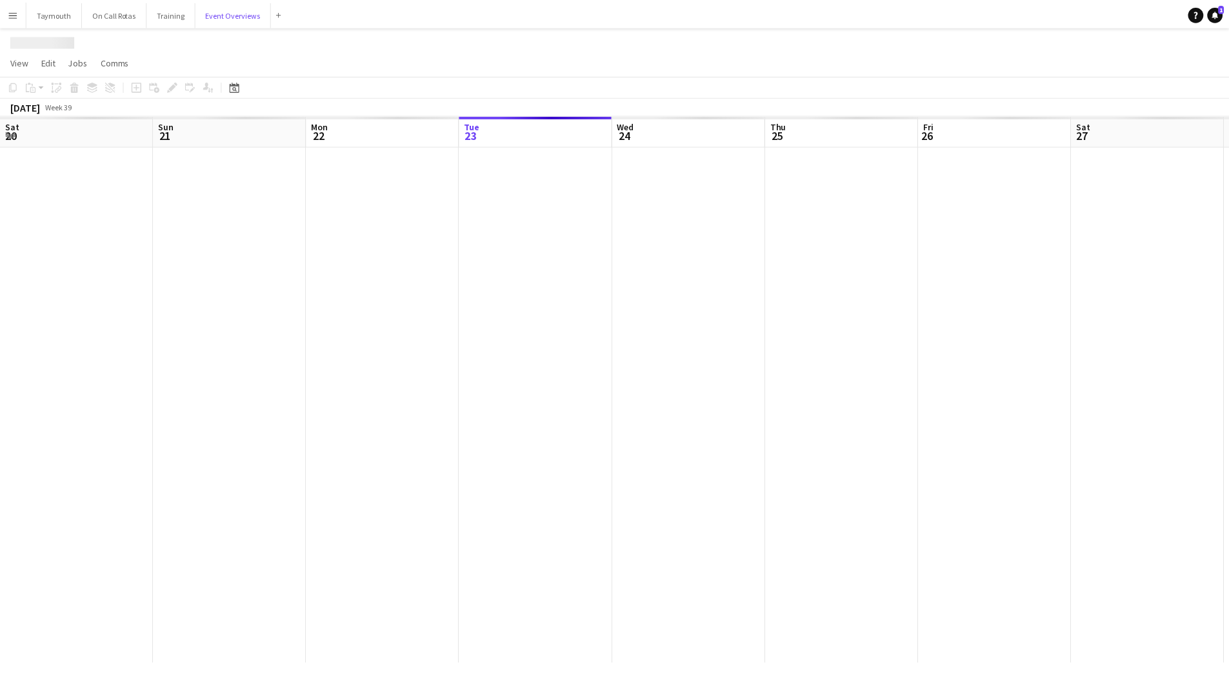
scroll to position [0, 308]
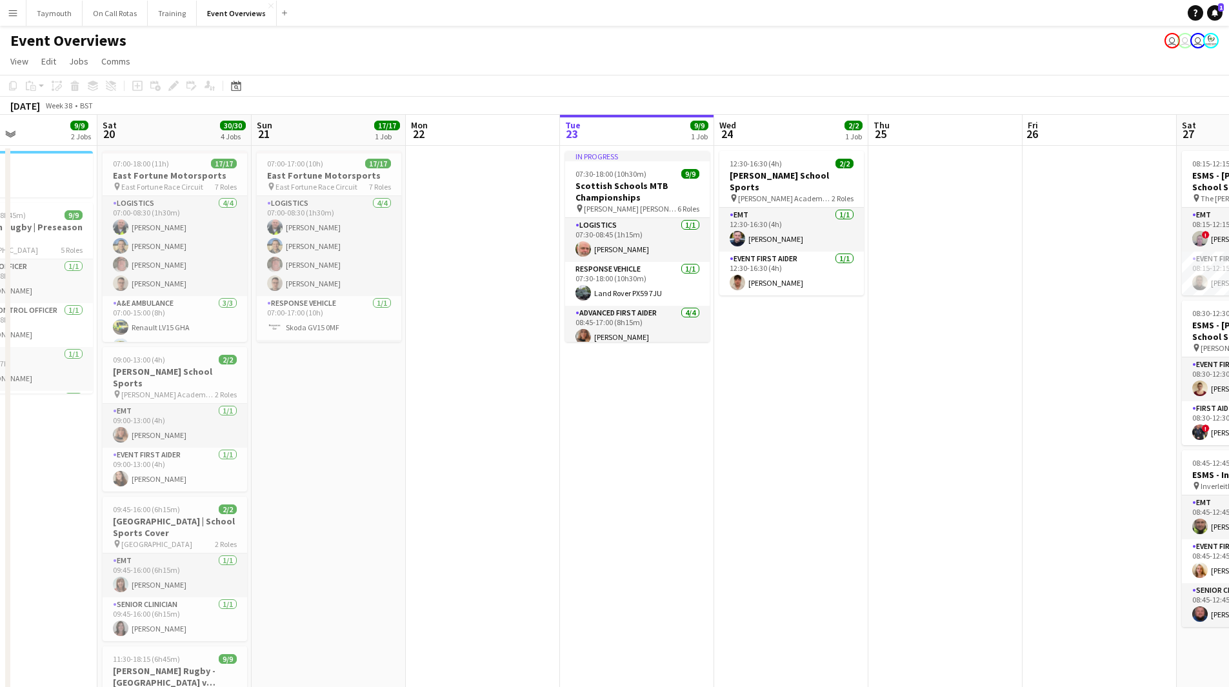
drag, startPoint x: 140, startPoint y: 455, endPoint x: 700, endPoint y: 473, distance: 560.2
click at [700, 473] on app-calendar-viewport "Wed 17 Thu 18 Fri 19 9/9 2 Jobs Sat 20 30/30 4 Jobs Sun 21 17/17 1 Job Mon 22 T…" at bounding box center [614, 490] width 1229 height 750
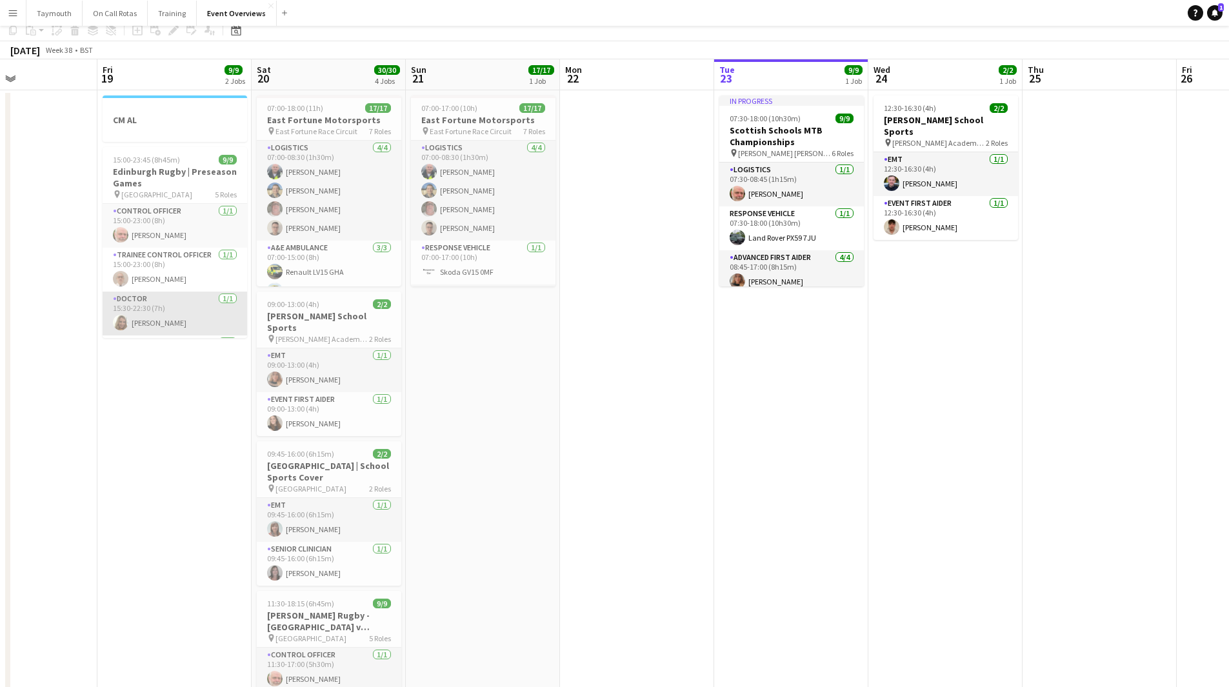
scroll to position [0, 0]
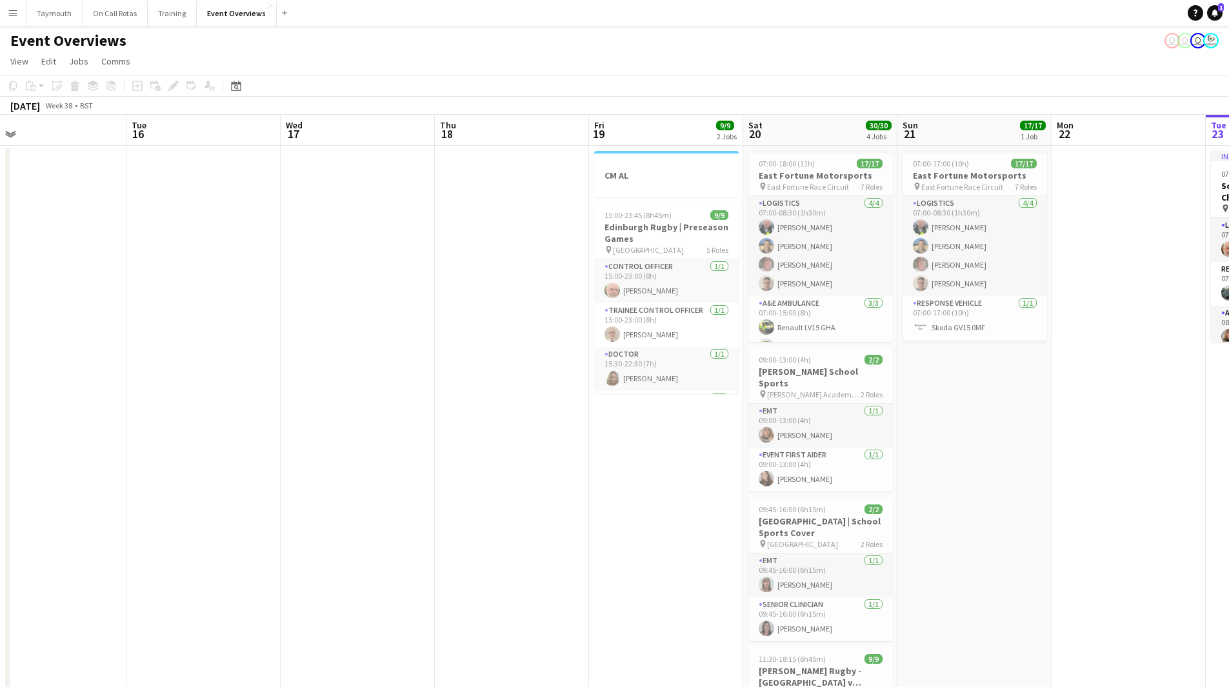
drag, startPoint x: 192, startPoint y: 385, endPoint x: 842, endPoint y: 429, distance: 651.6
click at [842, 429] on app-calendar-viewport "Sat 13 Sun 14 Mon 15 Tue 16 Wed 17 Thu 18 Fri 19 9/9 2 Jobs Sat 20 30/30 4 Jobs…" at bounding box center [614, 490] width 1229 height 750
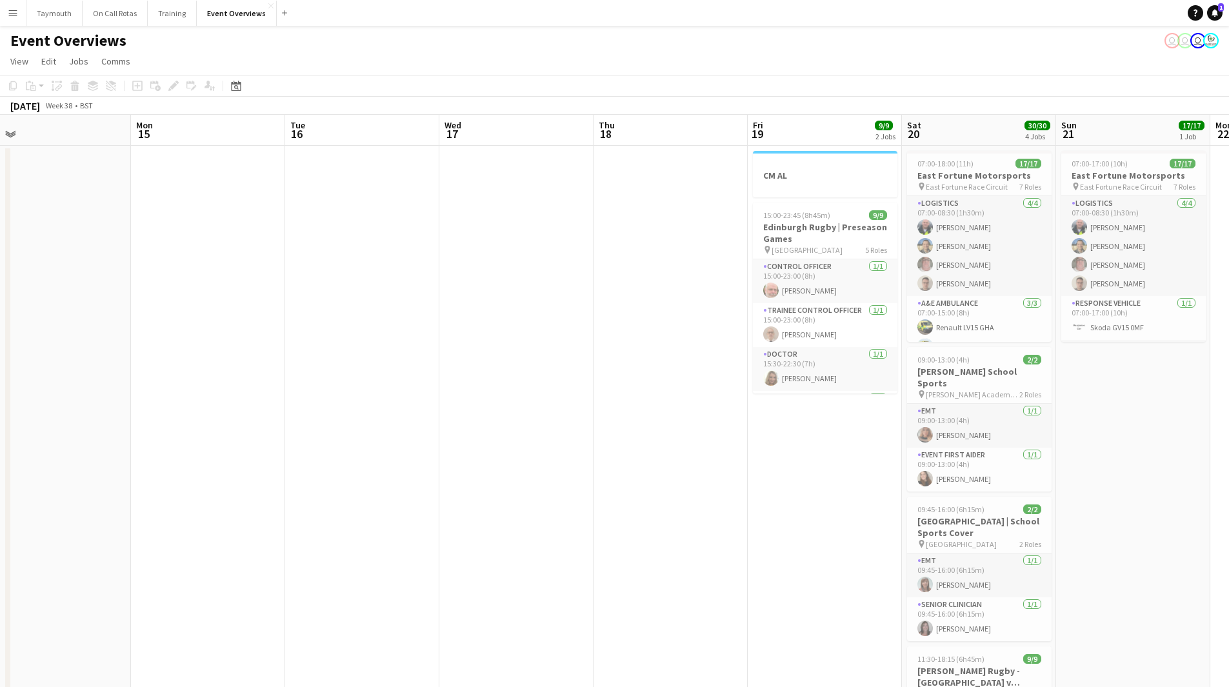
drag, startPoint x: 282, startPoint y: 432, endPoint x: 875, endPoint y: 455, distance: 593.9
click at [765, 448] on app-calendar-viewport "Fri 12 25/30 2 Jobs Sat 13 11/12 6 Jobs Sun 14 Mon 15 Tue 16 Wed 17 Thu 18 Fri …" at bounding box center [614, 589] width 1229 height 949
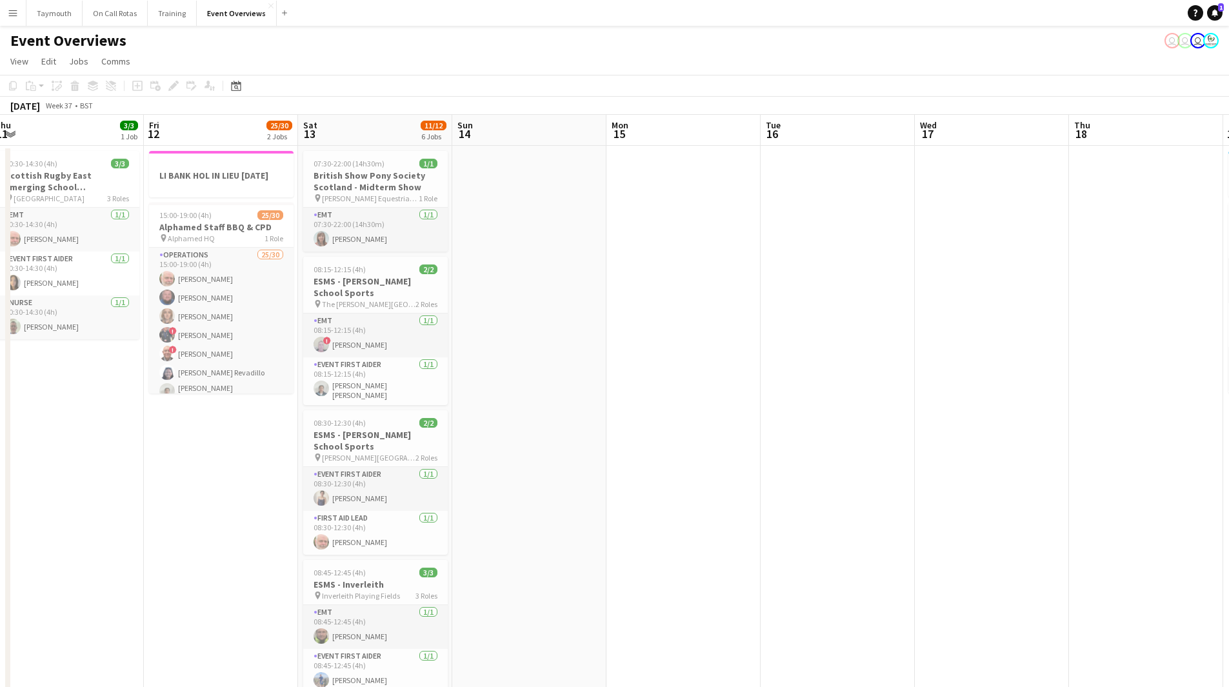
drag, startPoint x: 674, startPoint y: 441, endPoint x: 81, endPoint y: 403, distance: 593.9
click at [28, 413] on app-calendar-viewport "Tue 9 4/4 2 Jobs Wed 10 3/3 1 Job Thu 11 3/3 1 Job Fri 12 25/30 2 Jobs Sat 13 1…" at bounding box center [614, 589] width 1229 height 949
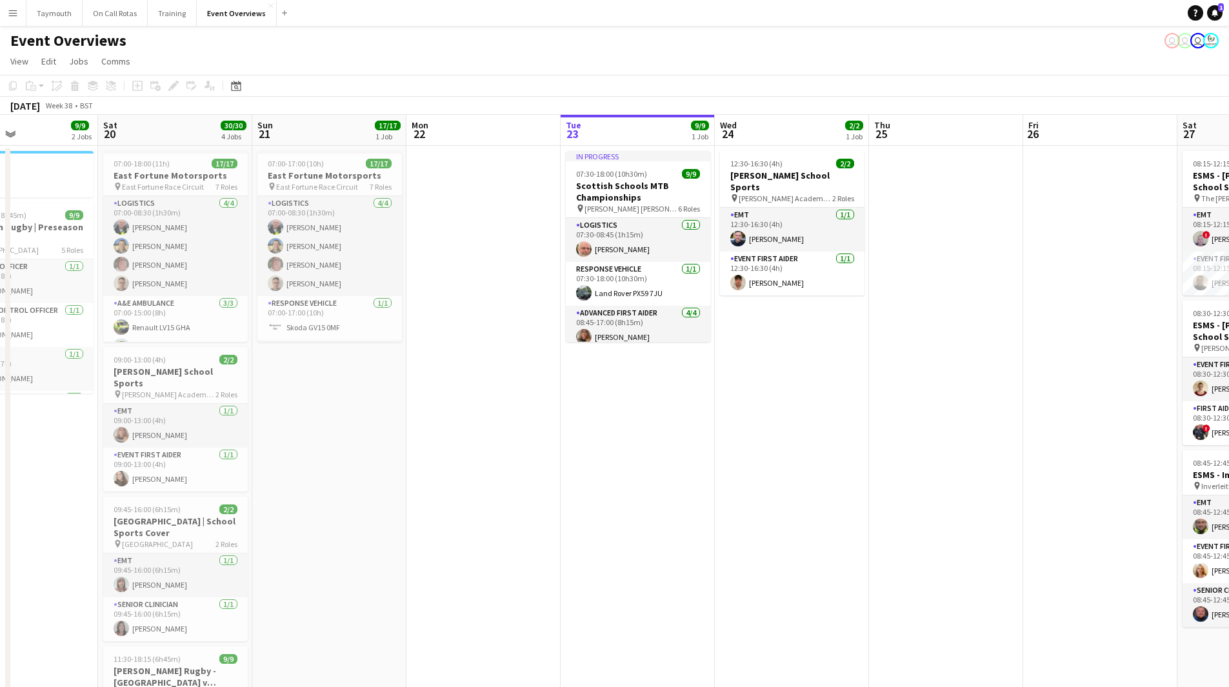
click at [235, 453] on app-calendar-viewport "Wed 17 Thu 18 Fri 19 9/9 2 Jobs Sat 20 30/30 4 Jobs Sun 21 17/17 1 Job Mon 22 T…" at bounding box center [614, 589] width 1229 height 949
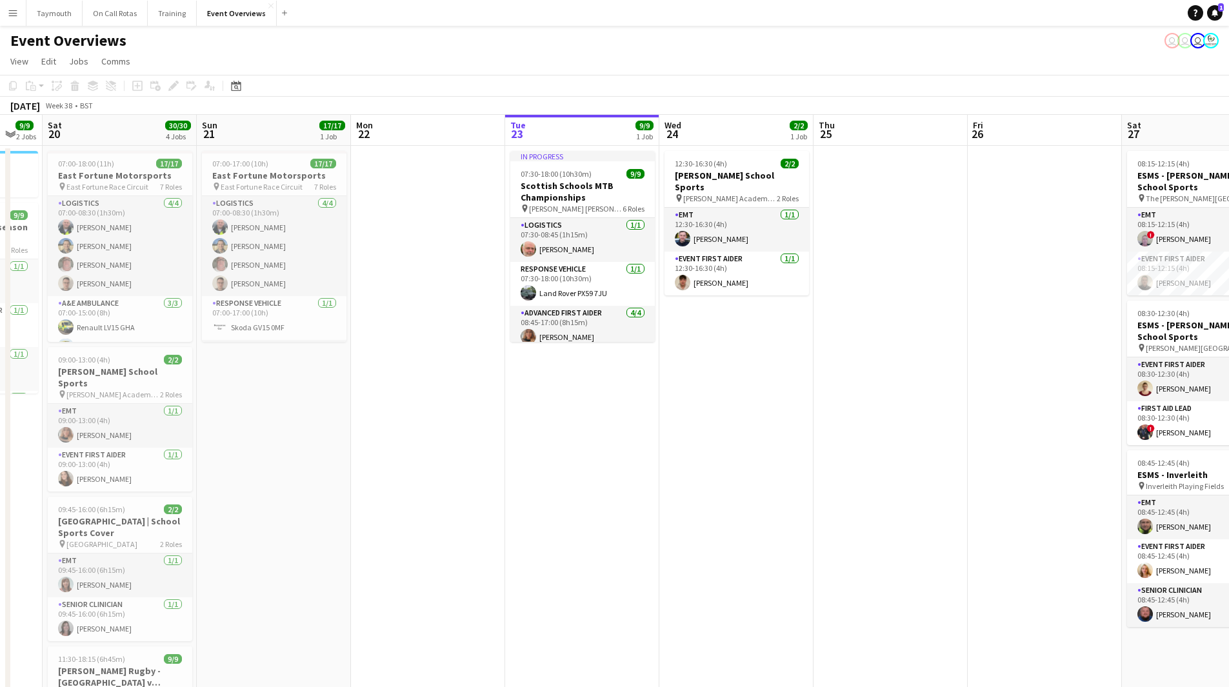
scroll to position [0, 308]
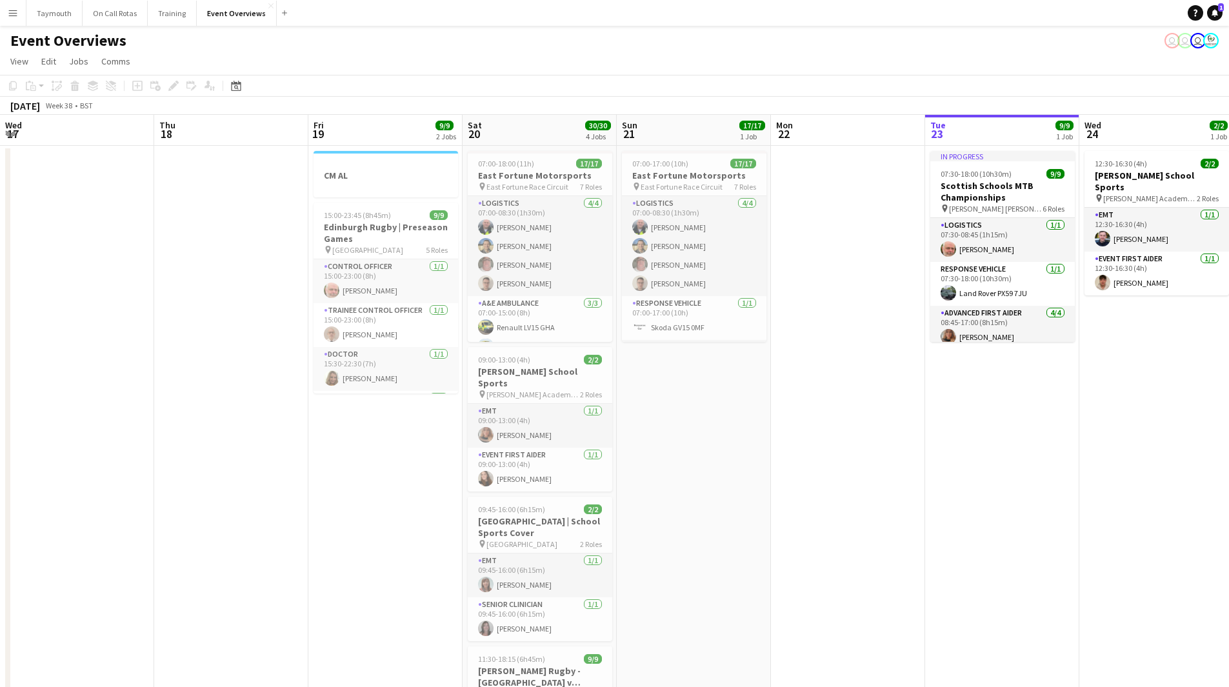
drag, startPoint x: 800, startPoint y: 510, endPoint x: 1238, endPoint y: 458, distance: 440.4
click at [1229, 458] on html "Menu Boards Boards Boards All jobs Status Workforce Workforce My Workforce Recr…" at bounding box center [614, 532] width 1229 height 1064
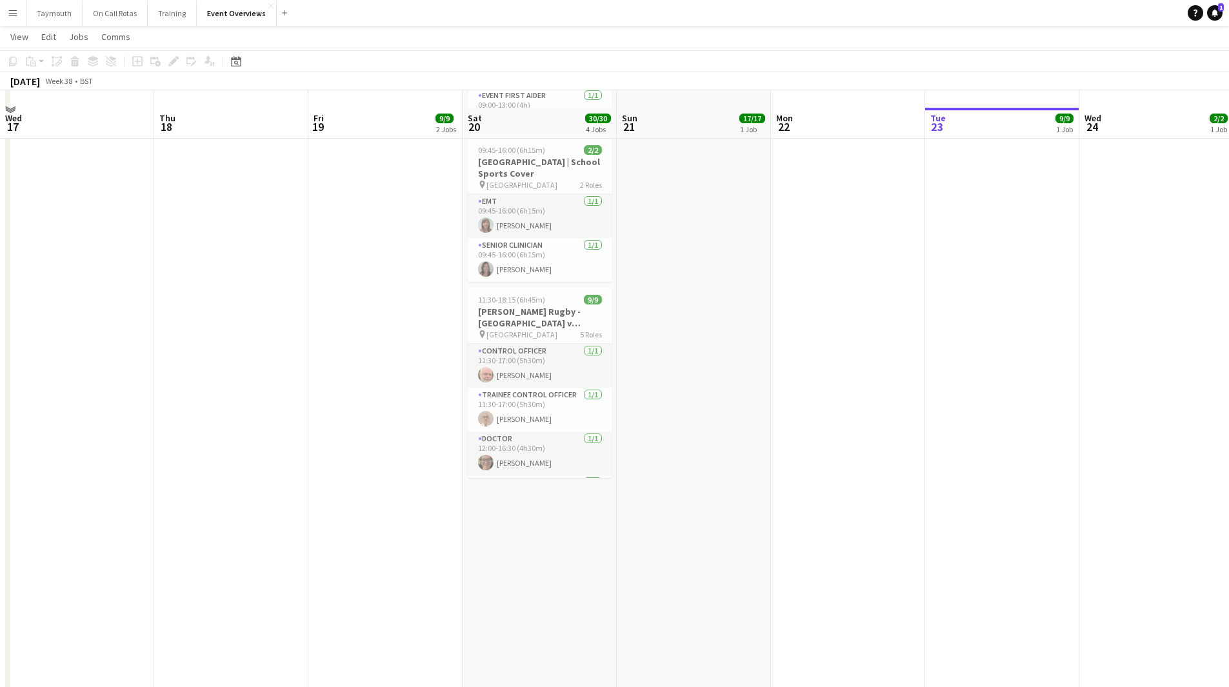
scroll to position [375, 0]
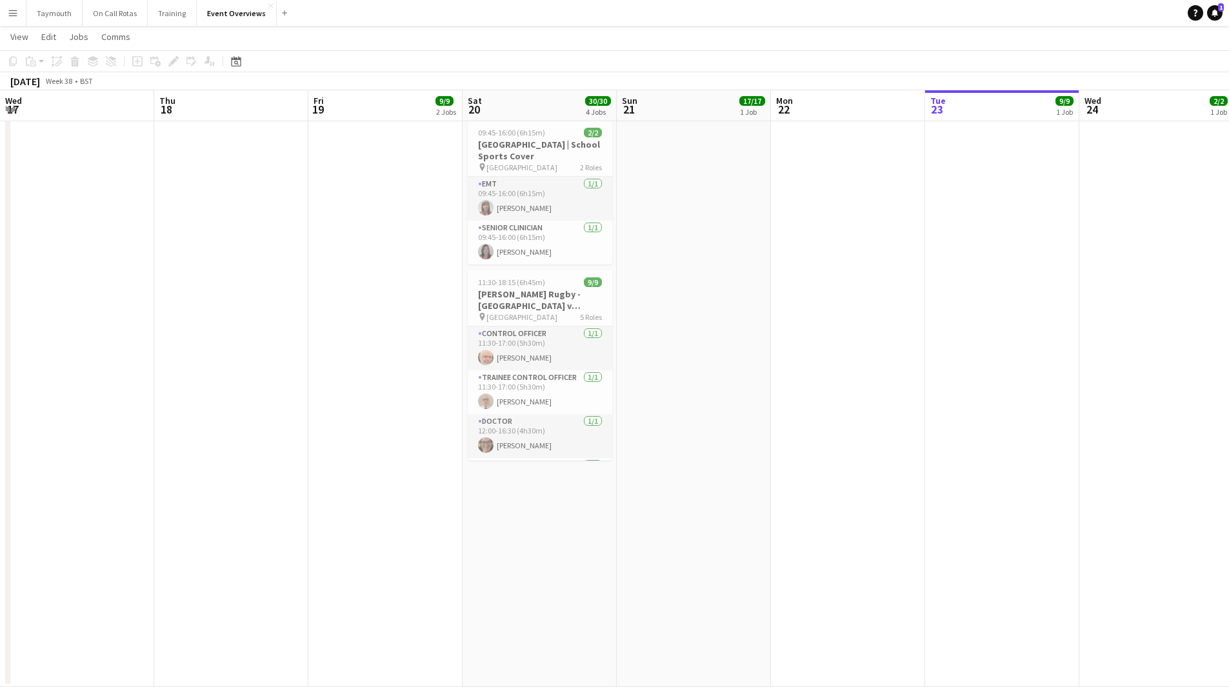
click at [7, 10] on button "Menu" at bounding box center [13, 13] width 26 height 26
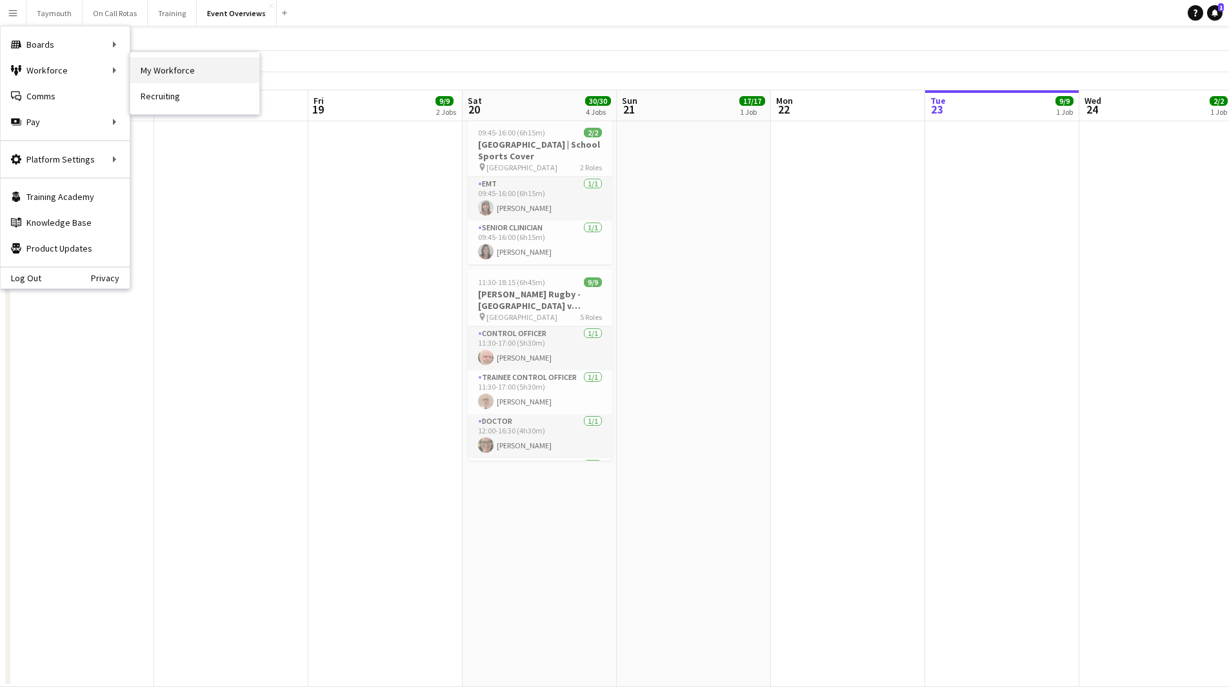
click at [206, 68] on link "My Workforce" at bounding box center [194, 70] width 129 height 26
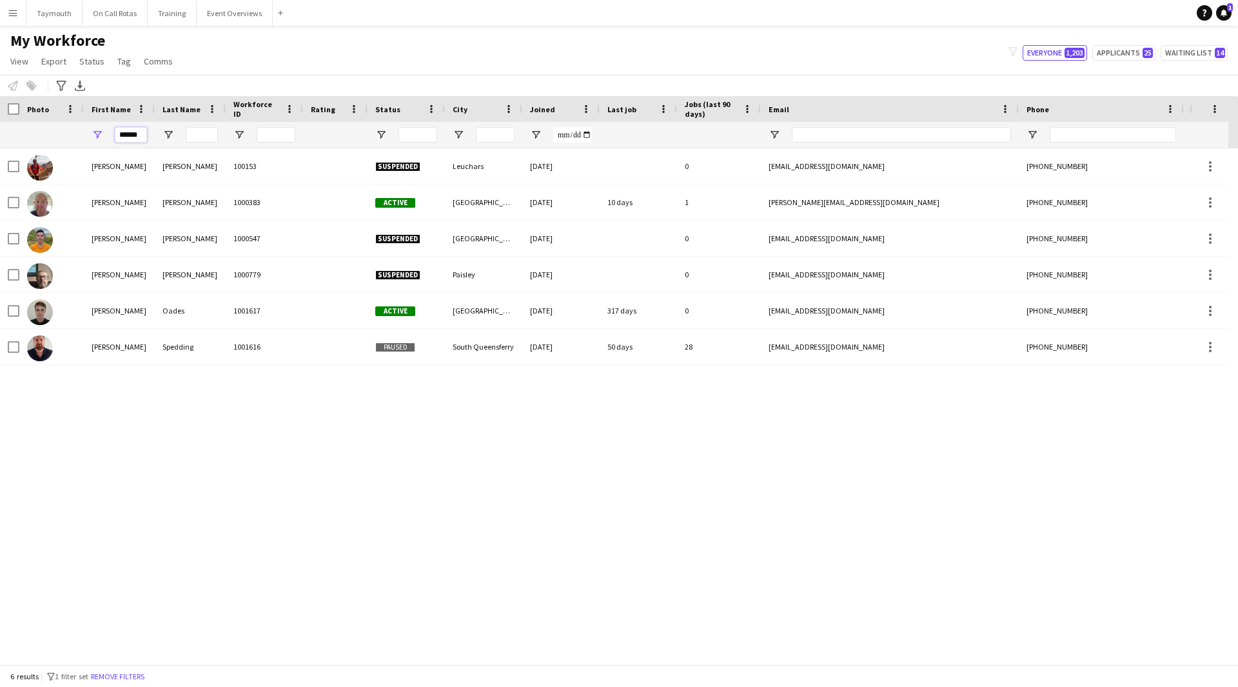
drag, startPoint x: 143, startPoint y: 134, endPoint x: -194, endPoint y: 77, distance: 341.3
click at [0, 77] on html "Menu Boards Boards Boards All jobs Status Workforce Workforce My Workforce Recr…" at bounding box center [619, 343] width 1238 height 687
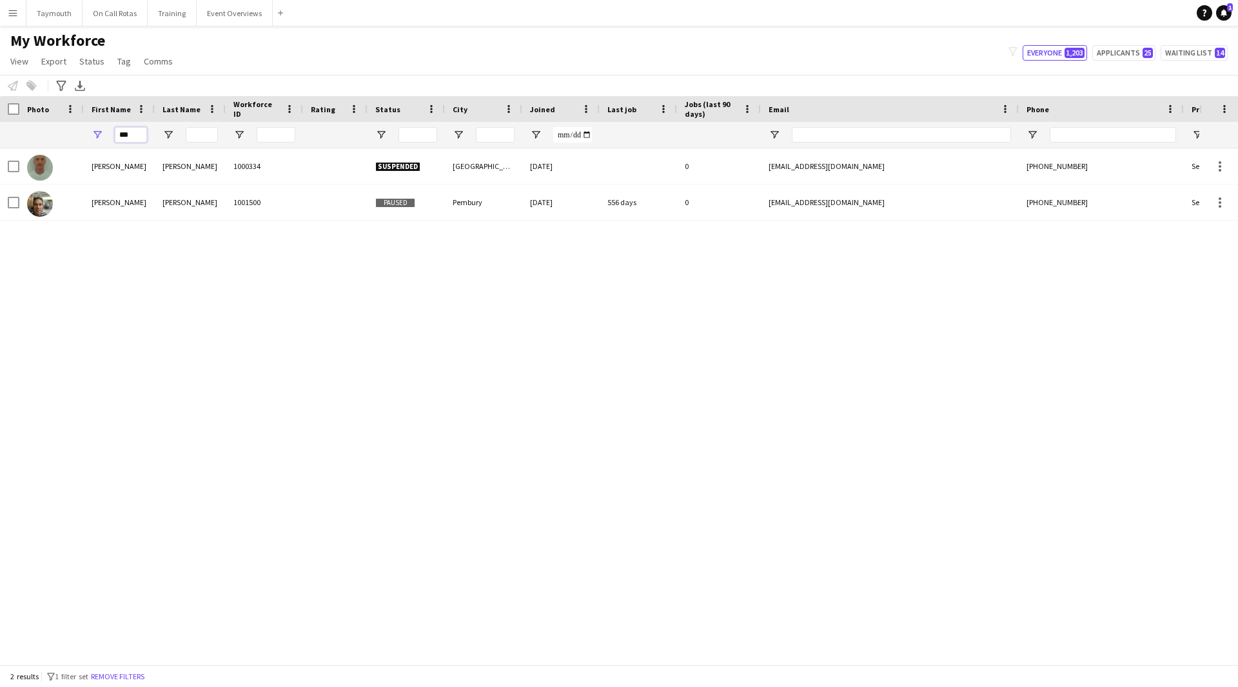
drag, startPoint x: 136, startPoint y: 134, endPoint x: 72, endPoint y: 135, distance: 63.9
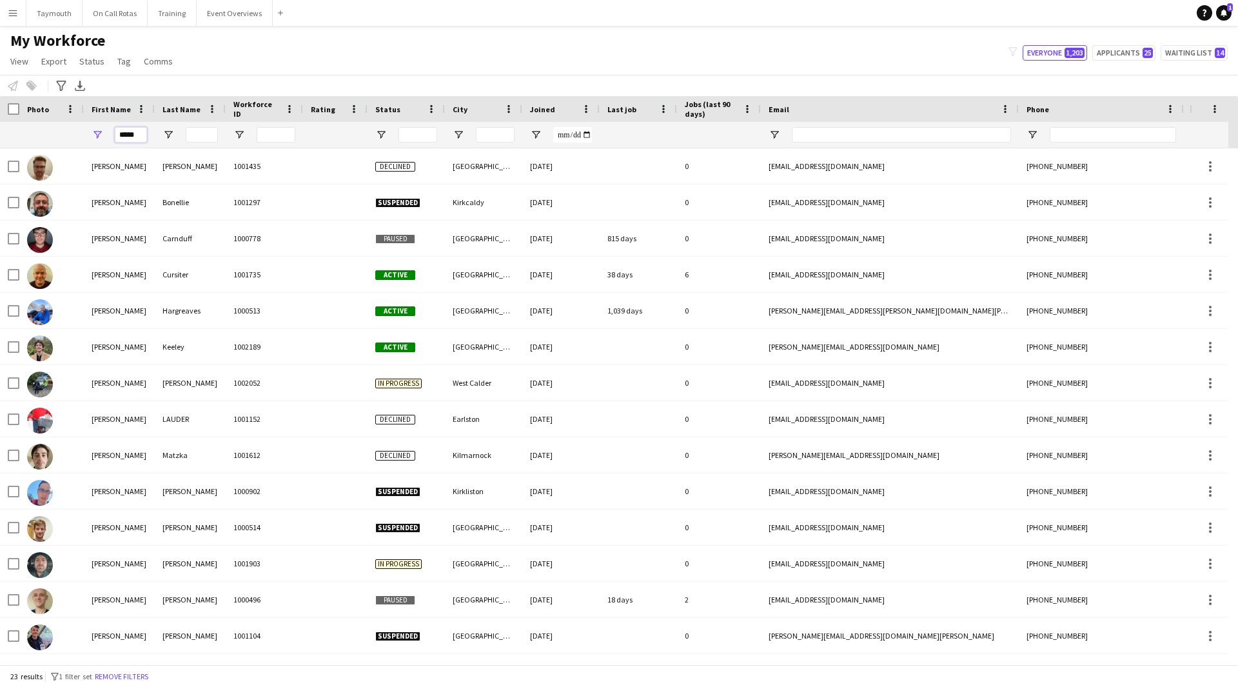
type input "*****"
click at [215, 133] on input "Last Name Filter Input" at bounding box center [202, 134] width 32 height 15
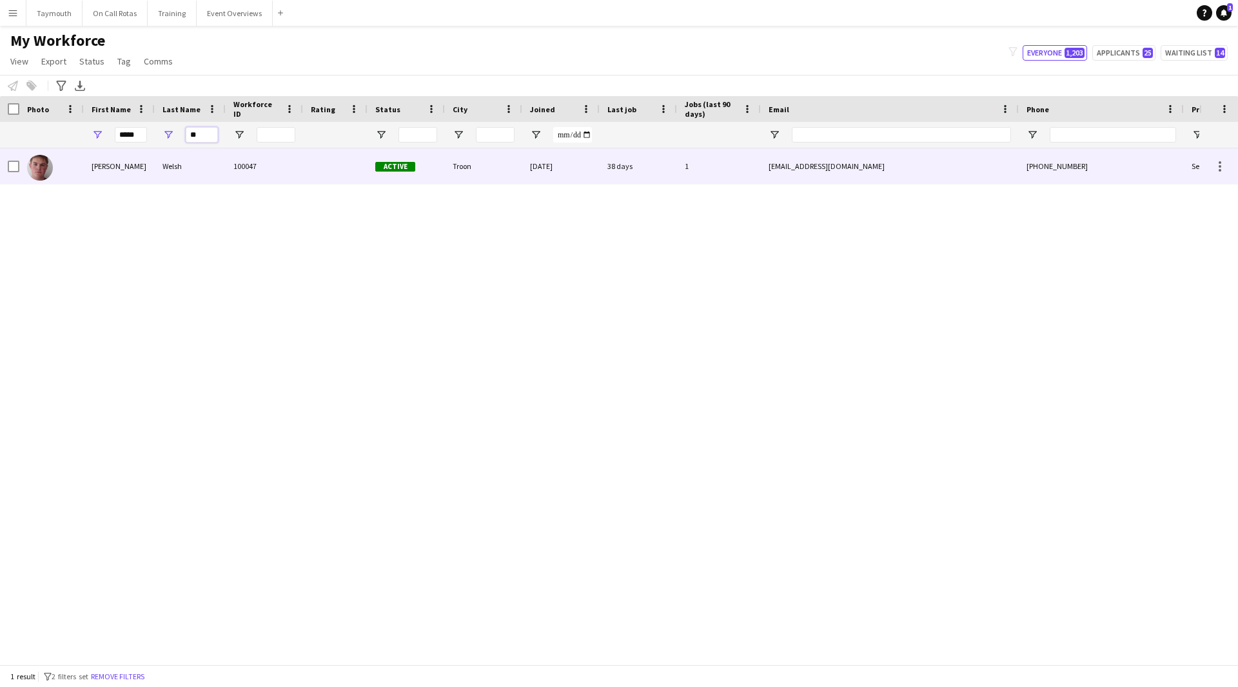
type input "**"
click at [222, 154] on div "Welsh" at bounding box center [190, 165] width 71 height 35
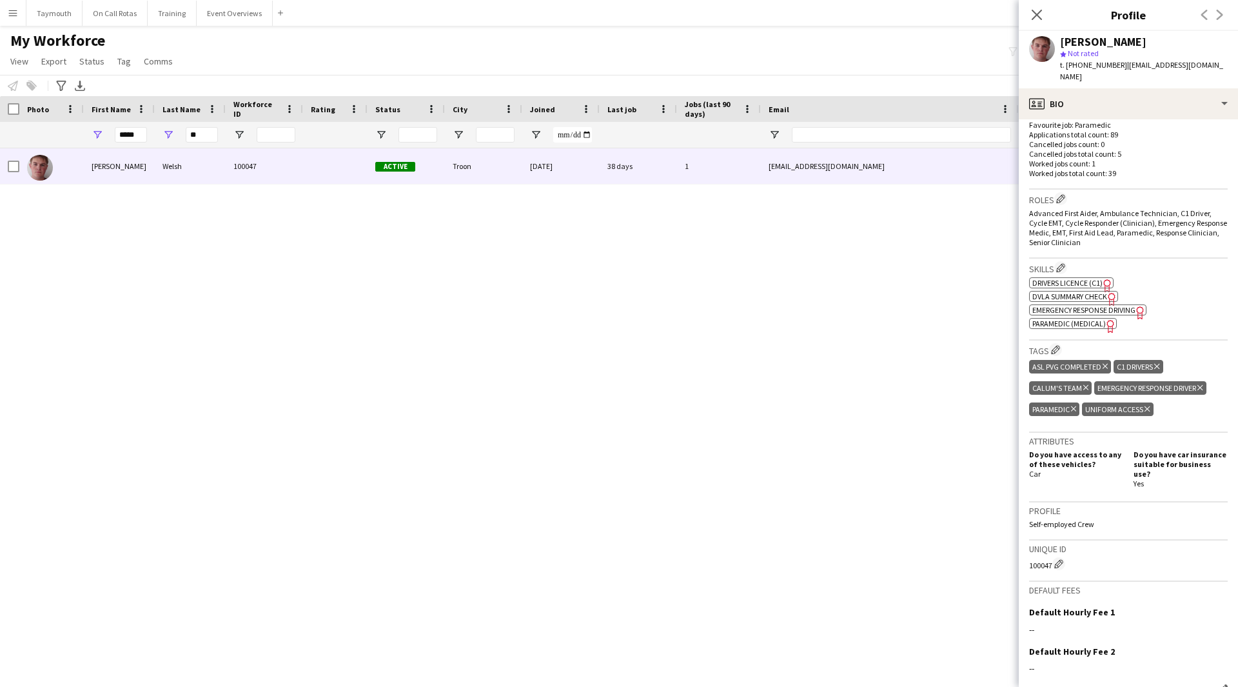
scroll to position [453, 0]
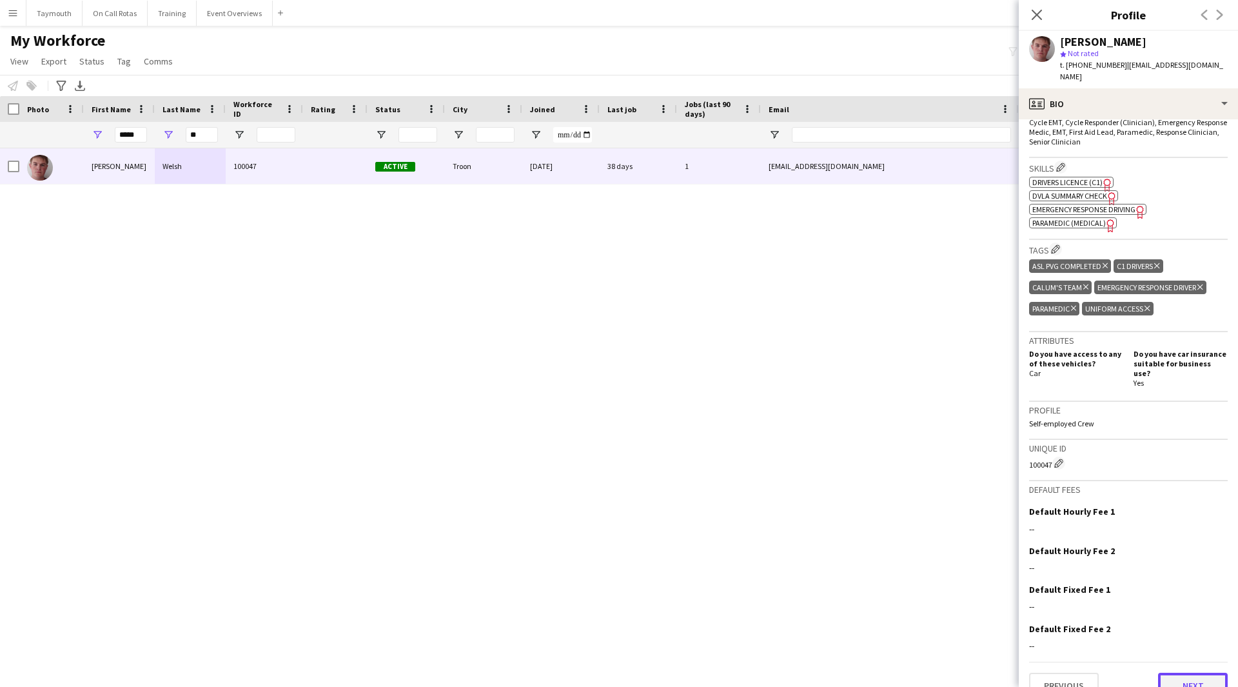
click at [1169, 673] on button "Next" at bounding box center [1193, 686] width 70 height 26
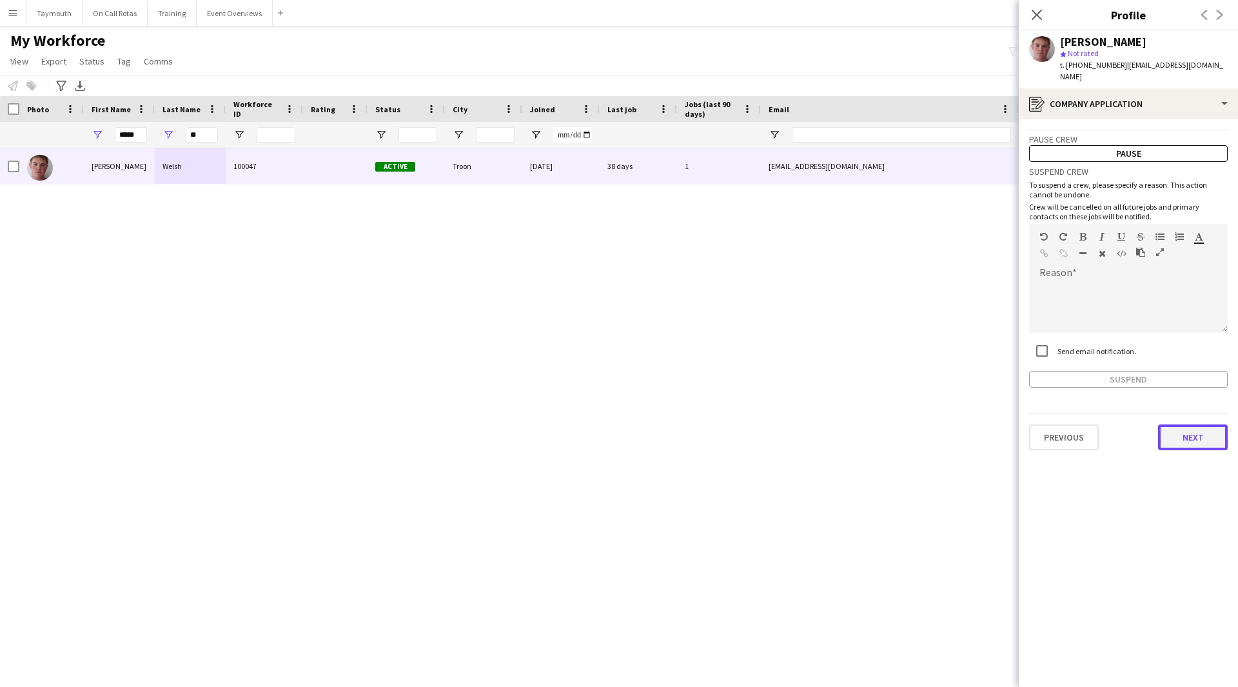
click at [1185, 424] on button "Next" at bounding box center [1193, 437] width 70 height 26
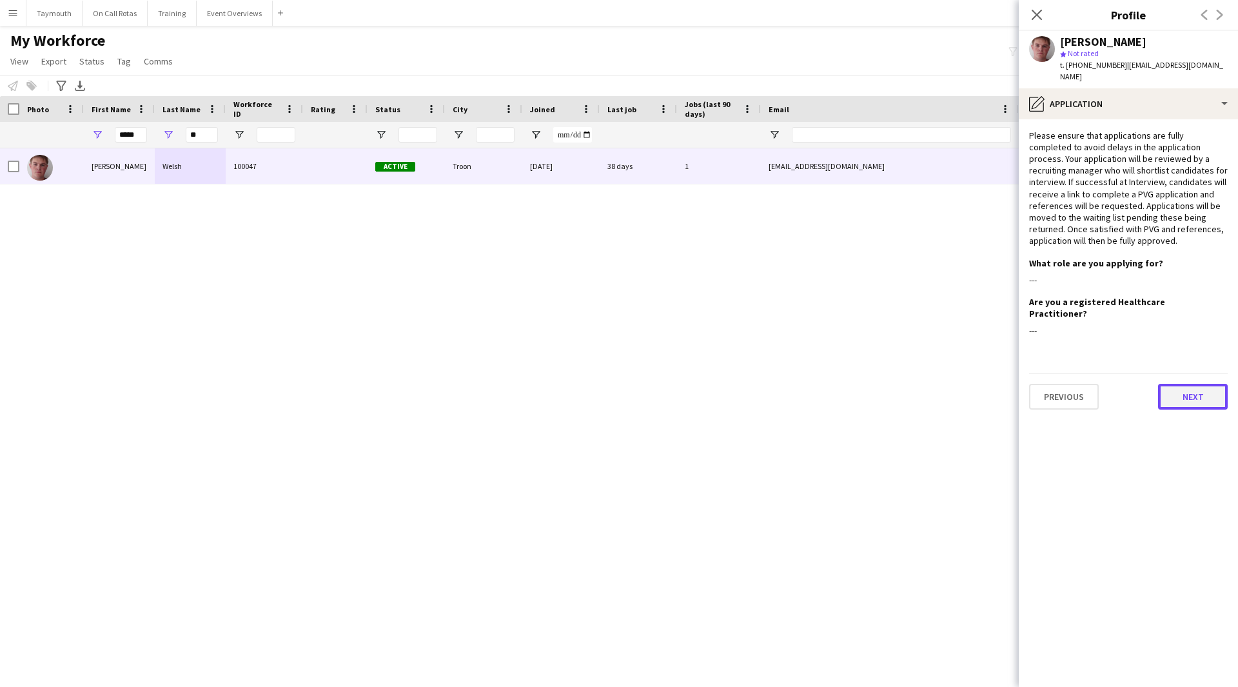
click at [1195, 384] on button "Next" at bounding box center [1193, 397] width 70 height 26
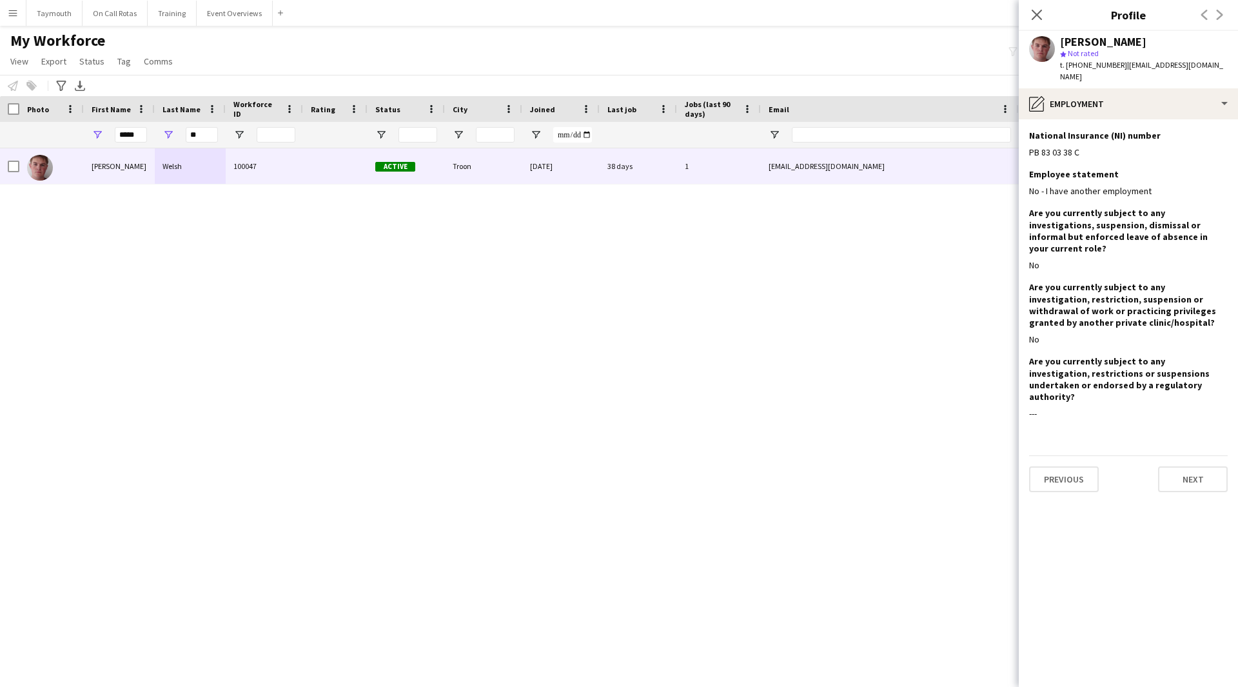
click at [1189, 455] on div "Previous Next" at bounding box center [1128, 473] width 199 height 37
click at [1193, 466] on button "Next" at bounding box center [1193, 479] width 70 height 26
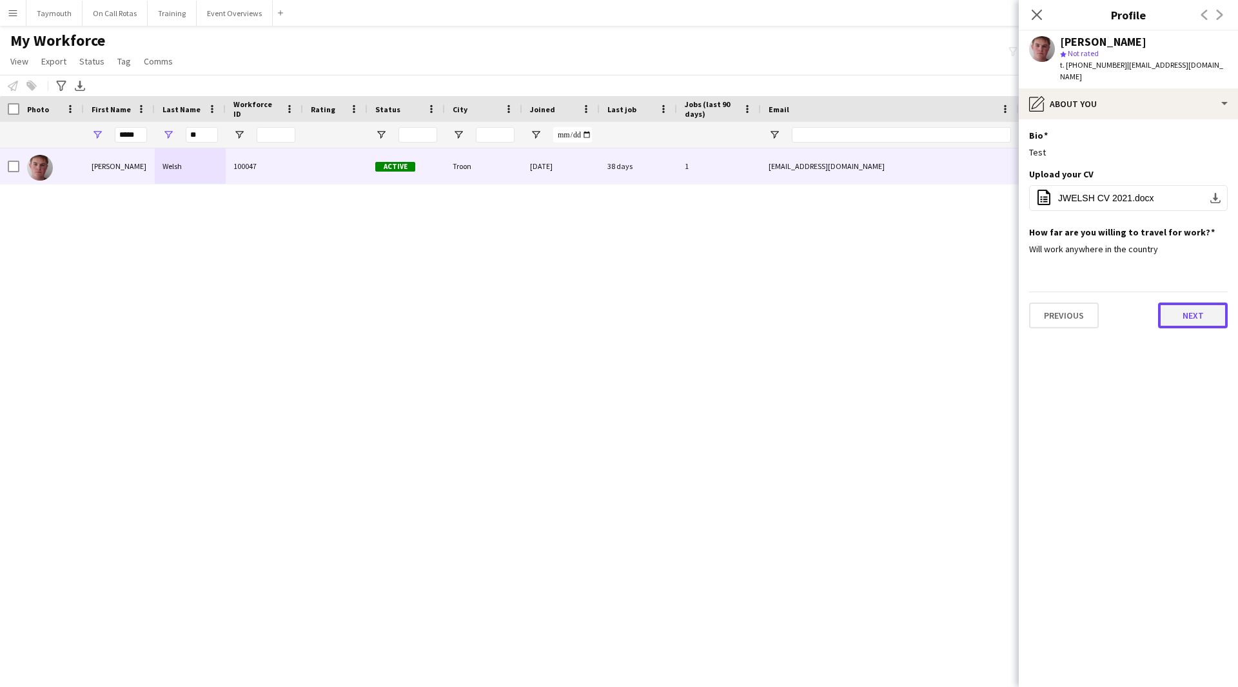
click at [1209, 308] on button "Next" at bounding box center [1193, 316] width 70 height 26
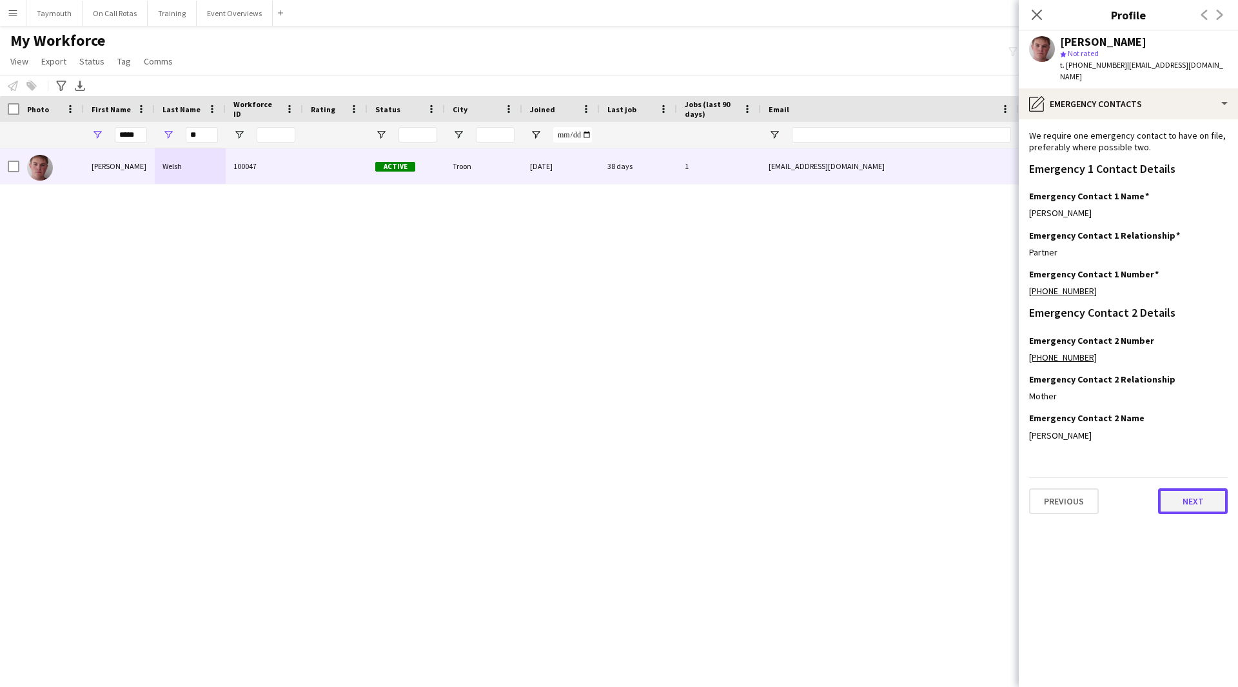
click at [1216, 488] on button "Next" at bounding box center [1193, 501] width 70 height 26
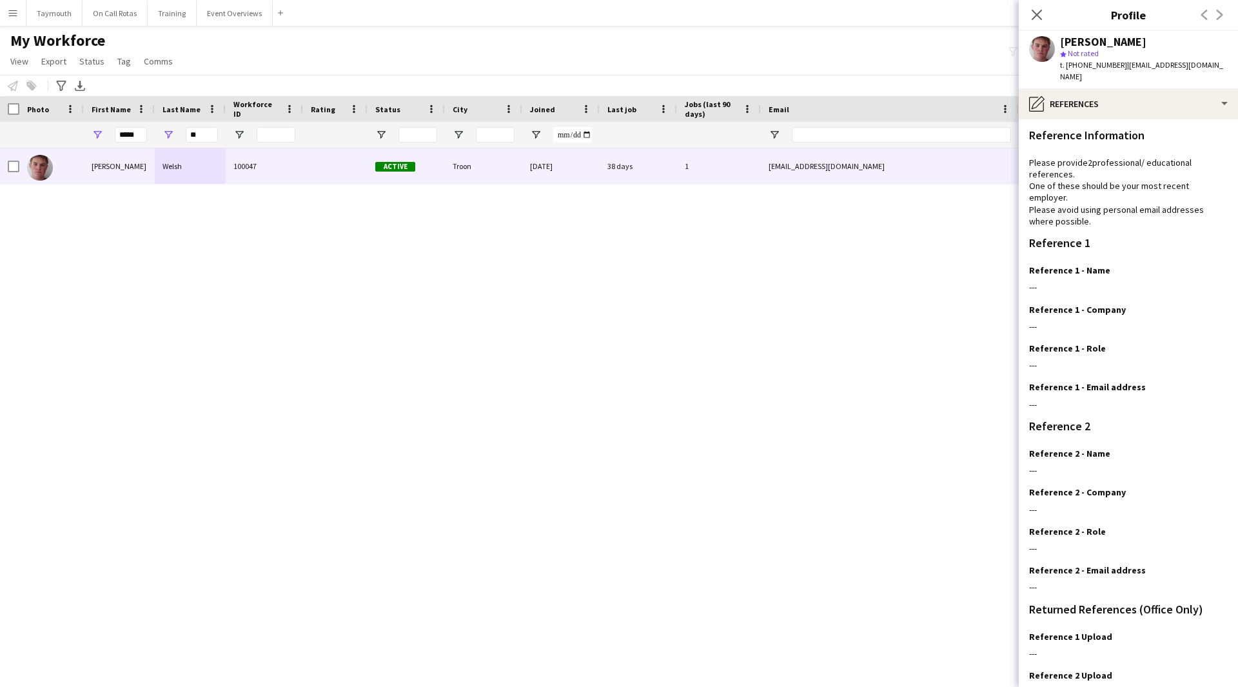
scroll to position [83, 0]
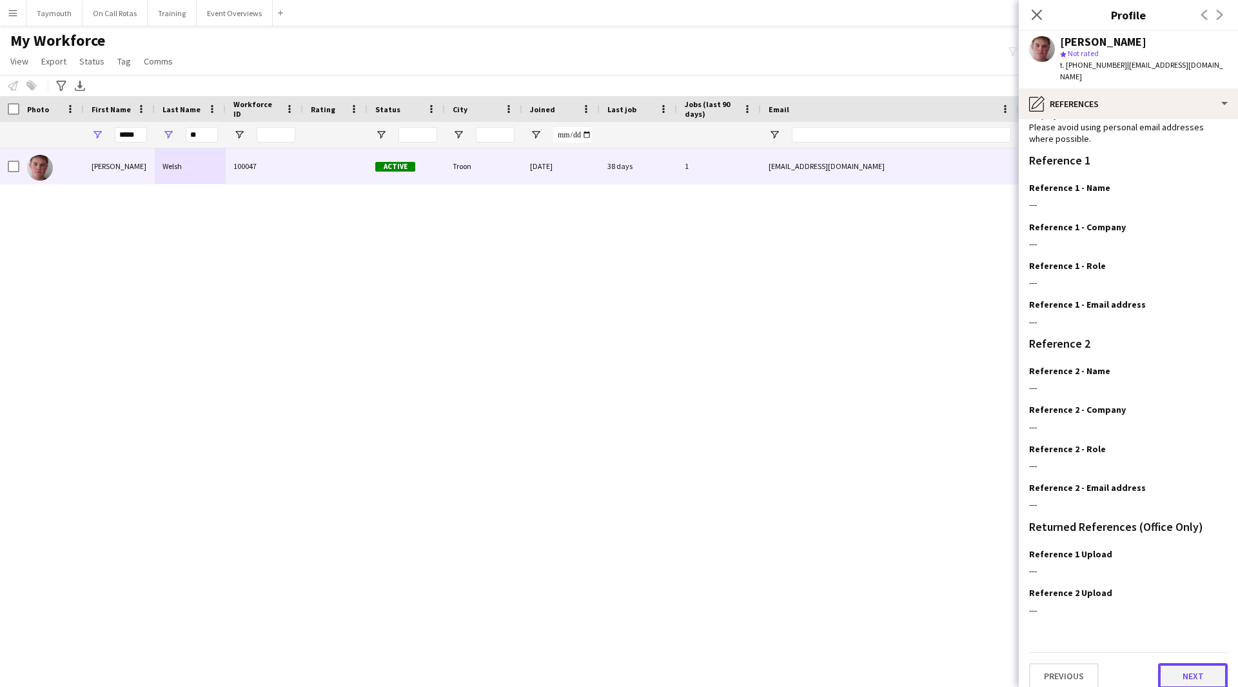
click at [1195, 663] on button "Next" at bounding box center [1193, 676] width 70 height 26
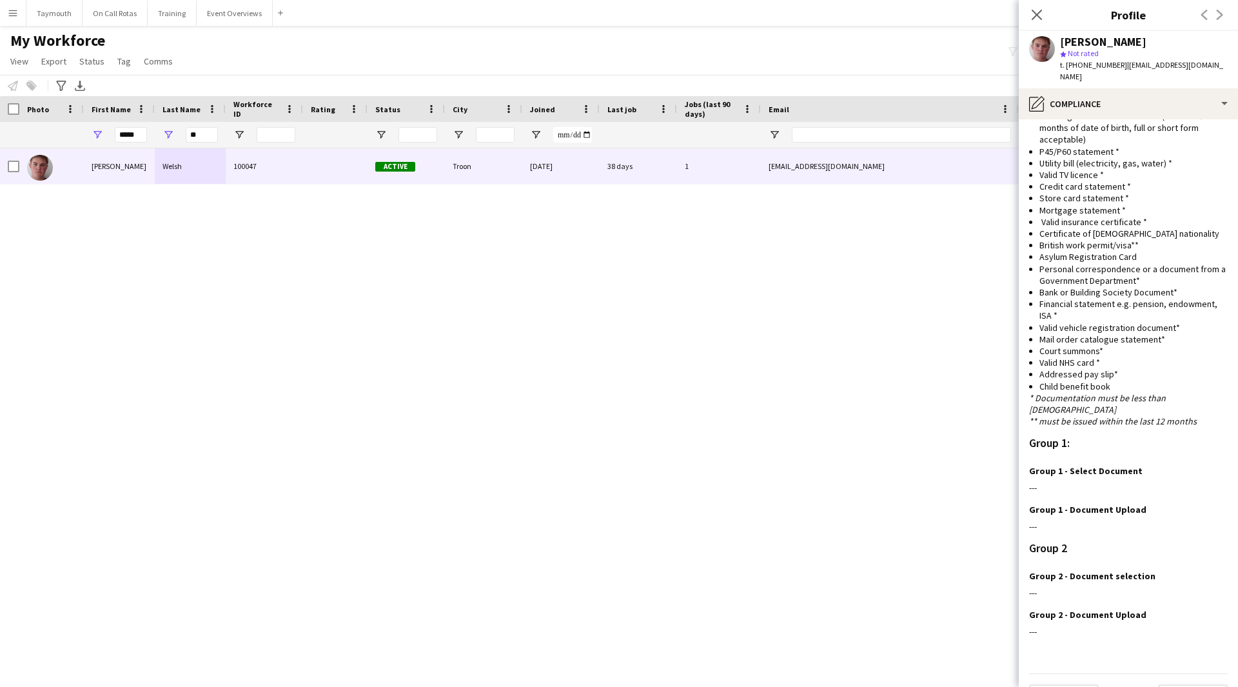
scroll to position [676, 0]
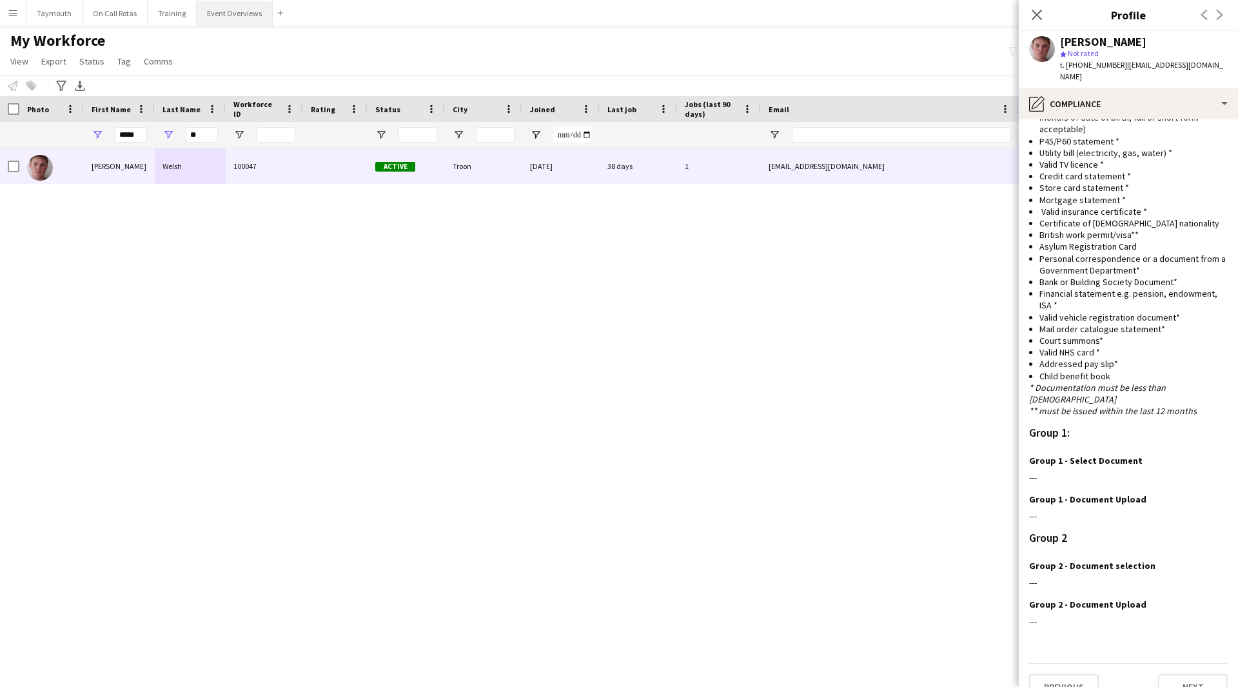
click at [244, 14] on button "Event Overviews Close" at bounding box center [235, 13] width 76 height 25
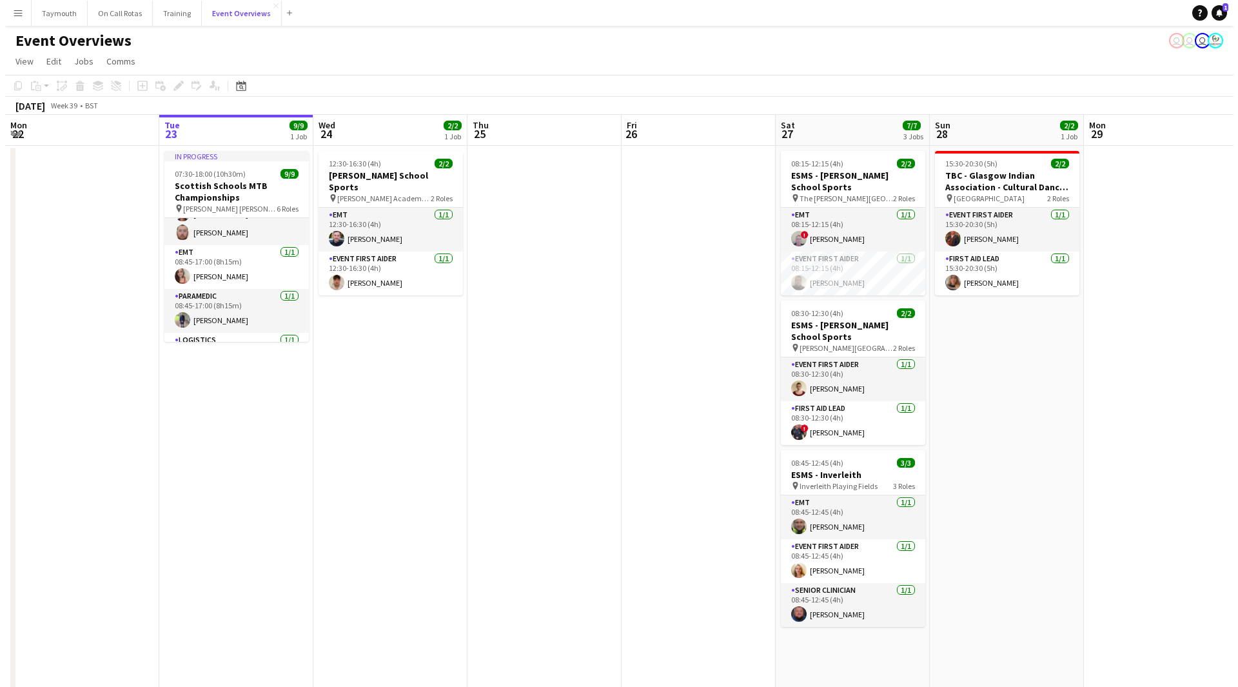
scroll to position [131, 0]
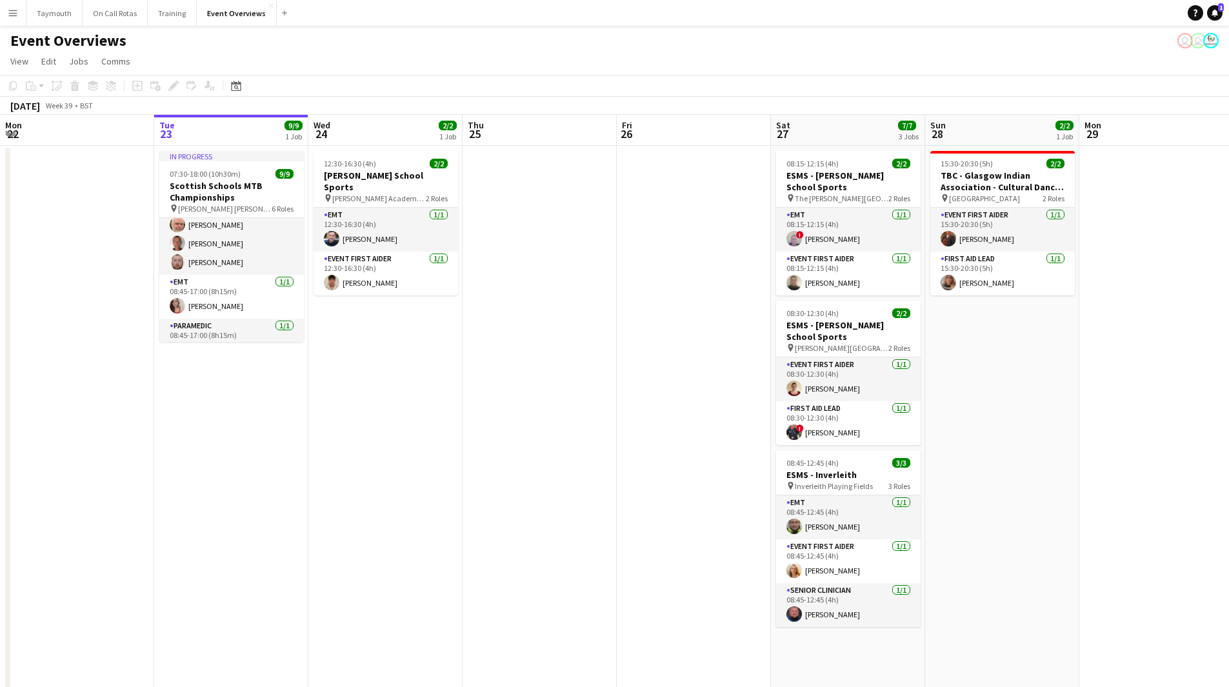
click at [14, 12] on app-icon "Menu" at bounding box center [13, 13] width 10 height 10
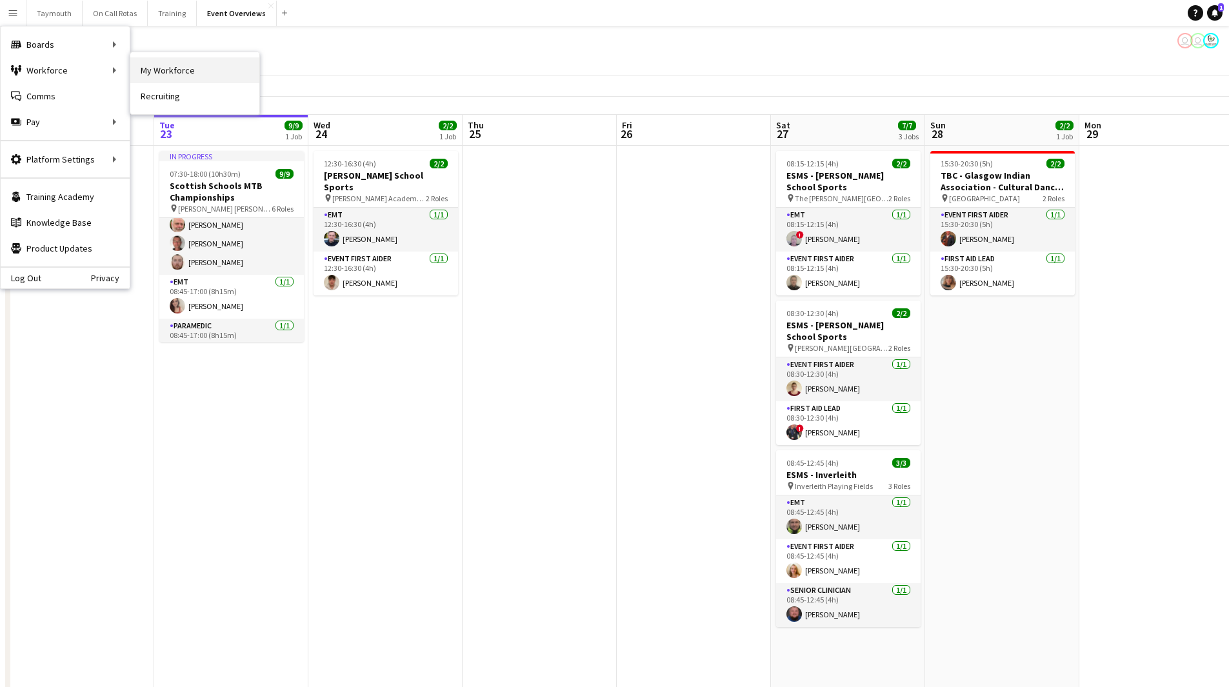
click at [182, 69] on link "My Workforce" at bounding box center [194, 70] width 129 height 26
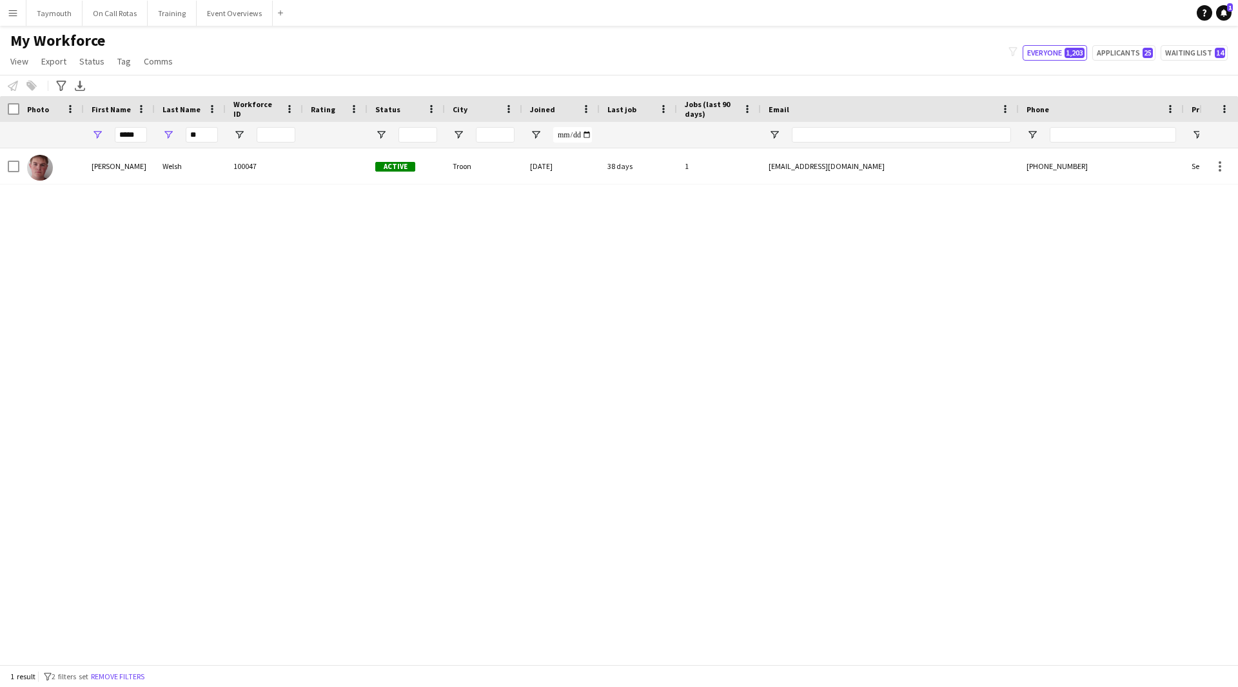
click at [122, 675] on button "Remove filters" at bounding box center [117, 677] width 59 height 14
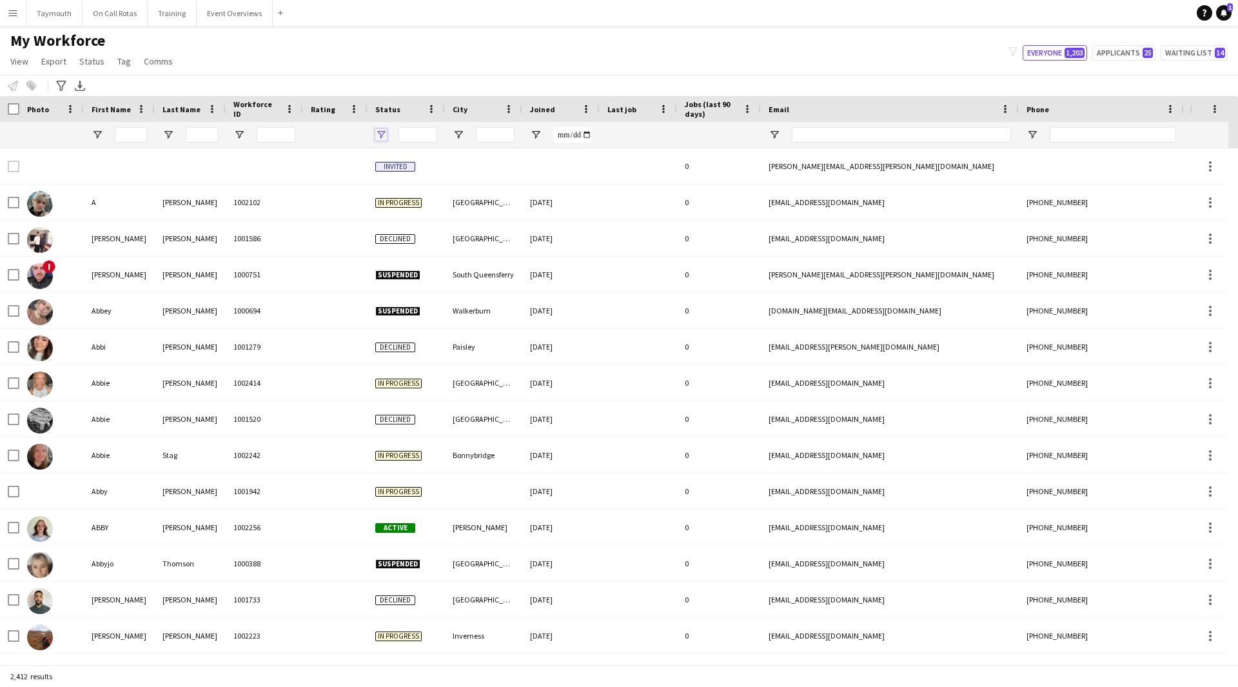
click at [385, 134] on span "Open Filter Menu" at bounding box center [381, 135] width 12 height 12
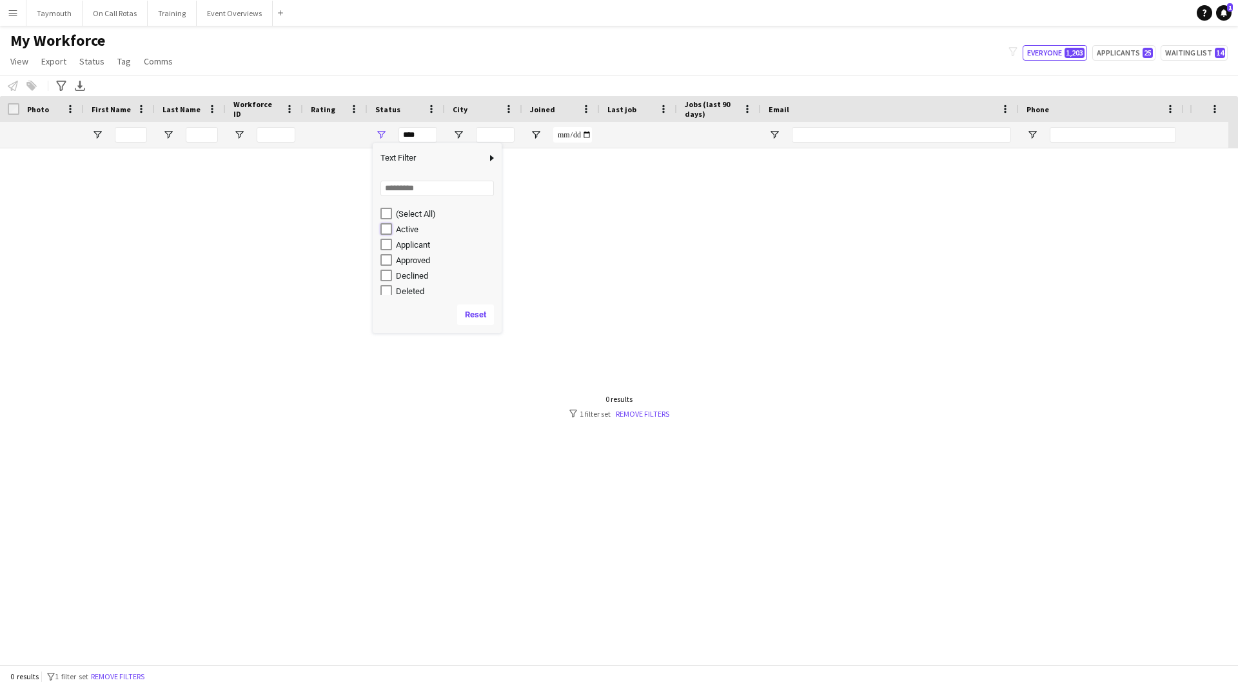
type input "**********"
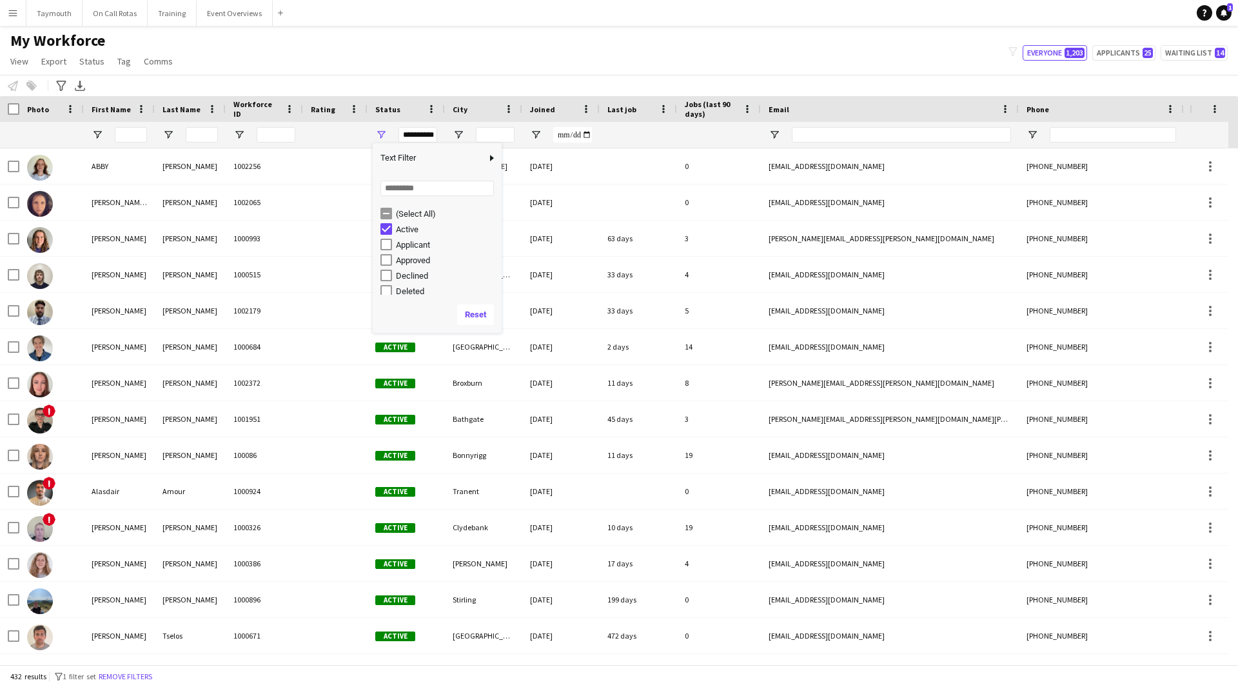
click at [53, 85] on div "Notify workforce Add to tag Select at least one crew to tag him or her. Advance…" at bounding box center [619, 85] width 1238 height 21
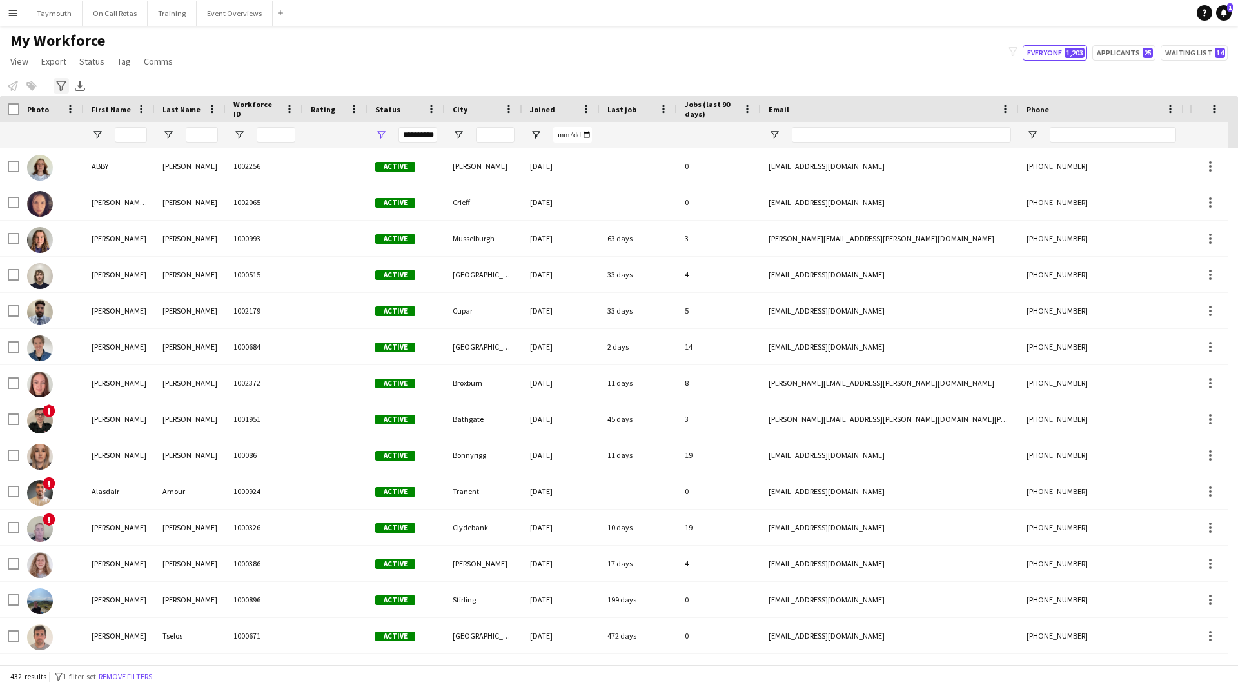
click at [61, 88] on icon "Advanced filters" at bounding box center [61, 86] width 10 height 10
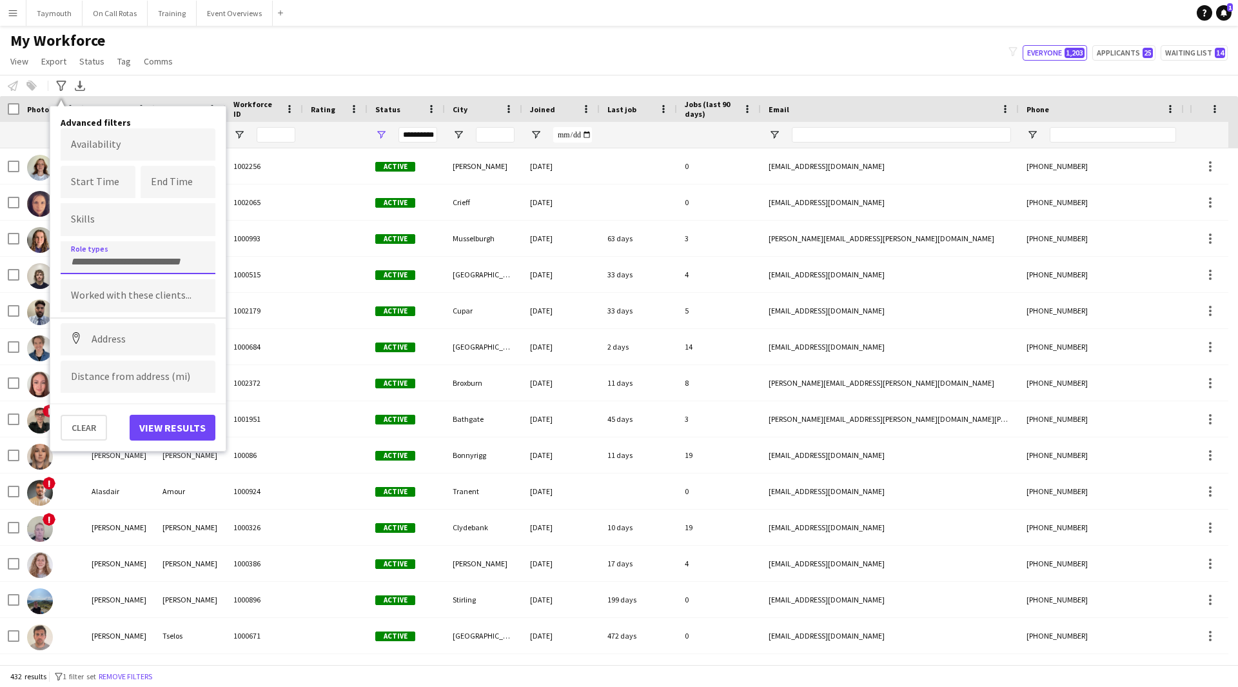
click at [111, 266] on div at bounding box center [138, 257] width 155 height 33
type input "****"
click at [99, 323] on div "Paramedic" at bounding box center [138, 324] width 155 height 31
click at [200, 424] on button "View results" at bounding box center [173, 428] width 86 height 26
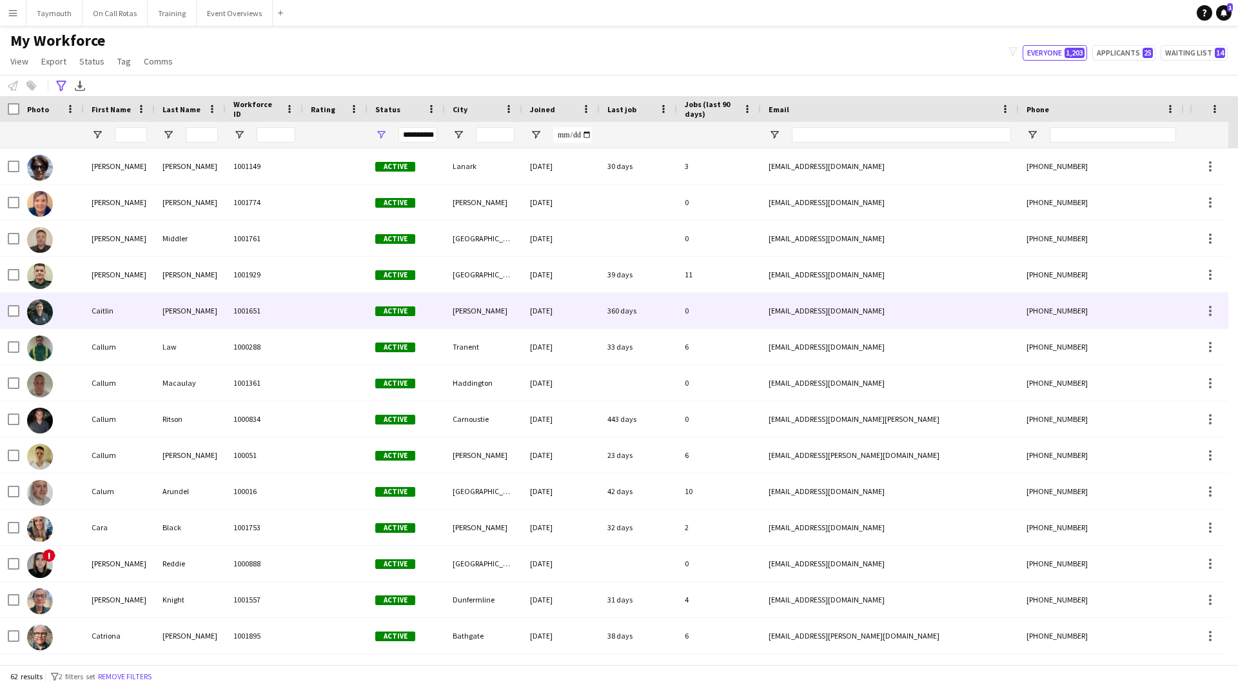
click at [182, 315] on div "[PERSON_NAME]" at bounding box center [190, 310] width 71 height 35
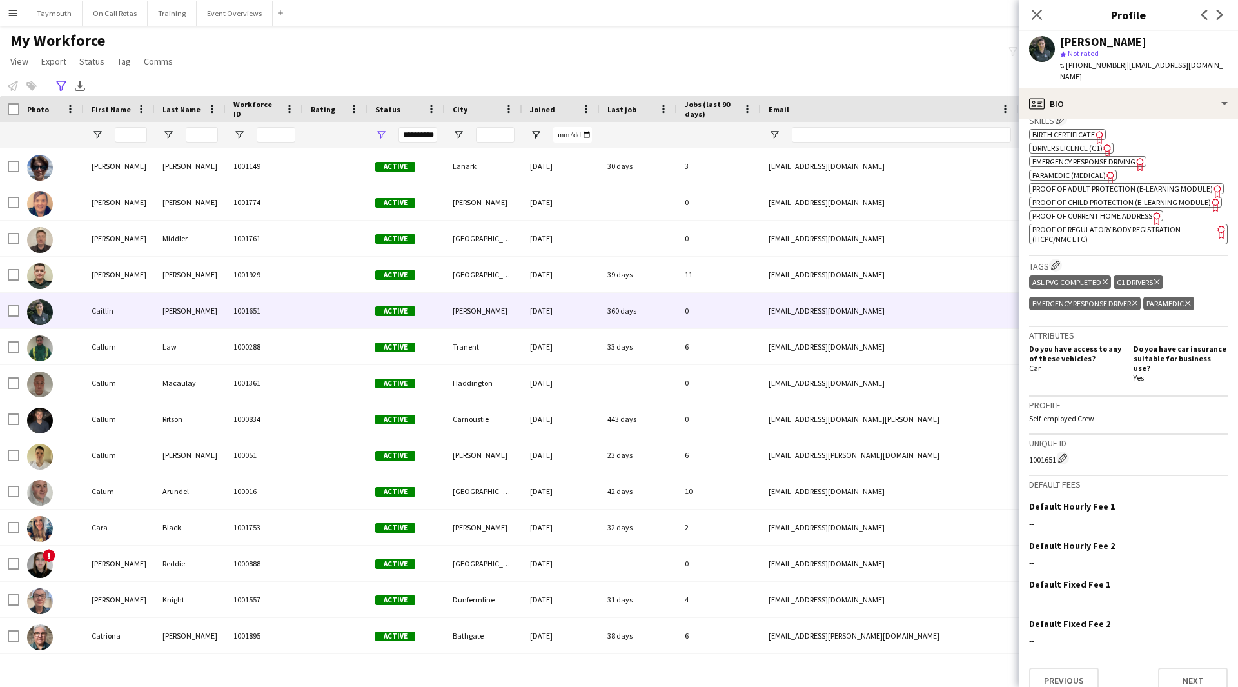
scroll to position [476, 0]
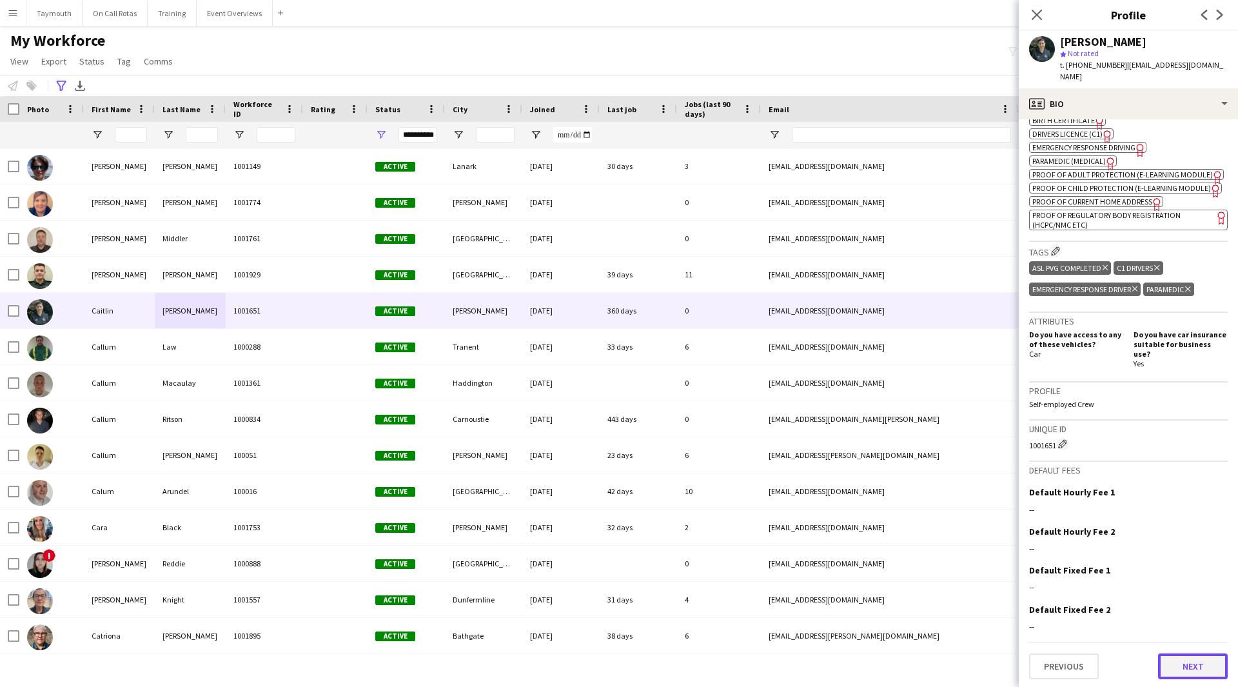
click at [1212, 658] on button "Next" at bounding box center [1193, 666] width 70 height 26
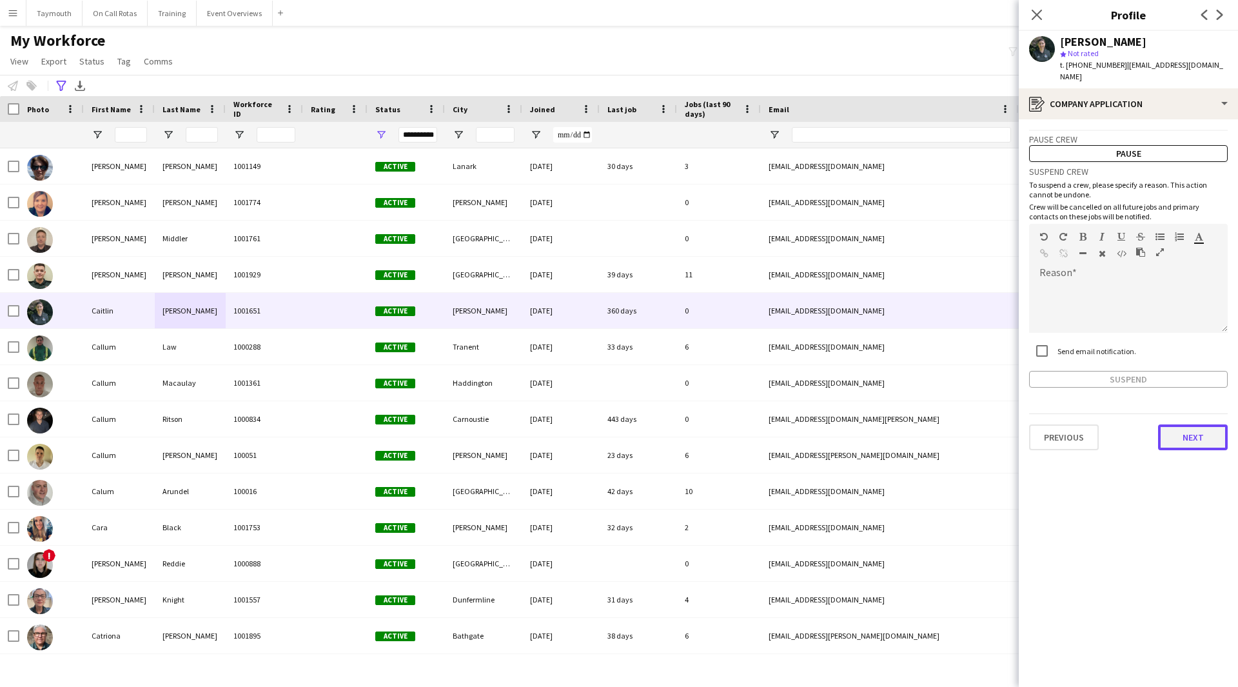
click at [1189, 424] on button "Next" at bounding box center [1193, 437] width 70 height 26
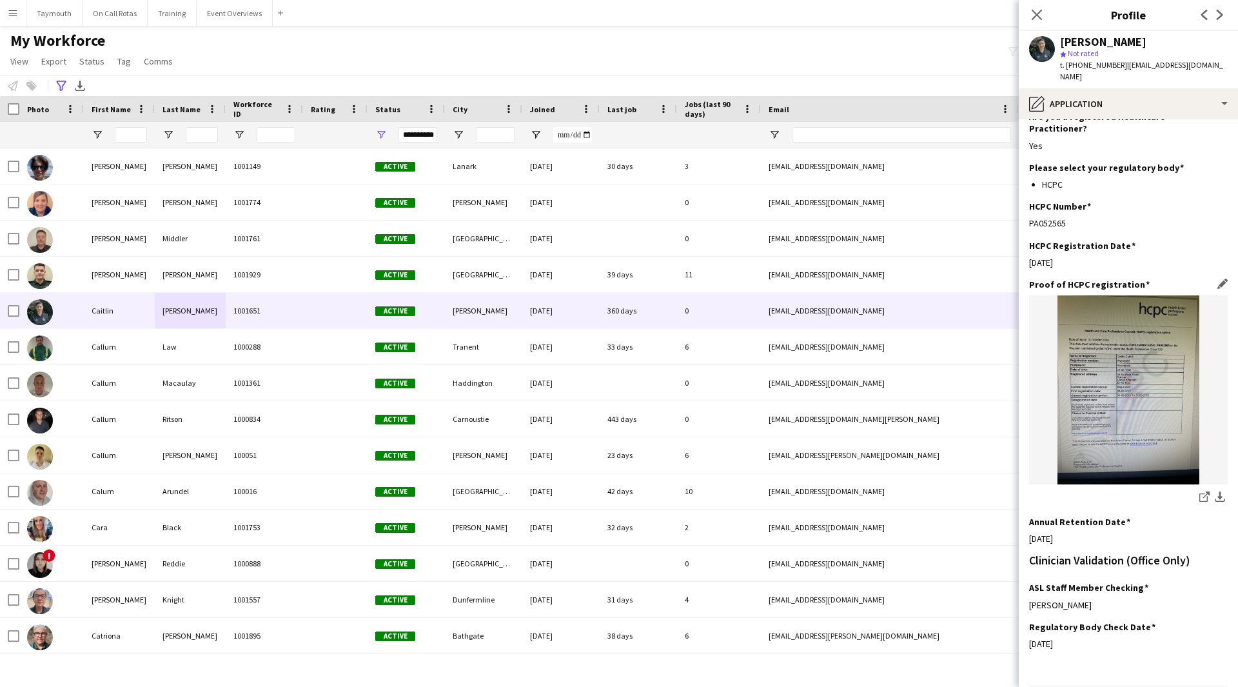
scroll to position [219, 0]
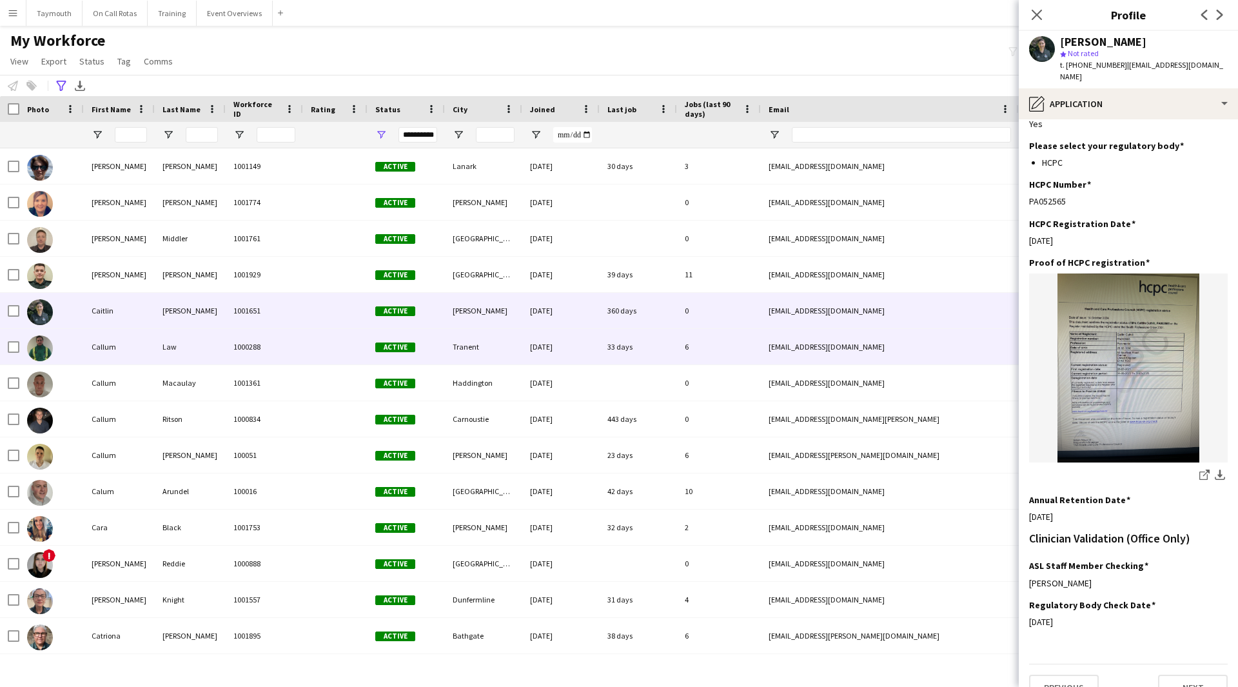
click at [468, 347] on div "Tranent" at bounding box center [483, 346] width 77 height 35
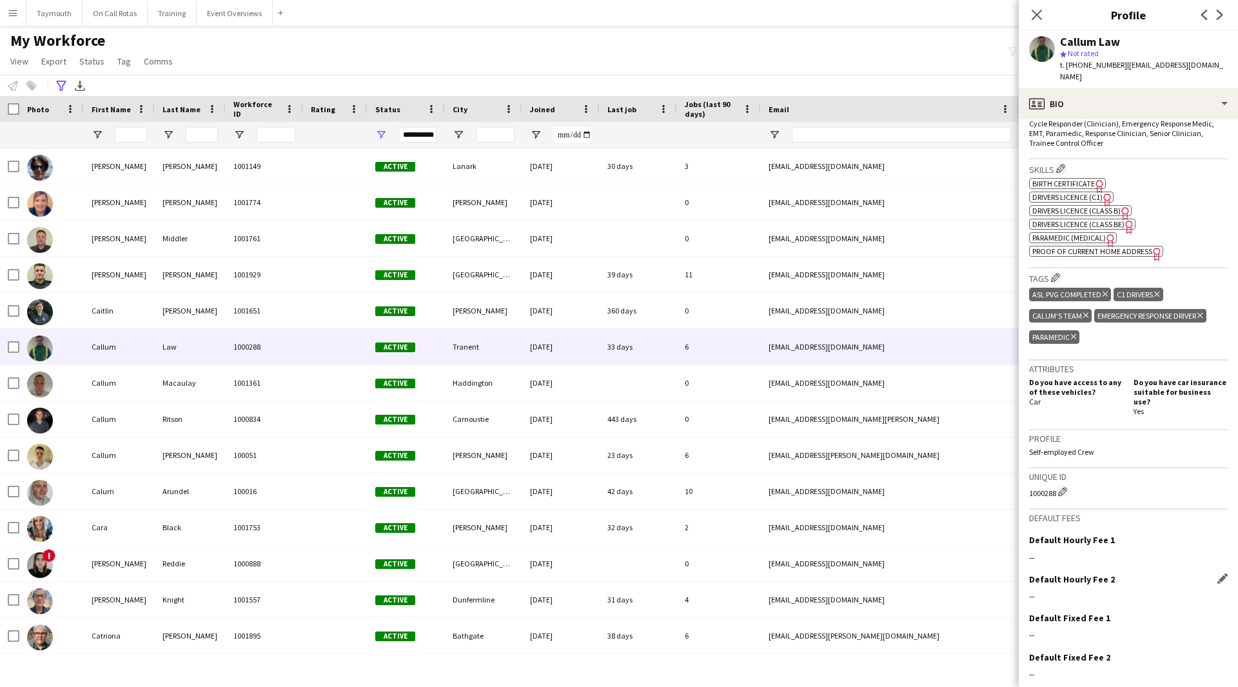
scroll to position [492, 0]
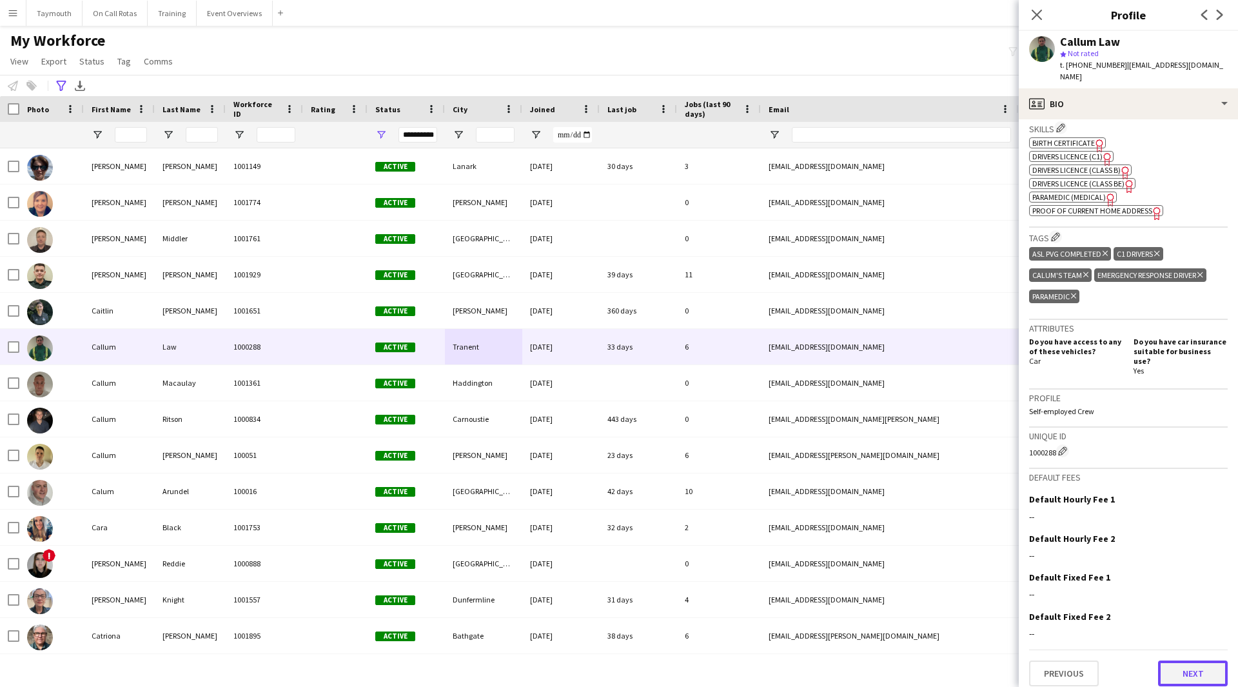
click at [1196, 668] on button "Next" at bounding box center [1193, 673] width 70 height 26
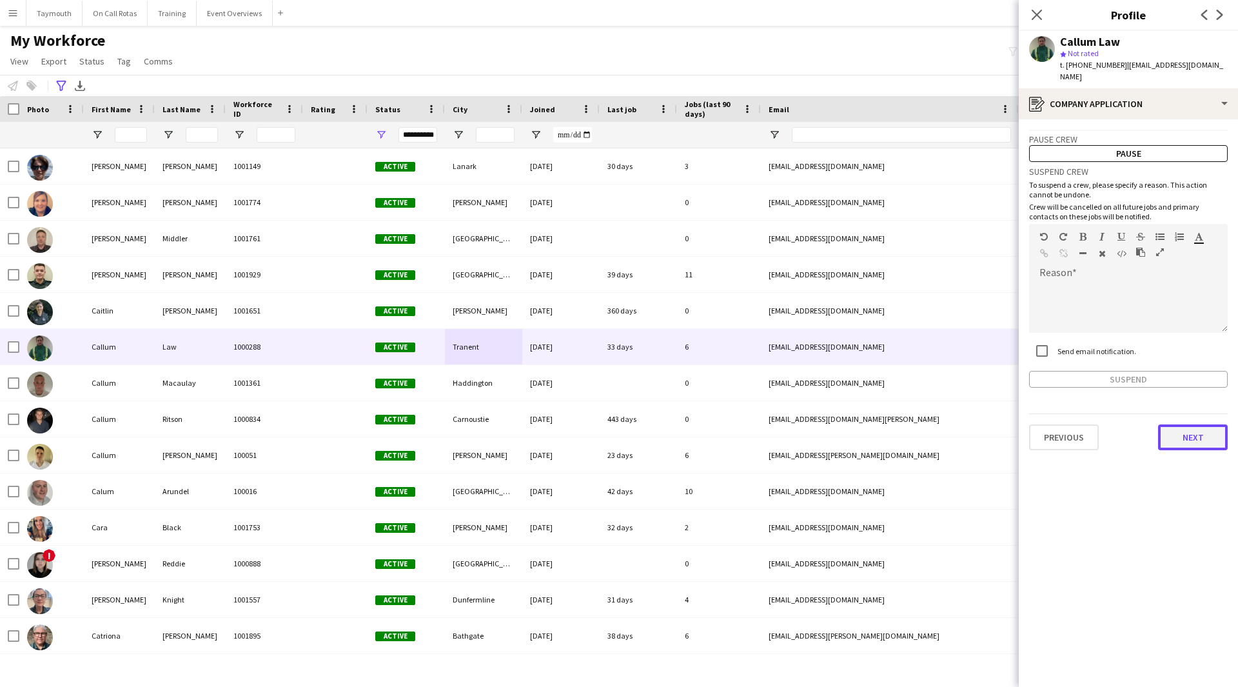
click at [1187, 438] on button "Next" at bounding box center [1193, 437] width 70 height 26
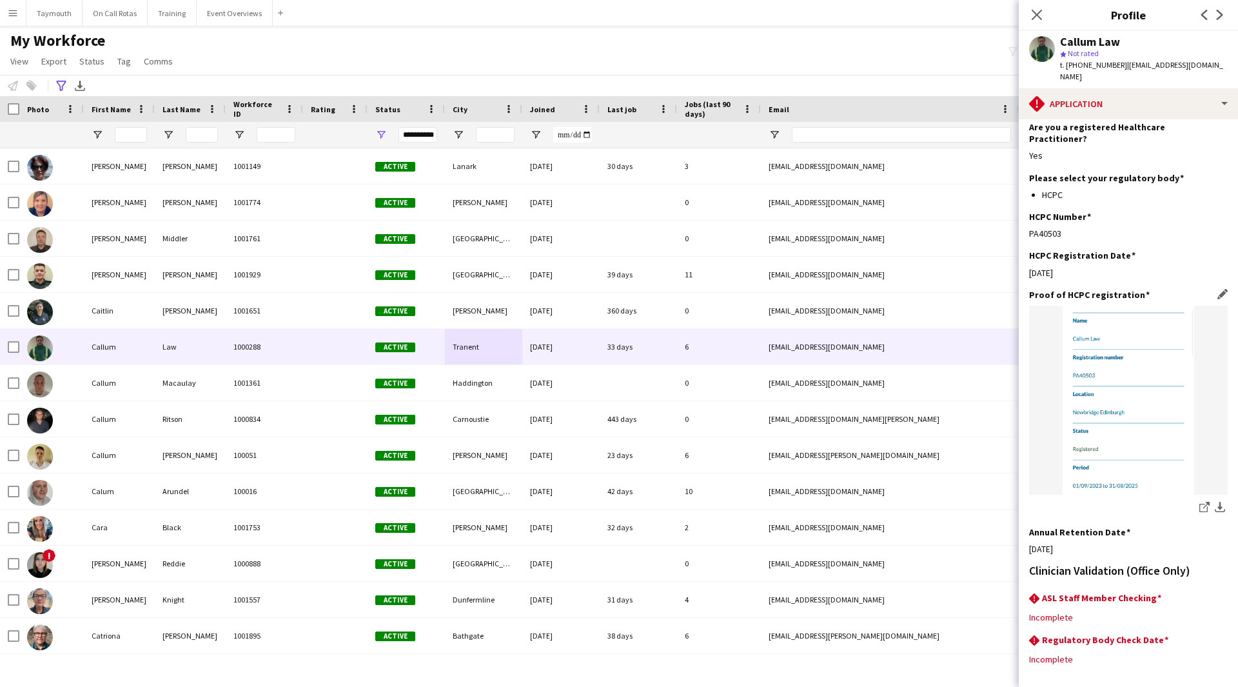
scroll to position [224, 0]
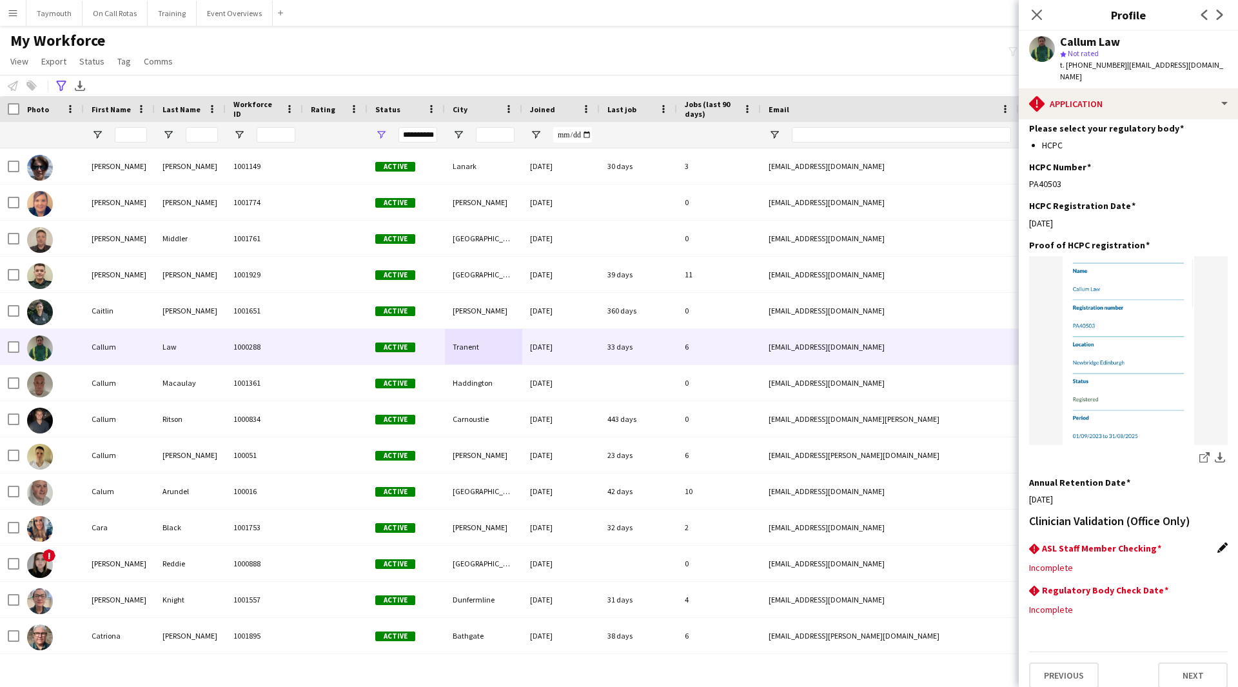
click at [1218, 542] on app-icon "Edit this field" at bounding box center [1223, 547] width 10 height 10
click at [1069, 564] on div at bounding box center [1115, 577] width 173 height 31
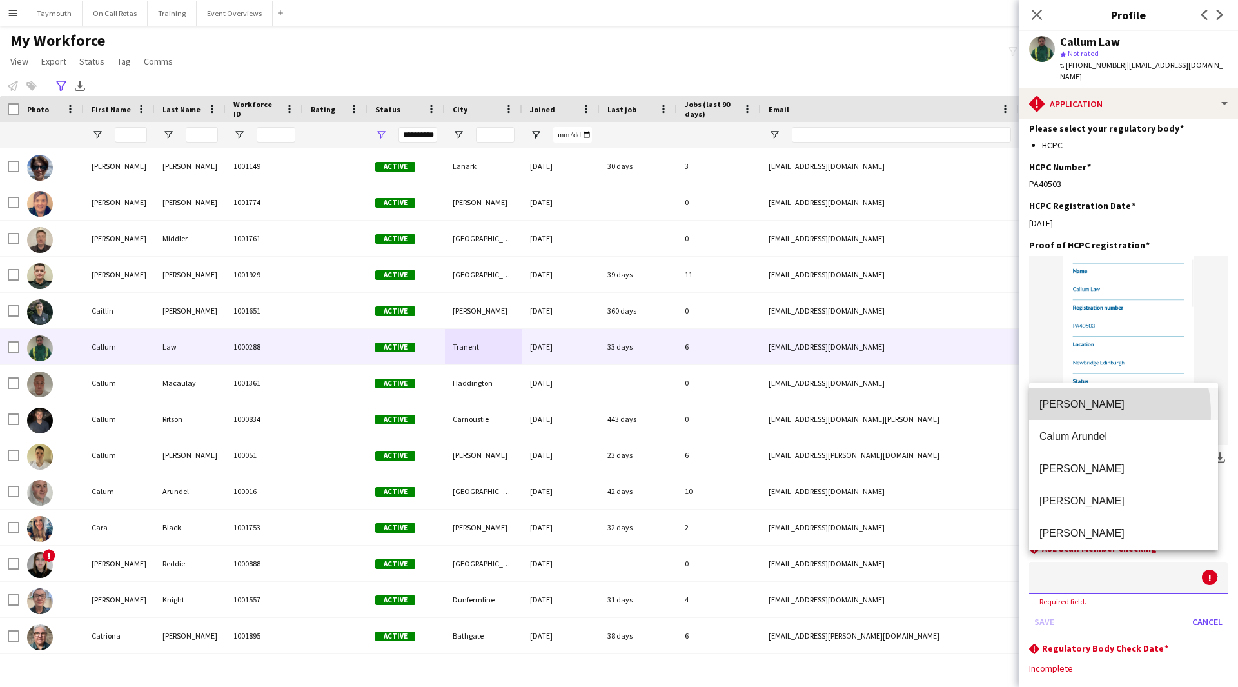
click at [1079, 413] on mat-option "[PERSON_NAME]" at bounding box center [1123, 404] width 189 height 32
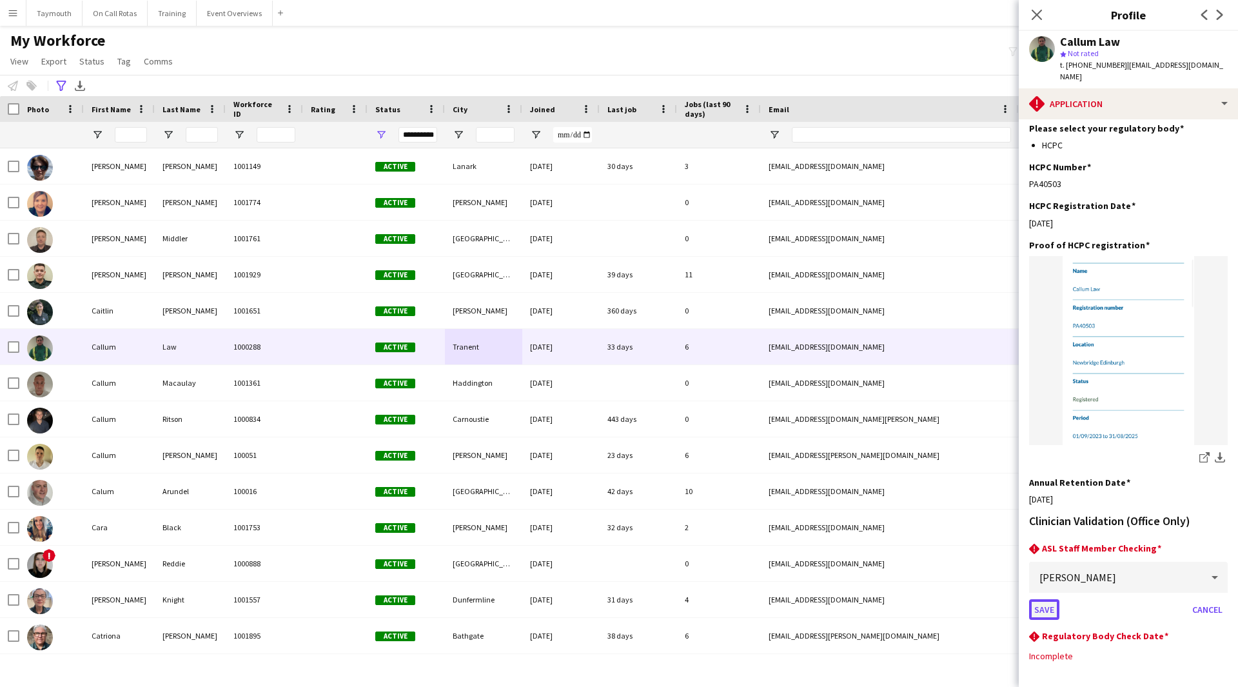
click at [1038, 599] on button "Save" at bounding box center [1044, 609] width 30 height 21
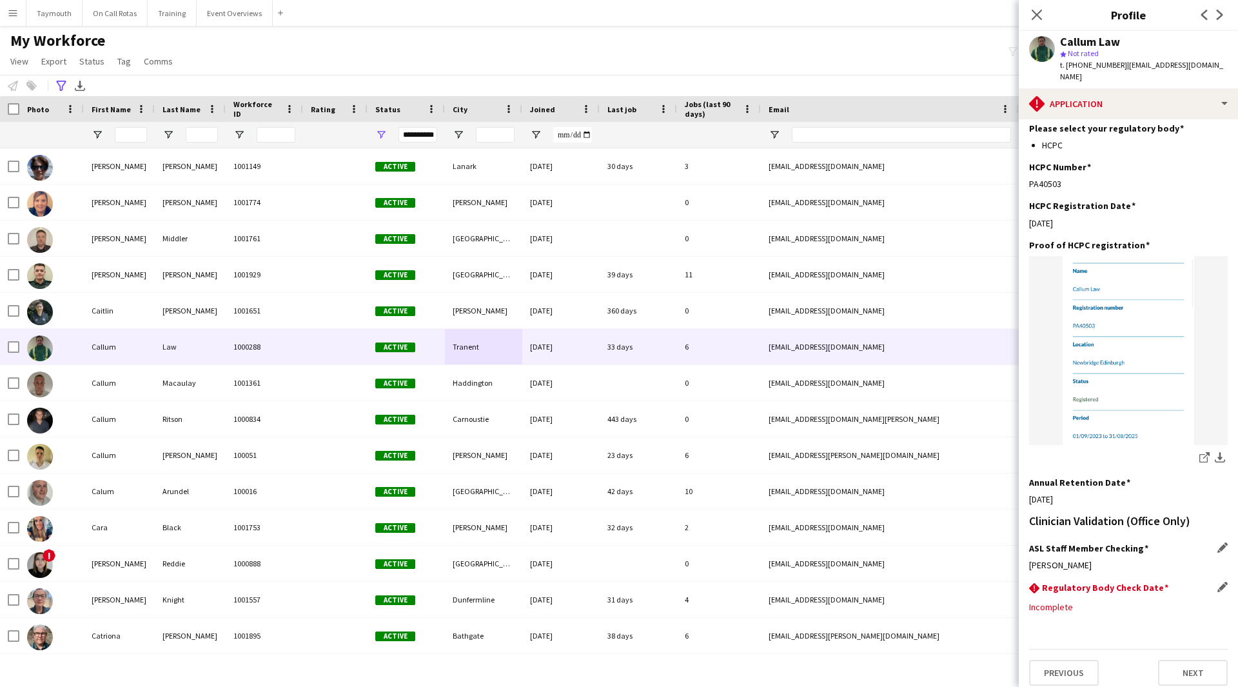
scroll to position [222, 0]
click at [1218, 584] on app-icon "Edit this field" at bounding box center [1223, 589] width 10 height 10
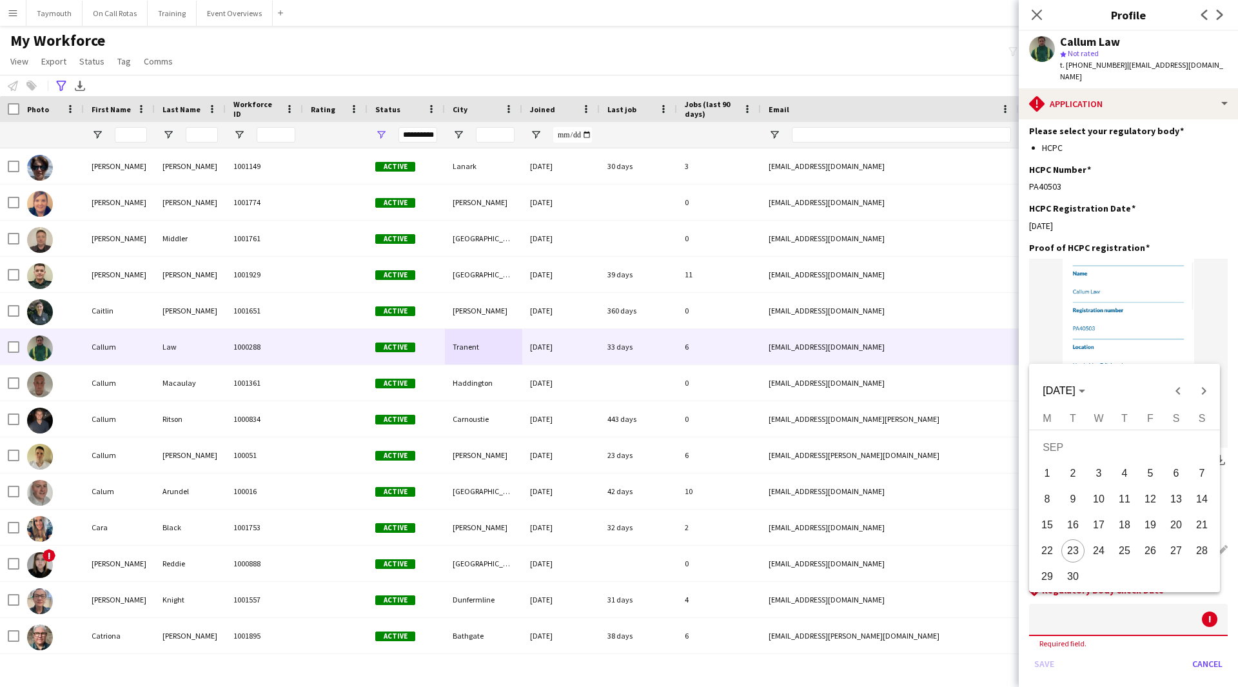
click at [1089, 611] on body "Menu Boards Boards Boards All jobs Status Workforce Workforce My Workforce Recr…" at bounding box center [619, 343] width 1238 height 687
click at [1075, 386] on span "[DATE]" at bounding box center [1059, 390] width 32 height 11
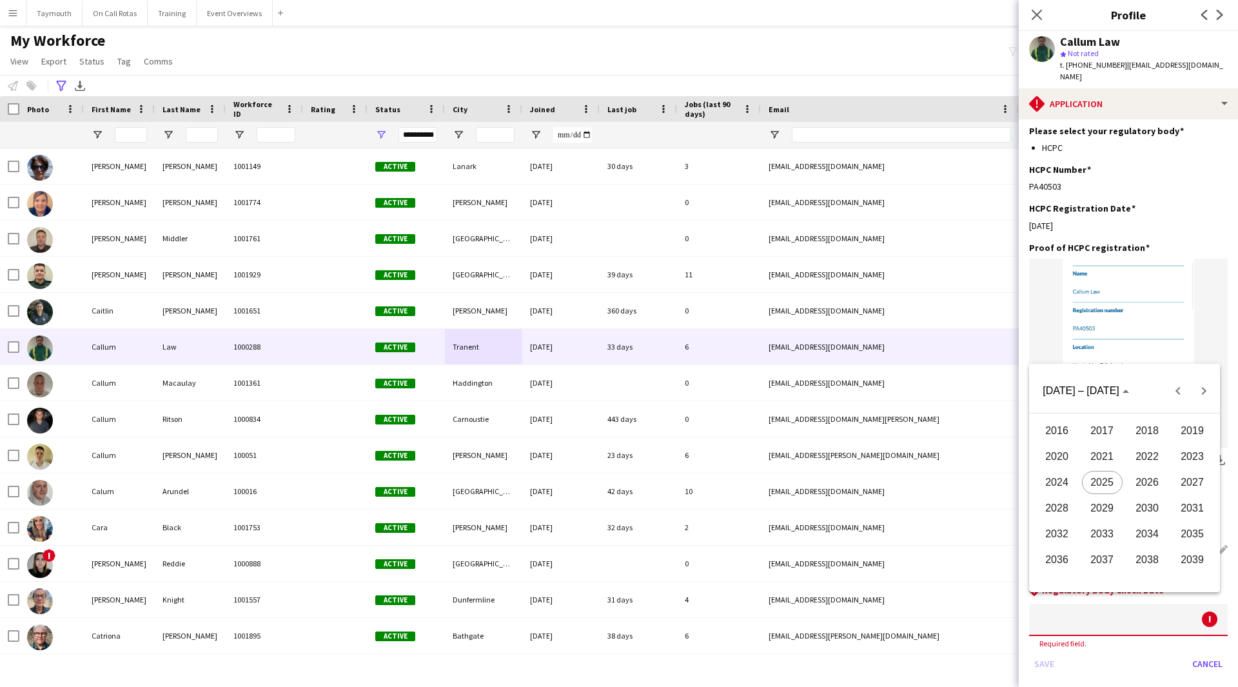
click at [1201, 487] on span "2027" at bounding box center [1193, 482] width 41 height 23
click at [1196, 475] on span "AUG" at bounding box center [1193, 482] width 41 height 23
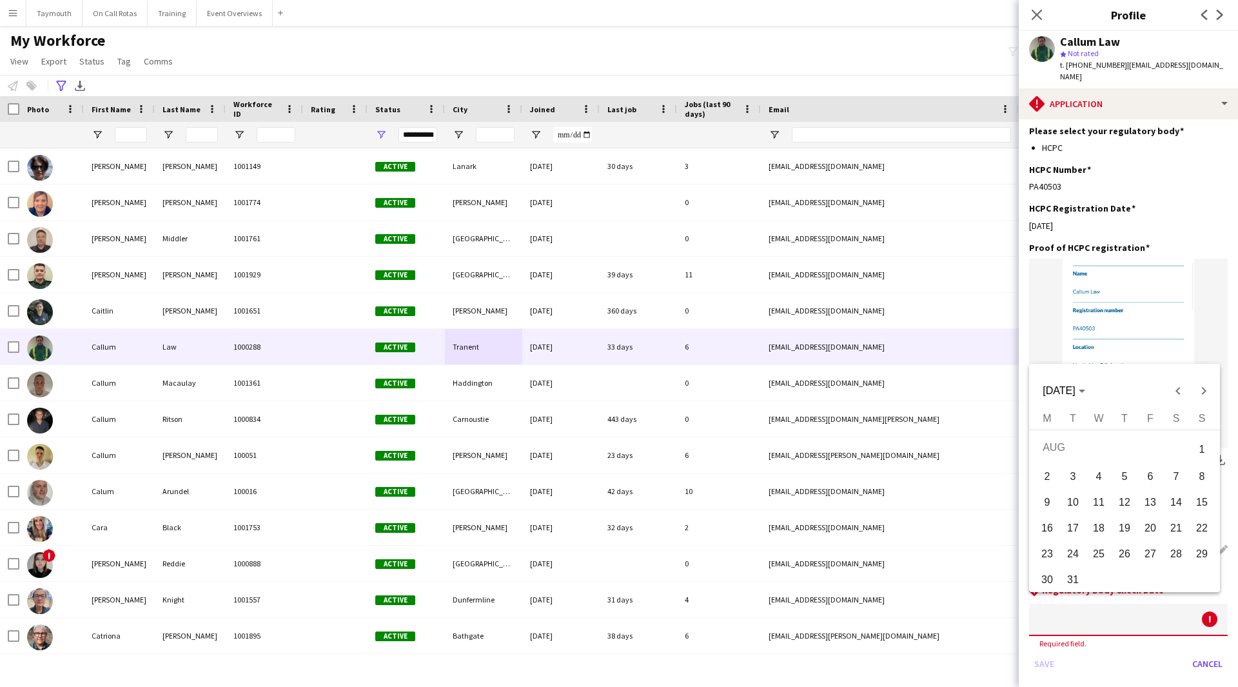
click at [1071, 581] on span "31" at bounding box center [1073, 579] width 23 height 23
type input "**********"
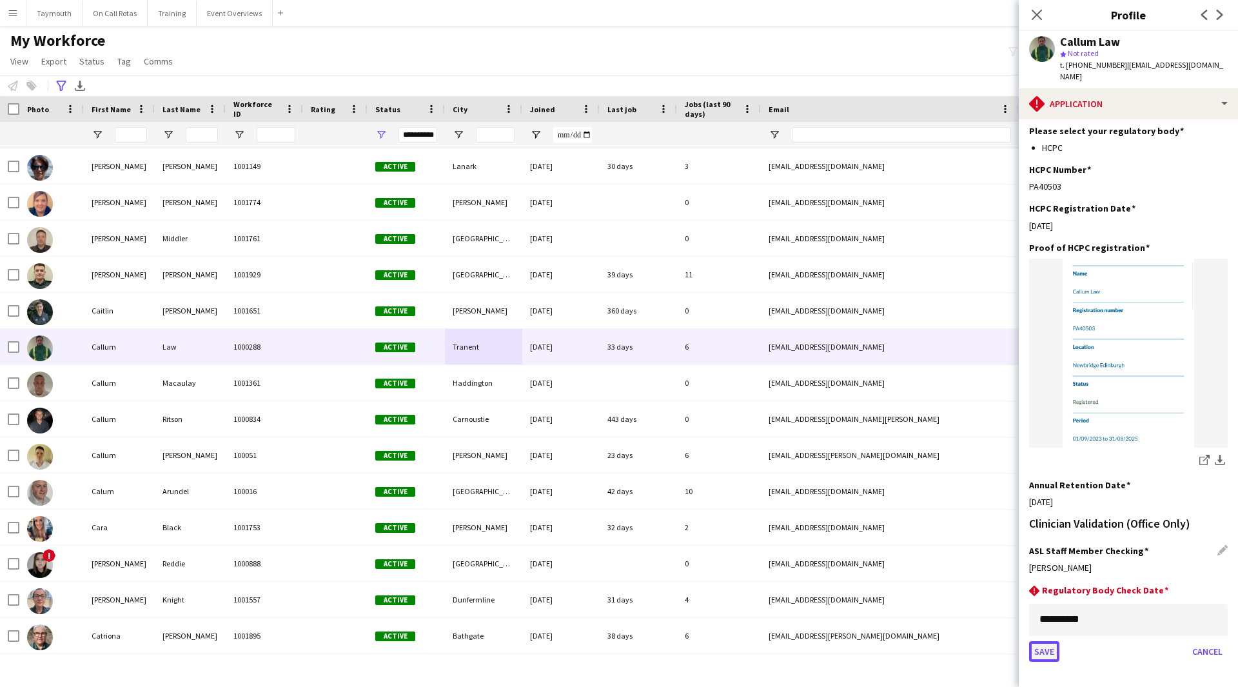
click at [1057, 643] on button "Save" at bounding box center [1044, 651] width 30 height 21
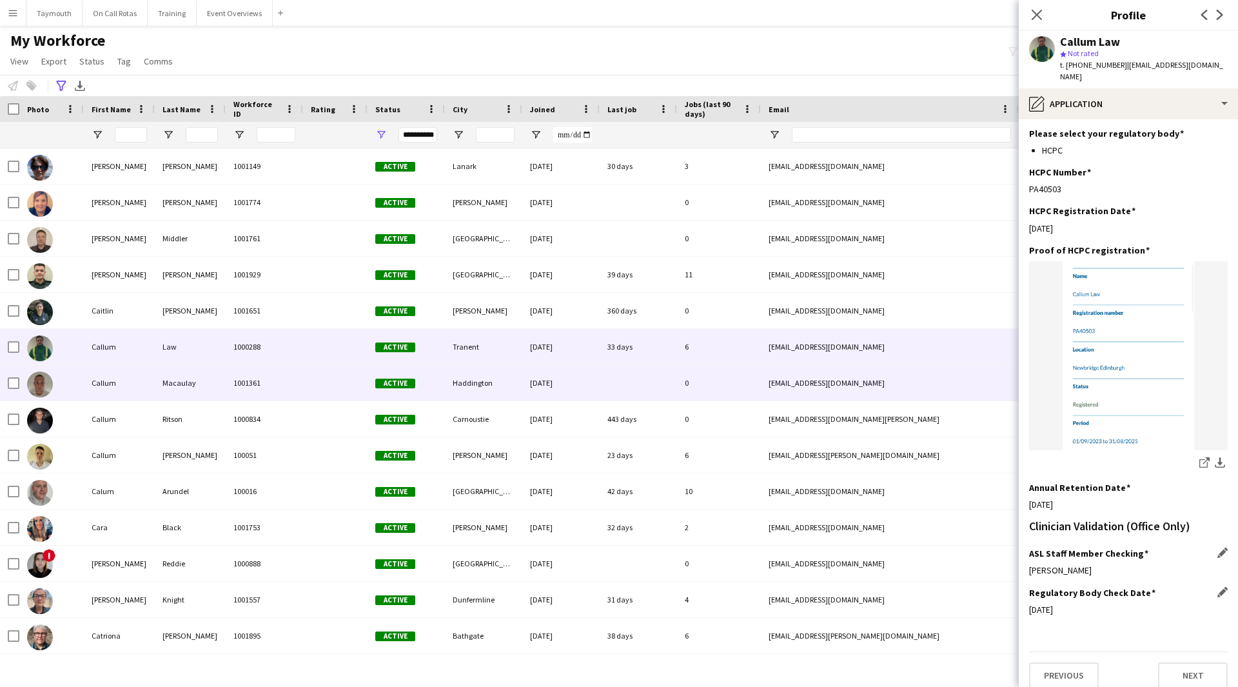
click at [276, 376] on div "1001361" at bounding box center [264, 382] width 77 height 35
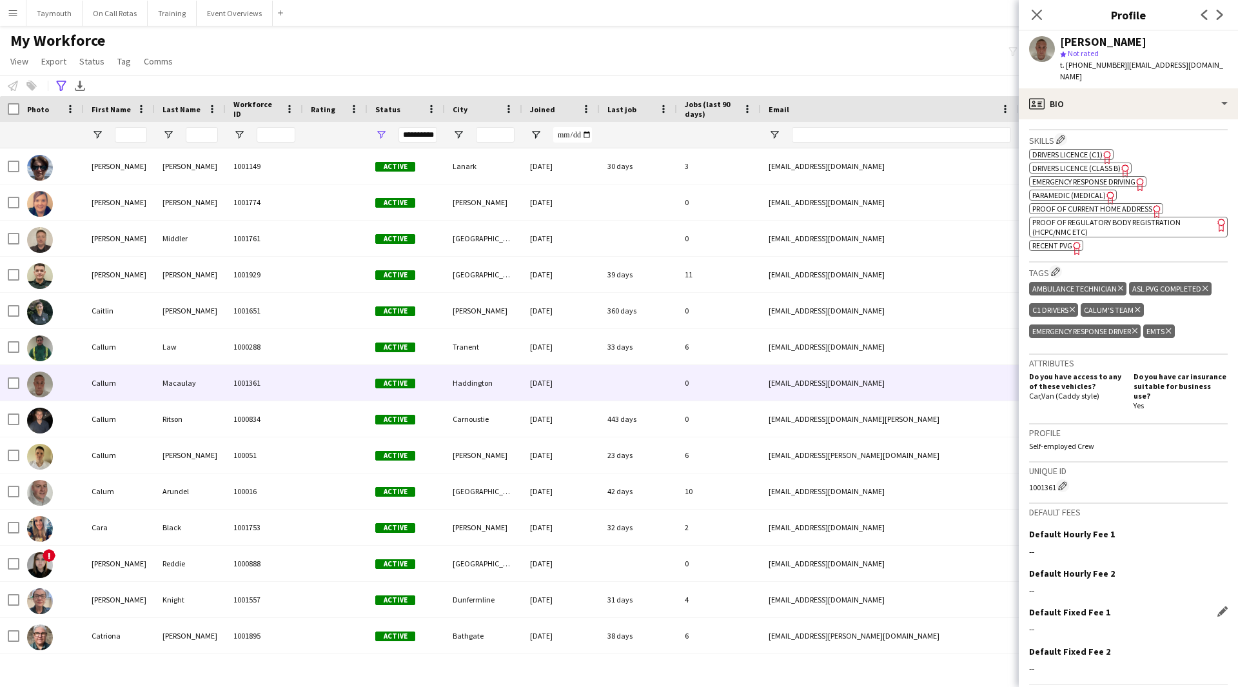
scroll to position [486, 0]
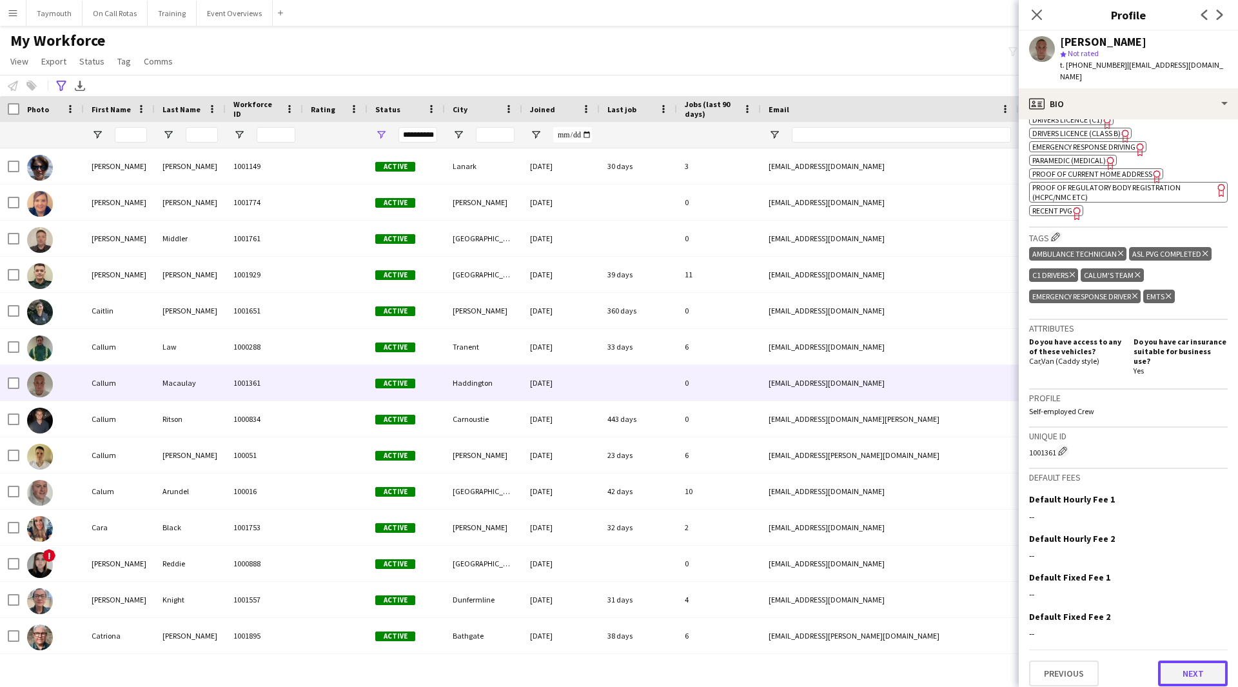
click at [1196, 665] on button "Next" at bounding box center [1193, 673] width 70 height 26
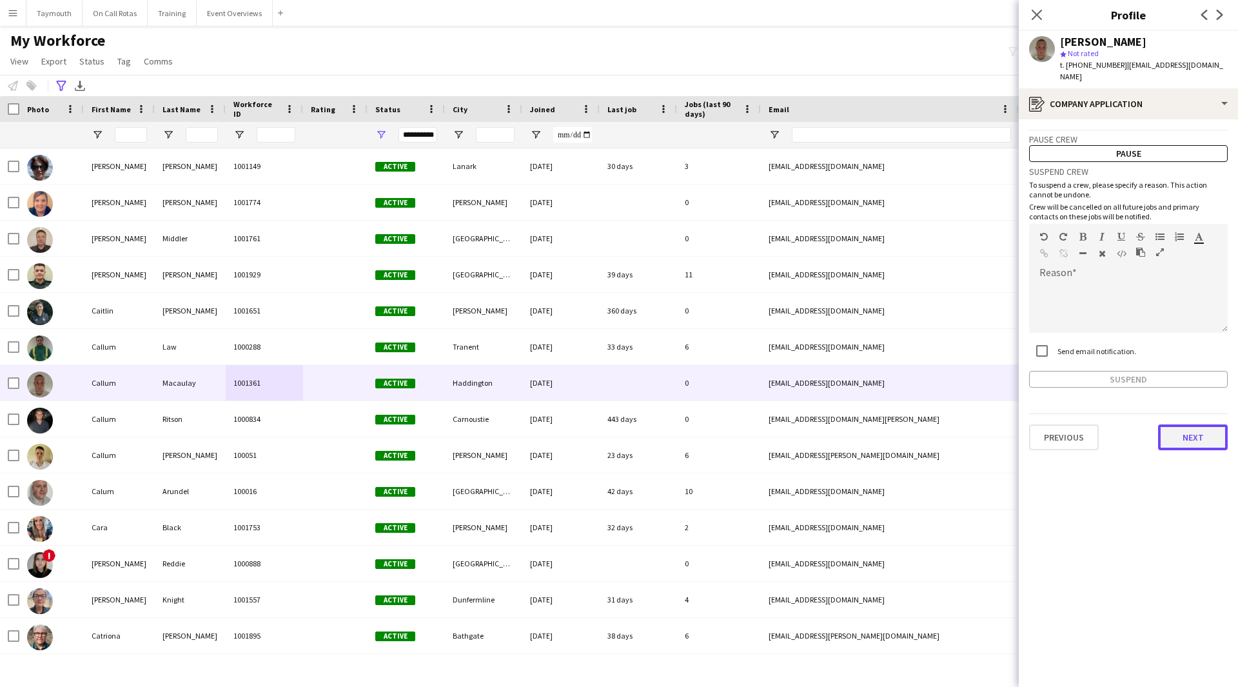
click at [1184, 431] on button "Next" at bounding box center [1193, 437] width 70 height 26
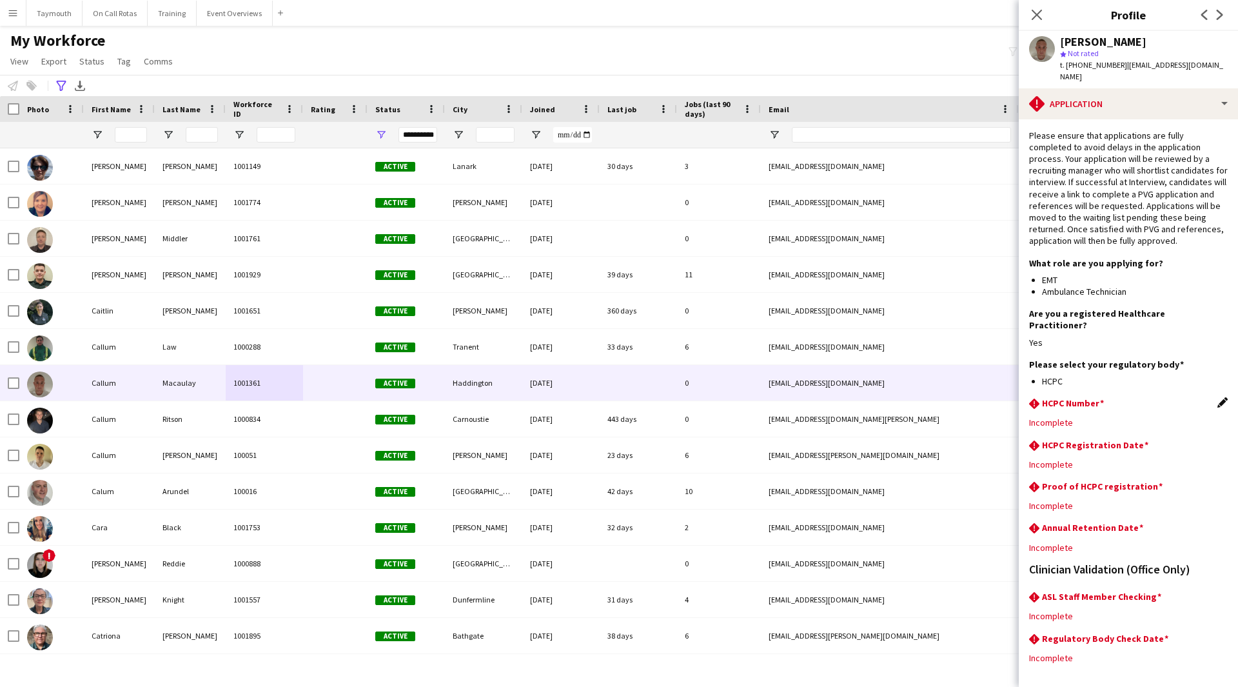
click at [1218, 397] on app-icon "Edit this field" at bounding box center [1223, 402] width 10 height 10
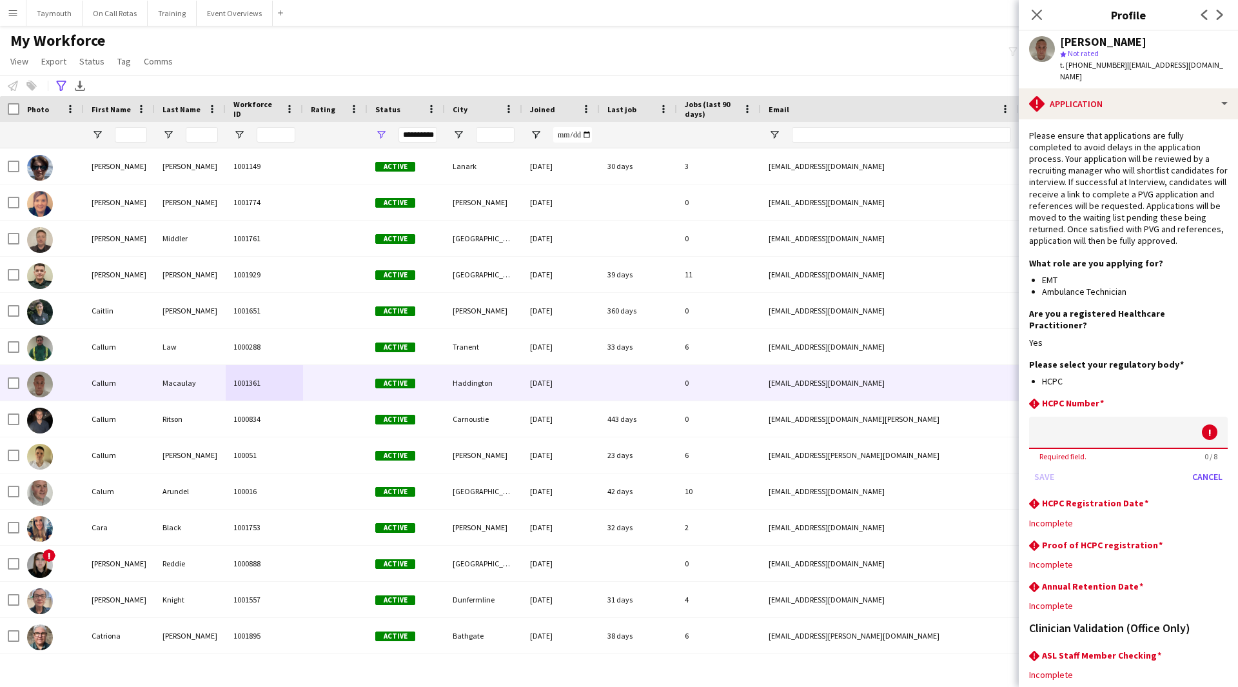
click at [1093, 424] on input at bounding box center [1128, 433] width 199 height 32
paste input "********"
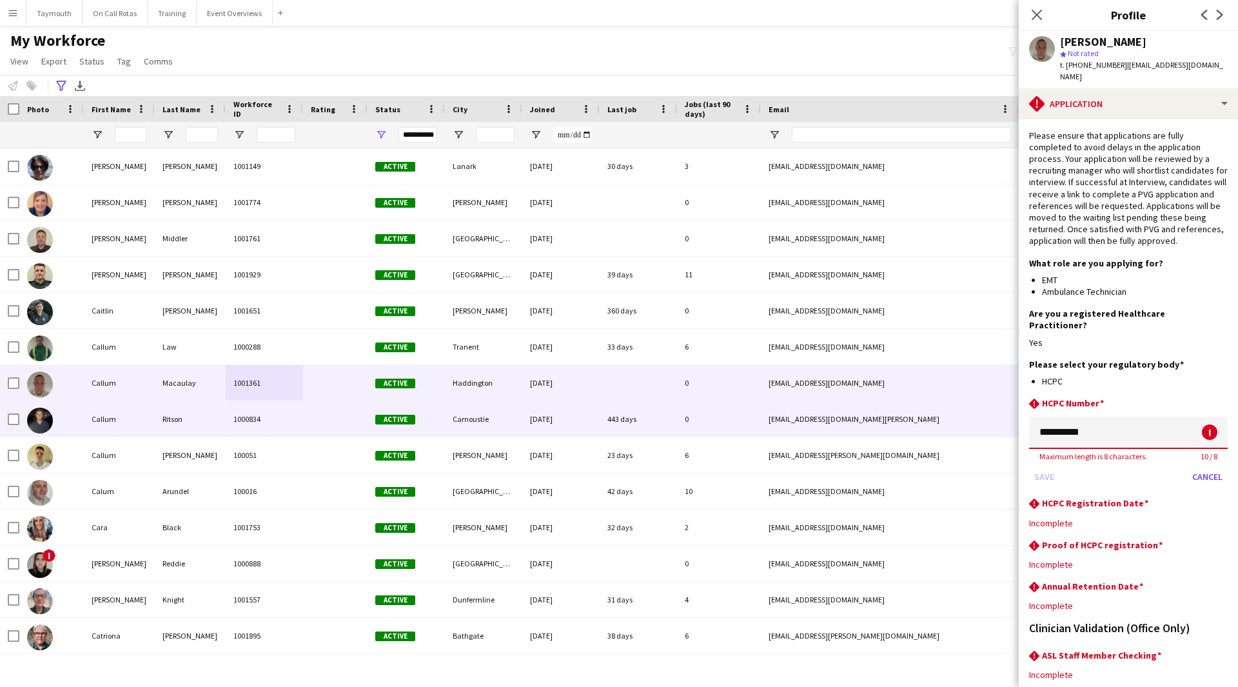
drag, startPoint x: 1054, startPoint y: 419, endPoint x: 937, endPoint y: 411, distance: 117.0
click at [937, 411] on body "Menu Boards Boards Boards All jobs Status Workforce Workforce My Workforce Recr…" at bounding box center [619, 343] width 1238 height 687
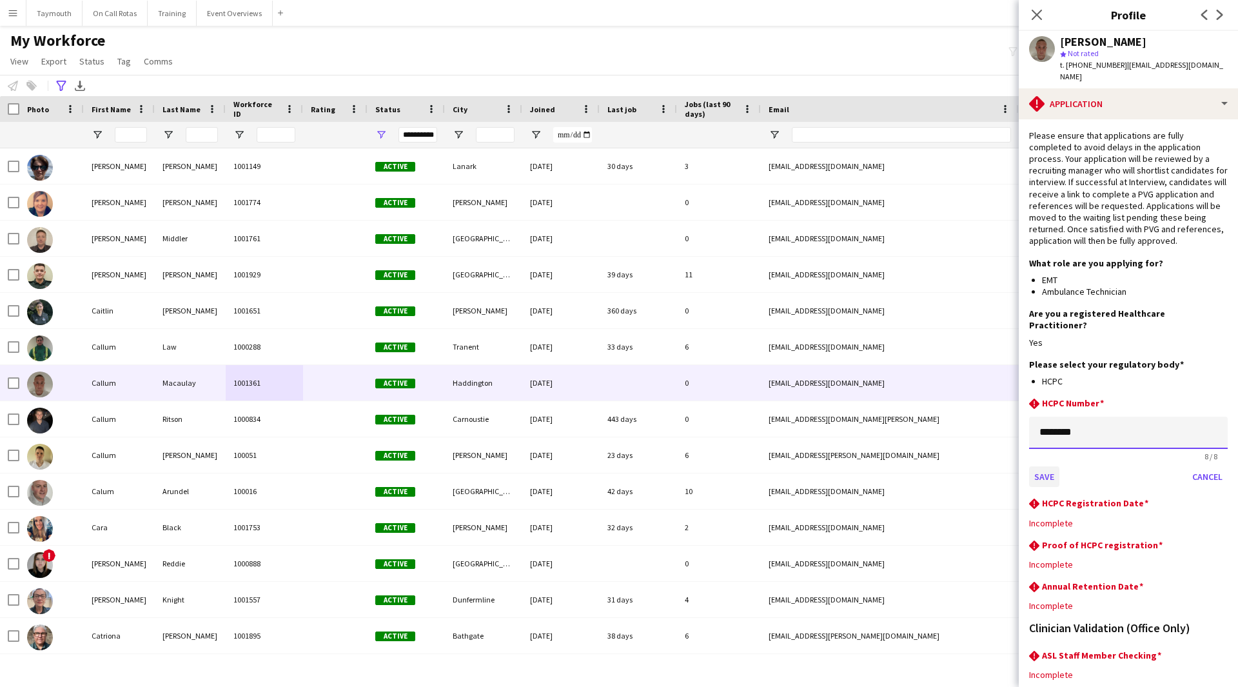
type input "********"
click at [1051, 468] on button "Save" at bounding box center [1044, 476] width 30 height 21
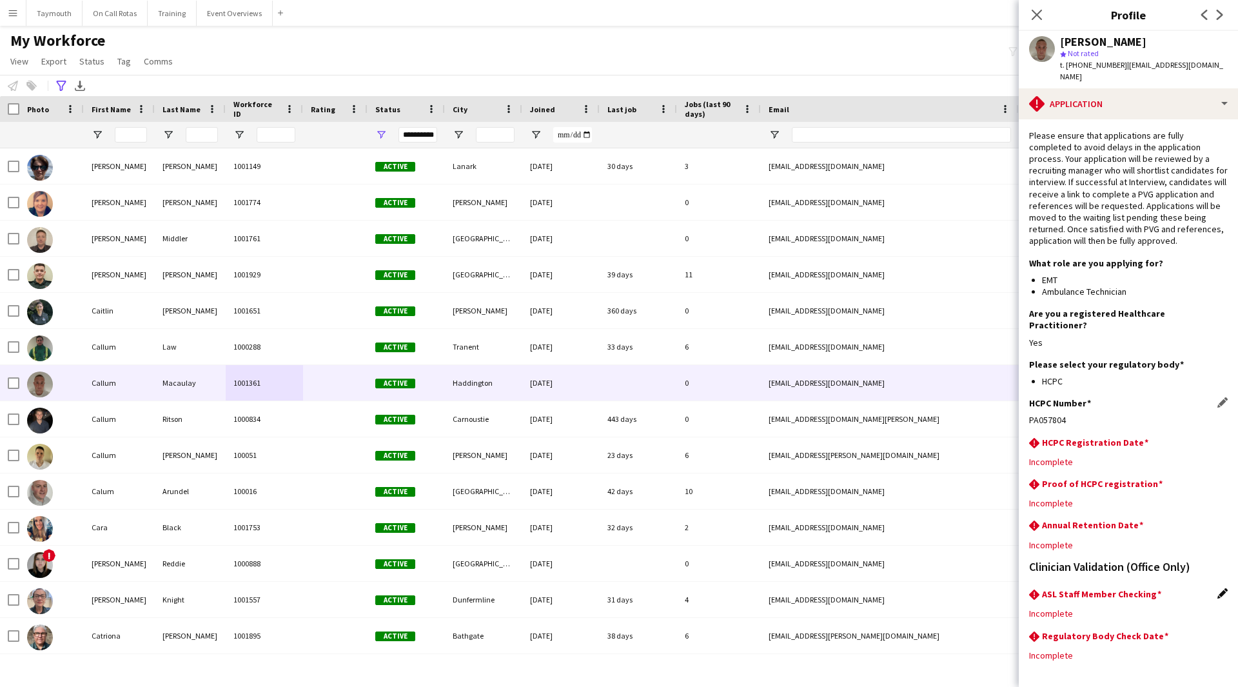
click at [1218, 588] on app-icon "Edit this field" at bounding box center [1223, 593] width 10 height 10
click at [1065, 608] on div at bounding box center [1115, 623] width 173 height 31
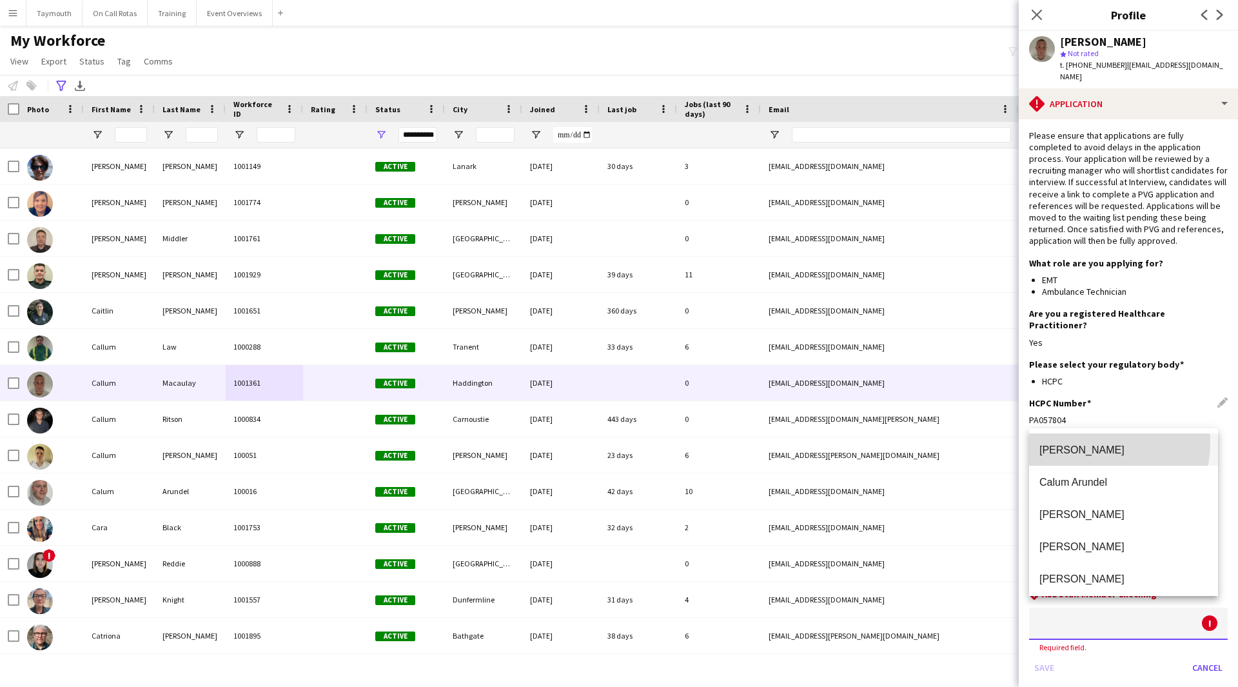
click at [1077, 442] on mat-option "[PERSON_NAME]" at bounding box center [1123, 449] width 189 height 32
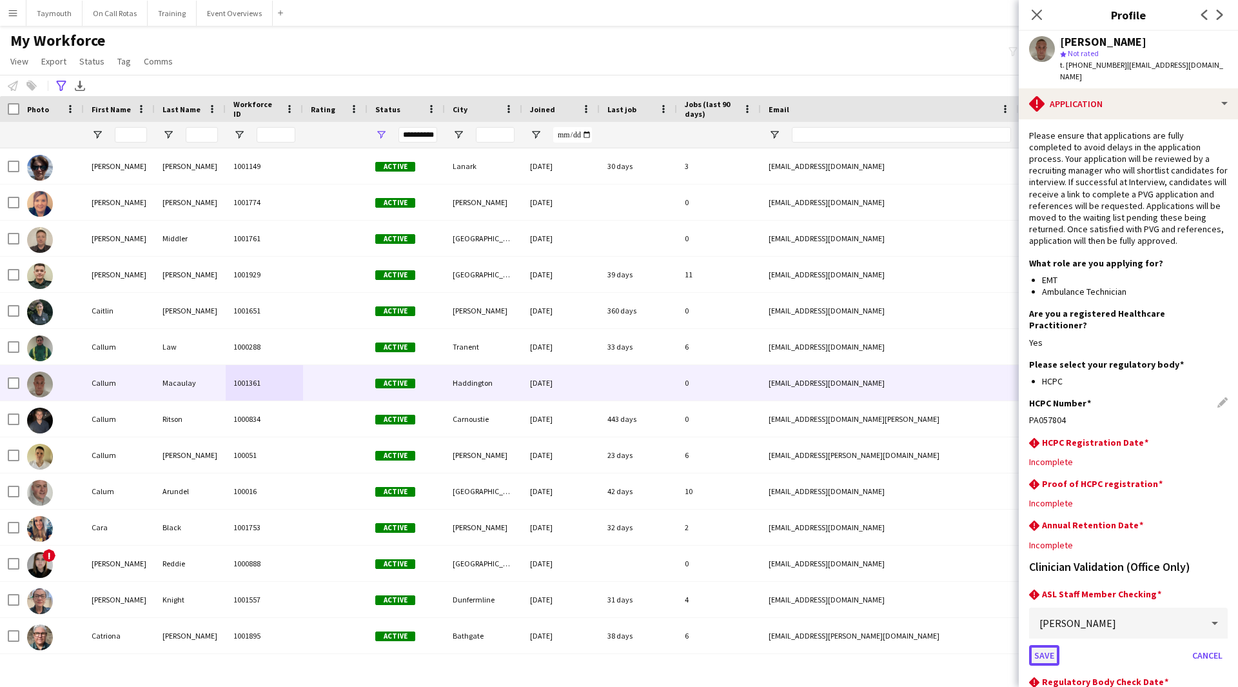
click at [1043, 646] on button "Save" at bounding box center [1044, 655] width 30 height 21
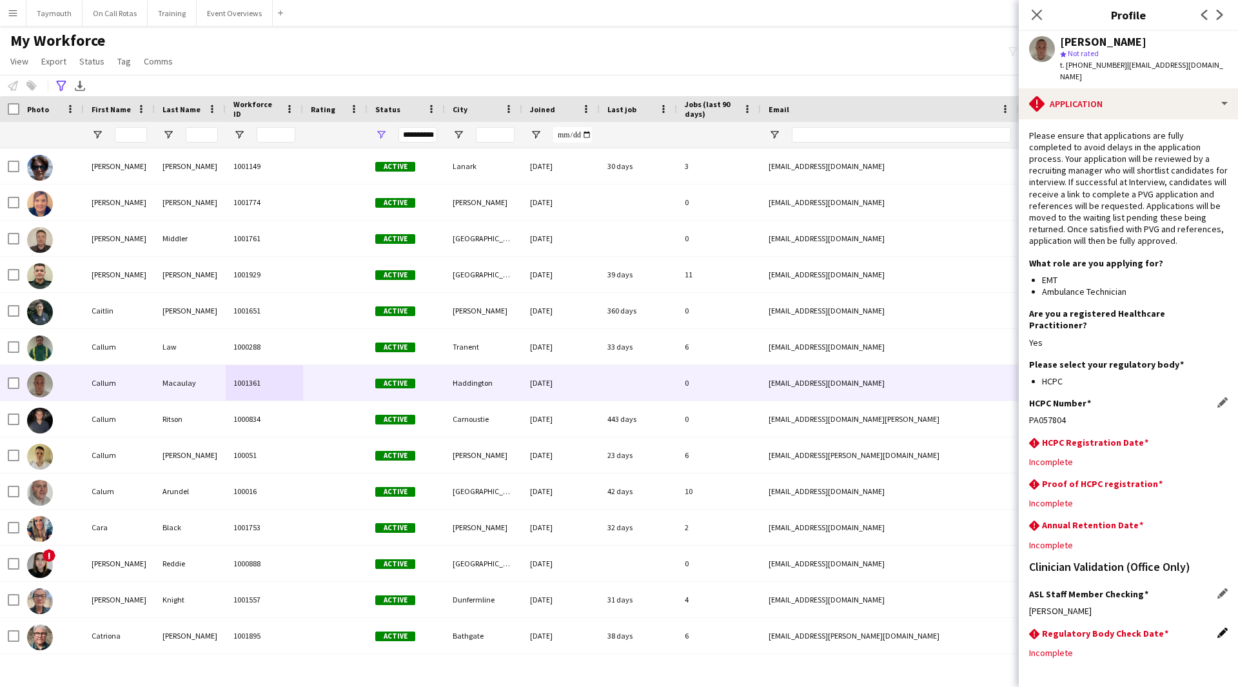
click at [1218, 628] on app-icon "Edit this field" at bounding box center [1223, 633] width 10 height 10
click at [1067, 654] on body "Menu Boards Boards Boards All jobs Status Workforce Workforce My Workforce Recr…" at bounding box center [619, 343] width 1238 height 687
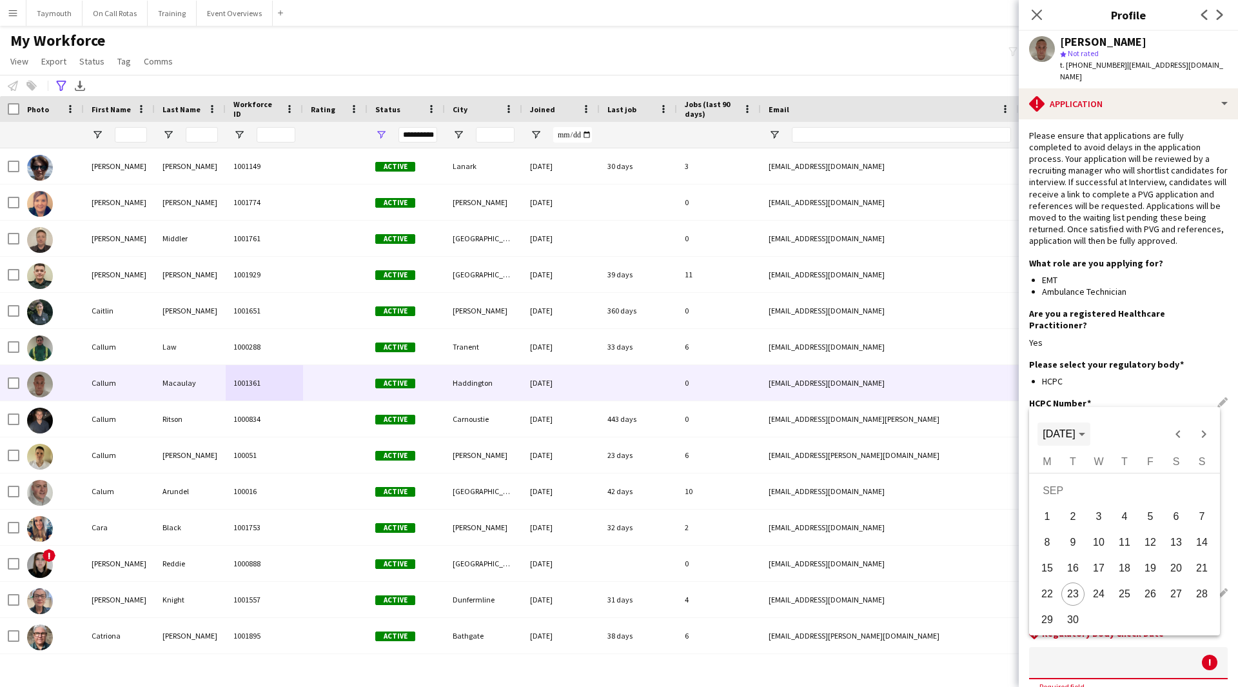
click at [1085, 437] on span "[DATE]" at bounding box center [1064, 434] width 42 height 12
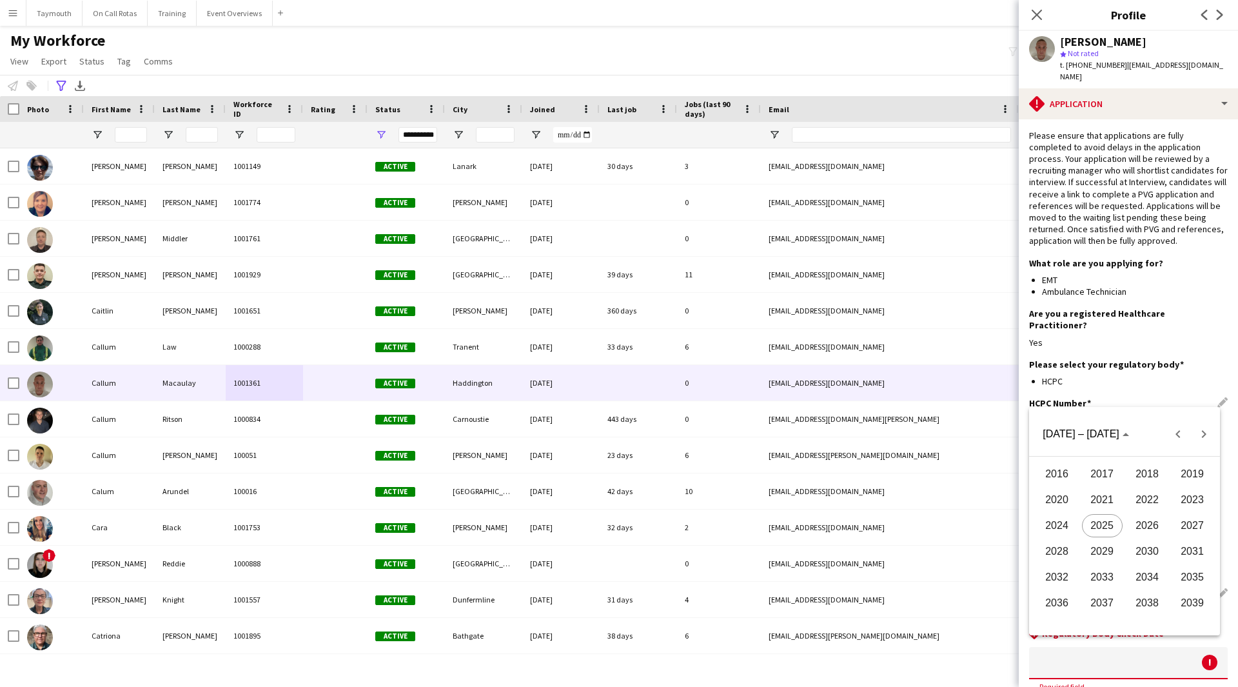
click at [1196, 525] on span "2027" at bounding box center [1193, 525] width 41 height 23
drag, startPoint x: 1182, startPoint y: 535, endPoint x: 1132, endPoint y: 594, distance: 77.3
click at [1179, 542] on tbody "[DATE] FEB MAR APR MAY JUN [DATE] AUG SEP OCT NOV DEC Comparison range Comparis…" at bounding box center [1125, 512] width 181 height 103
click at [1182, 519] on span "AUG" at bounding box center [1193, 525] width 41 height 23
click at [1068, 622] on span "31" at bounding box center [1073, 622] width 23 height 23
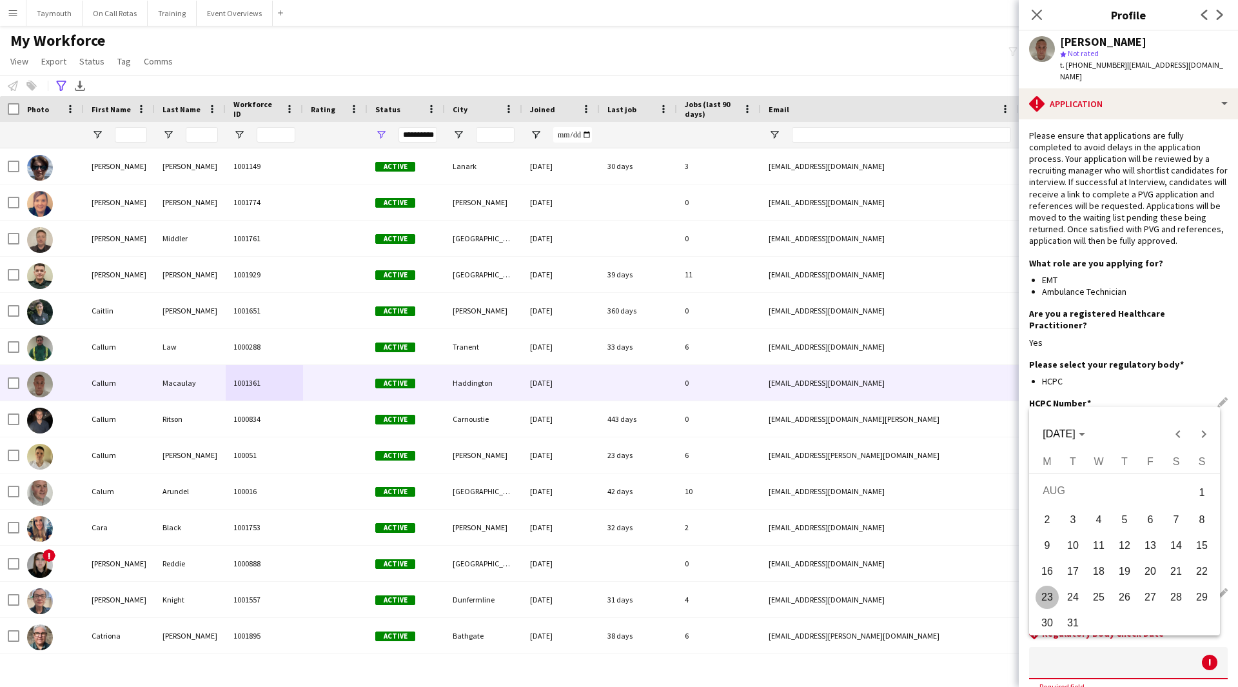
type input "**********"
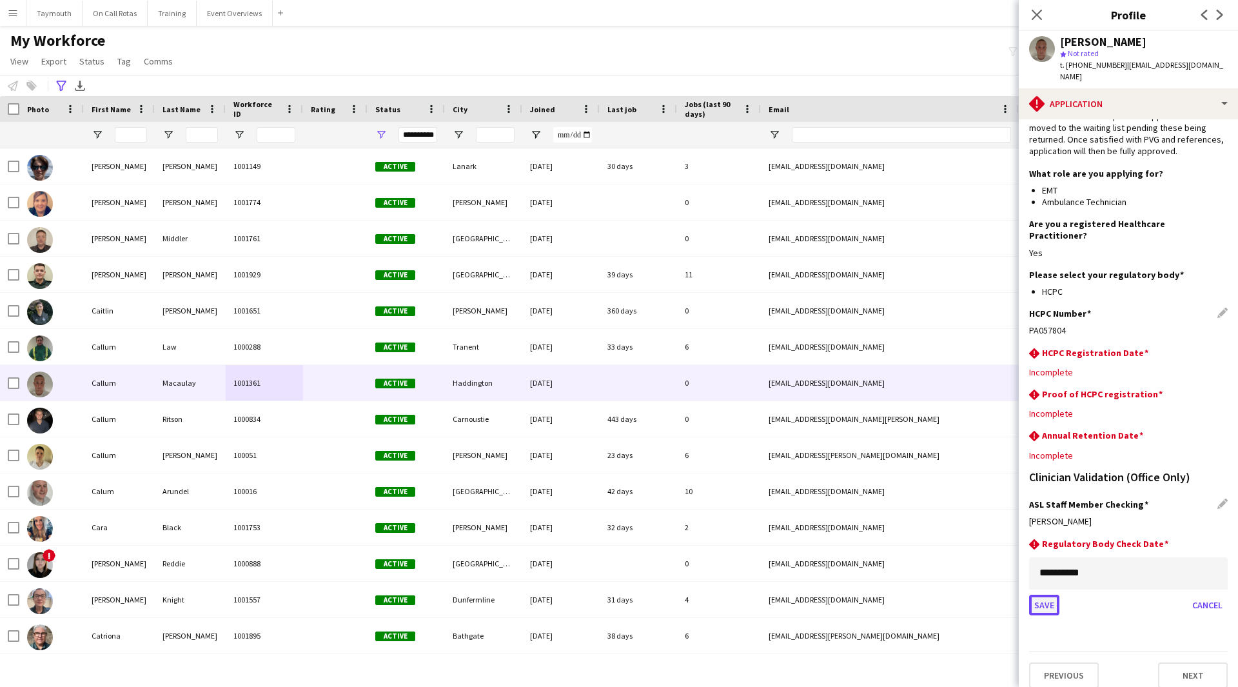
click at [1050, 595] on button "Save" at bounding box center [1044, 605] width 30 height 21
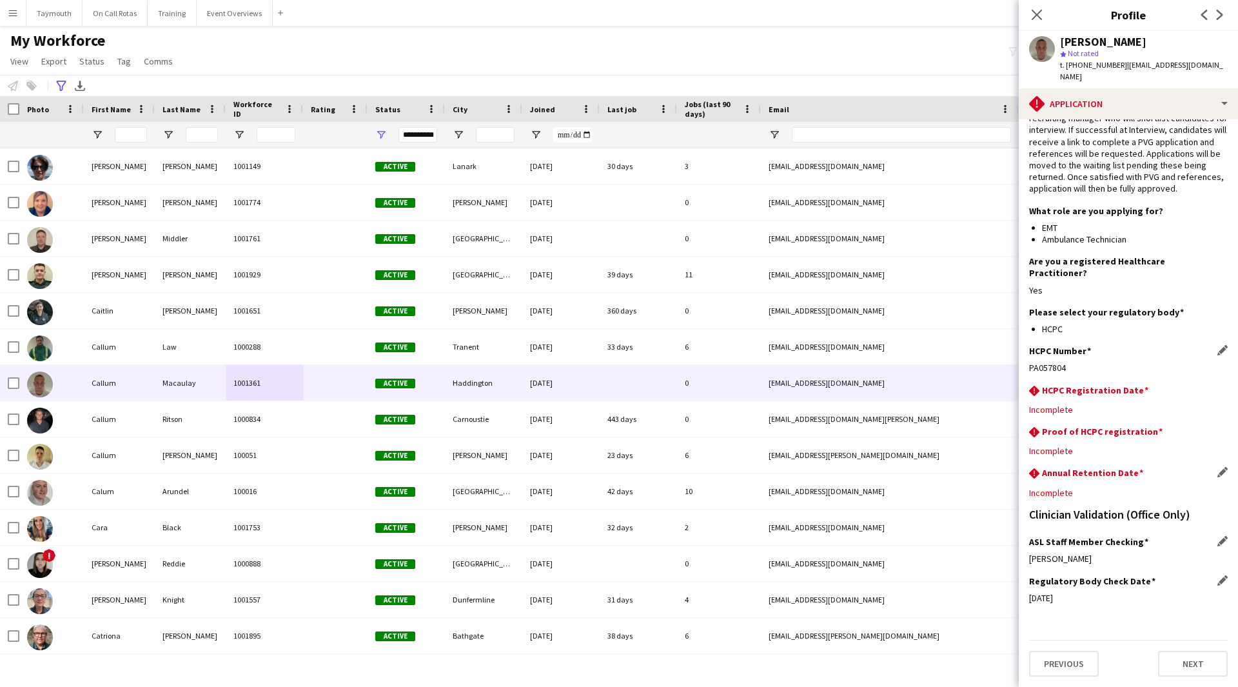
scroll to position [41, 0]
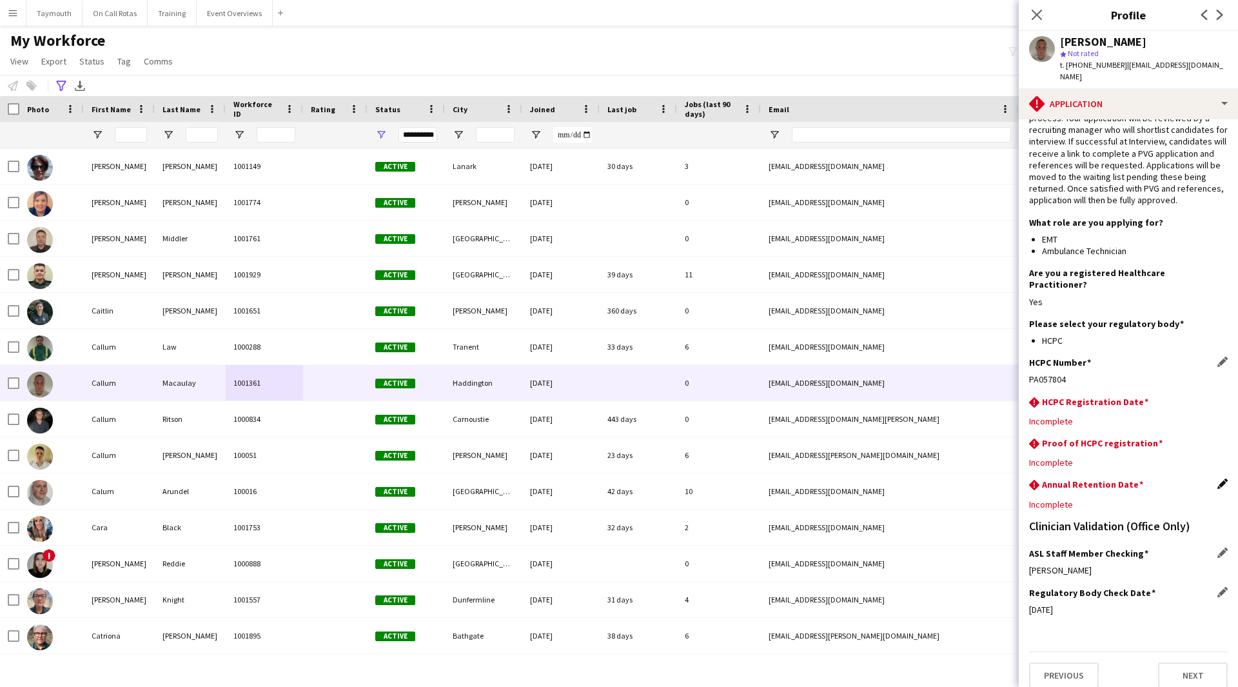
click at [1218, 479] on app-icon "Edit this field" at bounding box center [1223, 484] width 10 height 10
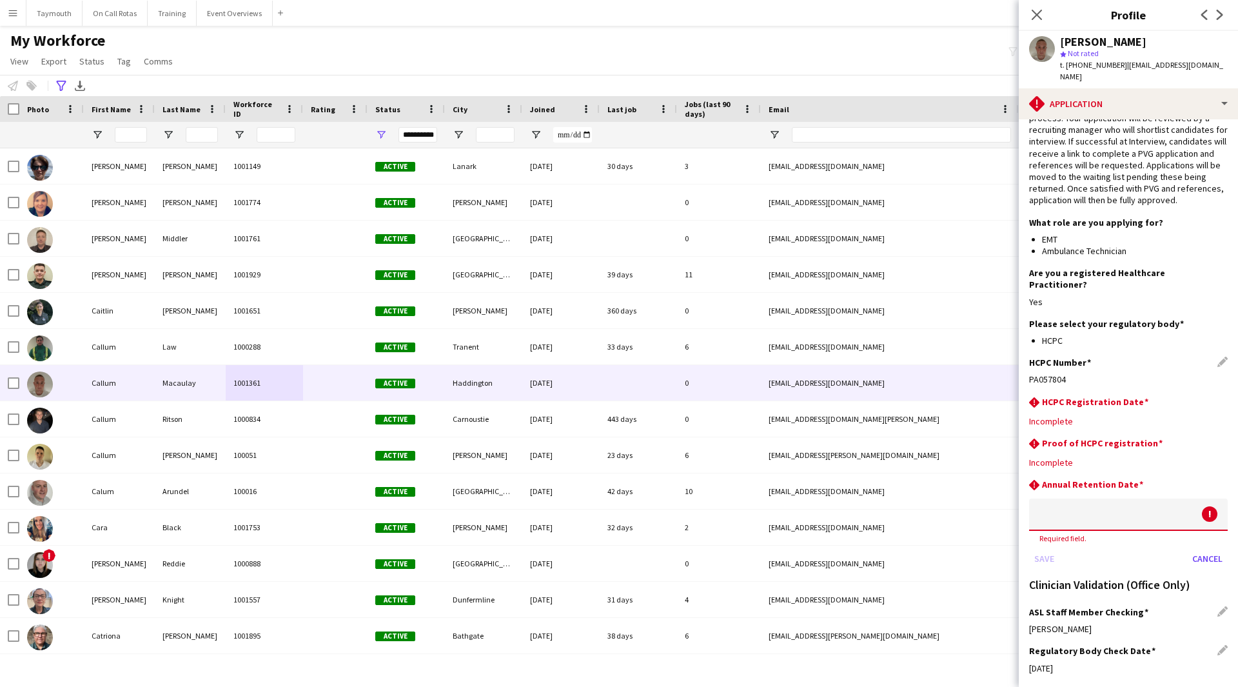
click at [1132, 505] on body "Menu Boards Boards Boards All jobs Status Workforce Workforce My Workforce Recr…" at bounding box center [619, 343] width 1238 height 687
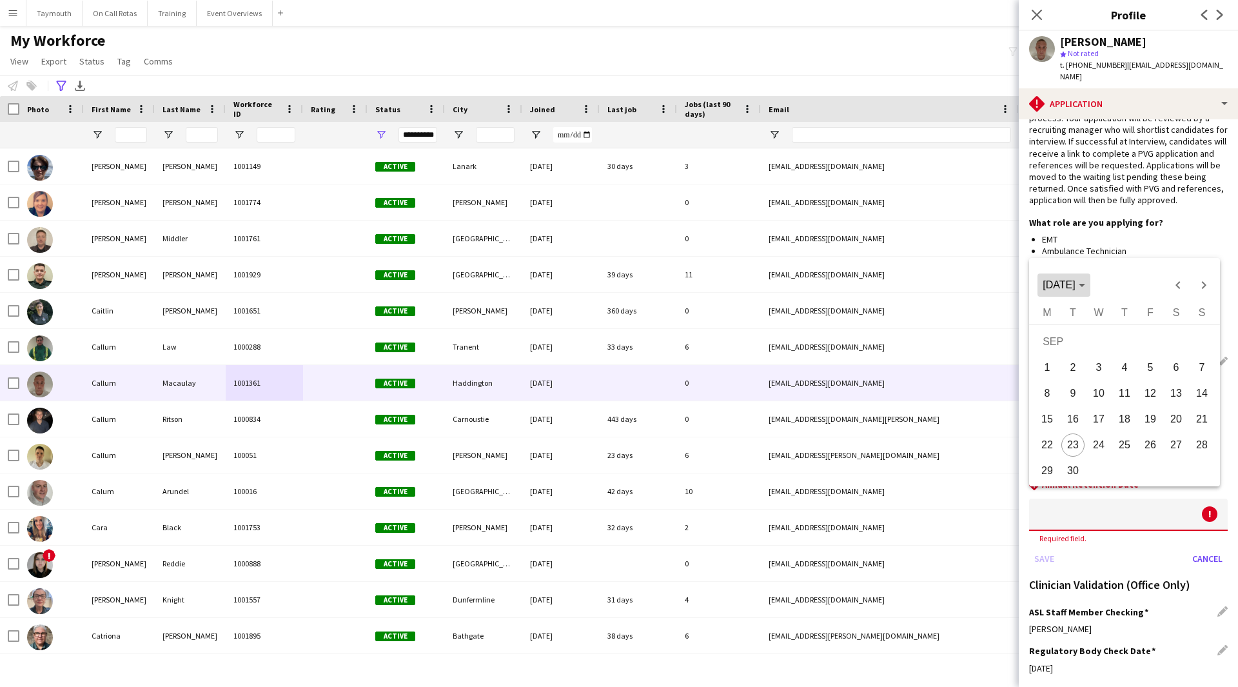
click at [1075, 284] on span "[DATE]" at bounding box center [1059, 284] width 32 height 11
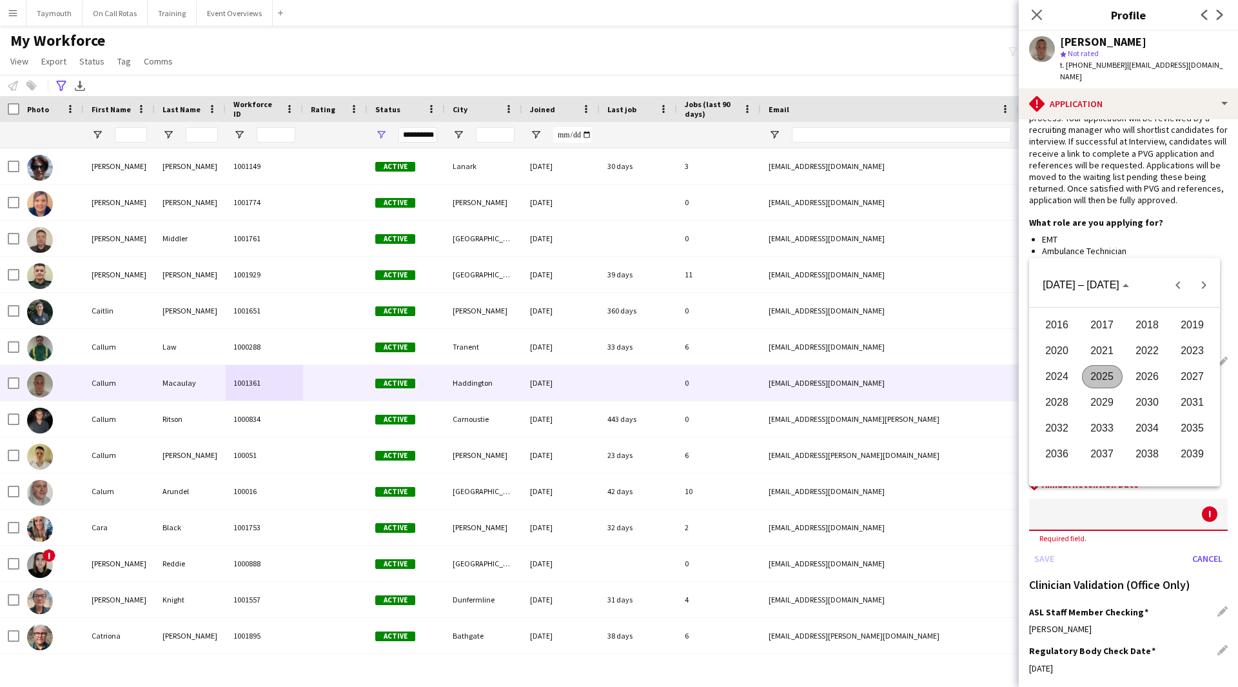
click at [1179, 372] on span "2027" at bounding box center [1193, 376] width 41 height 23
click at [1194, 375] on span "AUG" at bounding box center [1193, 376] width 41 height 23
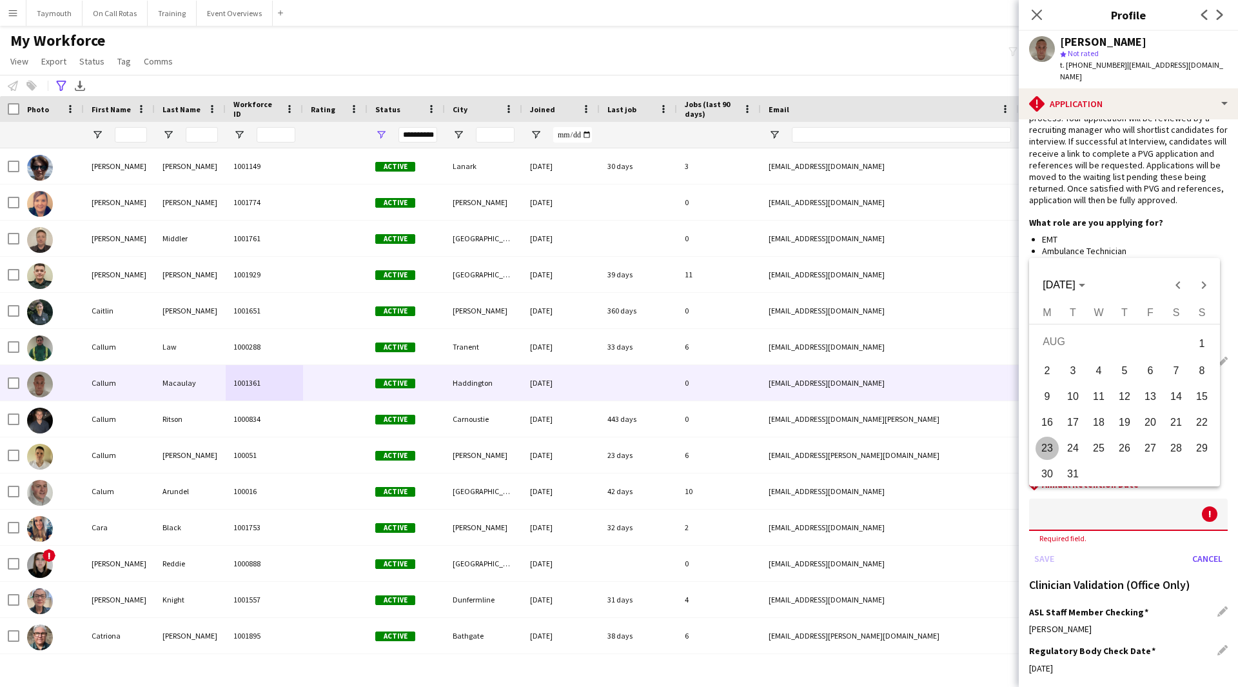
click at [1075, 473] on span "31" at bounding box center [1073, 473] width 23 height 23
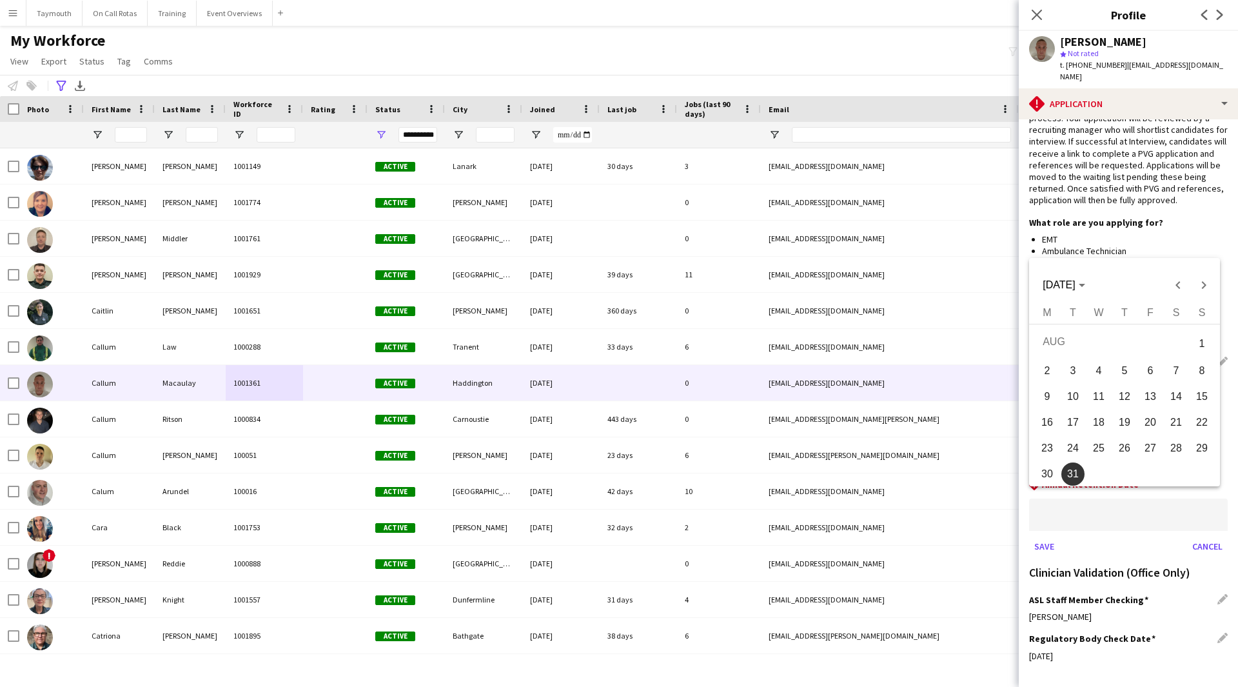
type input "**********"
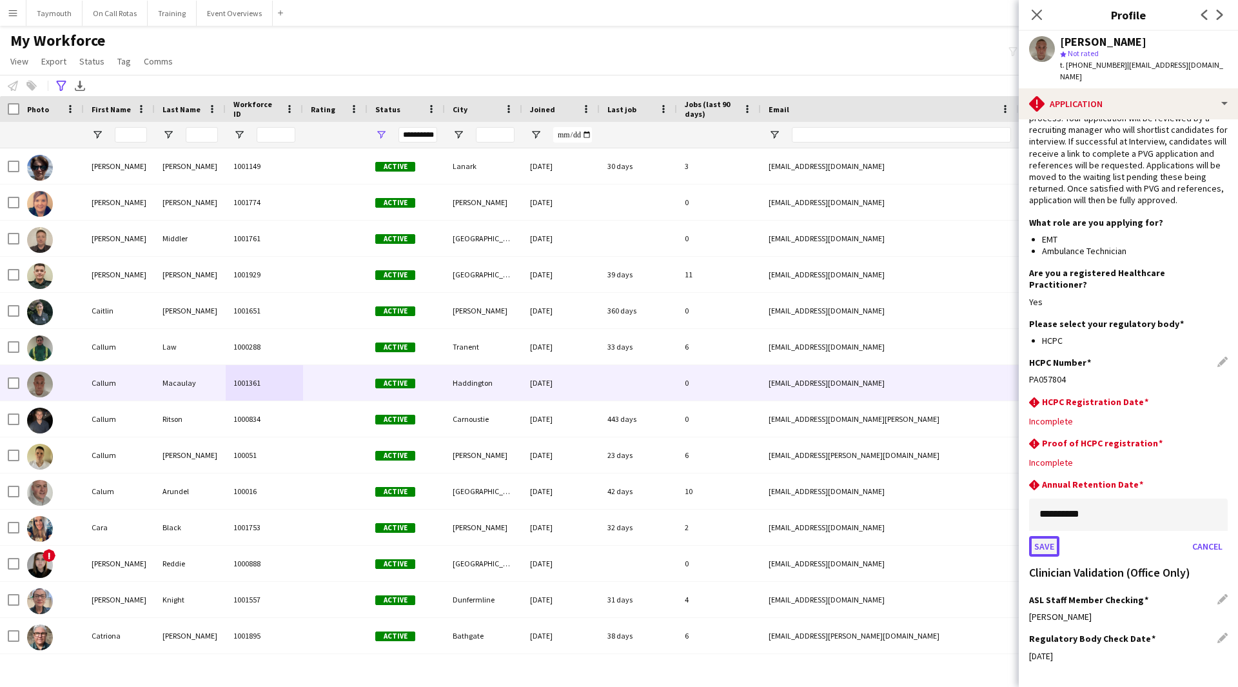
click at [1049, 536] on button "Save" at bounding box center [1044, 546] width 30 height 21
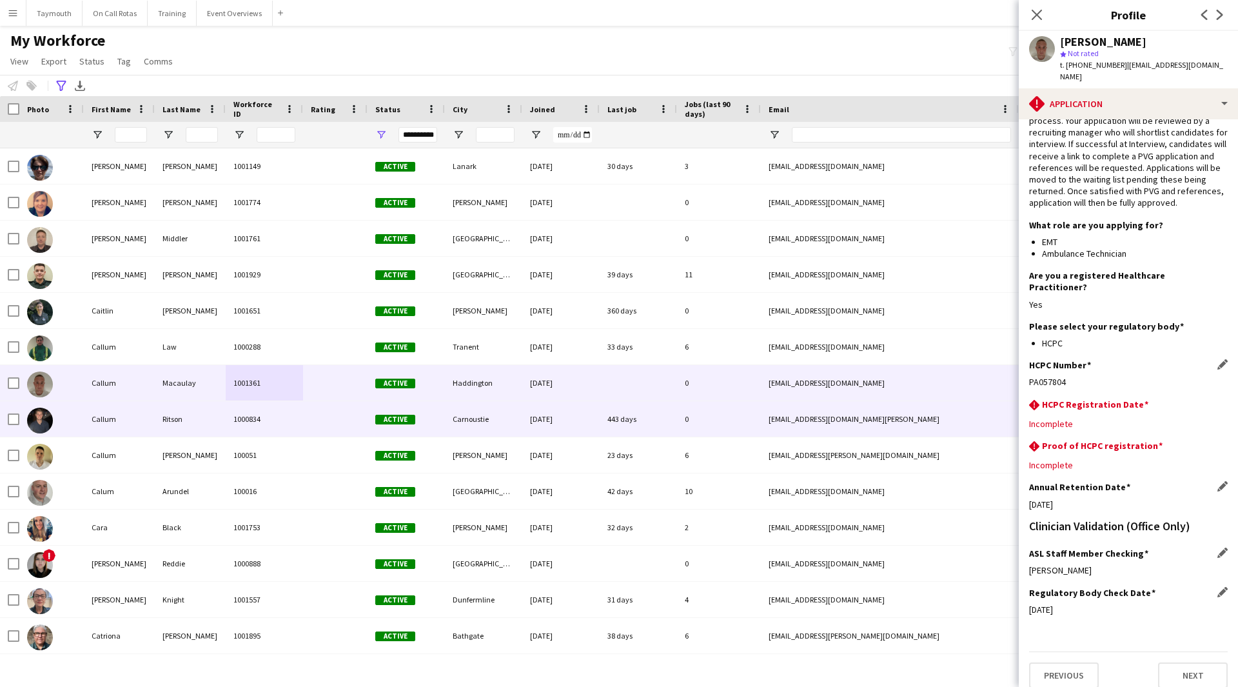
click at [324, 421] on div at bounding box center [335, 418] width 65 height 35
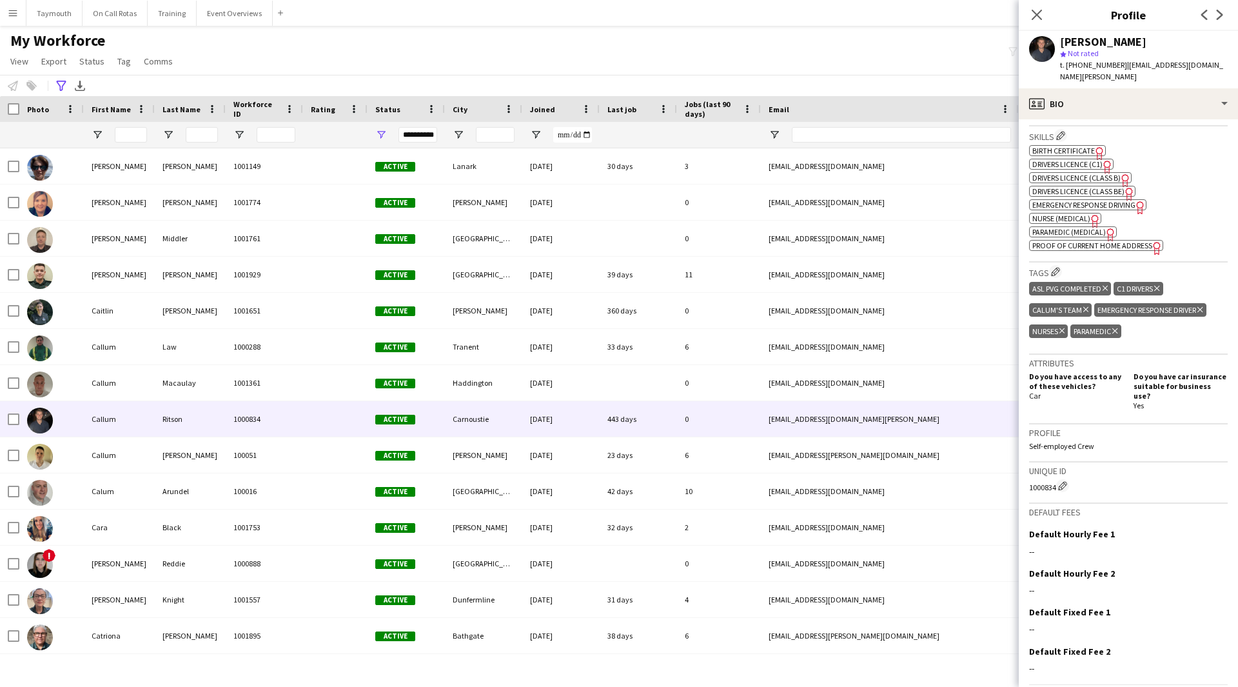
scroll to position [497, 0]
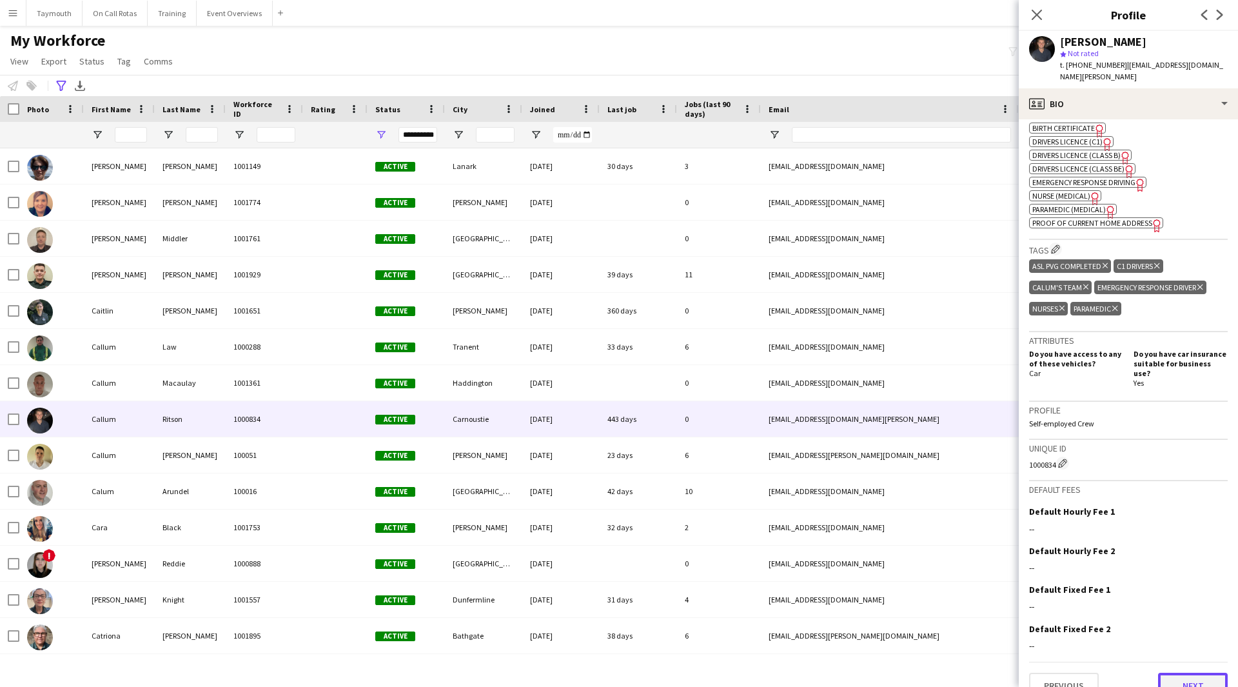
click at [1169, 673] on button "Next" at bounding box center [1193, 686] width 70 height 26
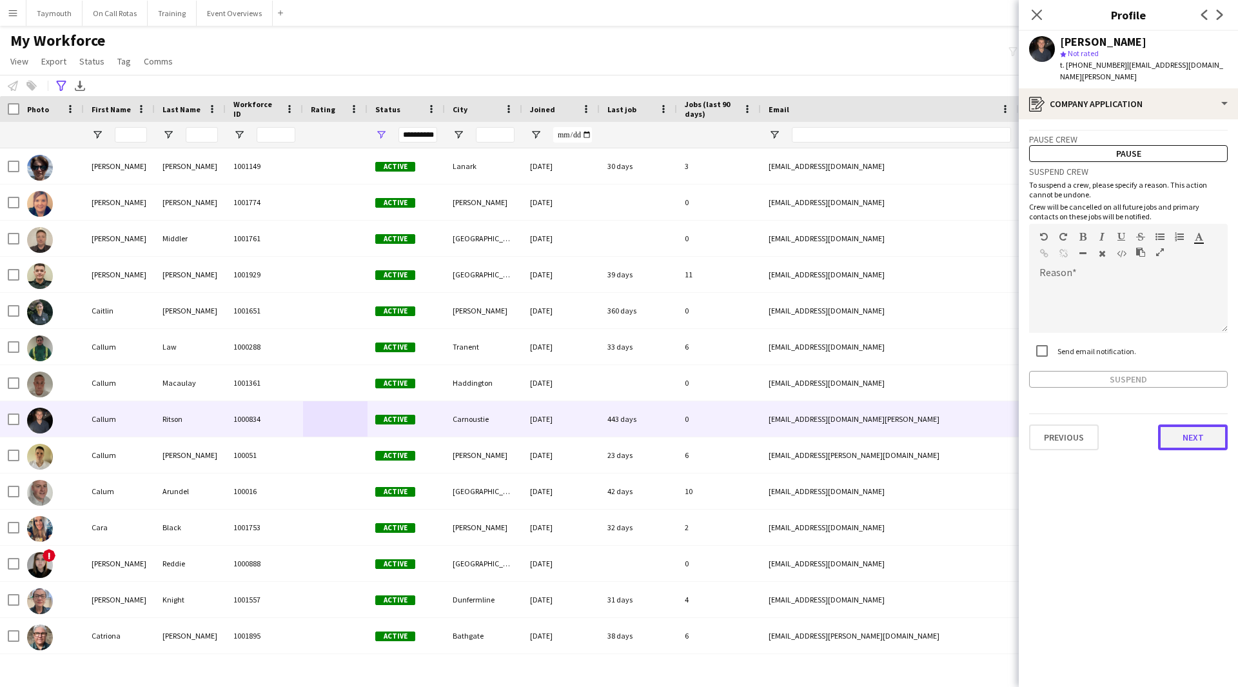
click at [1200, 424] on button "Next" at bounding box center [1193, 437] width 70 height 26
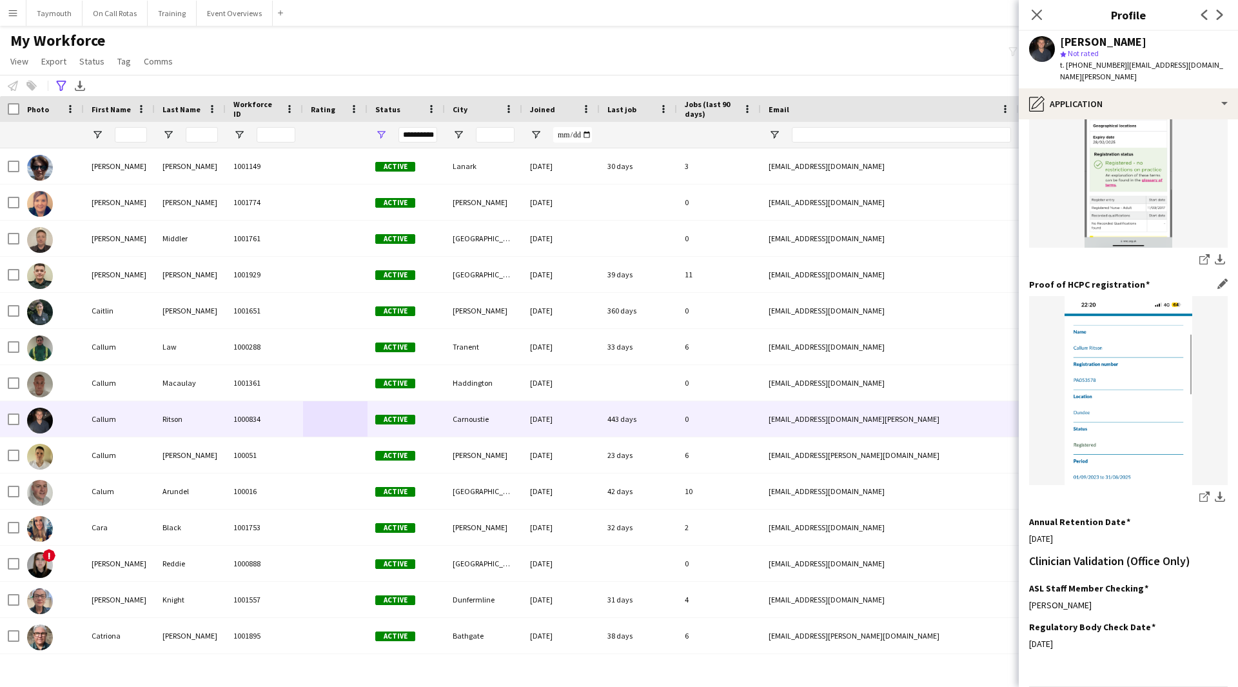
scroll to position [581, 0]
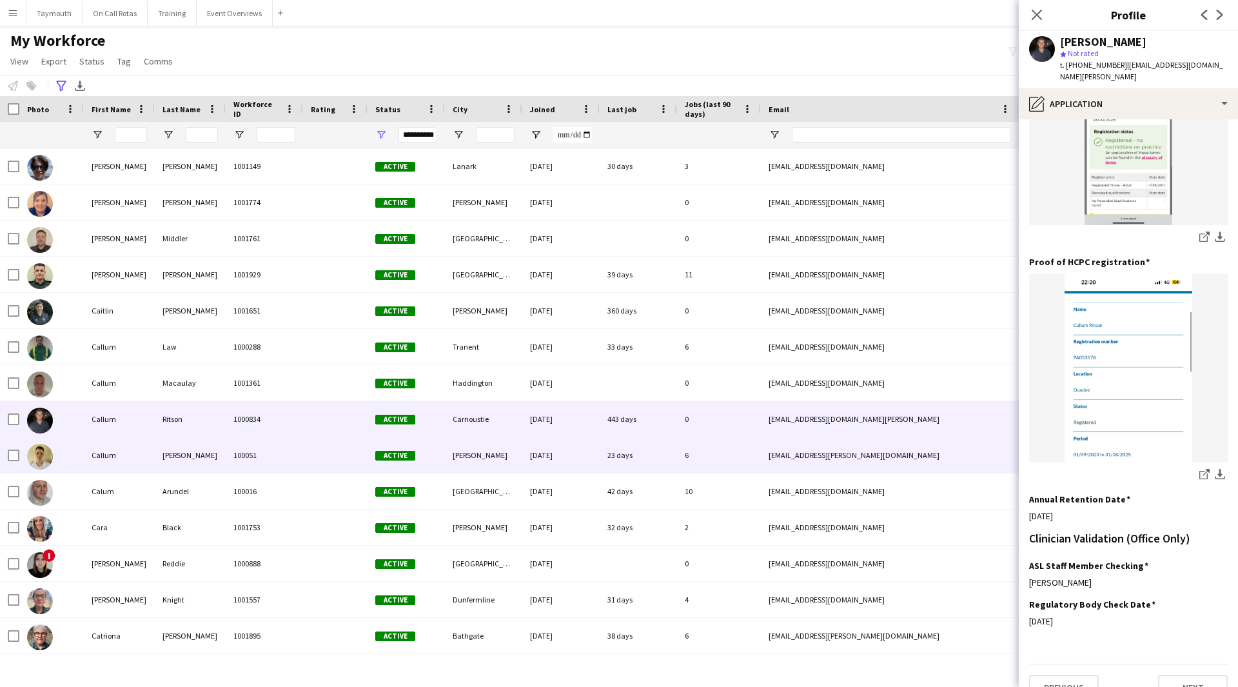
click at [201, 450] on div "[PERSON_NAME]" at bounding box center [190, 454] width 71 height 35
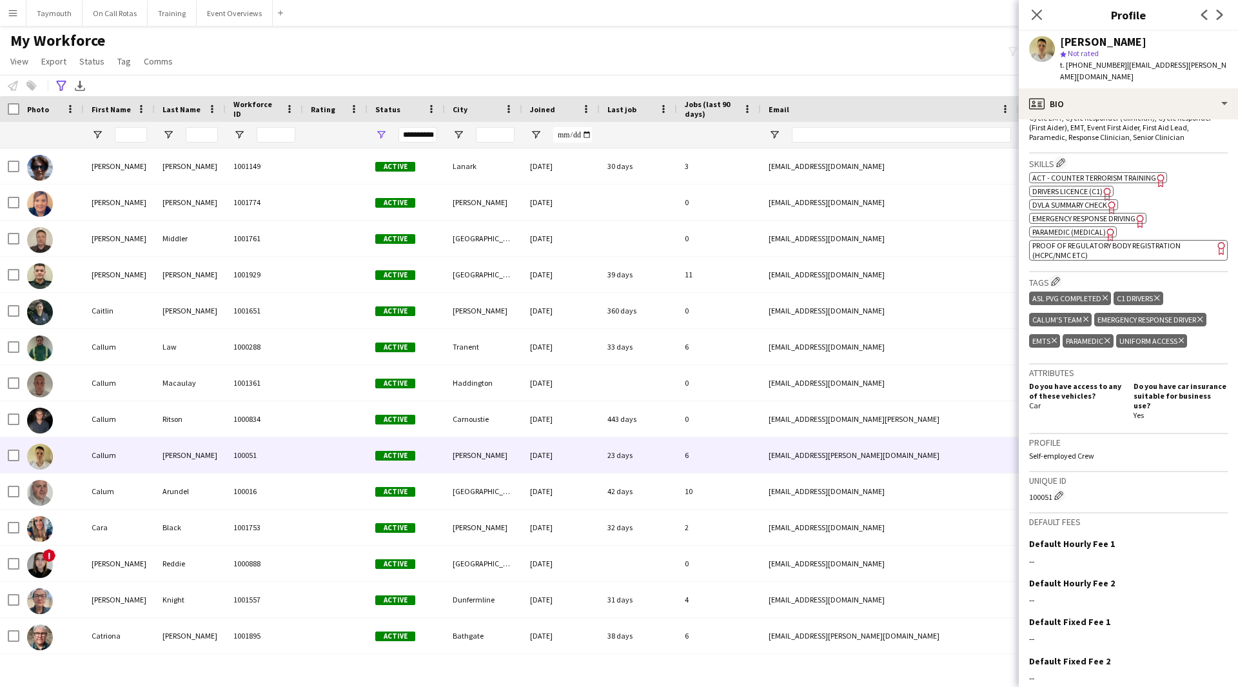
scroll to position [490, 0]
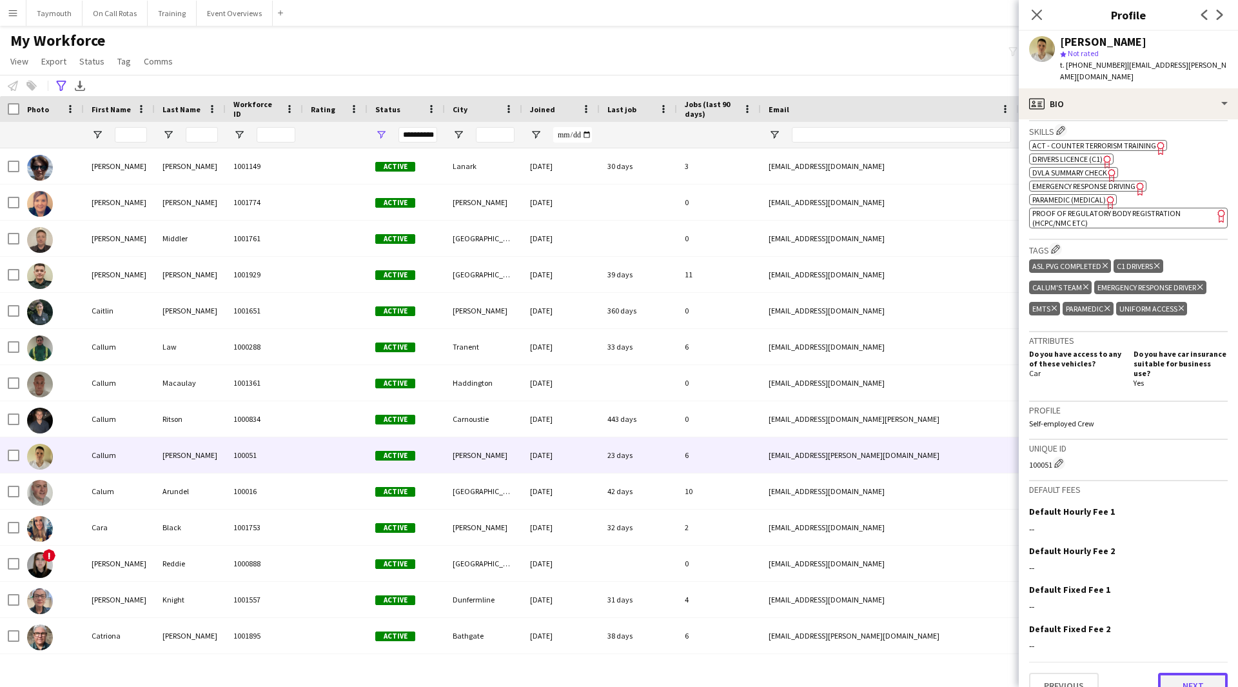
click at [1169, 673] on button "Next" at bounding box center [1193, 686] width 70 height 26
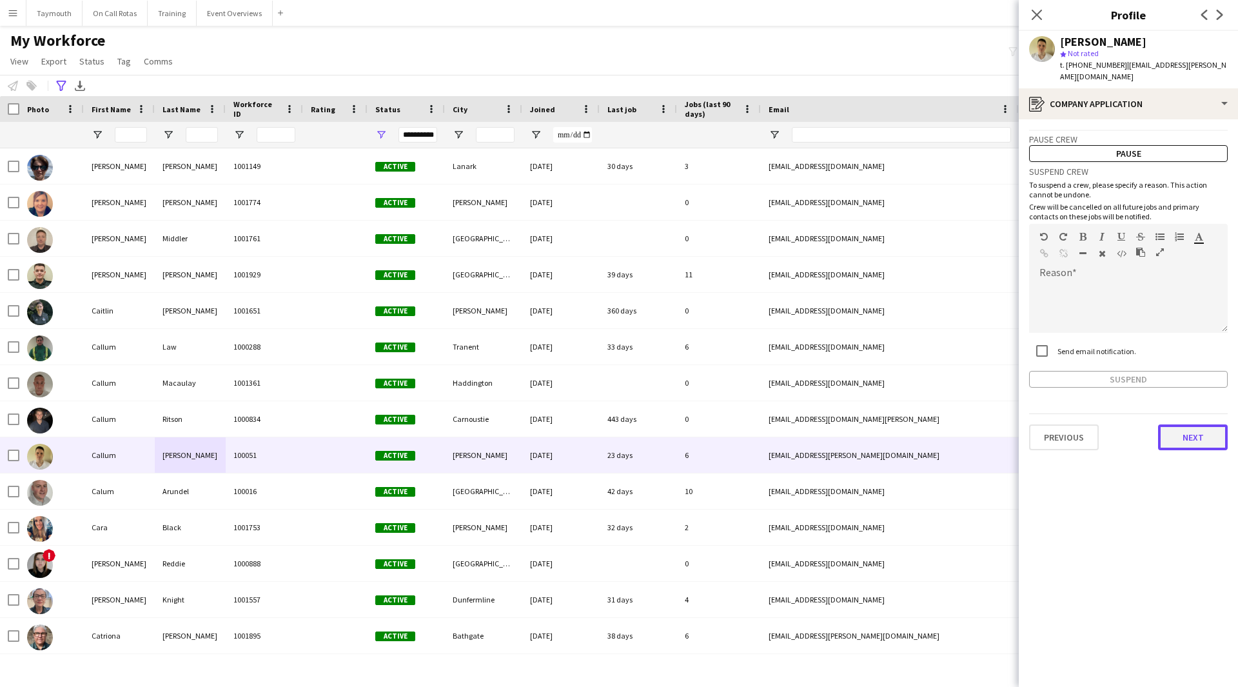
click at [1208, 428] on button "Next" at bounding box center [1193, 437] width 70 height 26
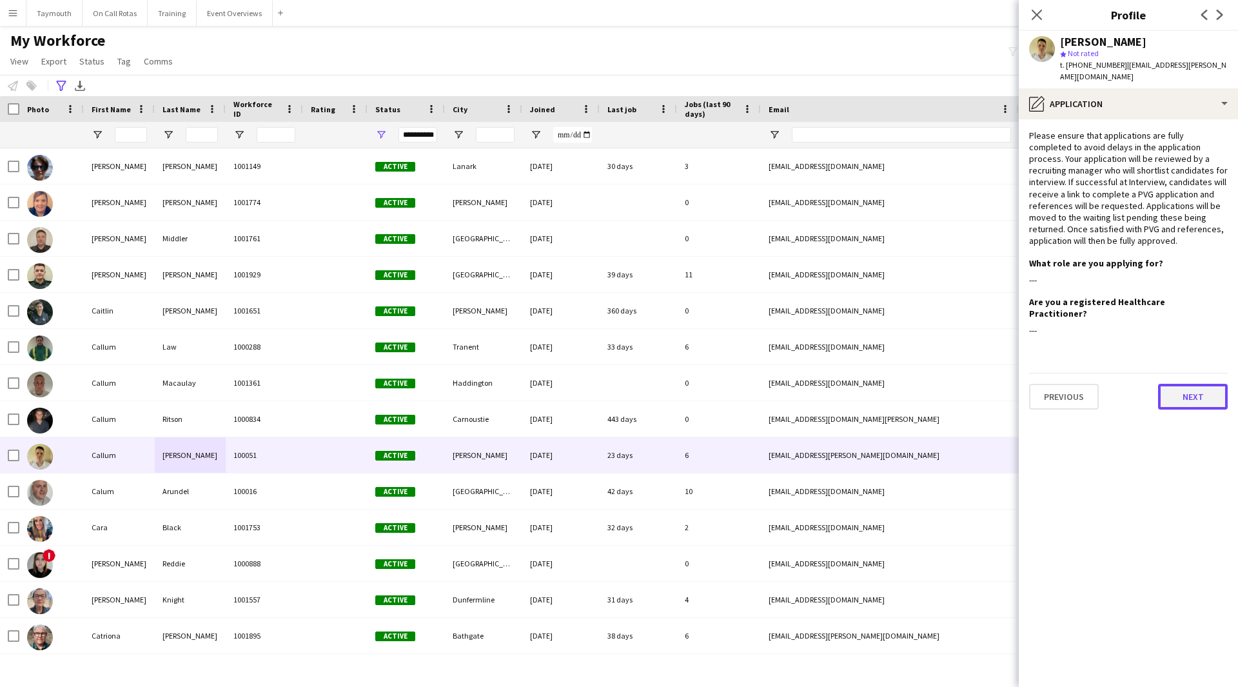
click at [1207, 384] on button "Next" at bounding box center [1193, 397] width 70 height 26
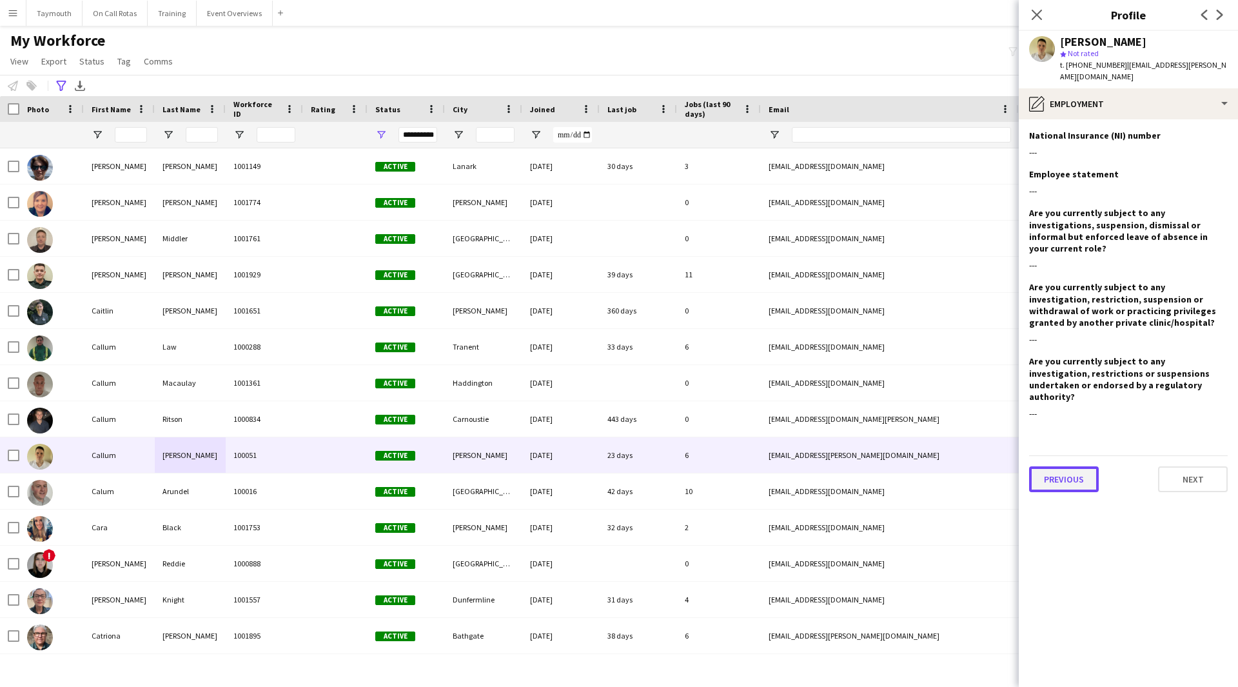
click at [1044, 466] on button "Previous" at bounding box center [1064, 479] width 70 height 26
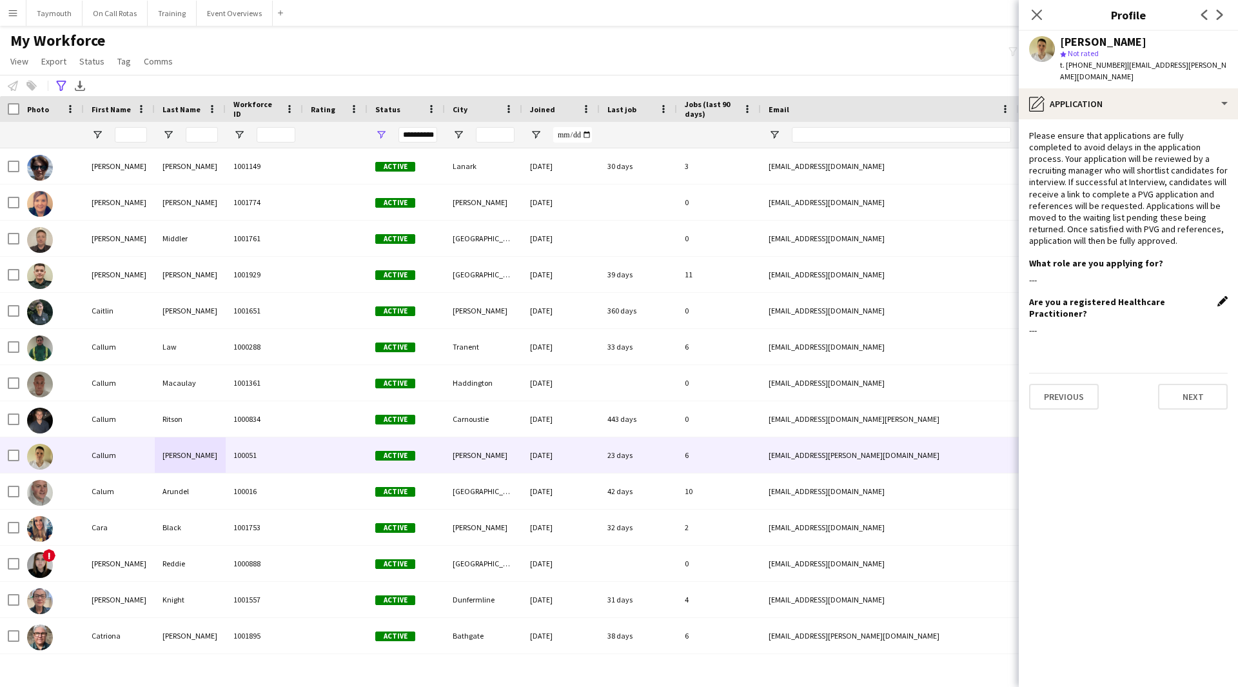
click at [1224, 296] on app-icon "Edit this field" at bounding box center [1223, 301] width 10 height 10
click at [1042, 375] on button "Save" at bounding box center [1044, 385] width 30 height 21
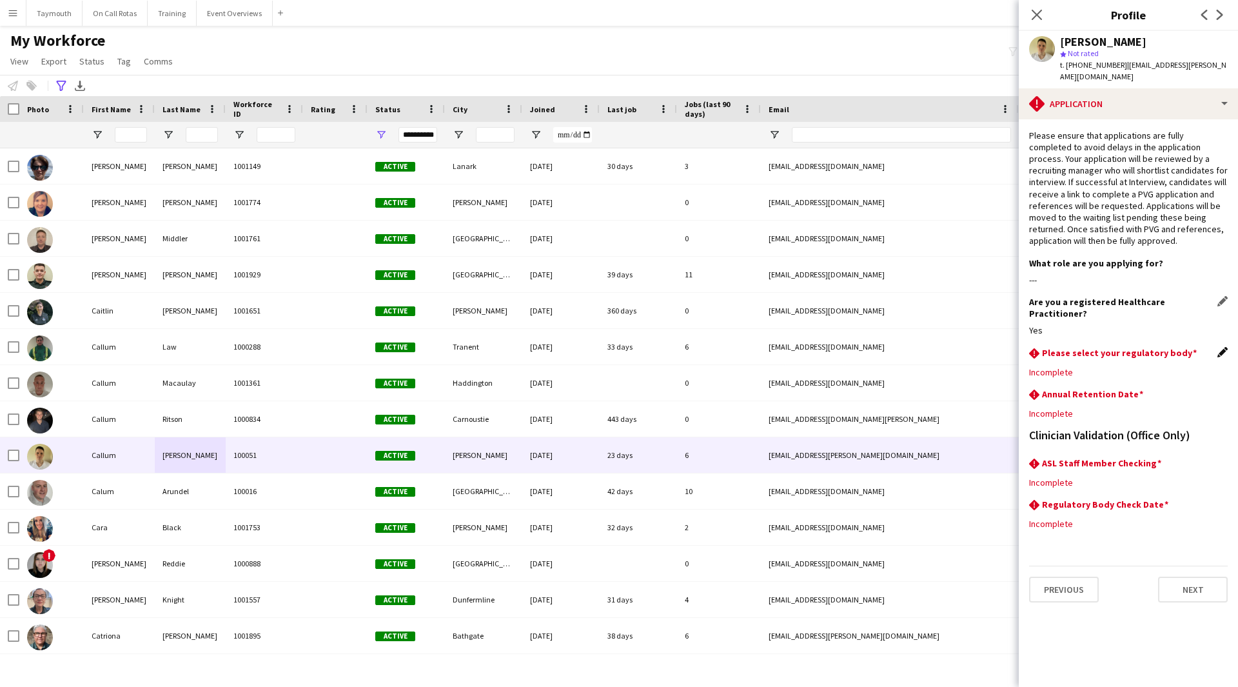
click at [1219, 347] on app-icon "Edit this field" at bounding box center [1223, 352] width 10 height 10
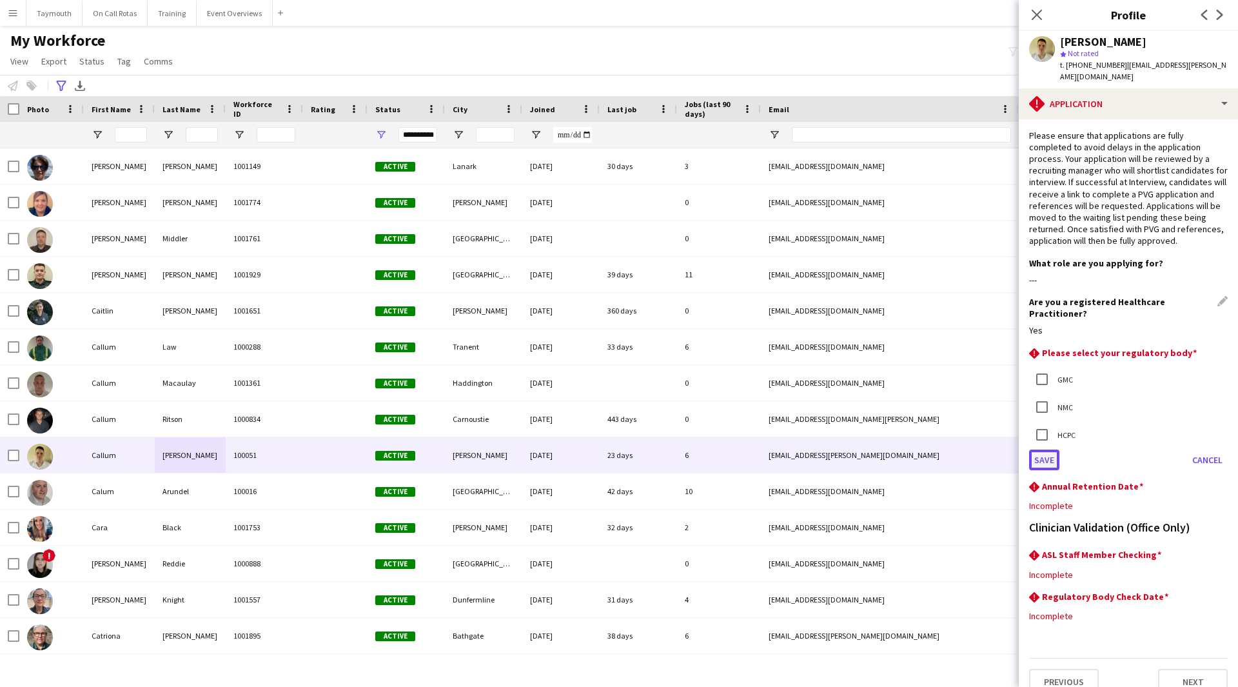
click at [1046, 450] on button "Save" at bounding box center [1044, 460] width 30 height 21
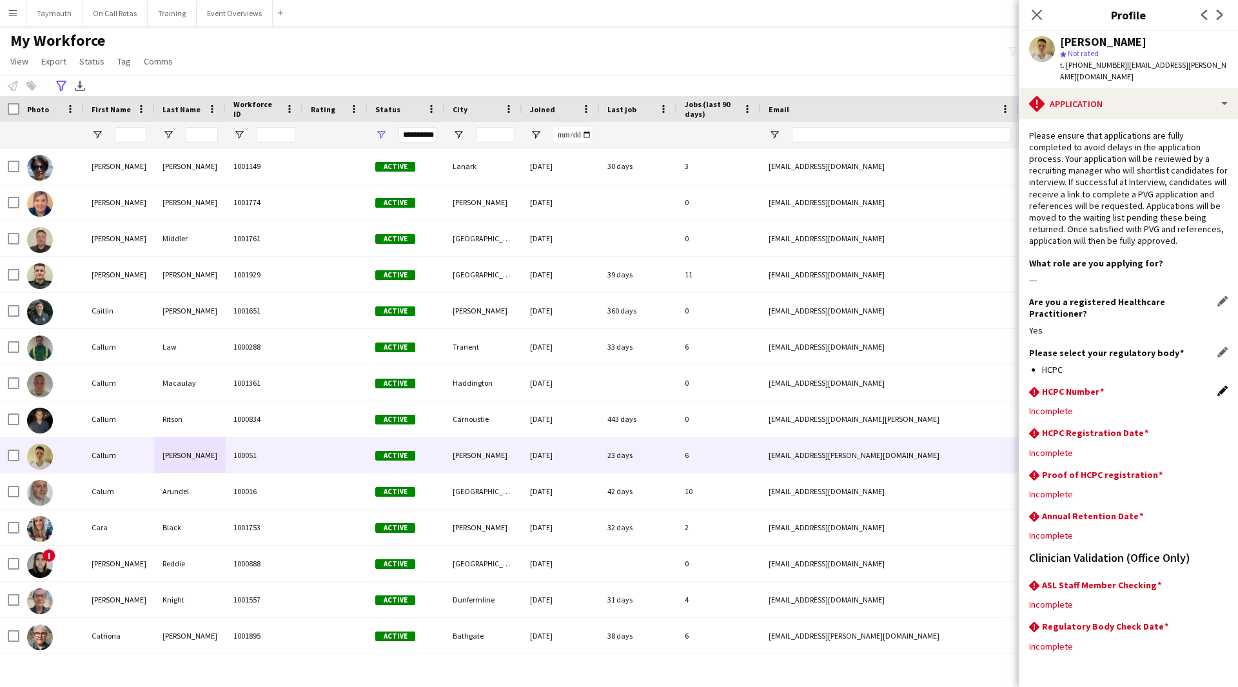
click at [1218, 386] on app-icon "Edit this field" at bounding box center [1223, 391] width 10 height 10
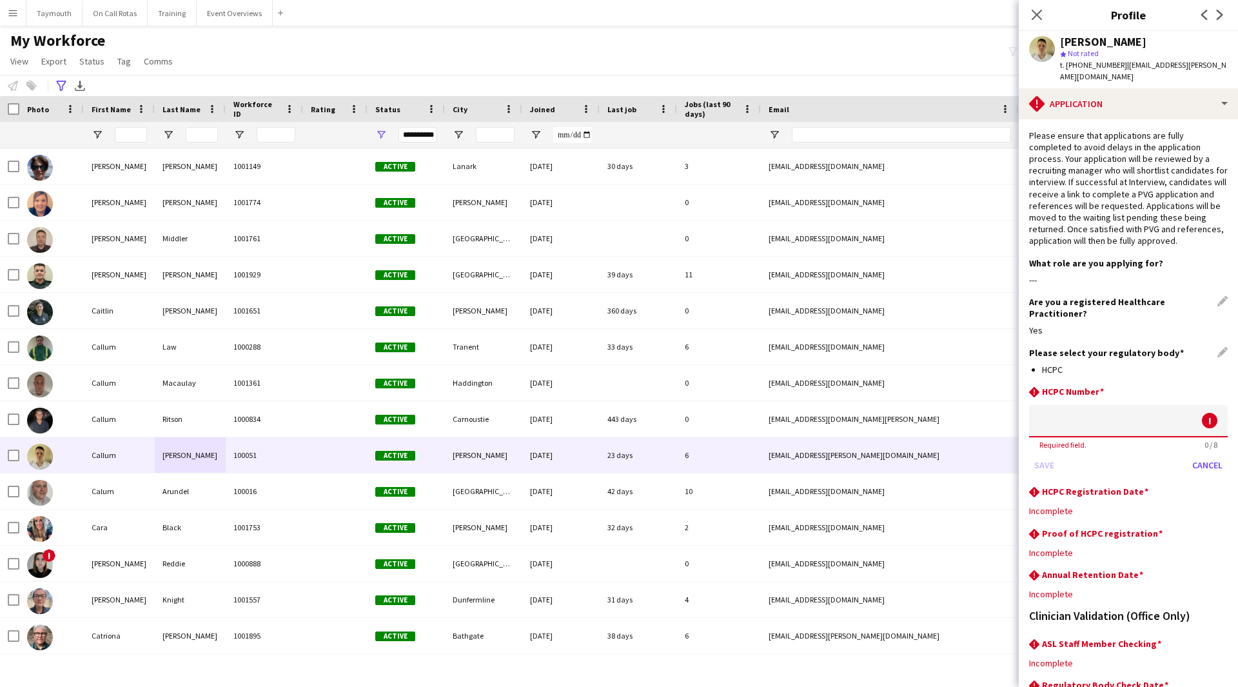
click at [1057, 405] on input at bounding box center [1128, 421] width 199 height 32
click at [1105, 408] on input at bounding box center [1128, 421] width 199 height 32
paste input "********"
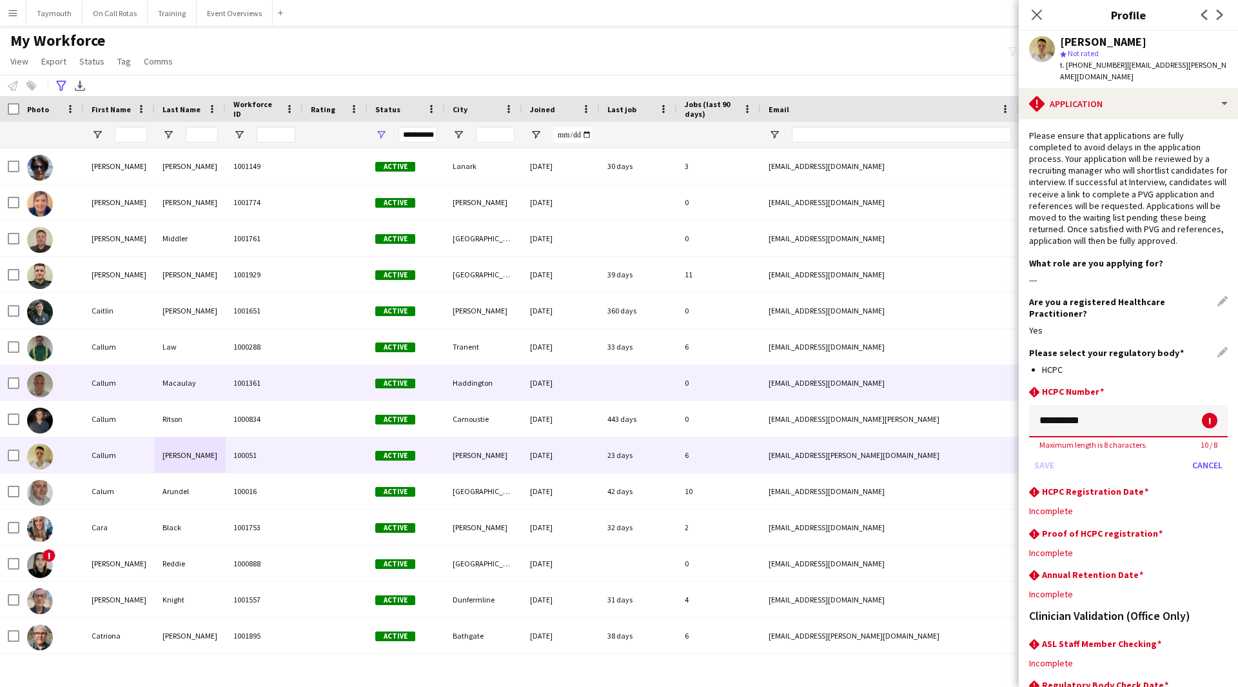
drag, startPoint x: 1058, startPoint y: 399, endPoint x: 976, endPoint y: 391, distance: 82.3
click at [976, 391] on body "Menu Boards Boards Boards All jobs Status Workforce Workforce My Workforce Recr…" at bounding box center [619, 343] width 1238 height 687
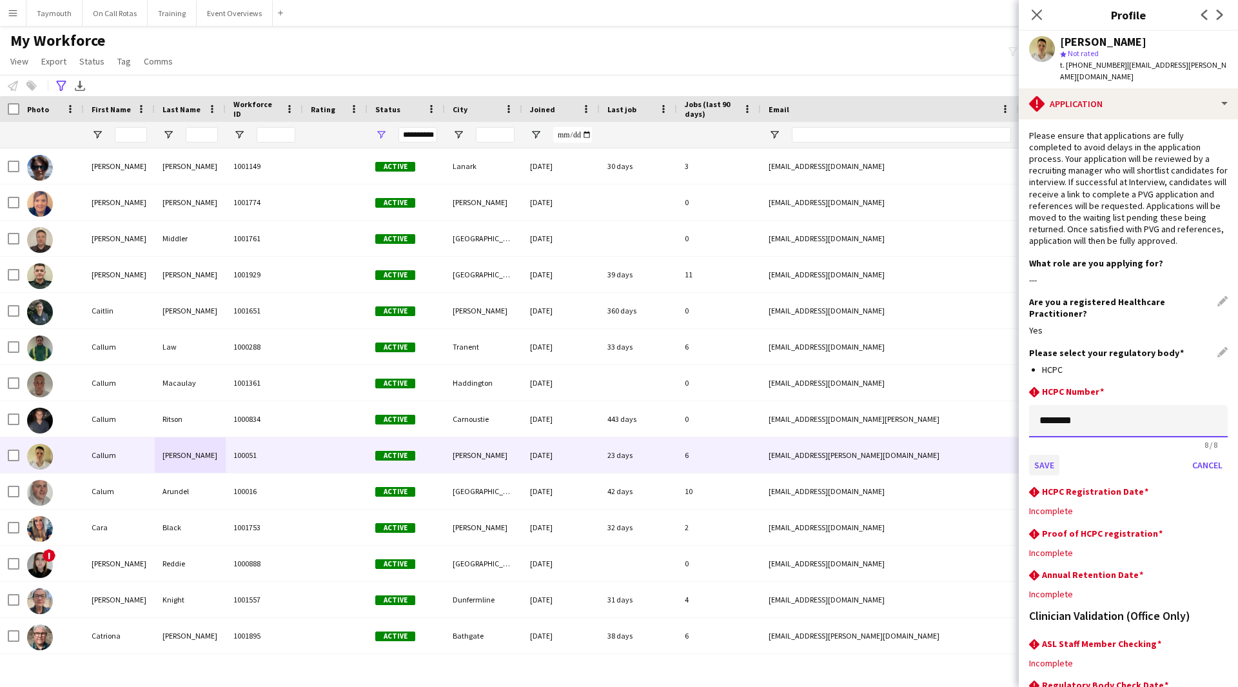
type input "********"
click at [1046, 455] on button "Save" at bounding box center [1044, 465] width 30 height 21
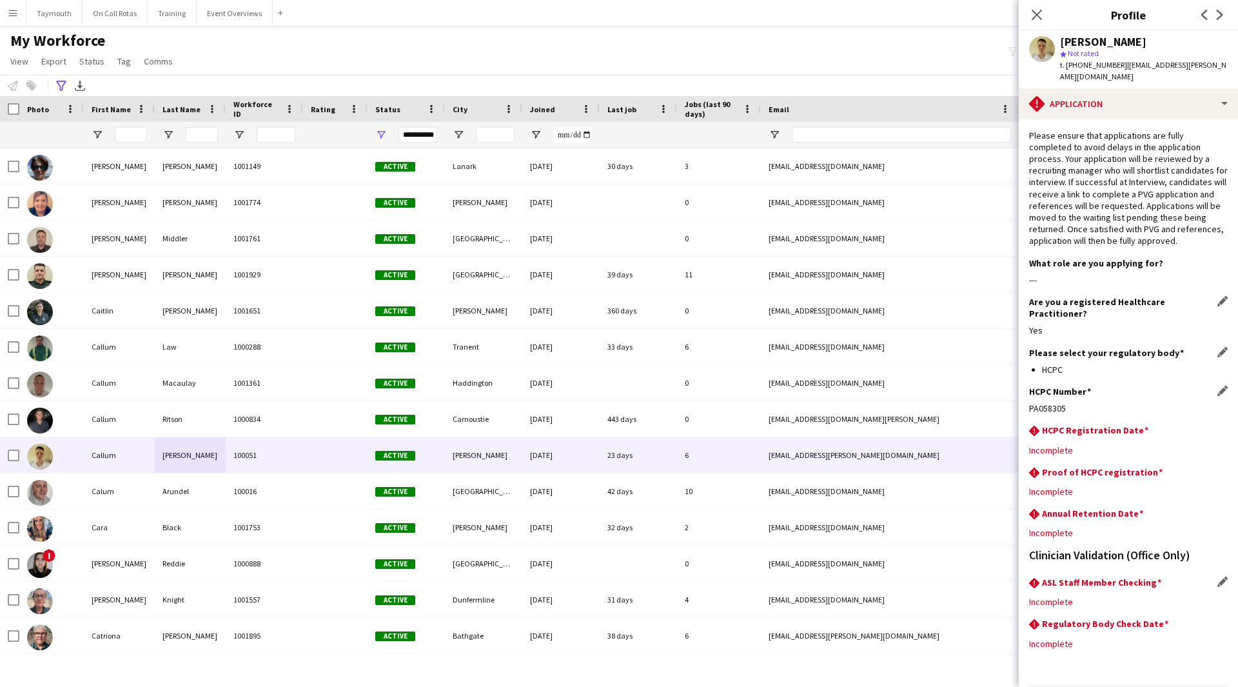
click at [1207, 577] on div "rhombus-alert ASL Staff Member Checking Edit this field" at bounding box center [1128, 584] width 199 height 14
click at [1218, 577] on app-icon "Edit this field" at bounding box center [1223, 582] width 10 height 10
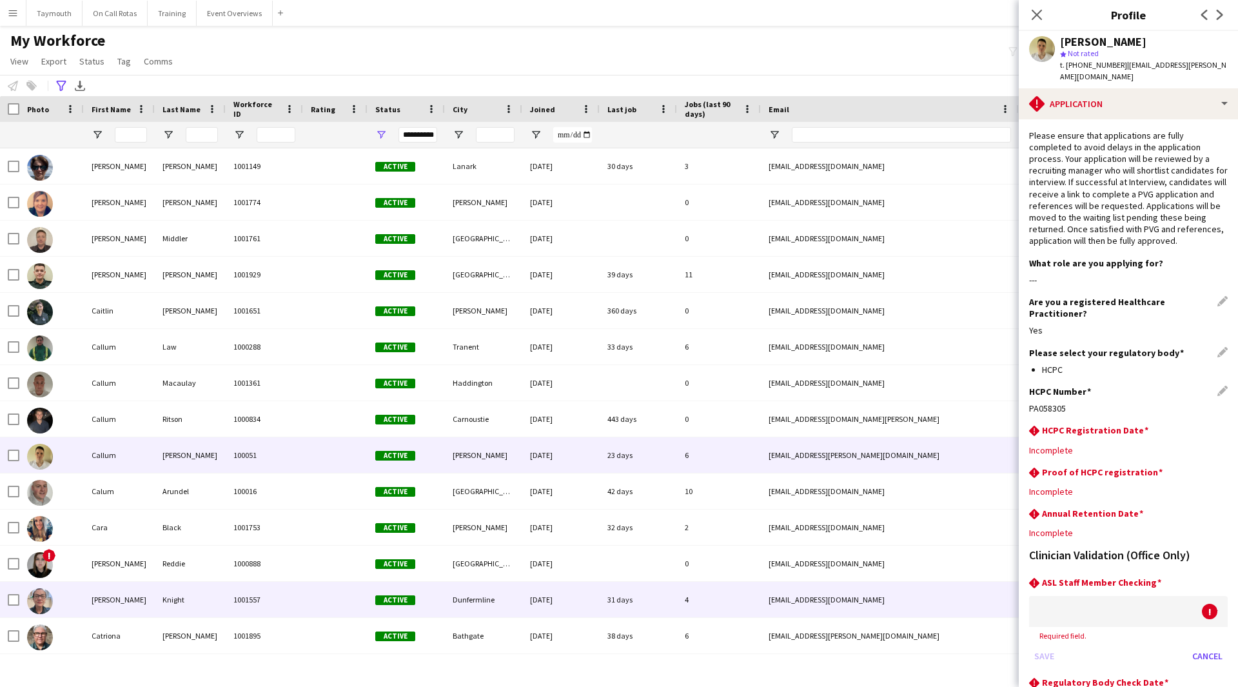
click at [1007, 587] on div "[EMAIL_ADDRESS][DOMAIN_NAME]" at bounding box center [890, 599] width 258 height 35
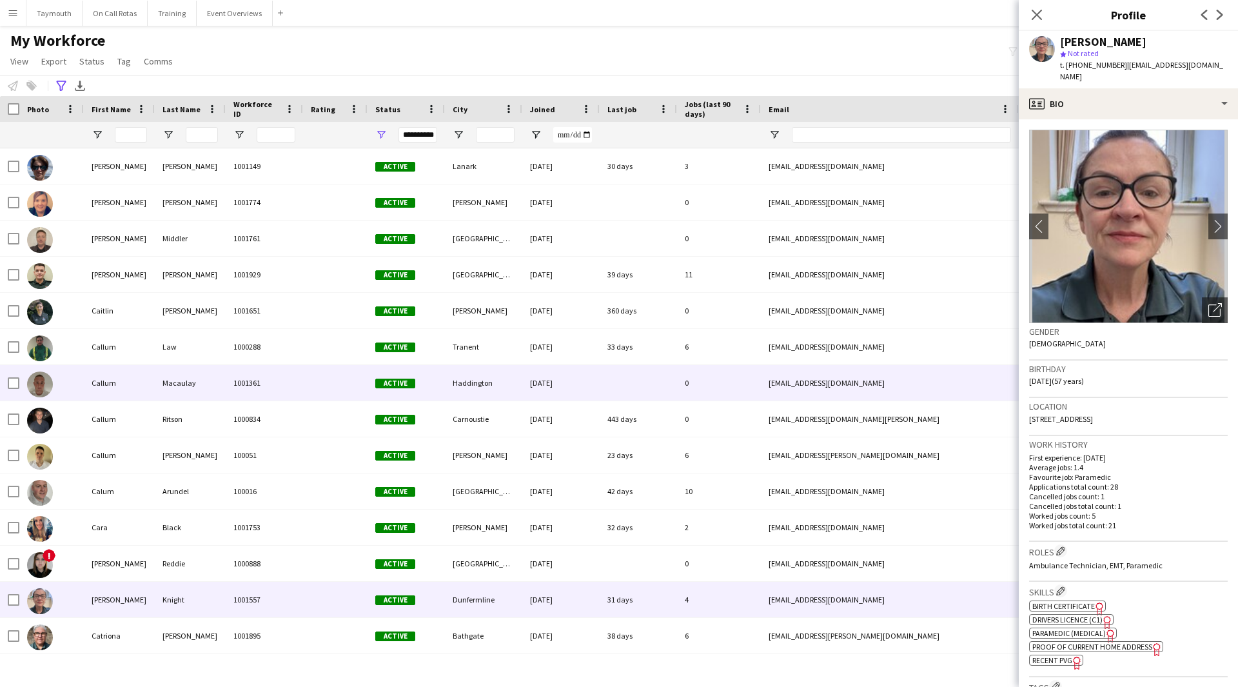
click at [190, 393] on div "Macaulay" at bounding box center [190, 382] width 71 height 35
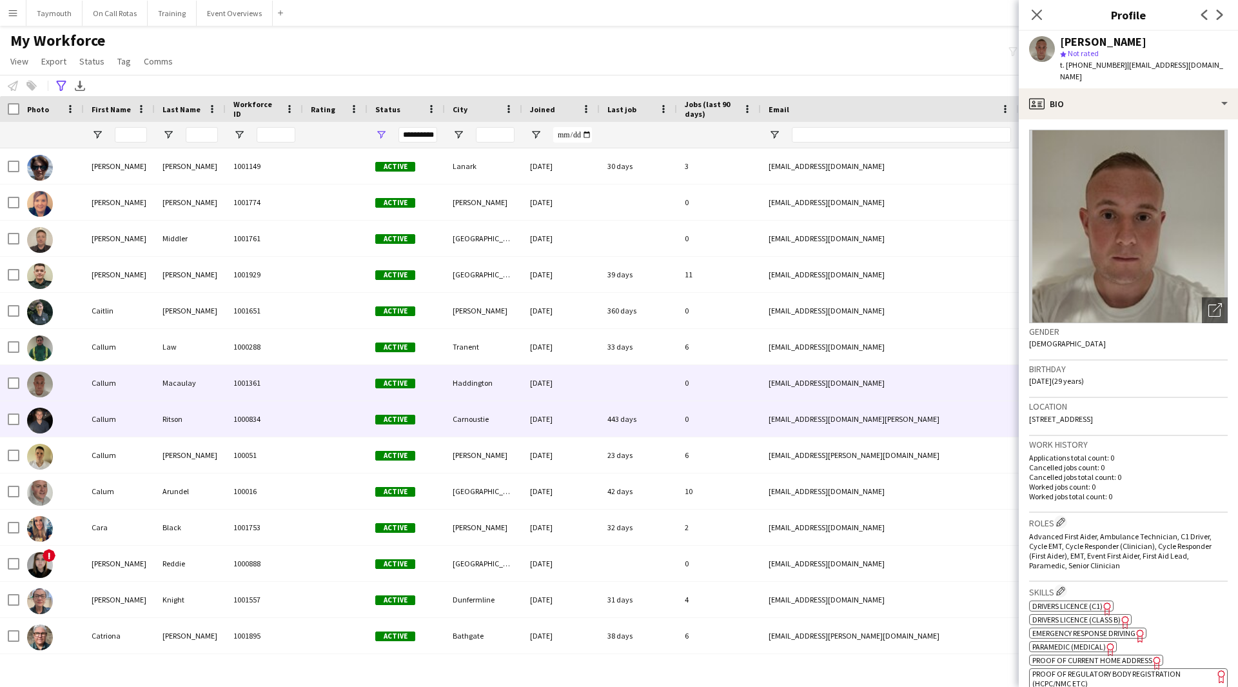
click at [187, 424] on div "Ritson" at bounding box center [190, 418] width 71 height 35
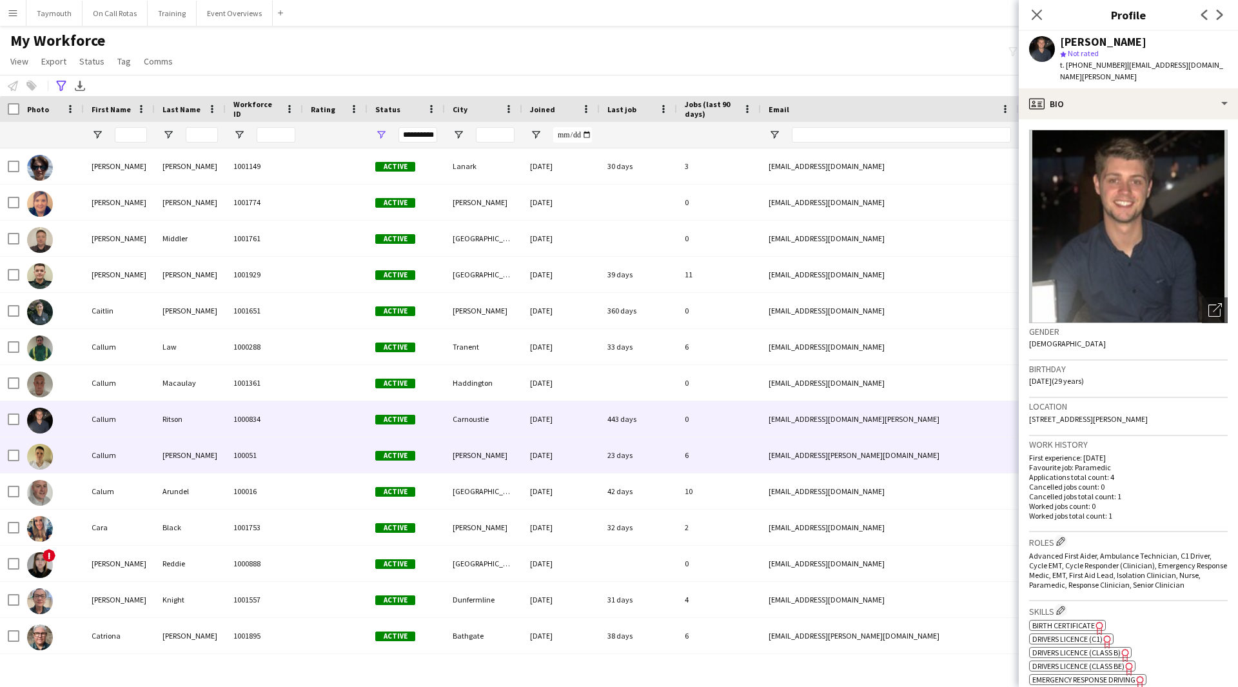
click at [184, 459] on div "[PERSON_NAME]" at bounding box center [190, 454] width 71 height 35
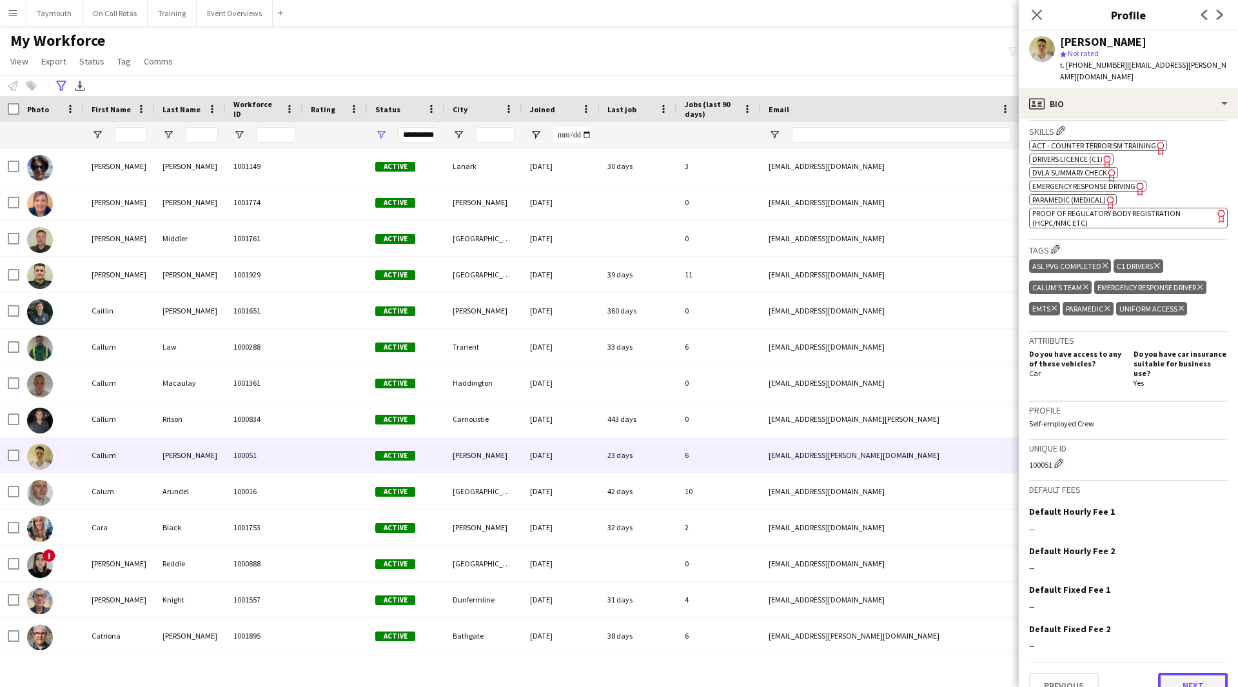
click at [1176, 673] on button "Next" at bounding box center [1193, 686] width 70 height 26
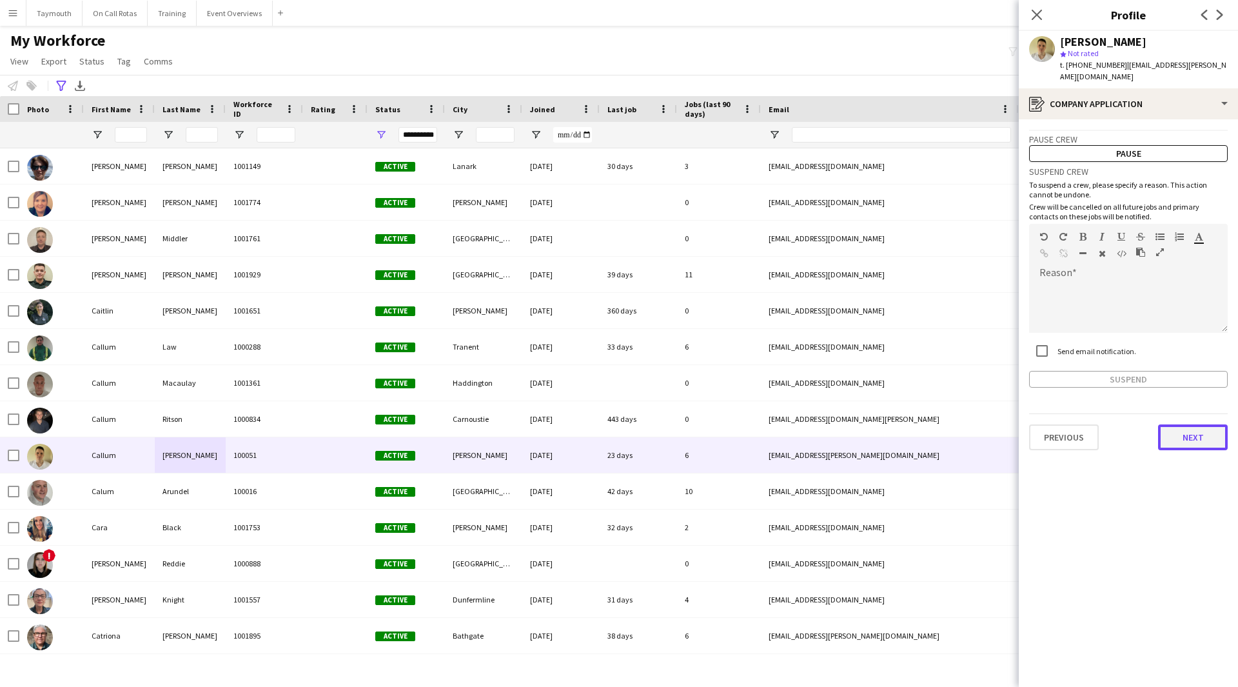
click at [1201, 424] on button "Next" at bounding box center [1193, 437] width 70 height 26
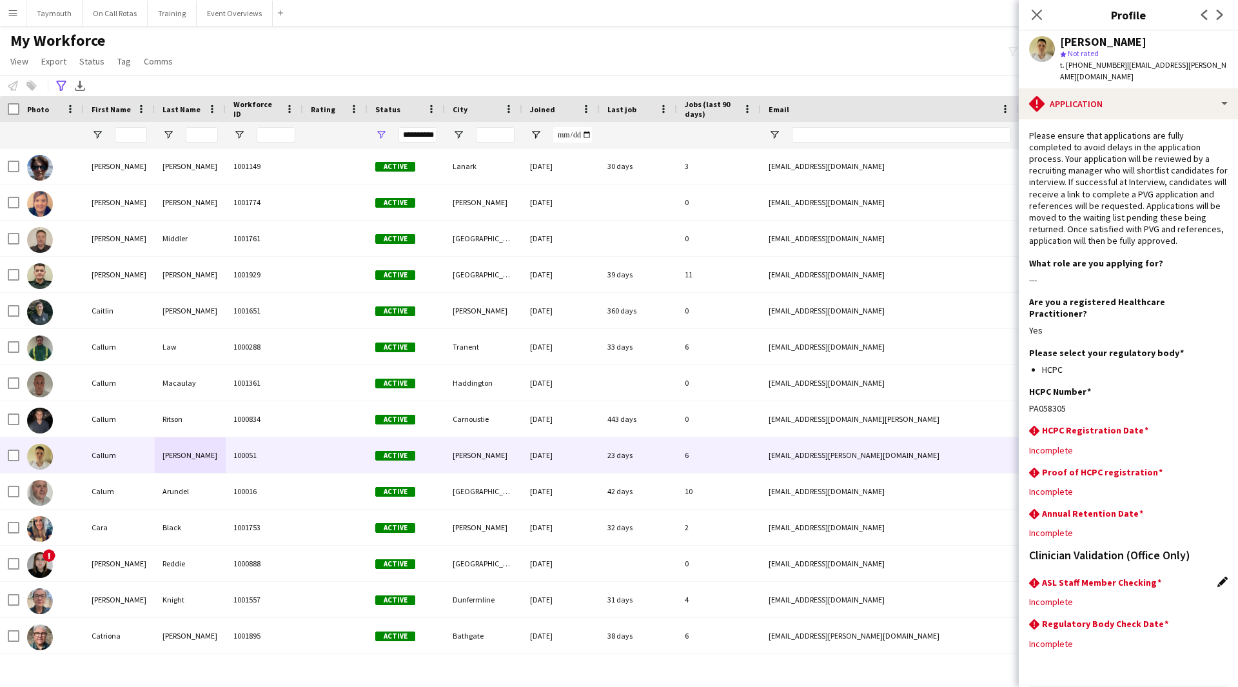
click at [1218, 577] on app-icon "Edit this field" at bounding box center [1223, 582] width 10 height 10
click at [1073, 596] on div at bounding box center [1115, 611] width 173 height 31
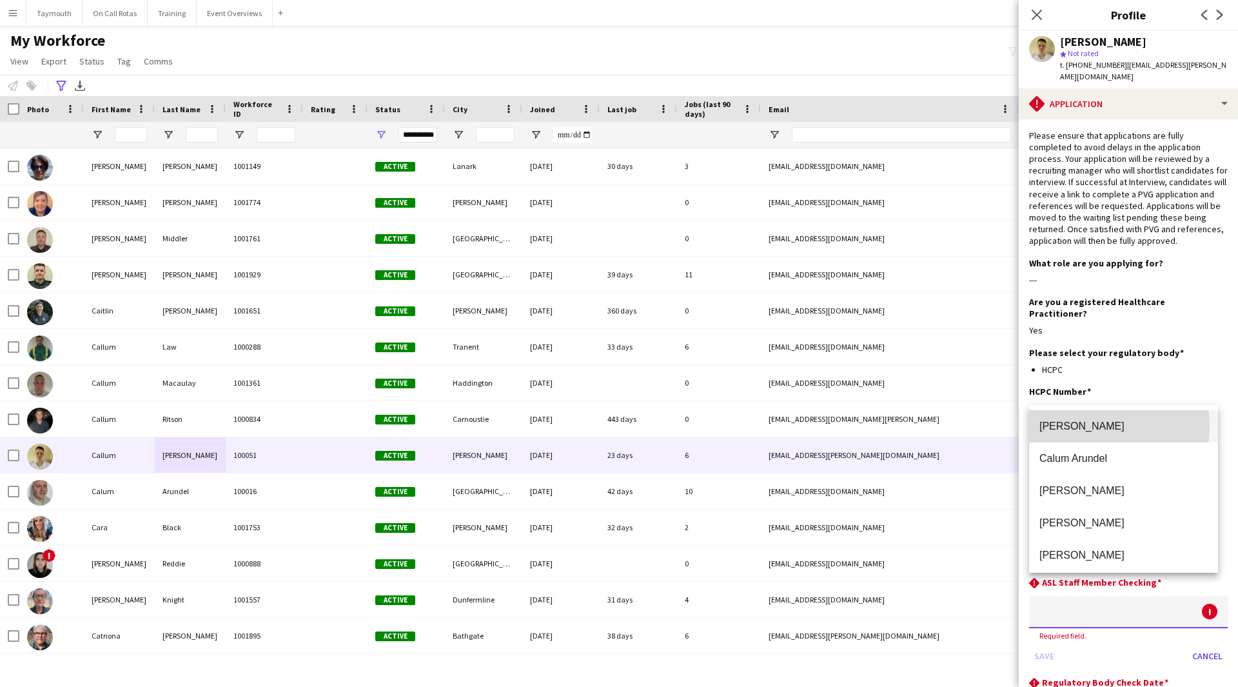
click at [1078, 426] on span "[PERSON_NAME]" at bounding box center [1124, 426] width 168 height 12
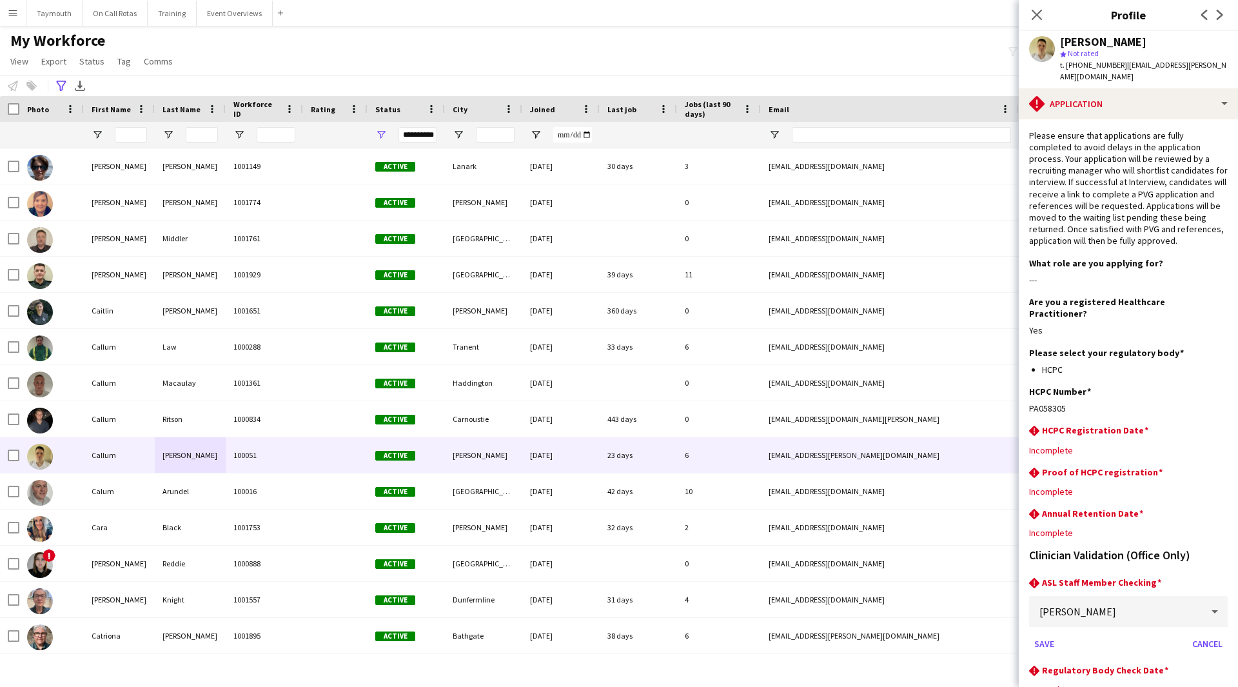
click at [1043, 631] on div "rhombus-alert ASL Staff Member Checking [PERSON_NAME] Save Cancel" at bounding box center [1128, 621] width 199 height 88
click at [1044, 633] on button "Save" at bounding box center [1044, 643] width 30 height 21
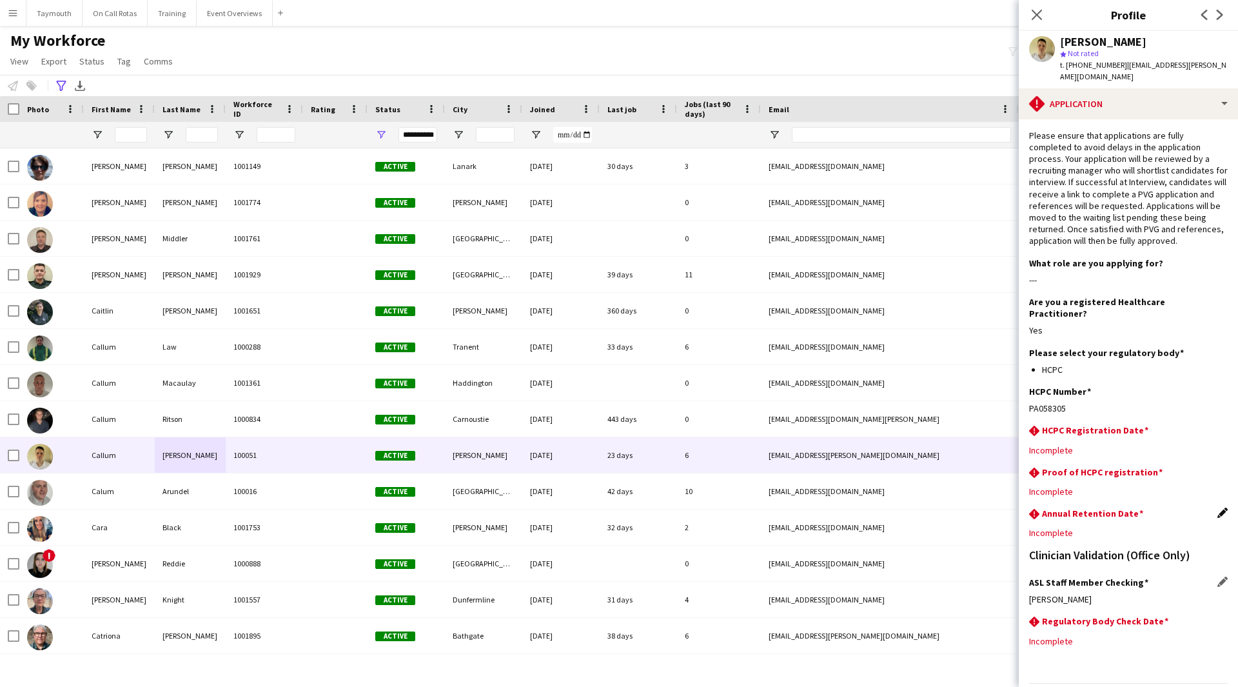
click at [1218, 508] on app-icon "Edit this field" at bounding box center [1223, 513] width 10 height 10
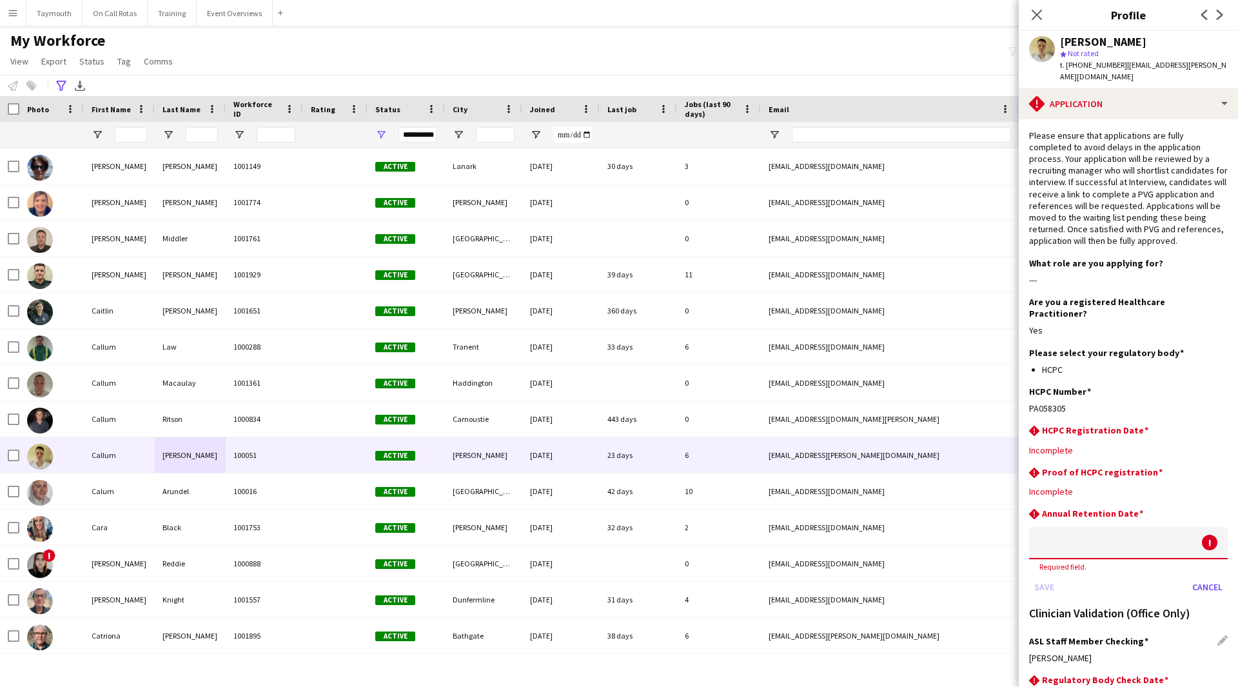
click at [1115, 513] on body "Menu Boards Boards Boards All jobs Status Workforce Workforce My Workforce Recr…" at bounding box center [619, 343] width 1238 height 687
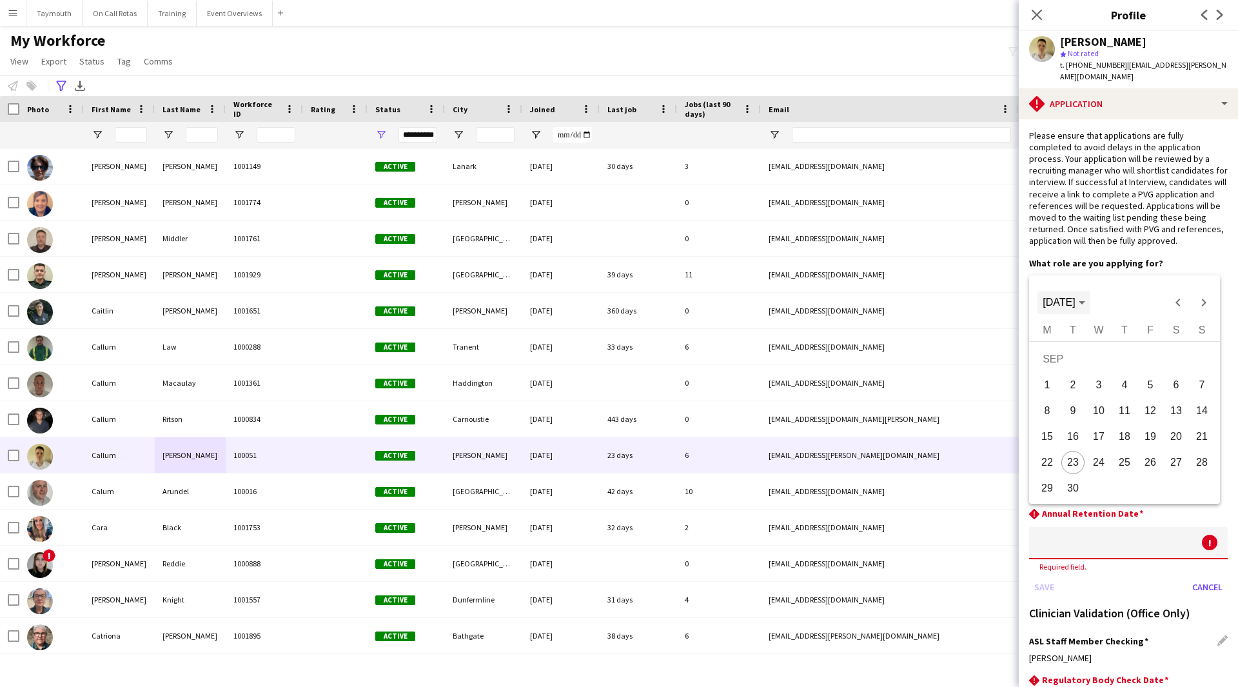
click at [1075, 304] on span "[DATE]" at bounding box center [1059, 302] width 32 height 11
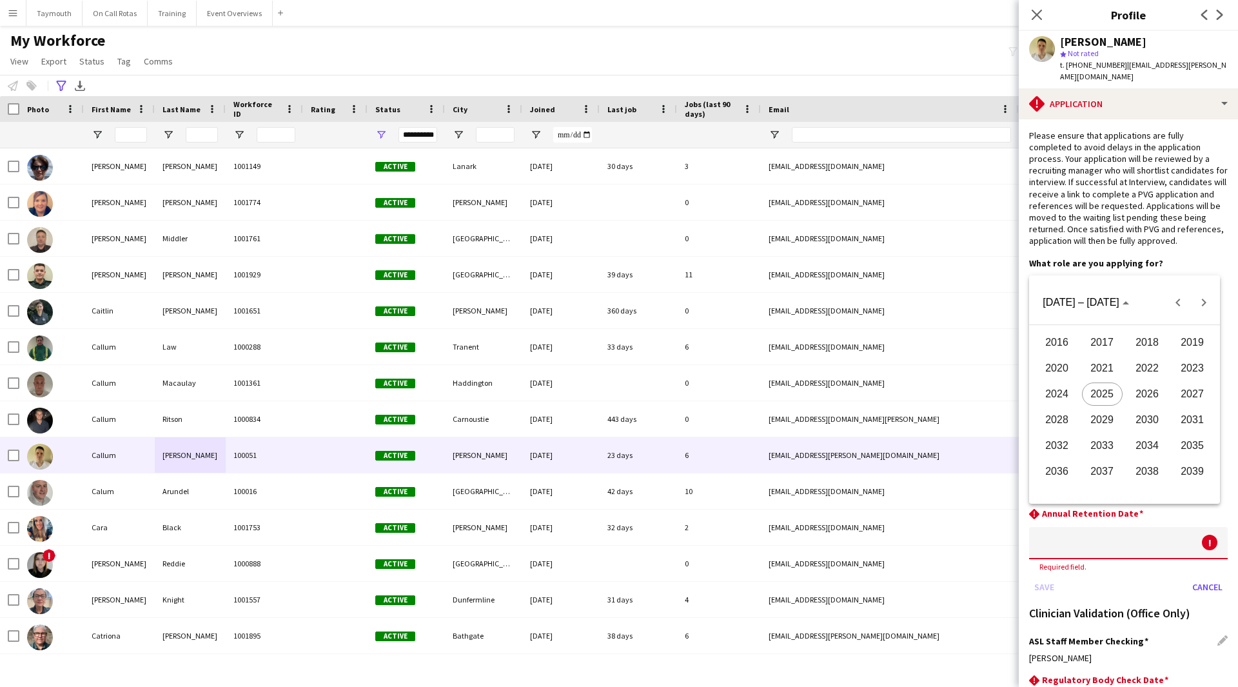
click at [1209, 389] on span "2027" at bounding box center [1193, 393] width 41 height 23
click at [1184, 392] on span "AUG" at bounding box center [1193, 393] width 41 height 23
click at [1071, 495] on span "31" at bounding box center [1073, 491] width 23 height 23
type input "**********"
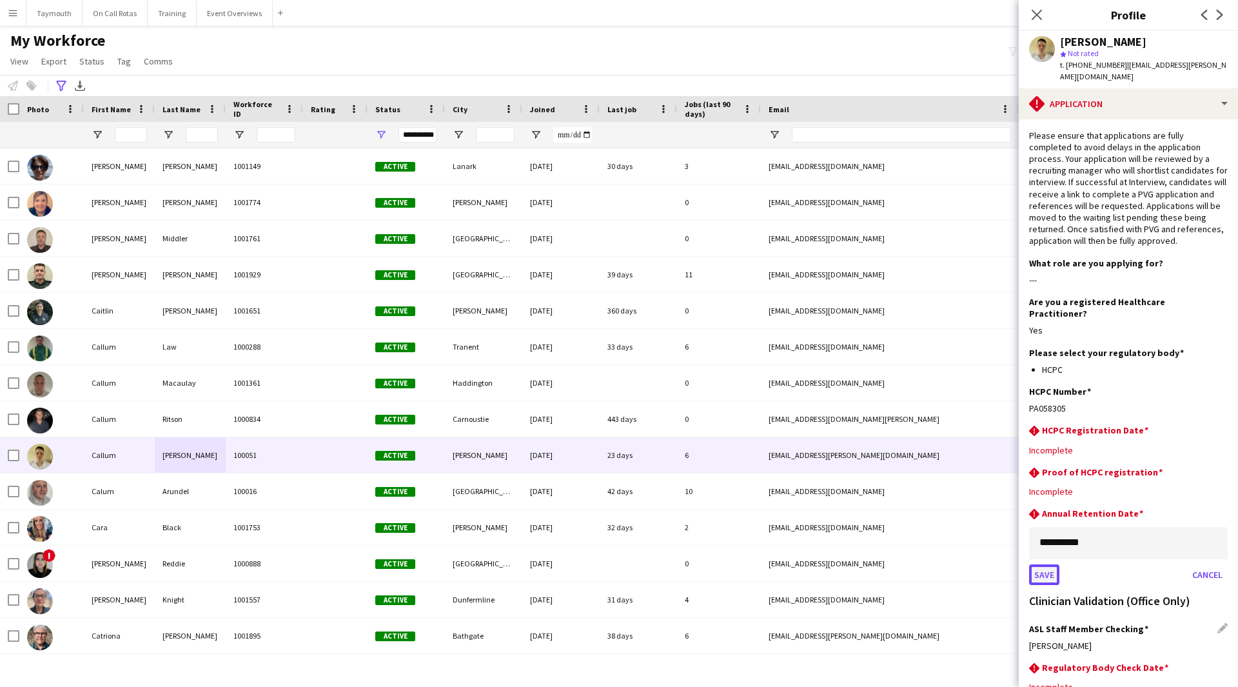
click at [1055, 564] on button "Save" at bounding box center [1044, 574] width 30 height 21
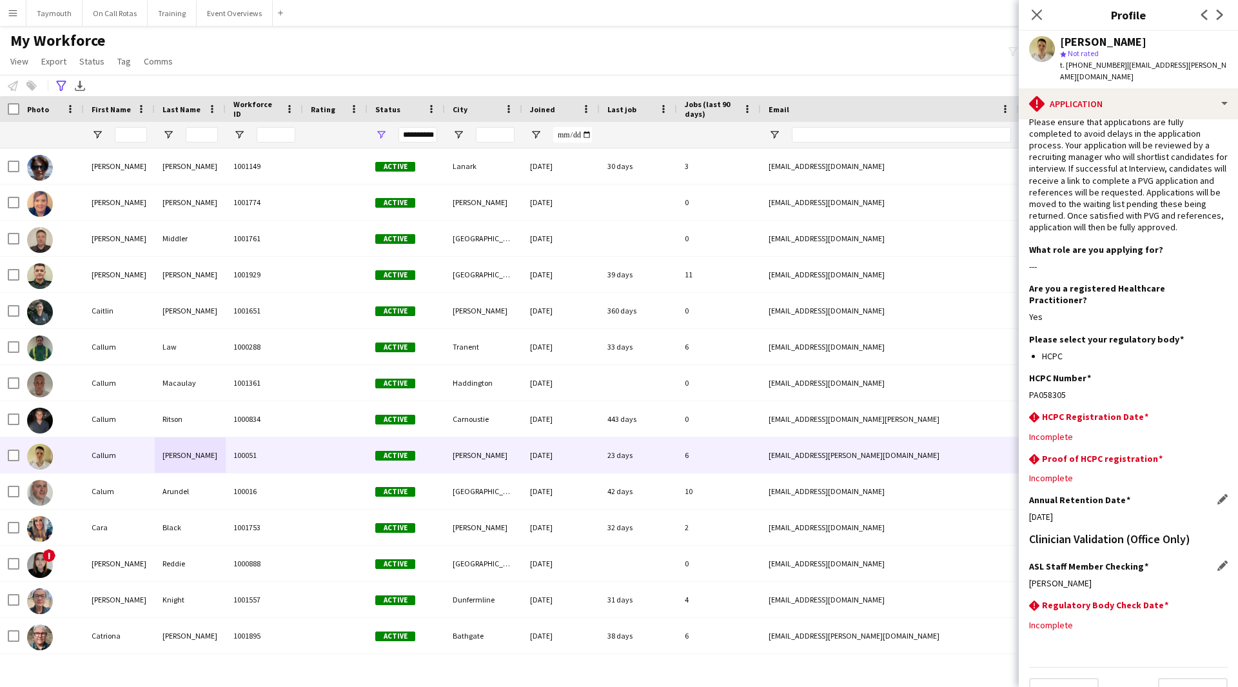
scroll to position [17, 0]
click at [1218, 596] on app-icon "Edit this field" at bounding box center [1223, 601] width 10 height 10
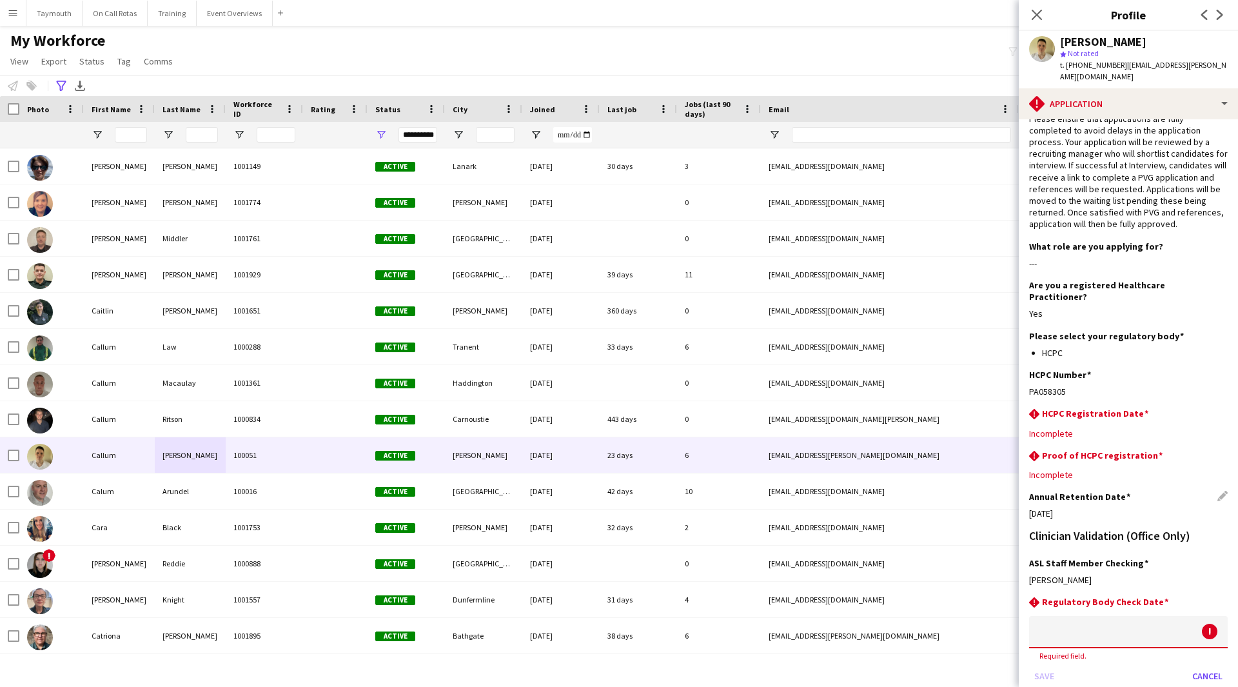
click at [1106, 602] on body "Menu Boards Boards Boards All jobs Status Workforce Workforce My Workforce Recr…" at bounding box center [619, 343] width 1238 height 687
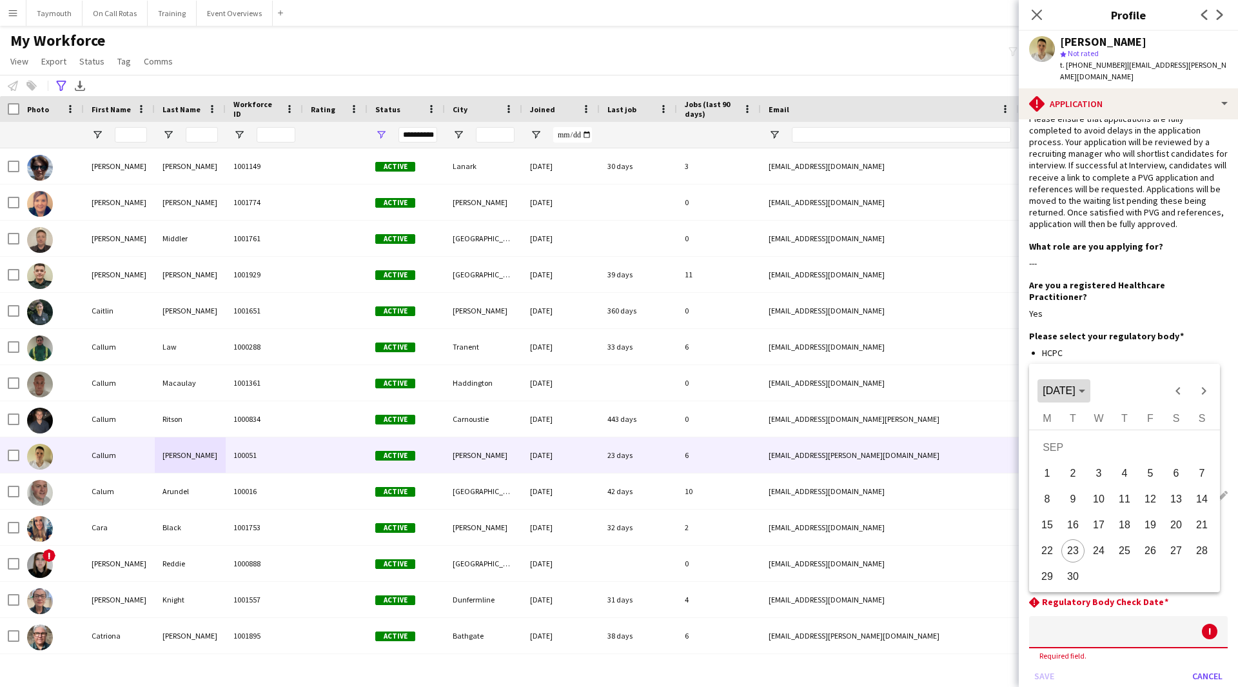
click at [1075, 390] on span "[DATE]" at bounding box center [1059, 390] width 32 height 11
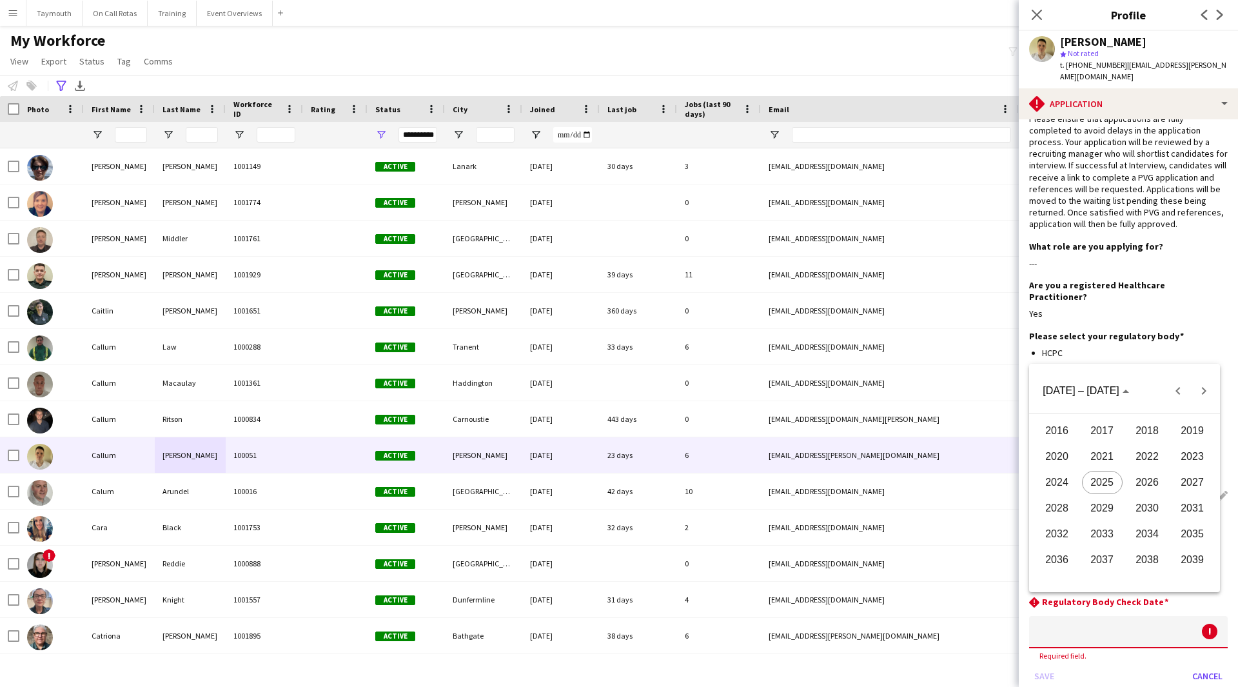
click at [1199, 487] on span "2027" at bounding box center [1193, 482] width 41 height 23
click at [1197, 470] on button "AUG" at bounding box center [1192, 483] width 45 height 26
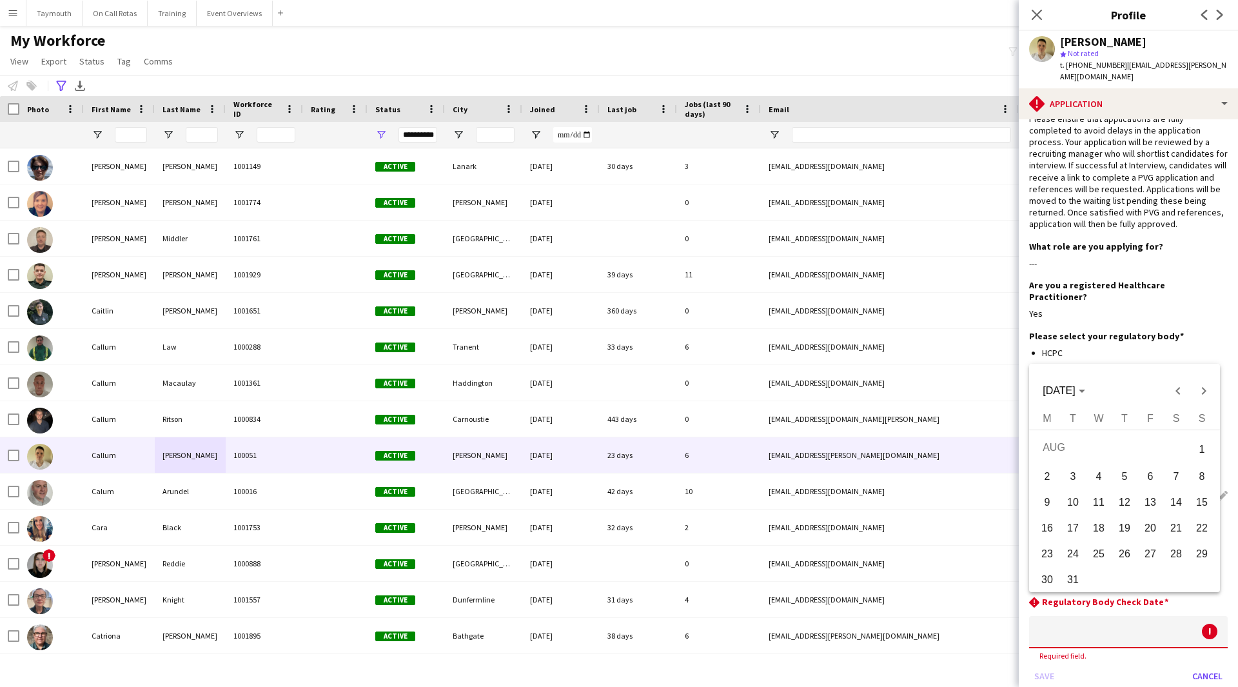
click at [1081, 580] on span "31" at bounding box center [1073, 579] width 23 height 23
type input "**********"
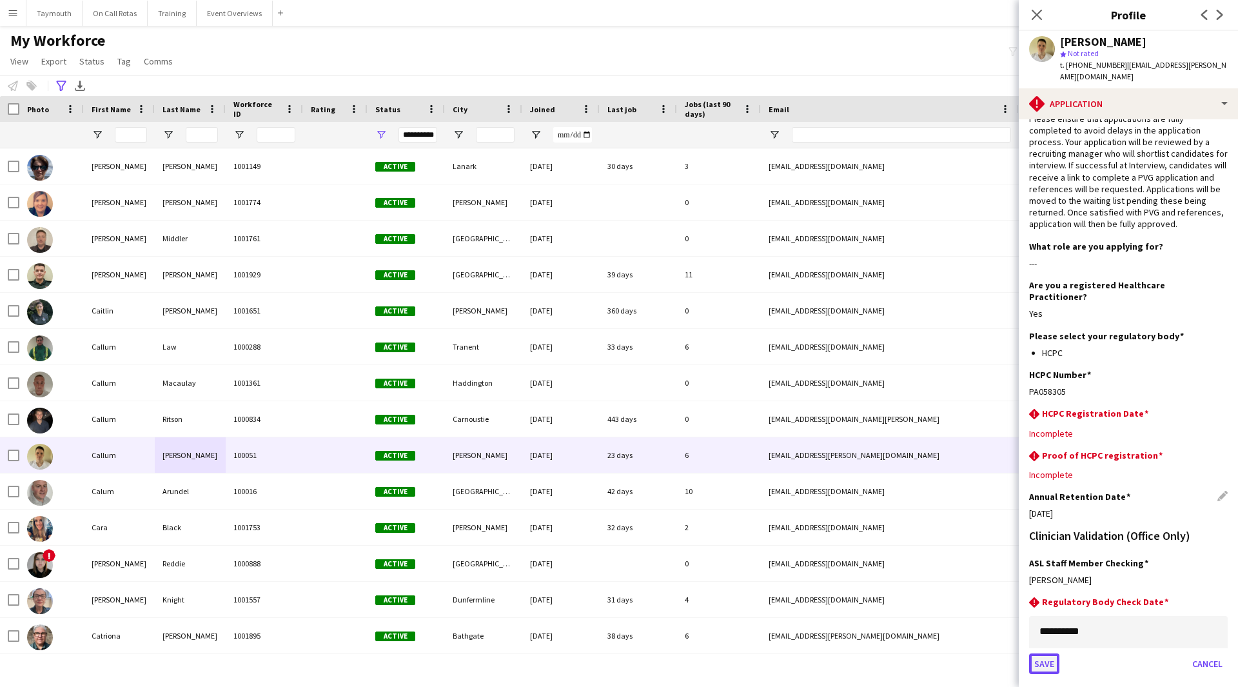
click at [1050, 653] on button "Save" at bounding box center [1044, 663] width 30 height 21
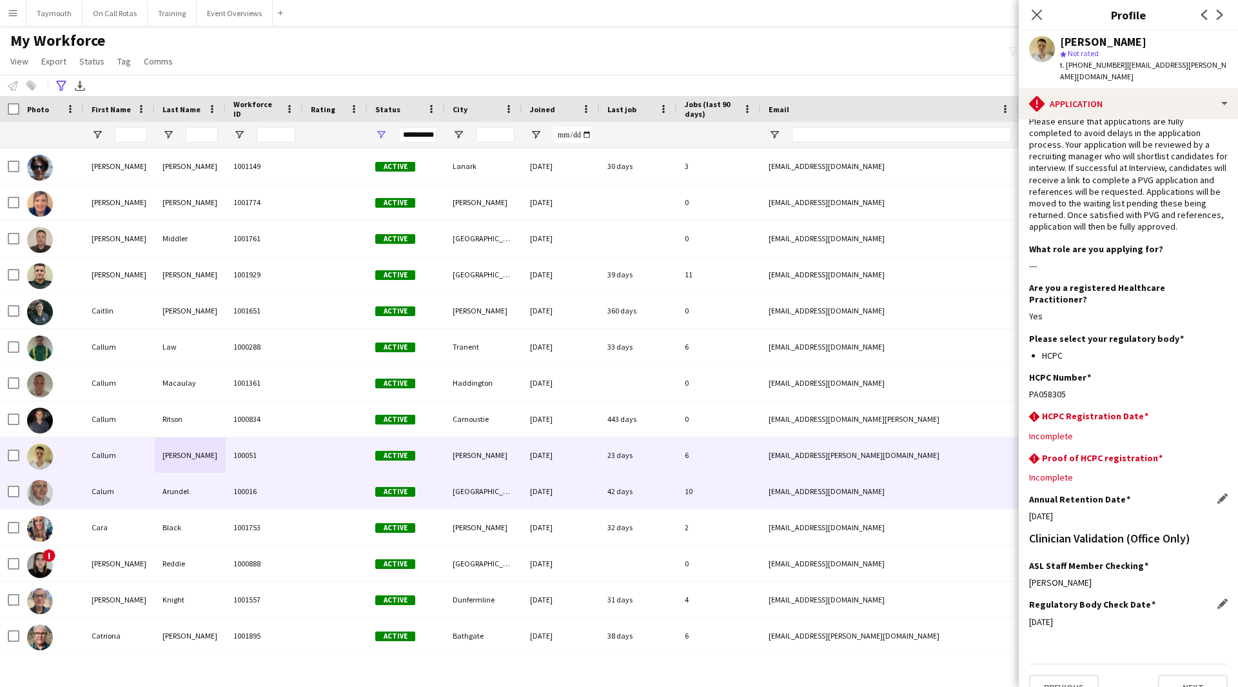
click at [285, 497] on div "100016" at bounding box center [264, 490] width 77 height 35
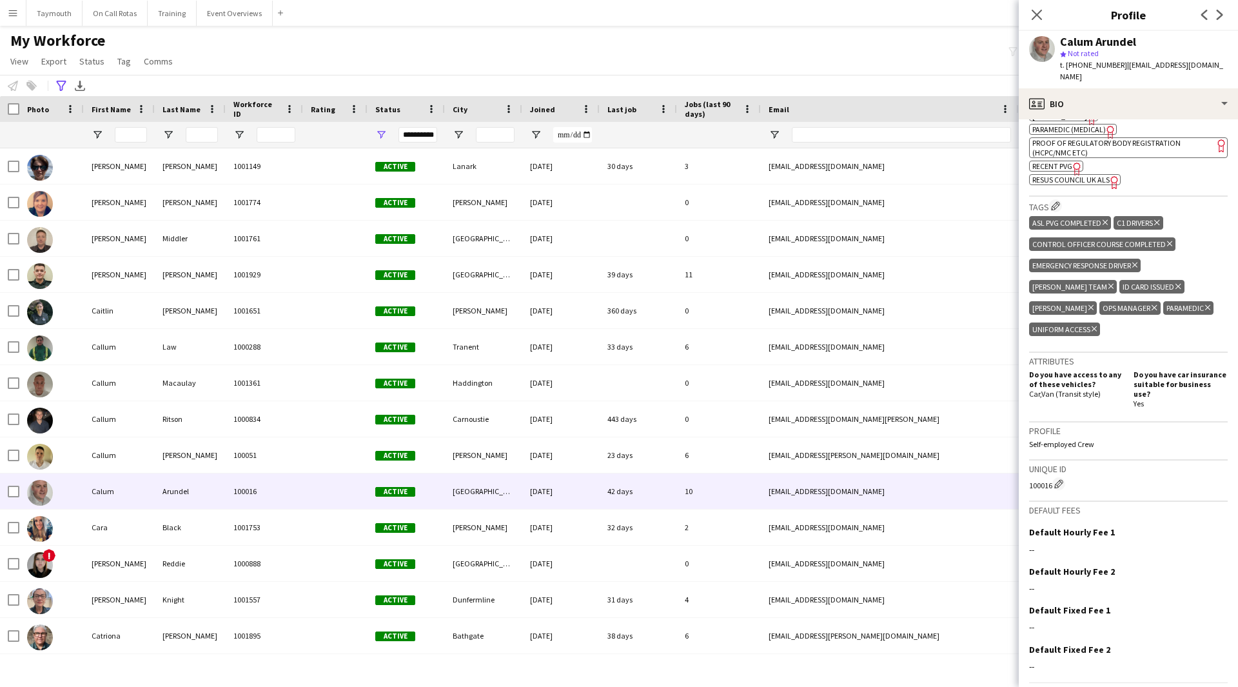
scroll to position [645, 0]
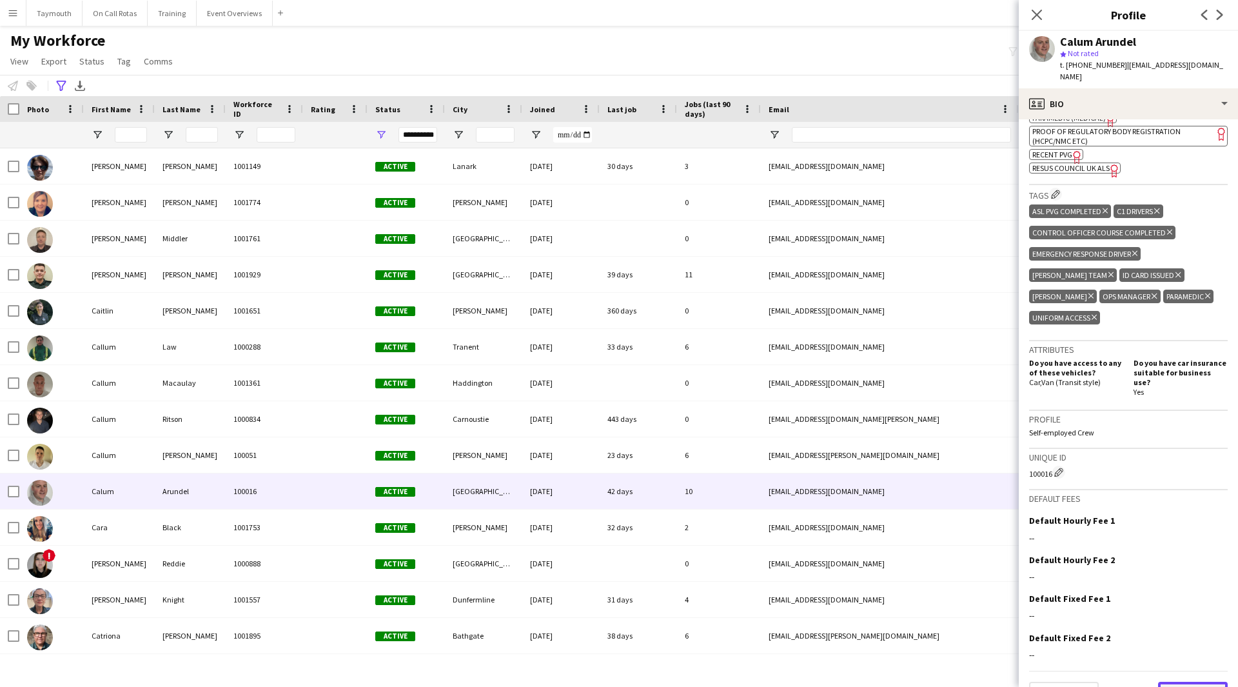
click at [1187, 682] on button "Next" at bounding box center [1193, 695] width 70 height 26
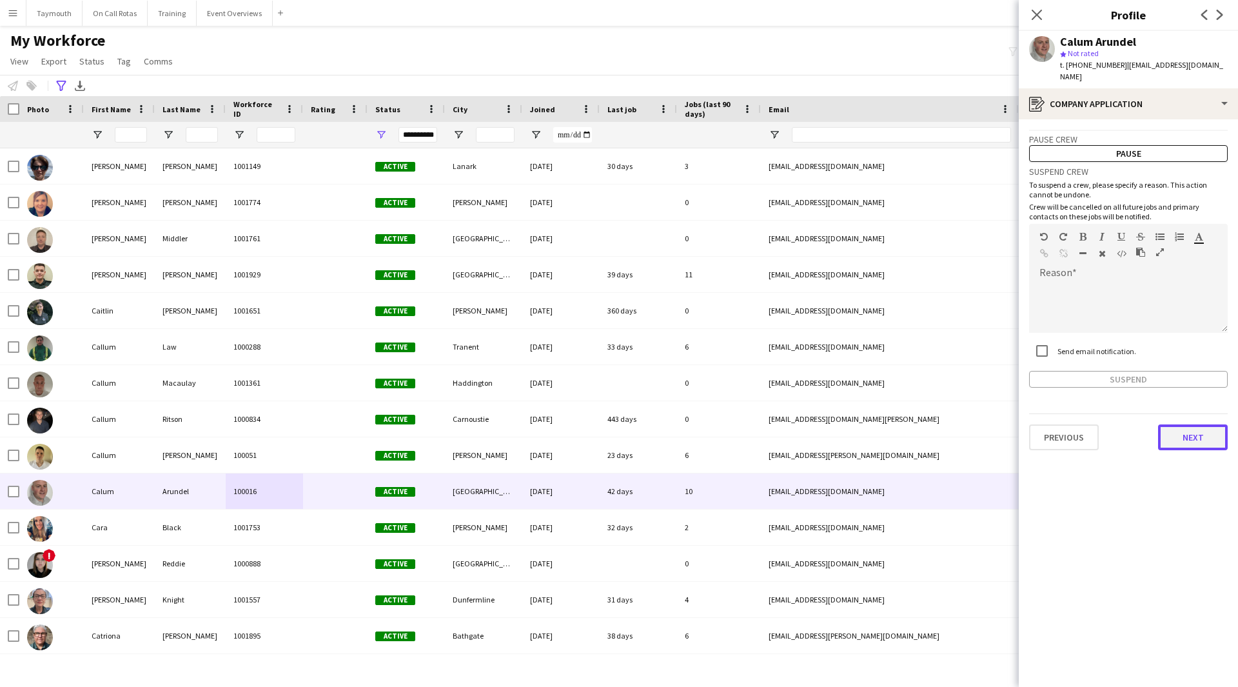
click at [1190, 424] on button "Next" at bounding box center [1193, 437] width 70 height 26
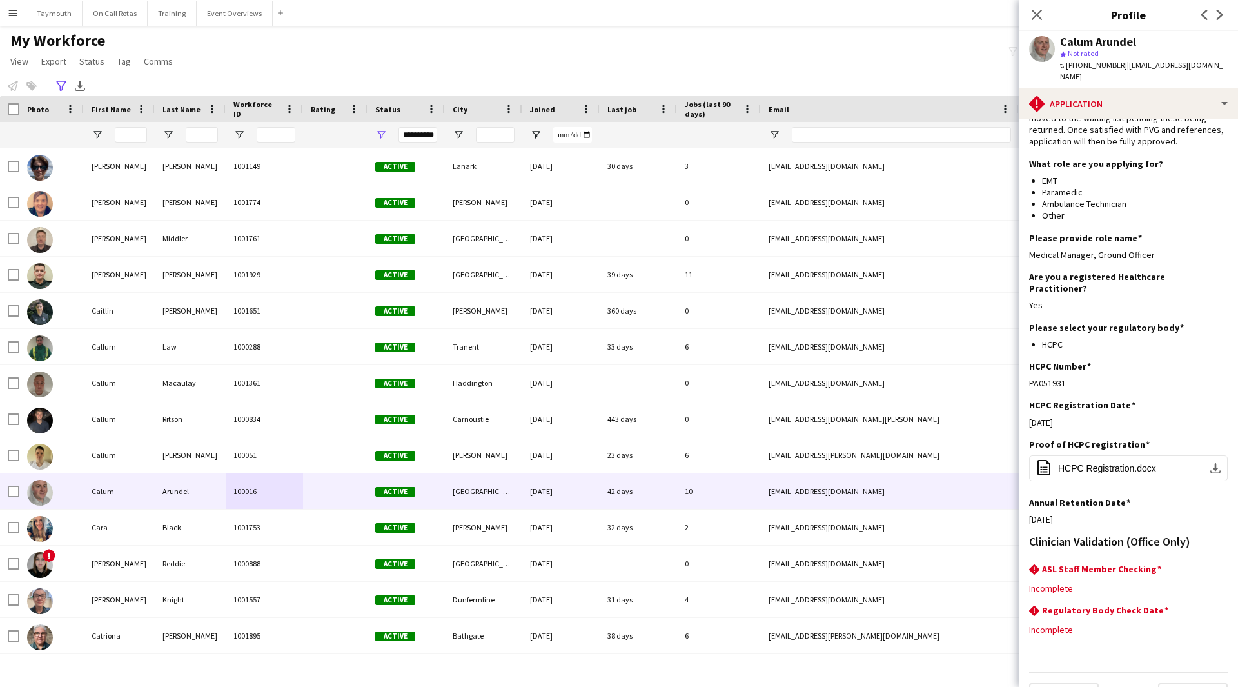
scroll to position [119, 0]
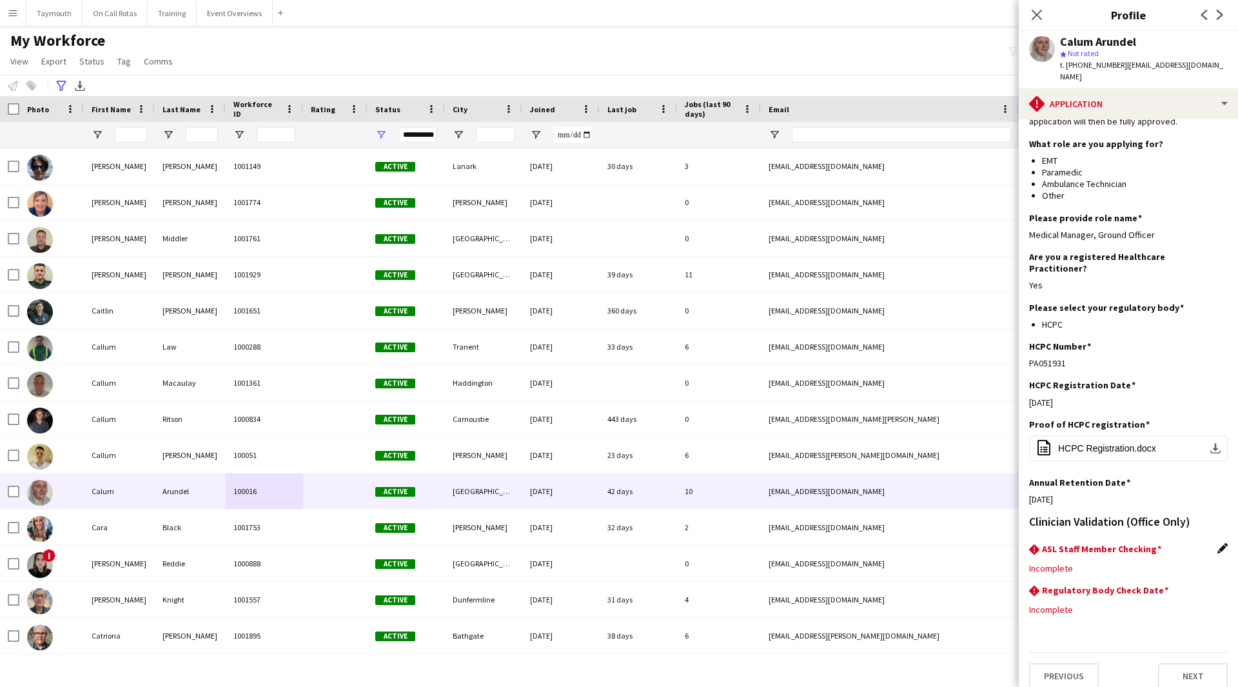
click at [1218, 543] on app-icon "Edit this field" at bounding box center [1223, 548] width 10 height 10
click at [1141, 562] on div at bounding box center [1115, 577] width 173 height 31
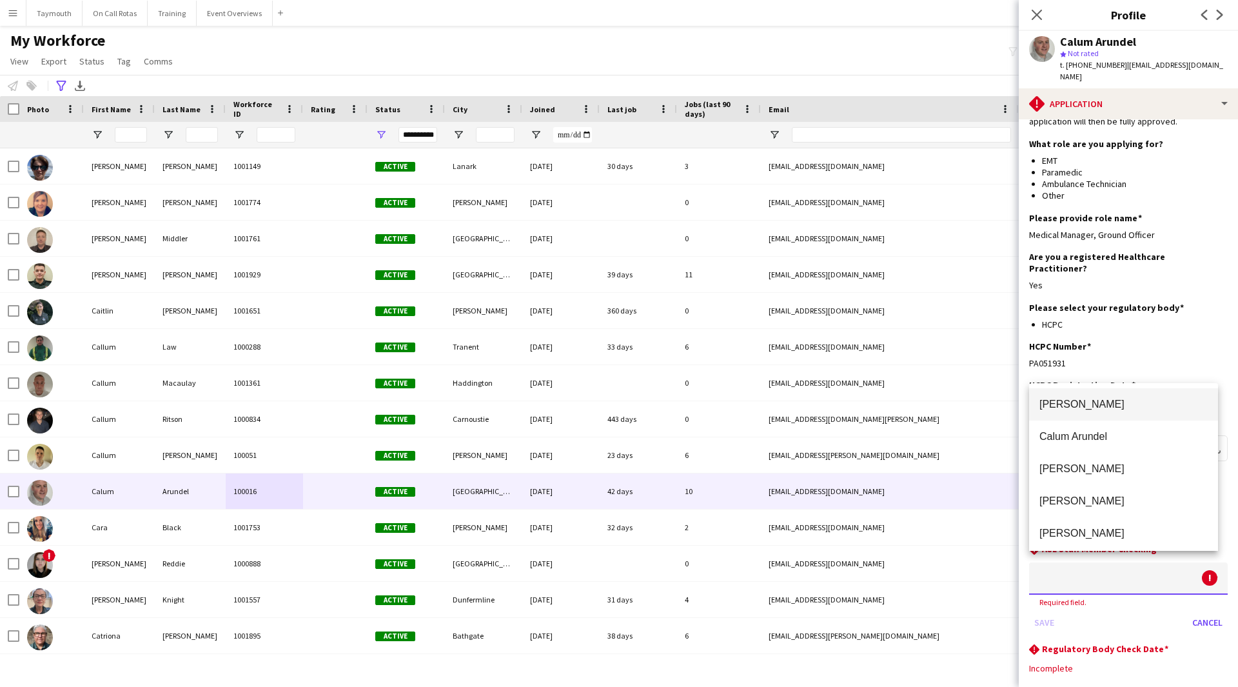
click at [1097, 401] on span "[PERSON_NAME]" at bounding box center [1124, 404] width 168 height 12
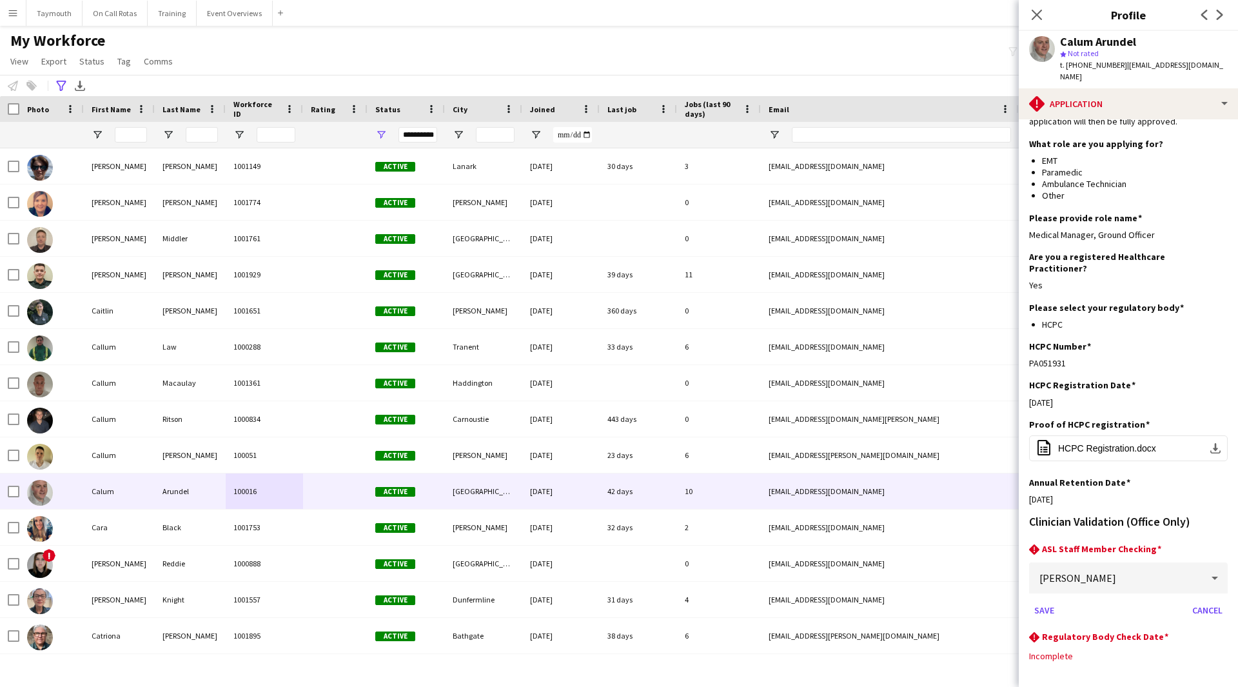
click at [1028, 619] on app-section-data-types "Please ensure that applications are fully completed to avoid delays in the appl…" at bounding box center [1128, 403] width 219 height 568
click at [1043, 600] on button "Save" at bounding box center [1044, 610] width 30 height 21
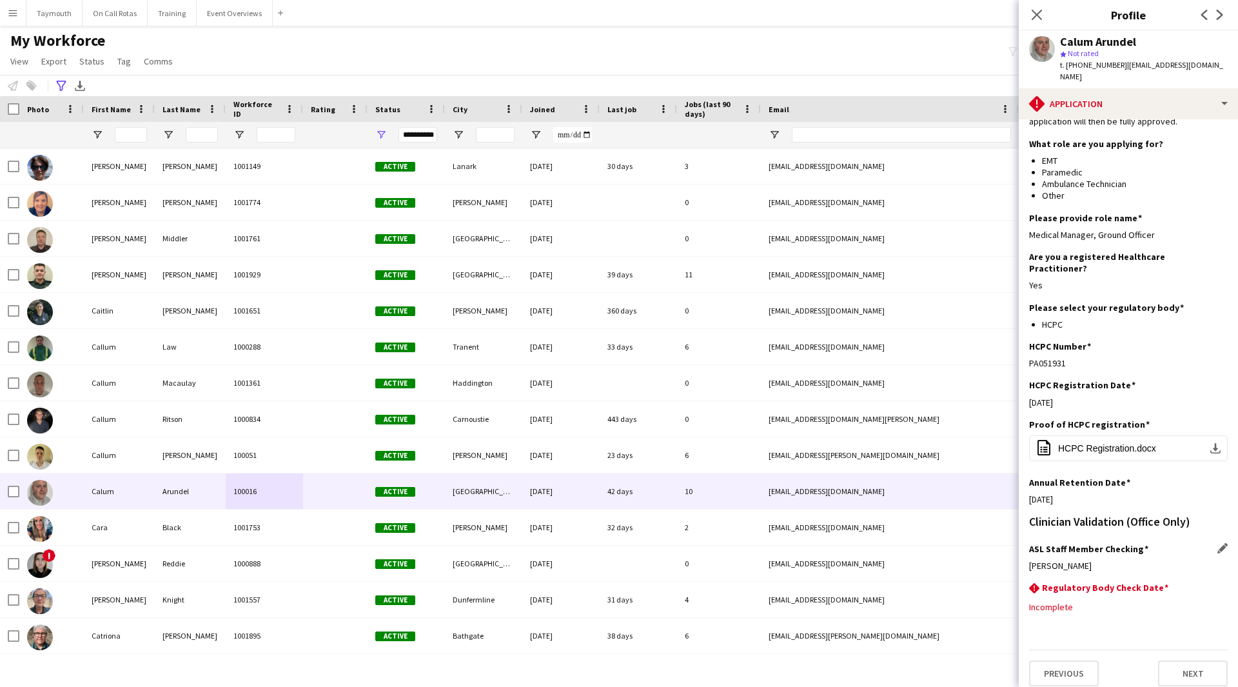
scroll to position [117, 0]
click at [1218, 584] on app-icon "Edit this field" at bounding box center [1223, 589] width 10 height 10
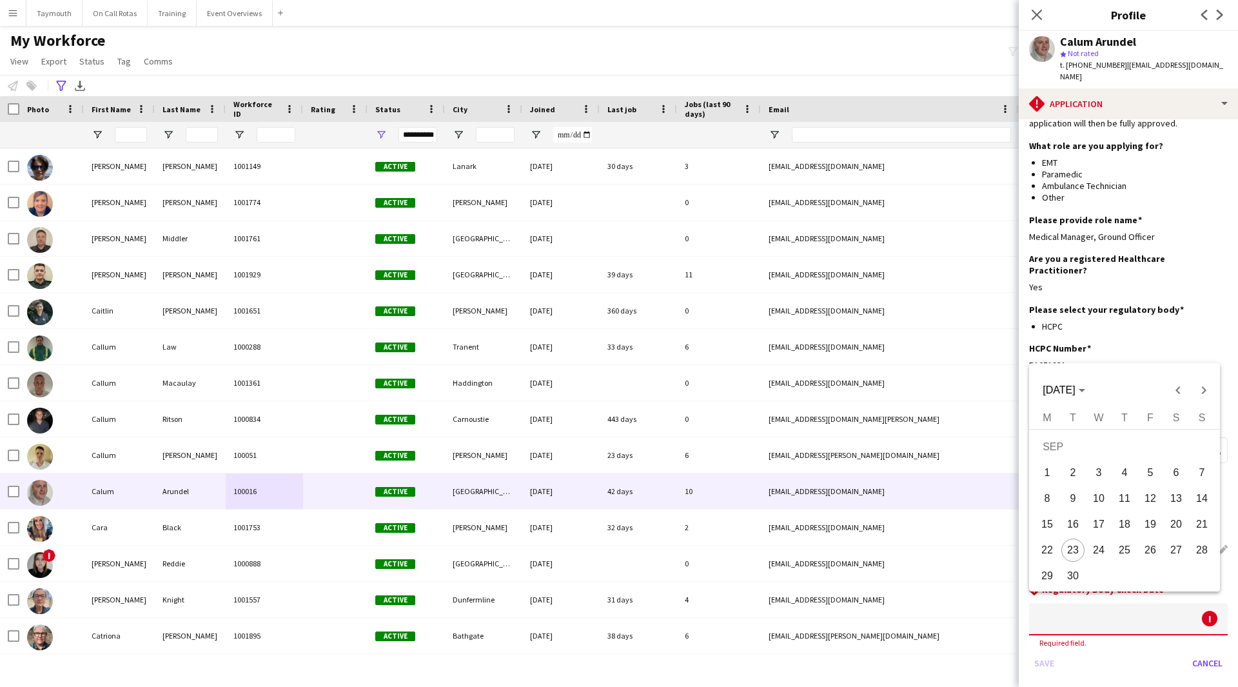
click at [1108, 611] on body "Menu Boards Boards Boards All jobs Status Workforce Workforce My Workforce Recr…" at bounding box center [619, 343] width 1238 height 687
click at [1075, 392] on span "[DATE]" at bounding box center [1059, 389] width 32 height 11
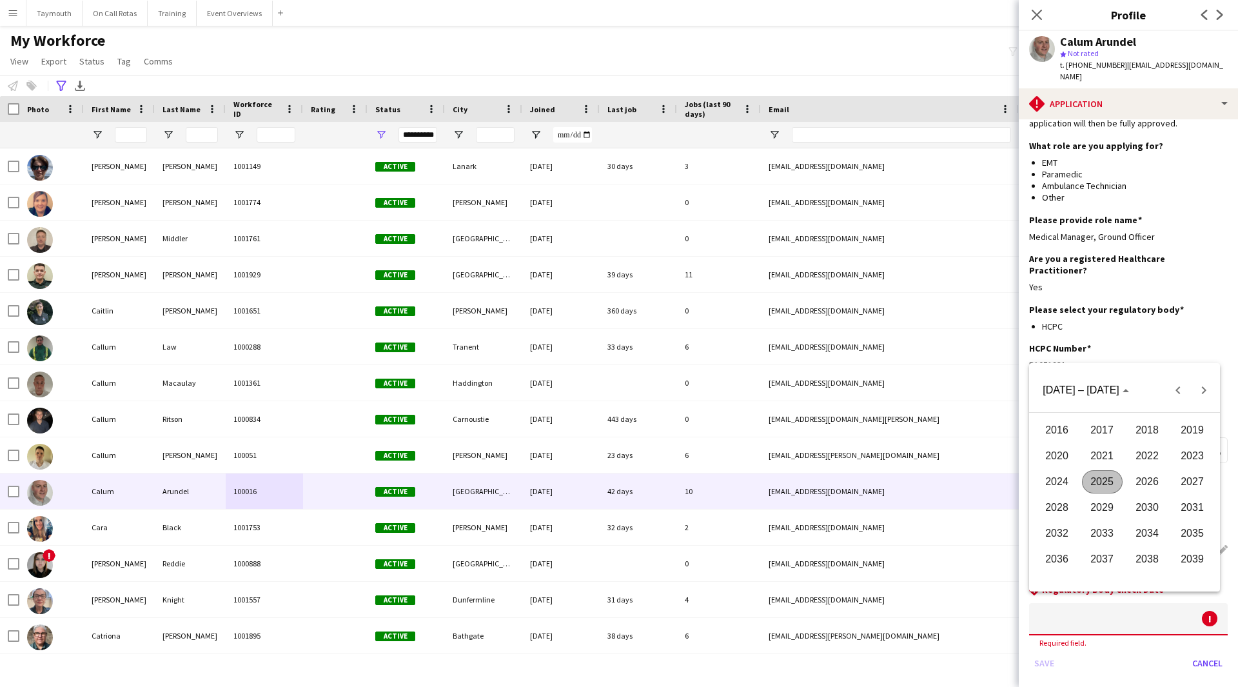
click at [1187, 481] on span "2027" at bounding box center [1193, 481] width 41 height 23
click at [1182, 482] on span "AUG" at bounding box center [1193, 481] width 41 height 23
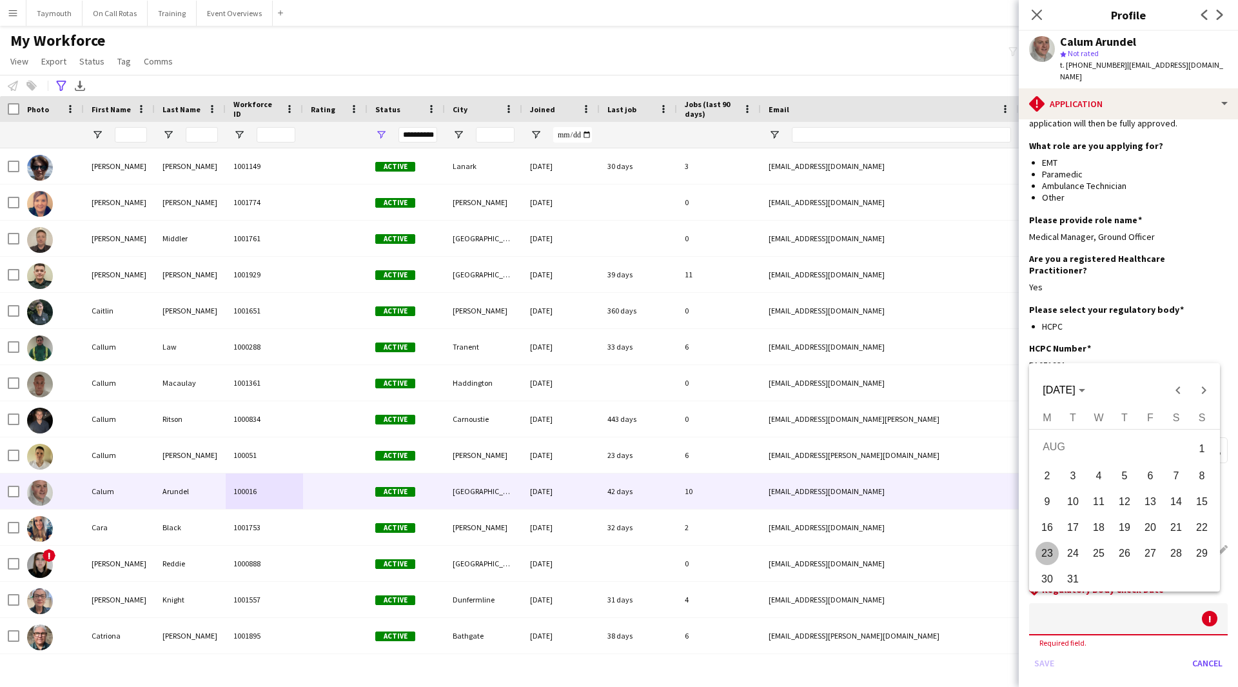
click at [1080, 575] on span "31" at bounding box center [1073, 579] width 23 height 23
type input "**********"
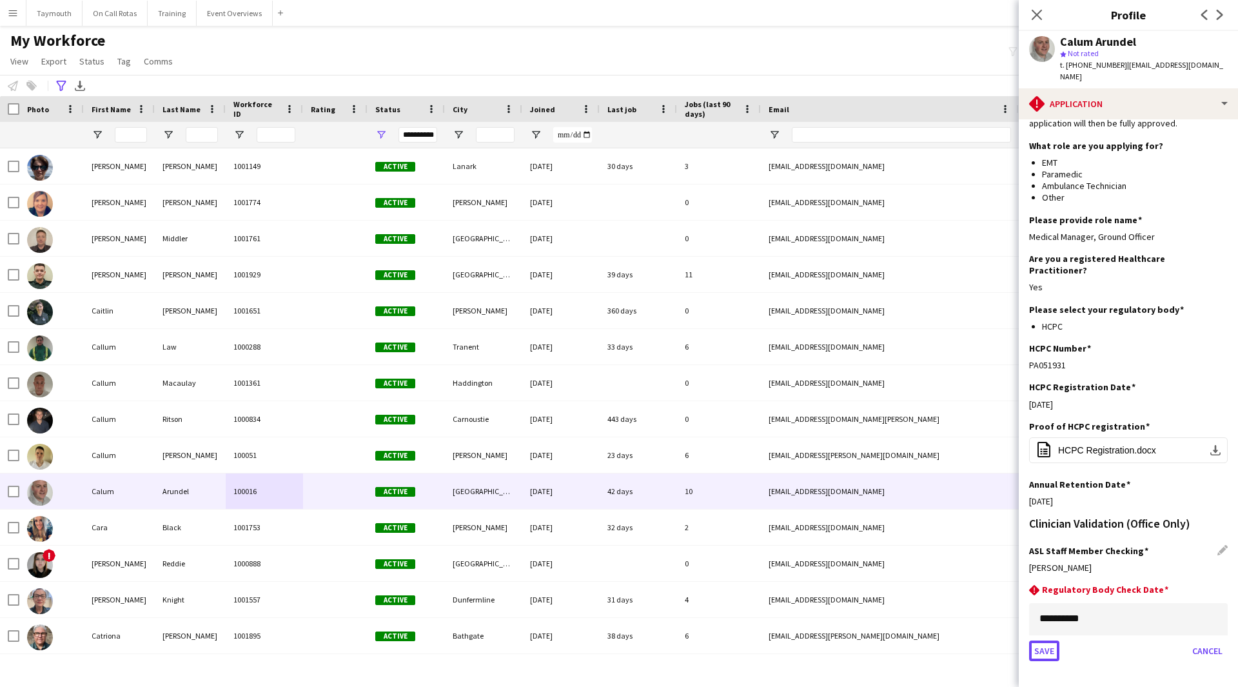
click at [1048, 640] on button "Save" at bounding box center [1044, 650] width 30 height 21
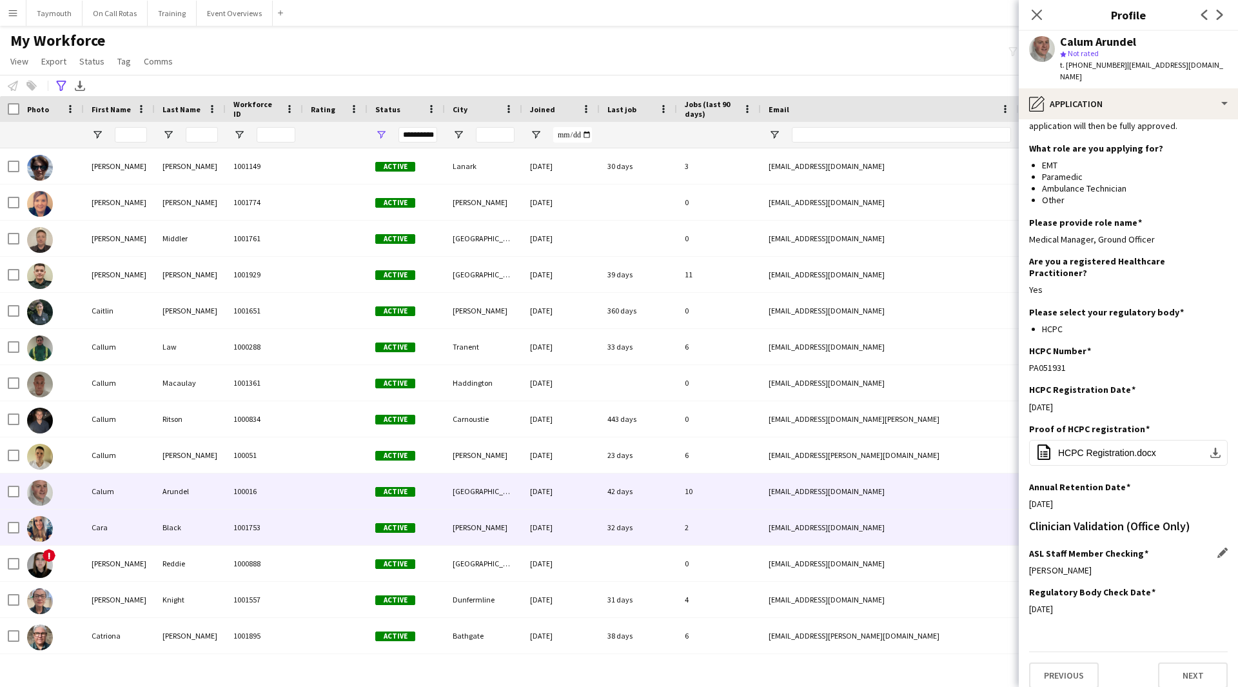
click at [208, 515] on div "Black" at bounding box center [190, 527] width 71 height 35
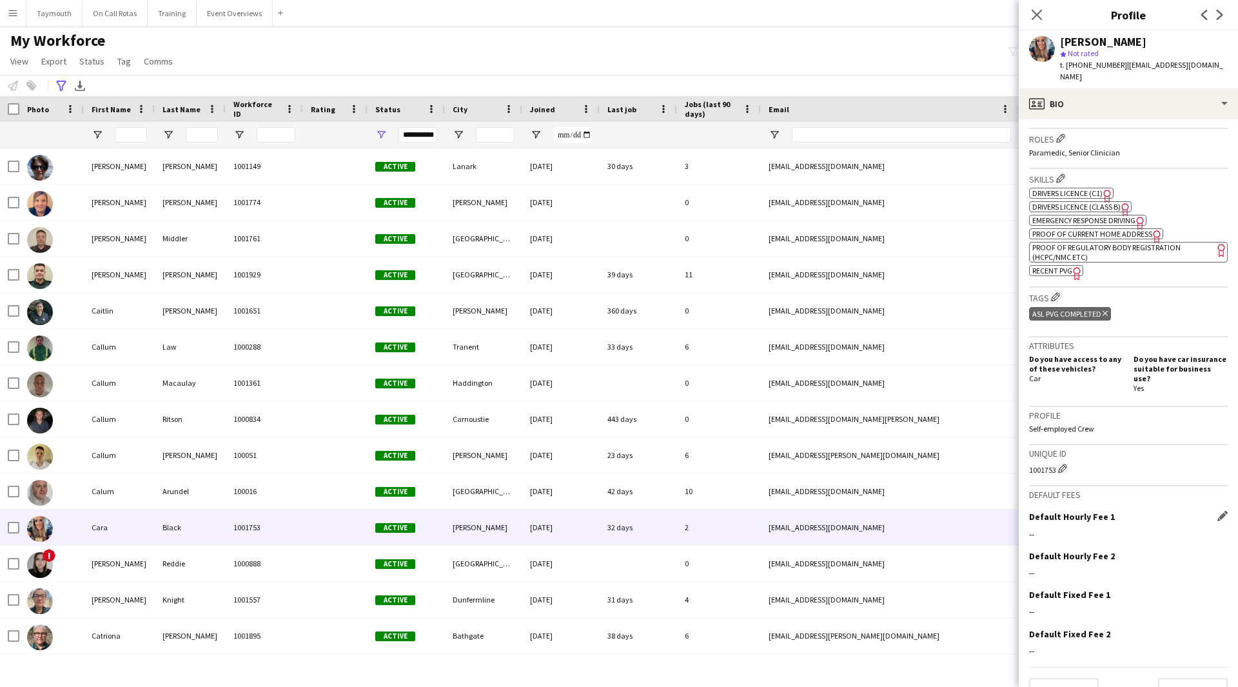
scroll to position [418, 0]
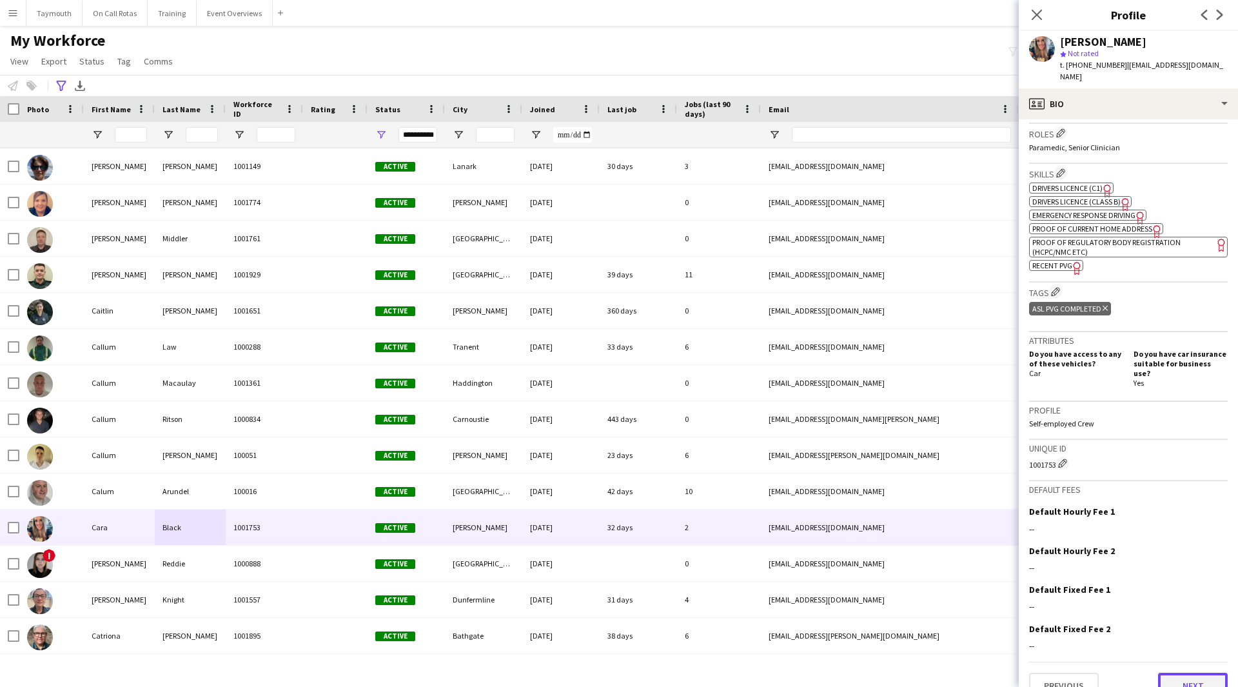
click at [1175, 673] on button "Next" at bounding box center [1193, 686] width 70 height 26
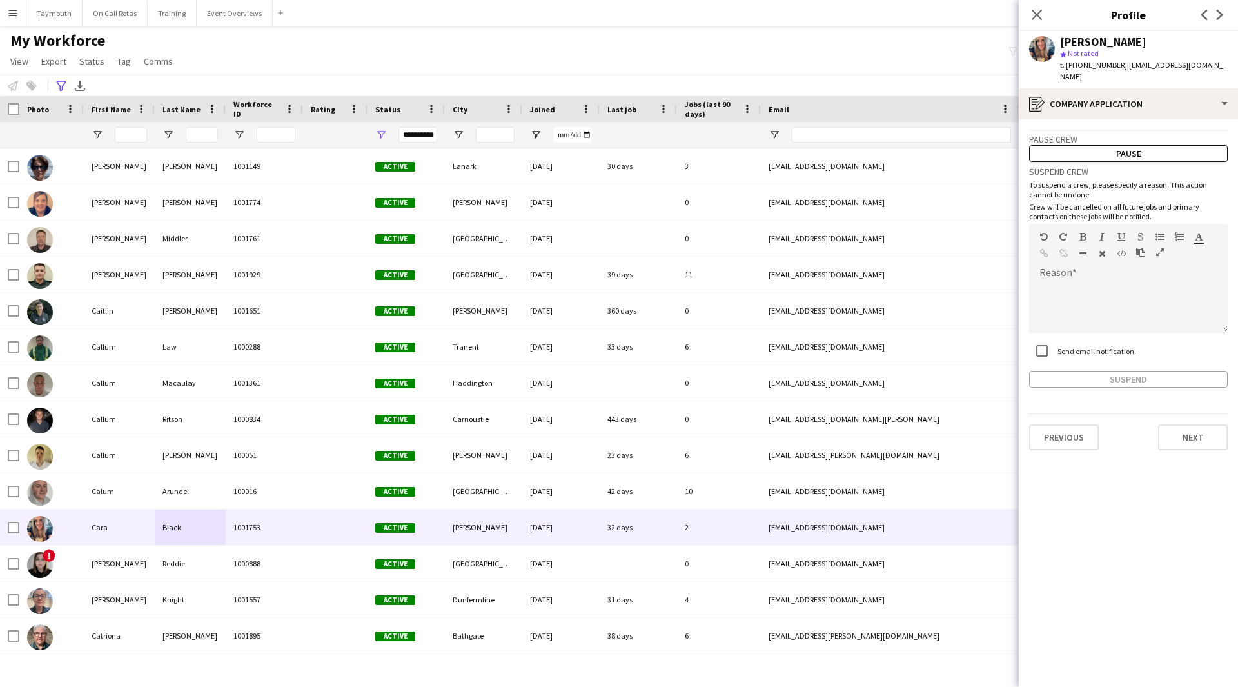
click at [1193, 413] on div "Previous Next" at bounding box center [1128, 431] width 199 height 37
click at [1189, 424] on button "Next" at bounding box center [1193, 437] width 70 height 26
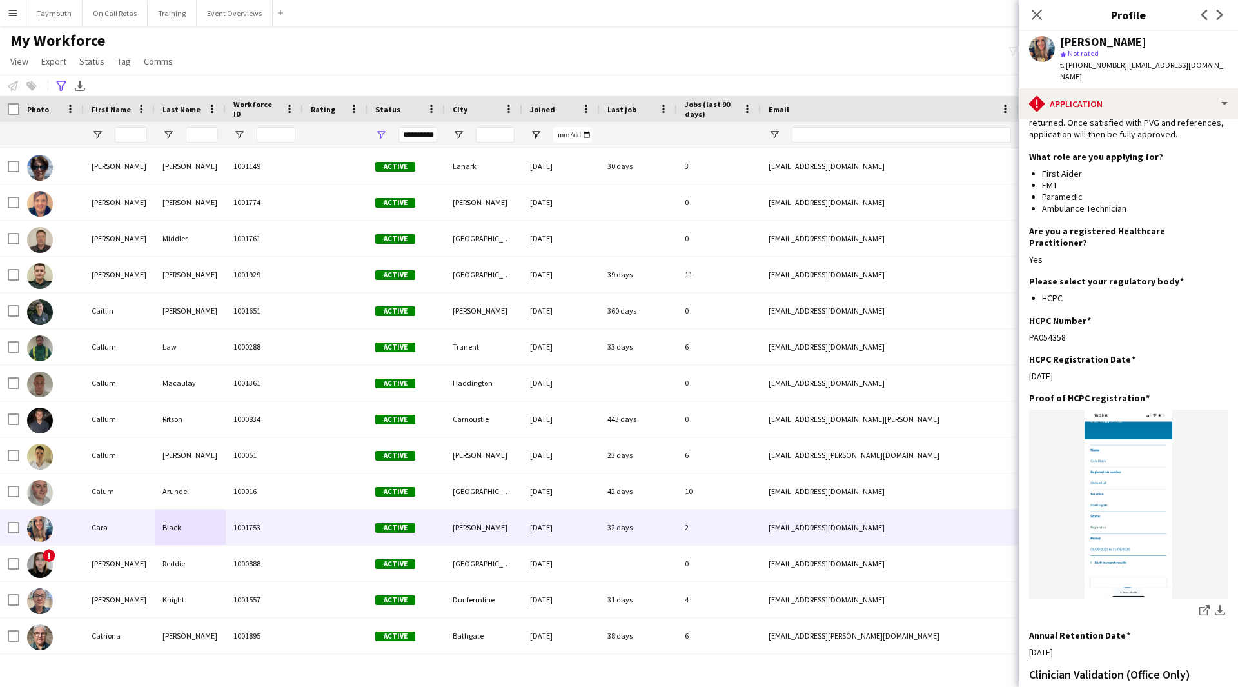
scroll to position [248, 0]
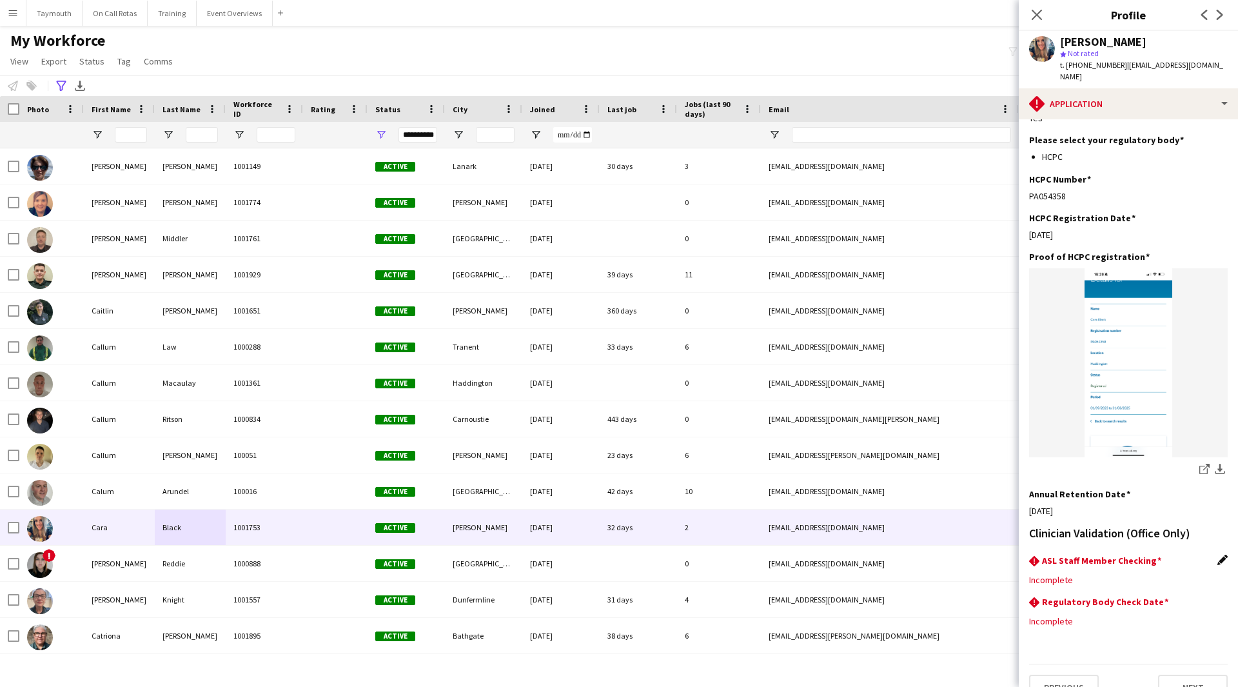
click at [1218, 555] on app-icon "Edit this field" at bounding box center [1223, 560] width 10 height 10
click at [1108, 574] on div at bounding box center [1115, 589] width 173 height 31
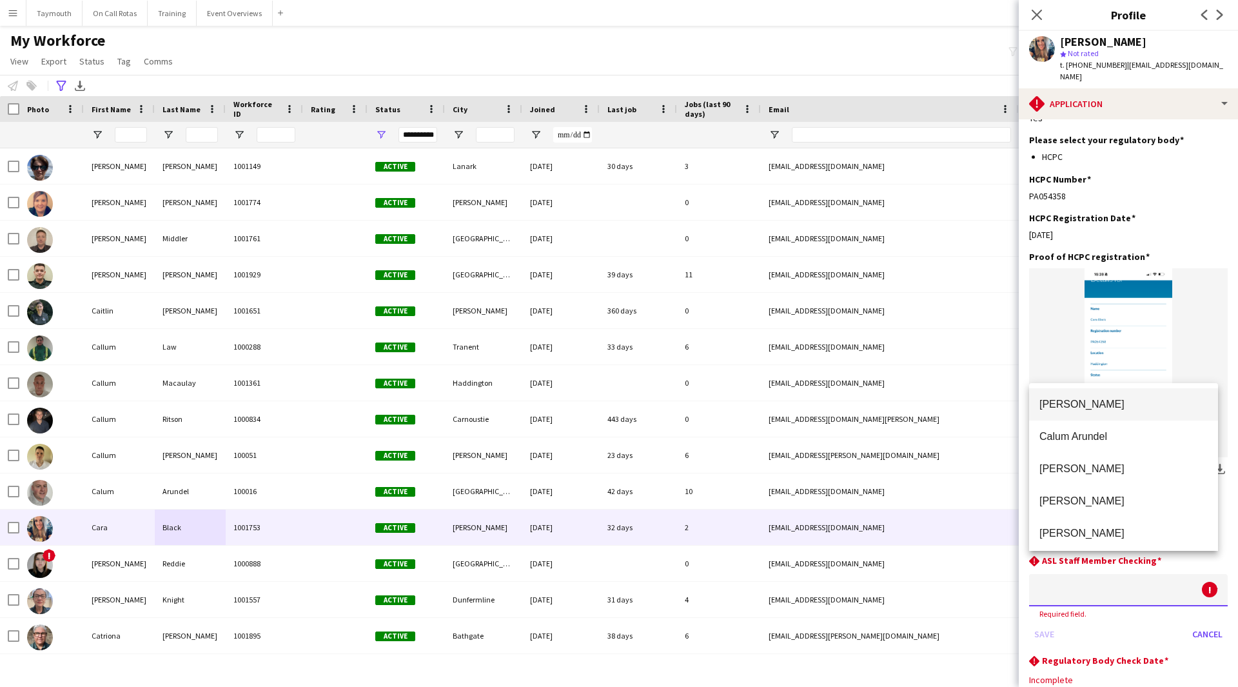
click at [1100, 409] on span "[PERSON_NAME]" at bounding box center [1124, 404] width 168 height 12
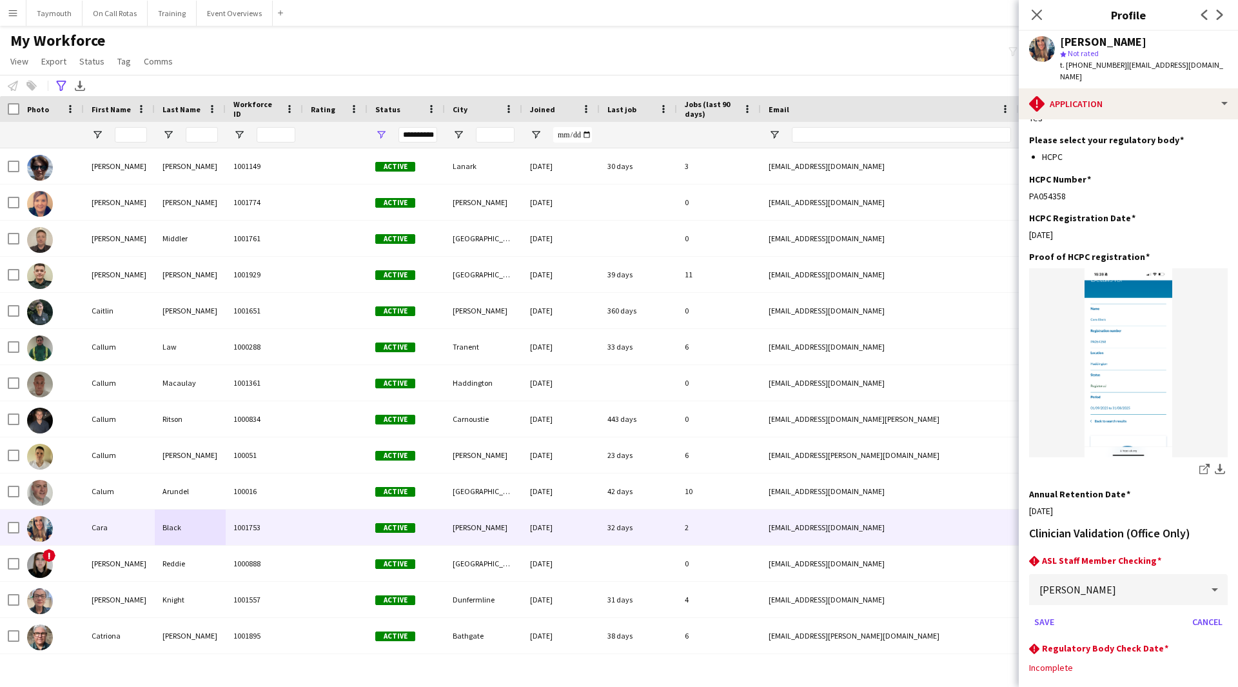
click at [1028, 596] on app-section-data-types "Please ensure that applications are fully completed to avoid delays in the appl…" at bounding box center [1128, 403] width 219 height 568
click at [1057, 611] on button "Save" at bounding box center [1044, 621] width 30 height 21
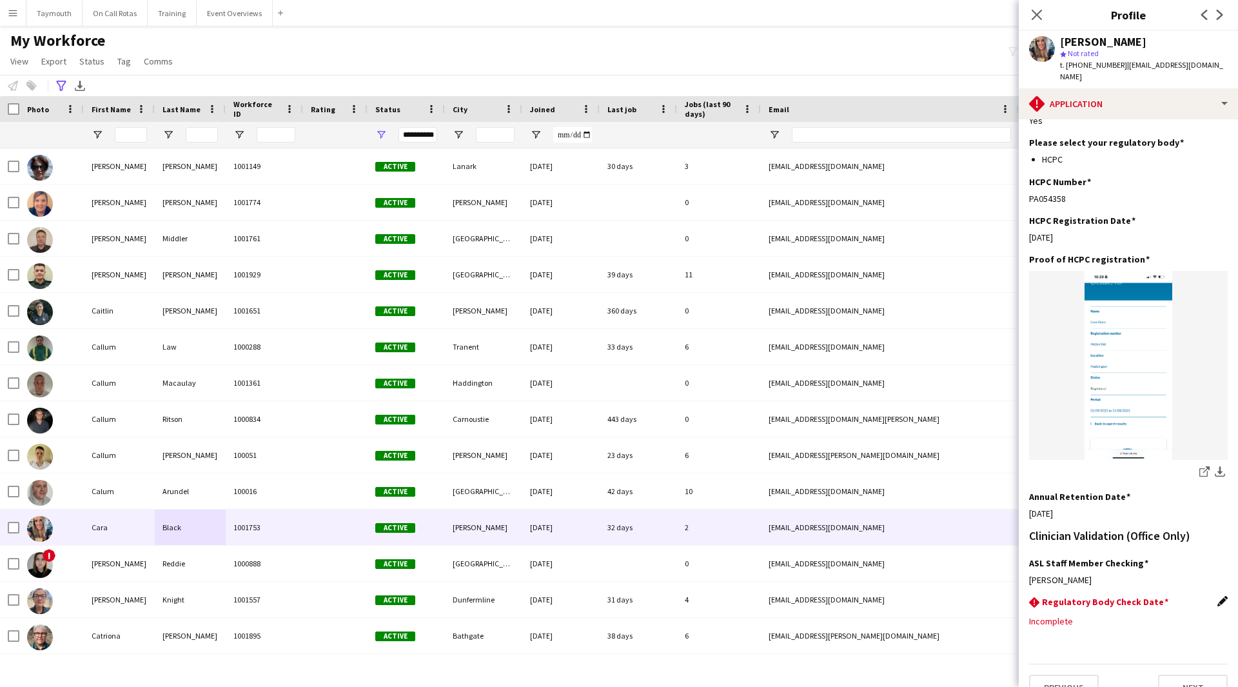
click at [1218, 596] on app-icon "Edit this field" at bounding box center [1223, 601] width 10 height 10
click at [1086, 601] on body "Menu Boards Boards Boards All jobs Status Workforce Workforce My Workforce Recr…" at bounding box center [619, 343] width 1238 height 687
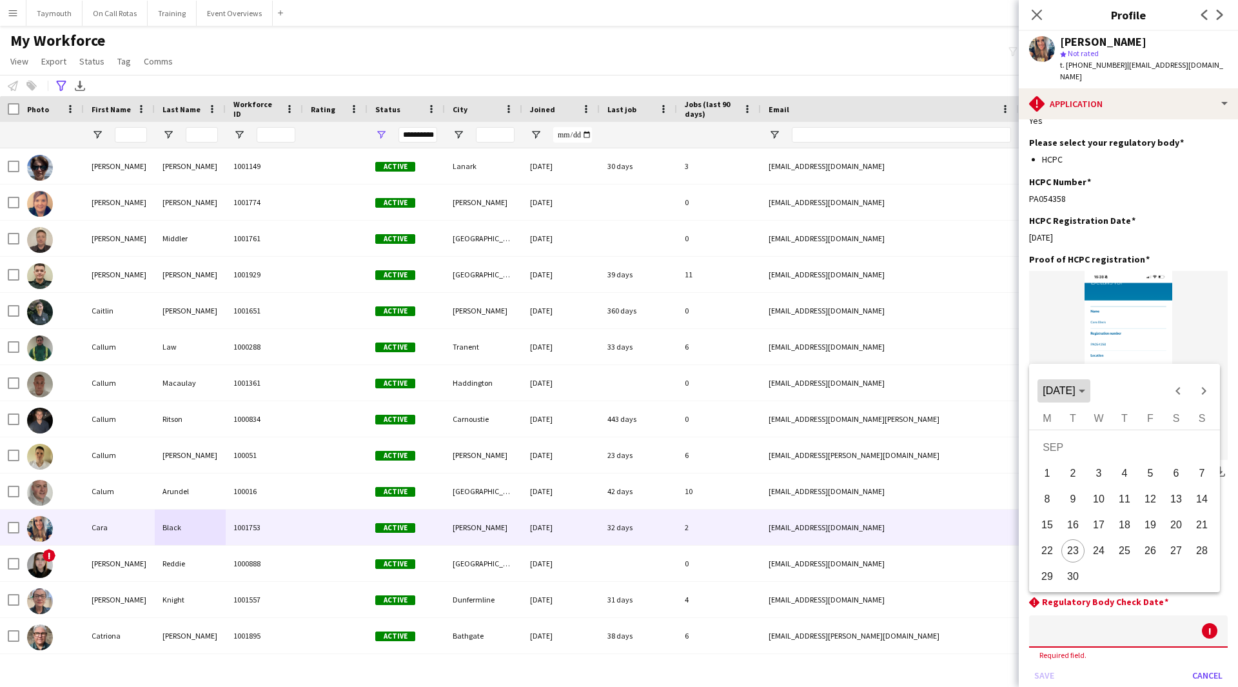
click at [1070, 384] on span "Choose month and year" at bounding box center [1064, 390] width 52 height 31
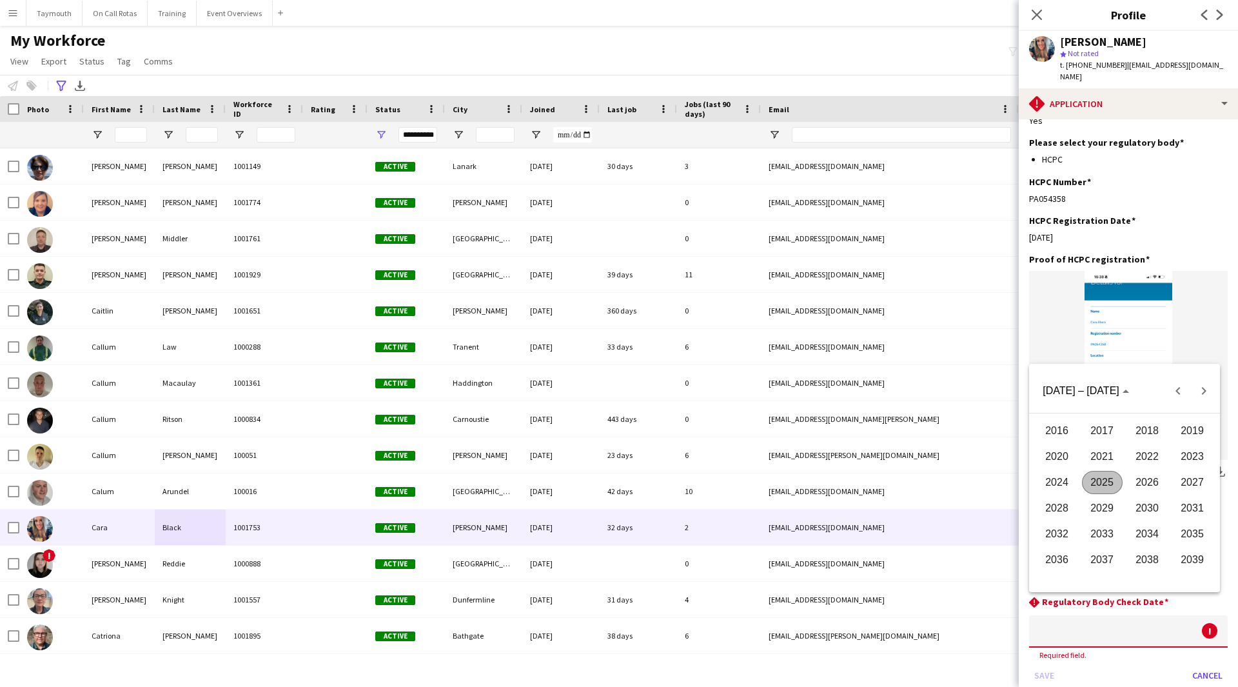
click at [1195, 483] on span "2027" at bounding box center [1193, 482] width 41 height 23
click at [1194, 484] on span "AUG" at bounding box center [1193, 482] width 41 height 23
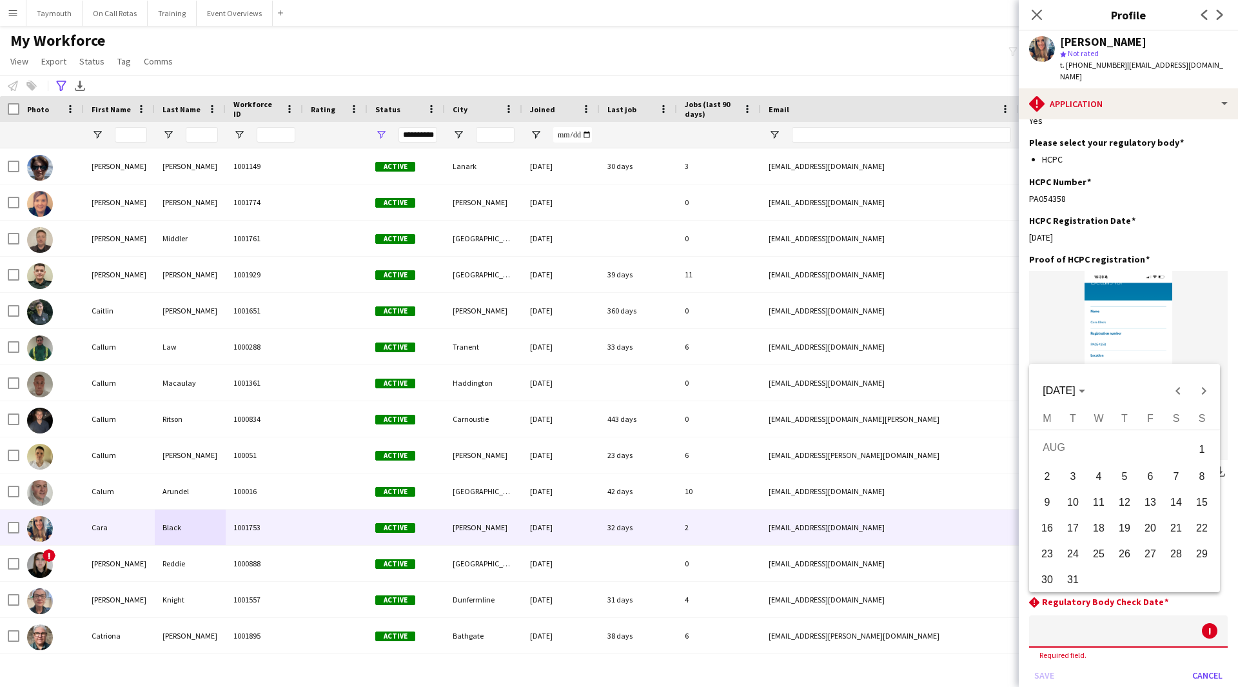
click at [1076, 577] on span "31" at bounding box center [1073, 579] width 23 height 23
type input "**********"
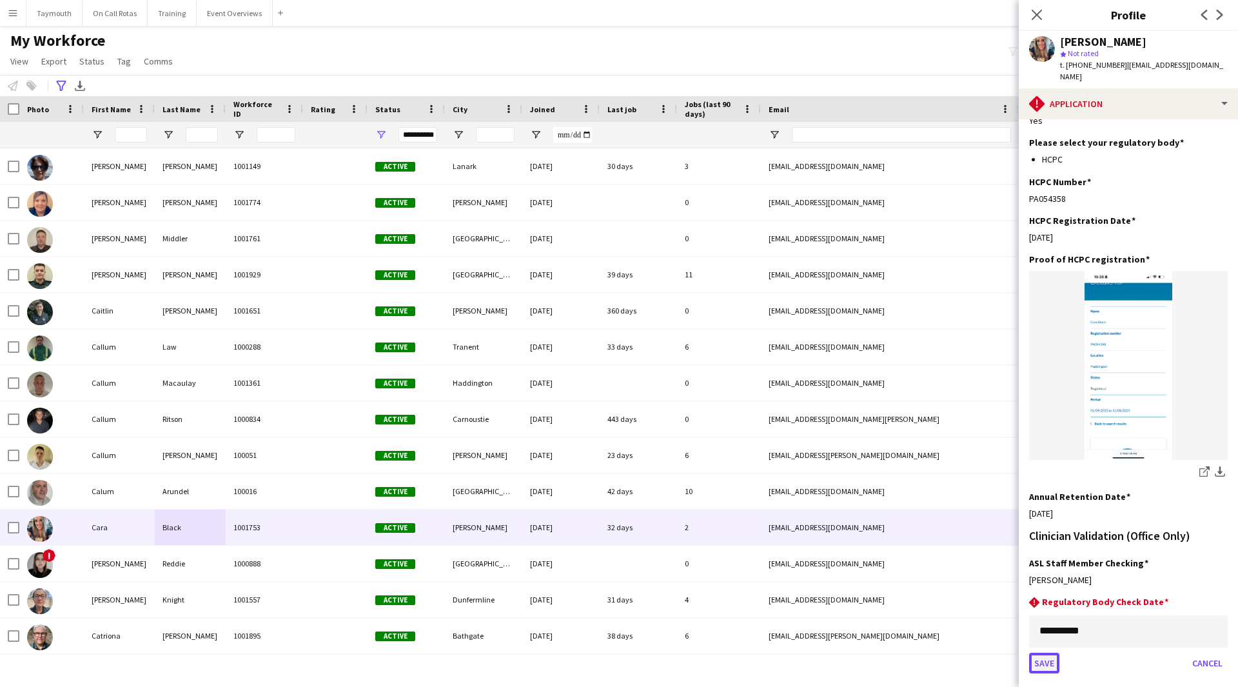
click at [1038, 653] on button "Save" at bounding box center [1044, 663] width 30 height 21
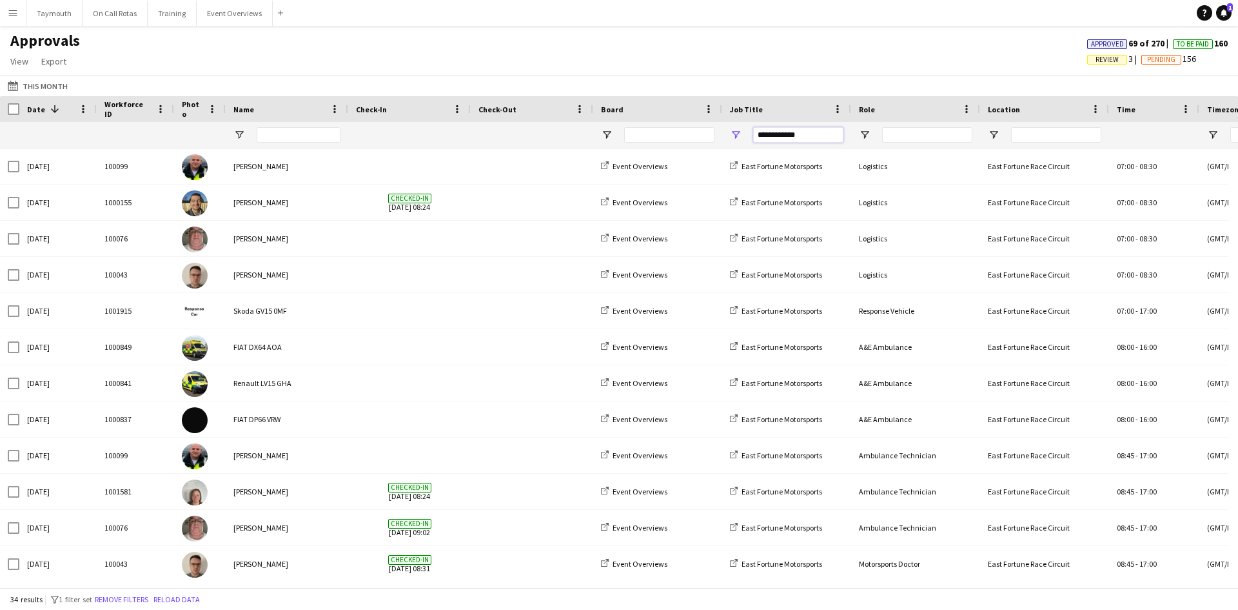
drag, startPoint x: 821, startPoint y: 135, endPoint x: 285, endPoint y: 19, distance: 548.4
click at [324, 42] on main "Approvals View Customise view Customise filters Reset Filters Reset View Reset …" at bounding box center [619, 309] width 1238 height 566
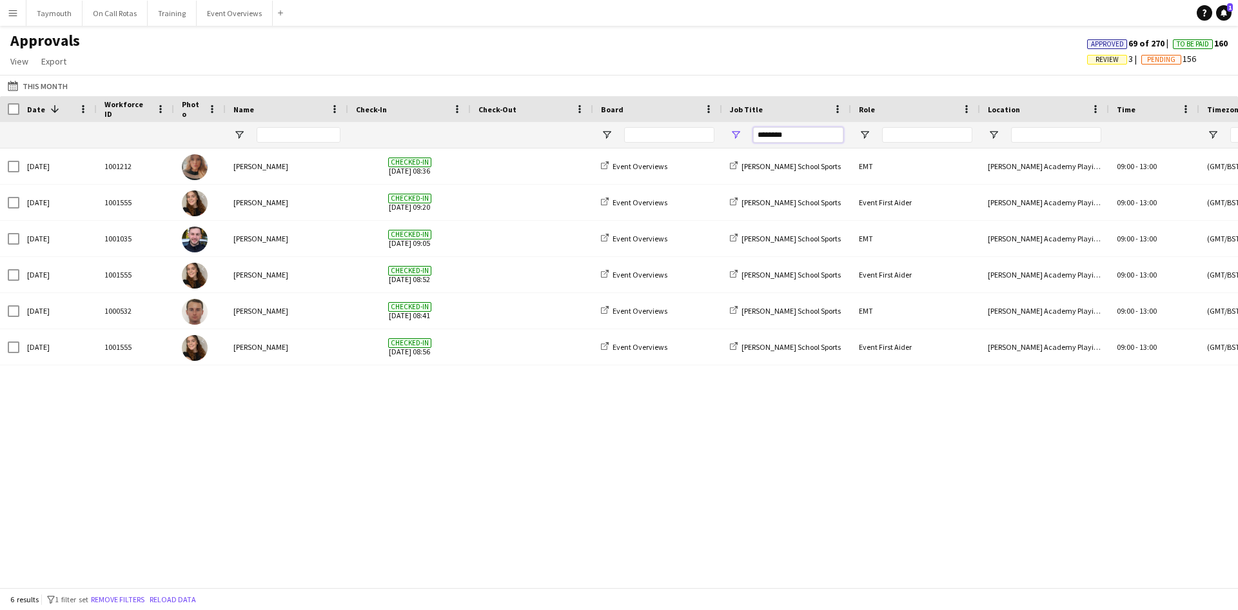
drag, startPoint x: 760, startPoint y: 130, endPoint x: 629, endPoint y: 119, distance: 132.1
click at [630, 119] on div "Workforce ID Date 1 Photo" at bounding box center [1170, 122] width 2341 height 52
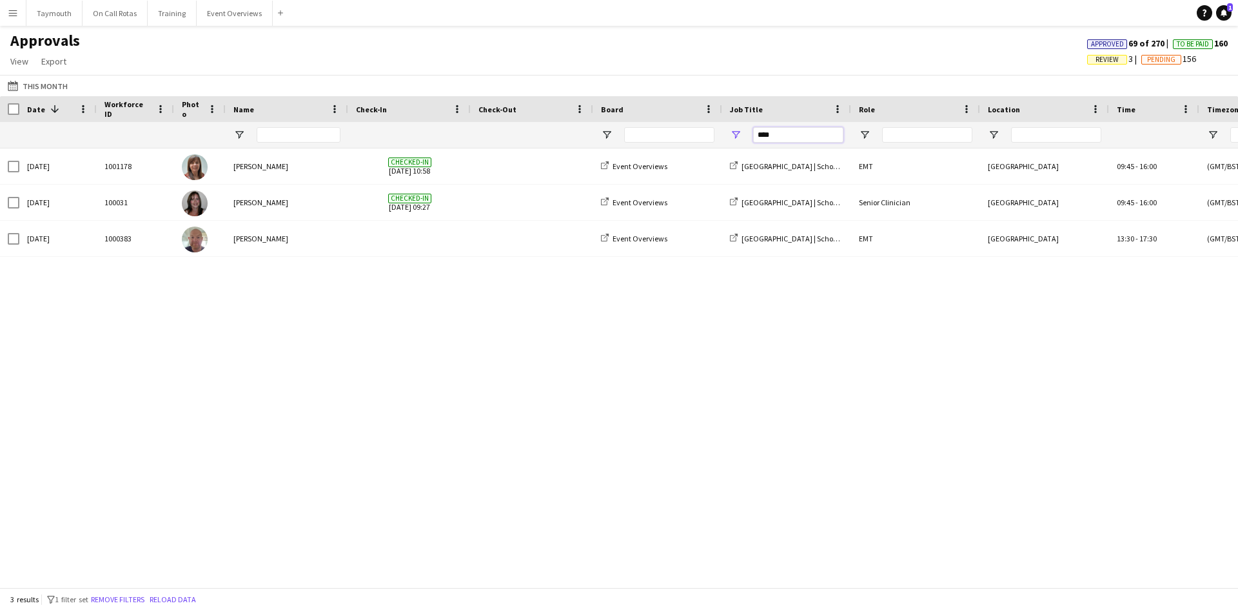
drag, startPoint x: 780, startPoint y: 141, endPoint x: 475, endPoint y: 120, distance: 305.8
click at [475, 120] on div "Workforce ID Date 1 Photo" at bounding box center [1170, 122] width 2341 height 52
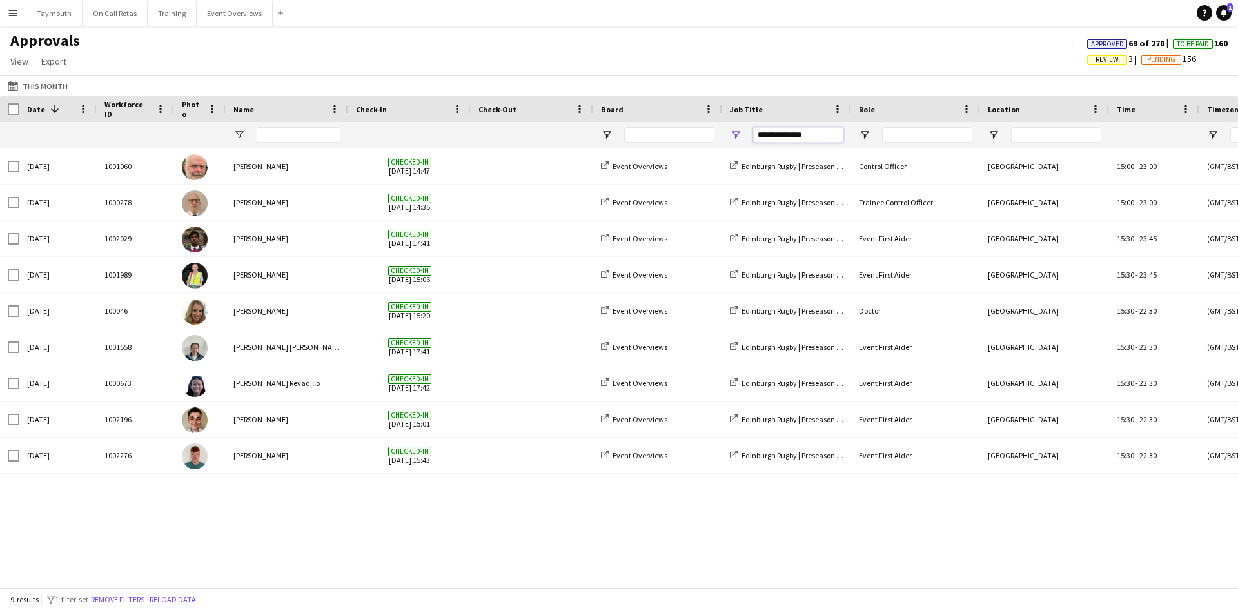
drag, startPoint x: 821, startPoint y: 135, endPoint x: 525, endPoint y: 116, distance: 296.7
click at [525, 116] on div "Workforce ID Date 1 Photo" at bounding box center [1170, 122] width 2341 height 52
type input "********"
